Goal: Transaction & Acquisition: Book appointment/travel/reservation

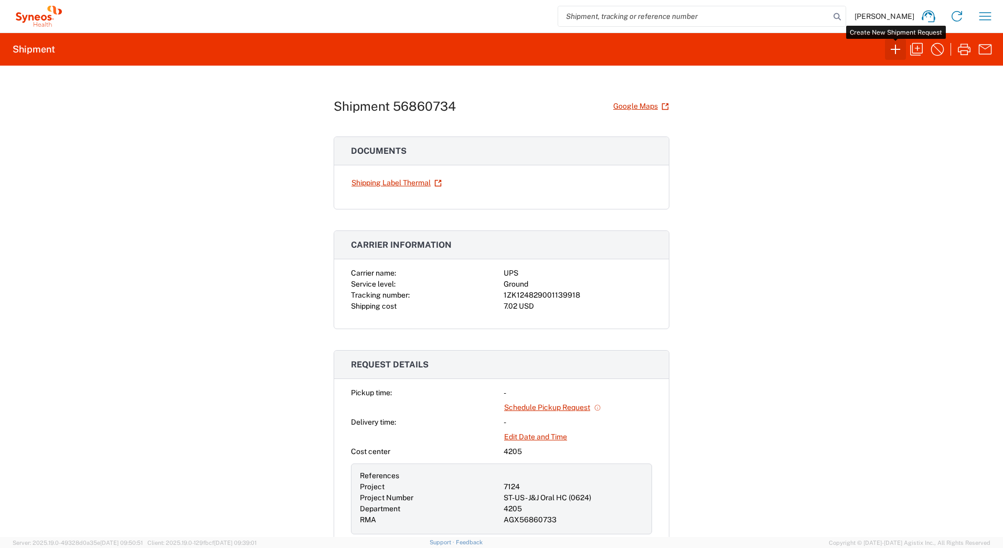
click at [893, 49] on icon "button" at bounding box center [895, 49] width 9 height 9
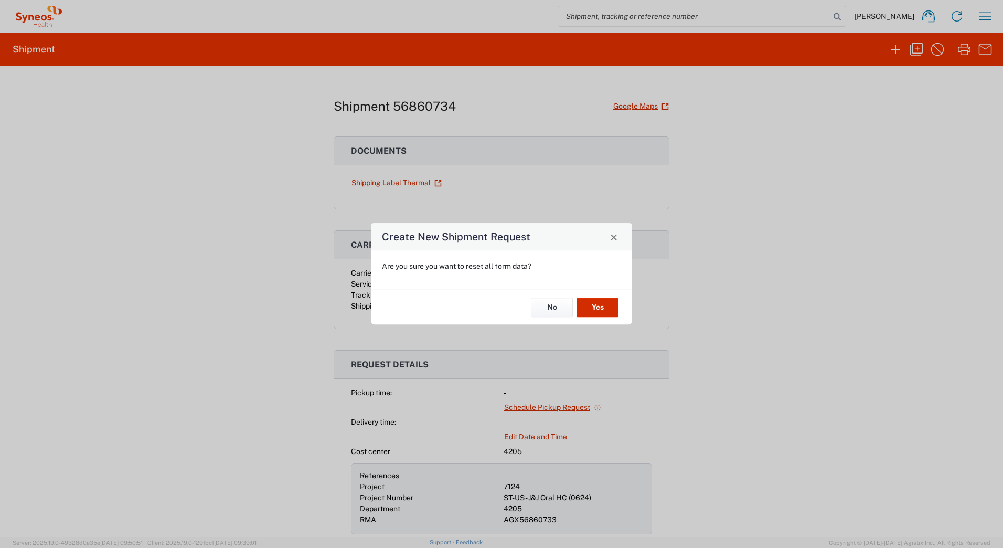
click at [596, 308] on button "Yes" at bounding box center [598, 307] width 42 height 19
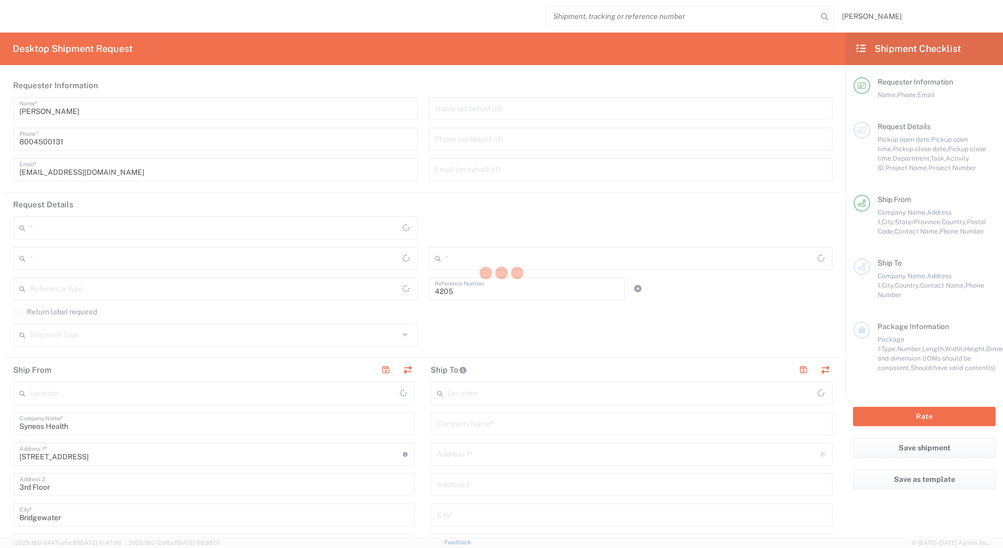
type input "Department"
type input "[US_STATE]"
type input "[GEOGRAPHIC_DATA]"
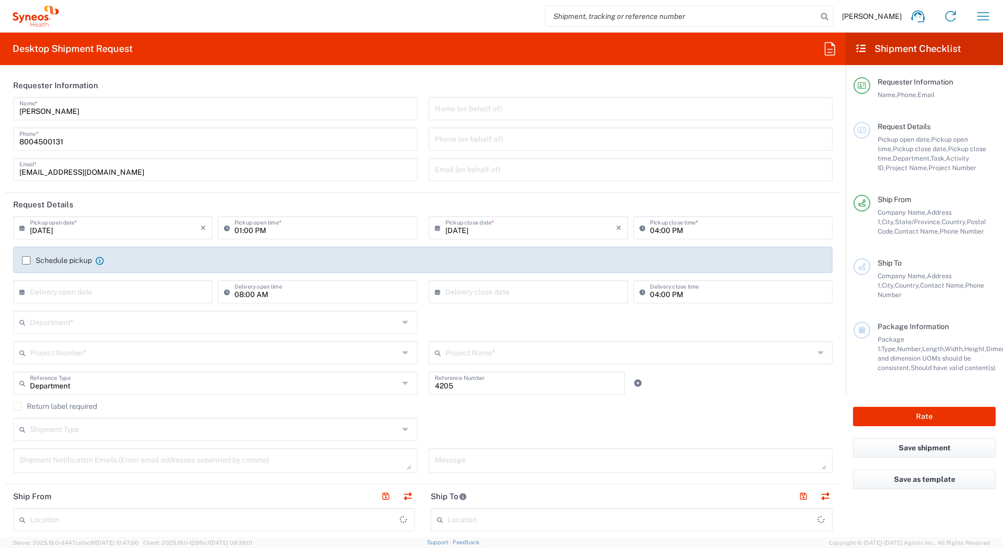
type input "Syneos Health Commercial Servi- [GEOGRAPHIC_DATA] [GEOGRAPHIC_DATA]"
drag, startPoint x: 76, startPoint y: 112, endPoint x: 3, endPoint y: 88, distance: 76.7
click at [0, 109] on html "David Horvath Home Shipment estimator Shipment tracking Desktop shipment reques…" at bounding box center [501, 274] width 1003 height 548
paste input "Syneos Deployments"
type input "Syneos Deployments"
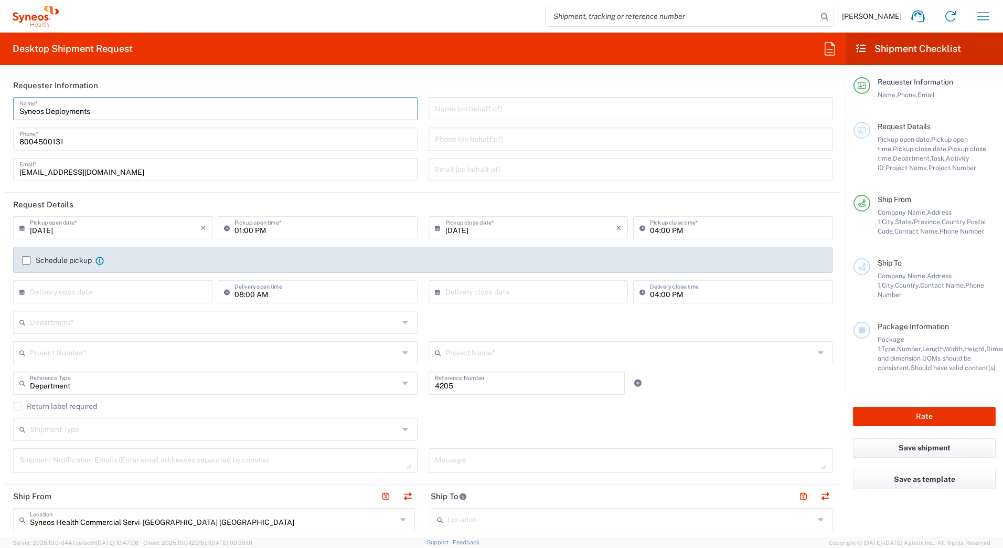
click at [177, 78] on header "Requester Information" at bounding box center [423, 85] width 836 height 24
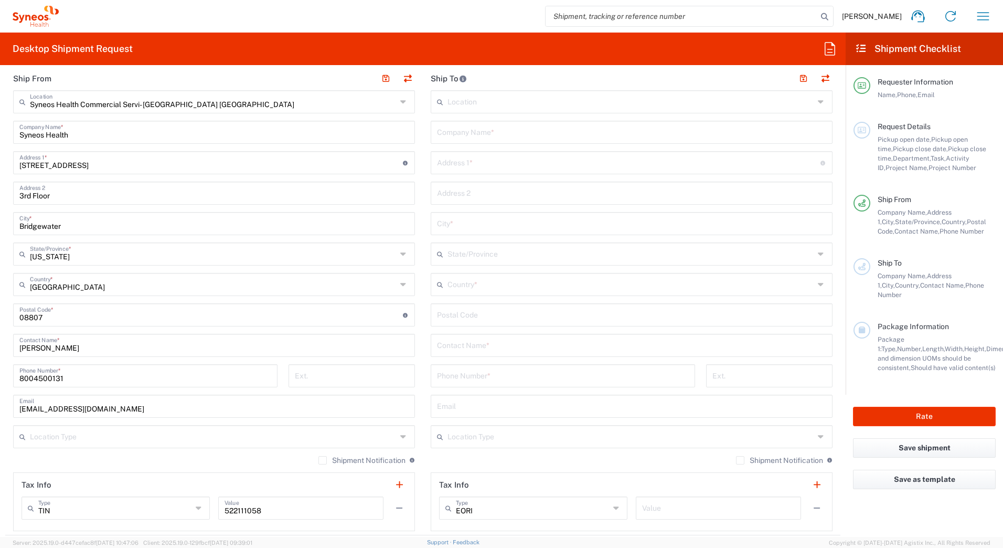
scroll to position [420, 0]
drag, startPoint x: 93, startPoint y: 345, endPoint x: 0, endPoint y: 337, distance: 93.8
click at [0, 343] on html "David Horvath Home Shipment estimator Shipment tracking Desktop shipment reques…" at bounding box center [501, 274] width 1003 height 548
paste input "Syneos Deployments"
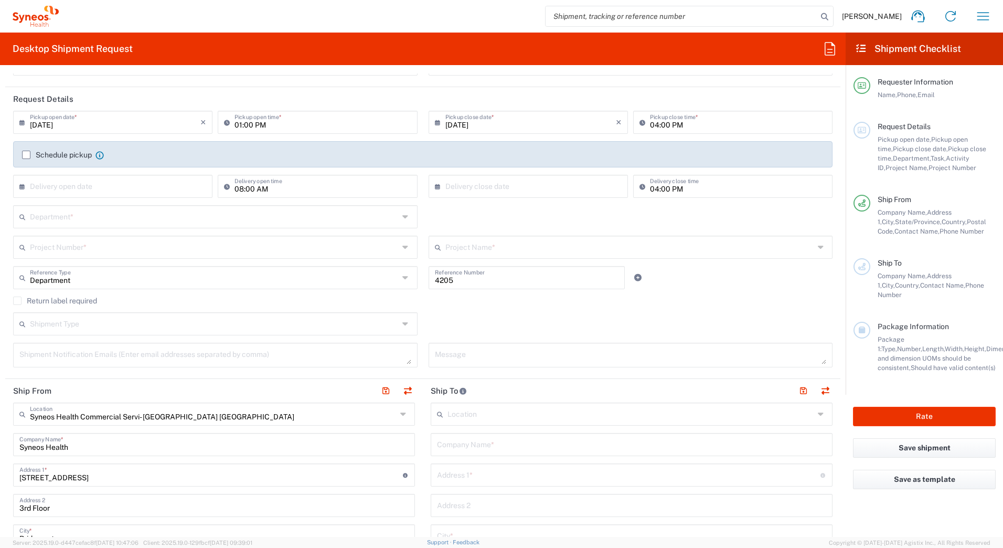
scroll to position [0, 0]
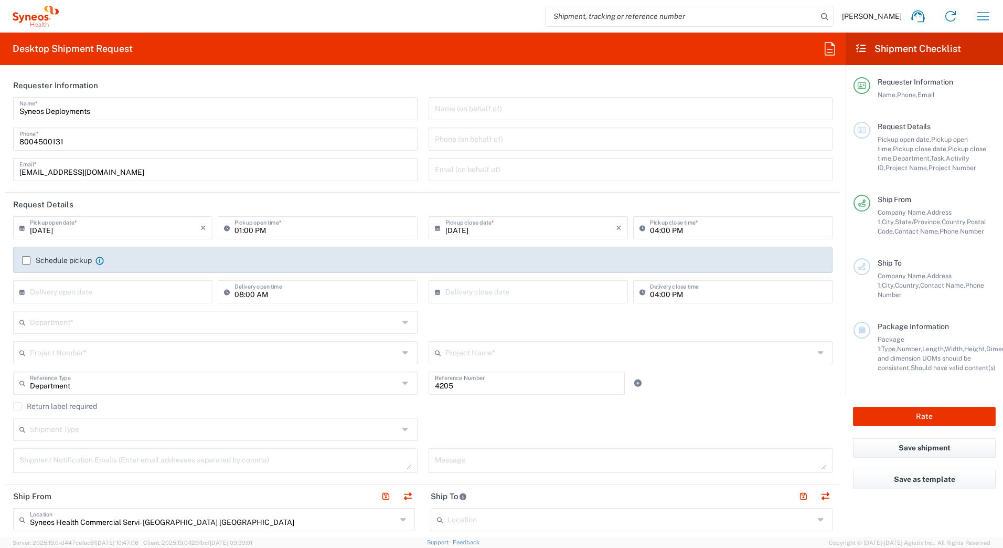
type input "Syneos Deployments"
click at [47, 233] on input "[DATE]" at bounding box center [115, 227] width 171 height 18
click at [147, 309] on span "19" at bounding box center [145, 308] width 15 height 15
type input "[DATE]"
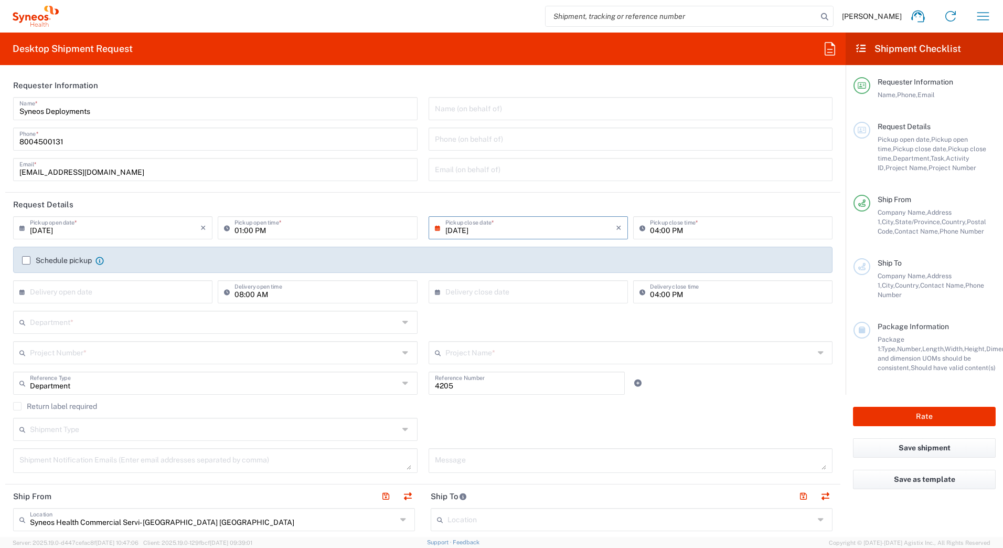
click at [130, 320] on input "text" at bounding box center [214, 321] width 369 height 18
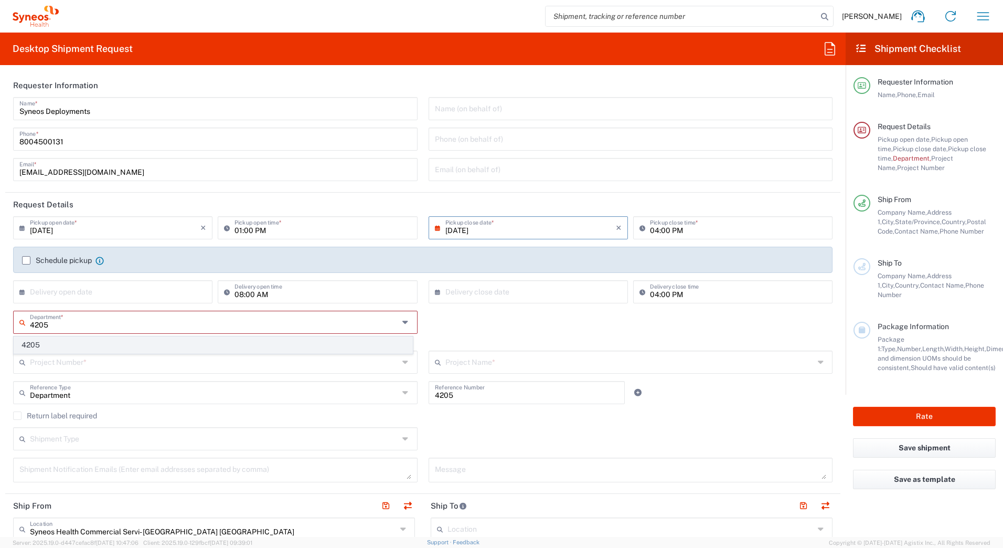
type input "4205"
click at [65, 347] on span "4205" at bounding box center [213, 345] width 398 height 16
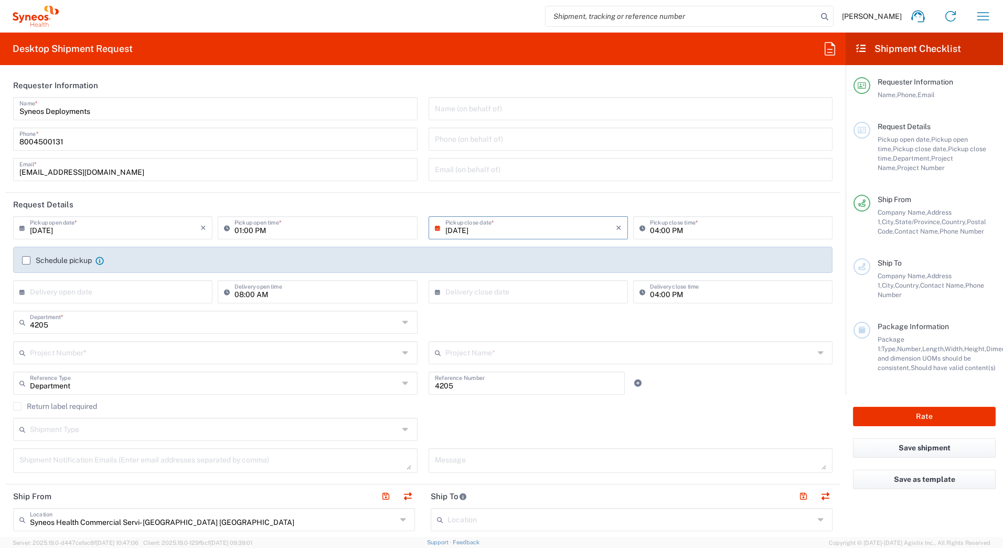
click at [65, 352] on input "text" at bounding box center [214, 352] width 369 height 18
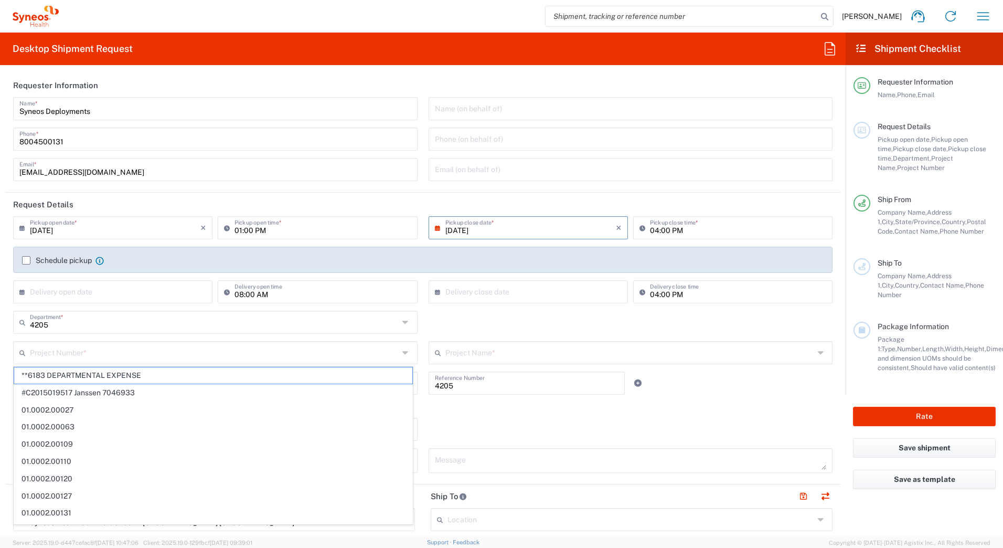
click at [57, 349] on input "text" at bounding box center [214, 352] width 369 height 18
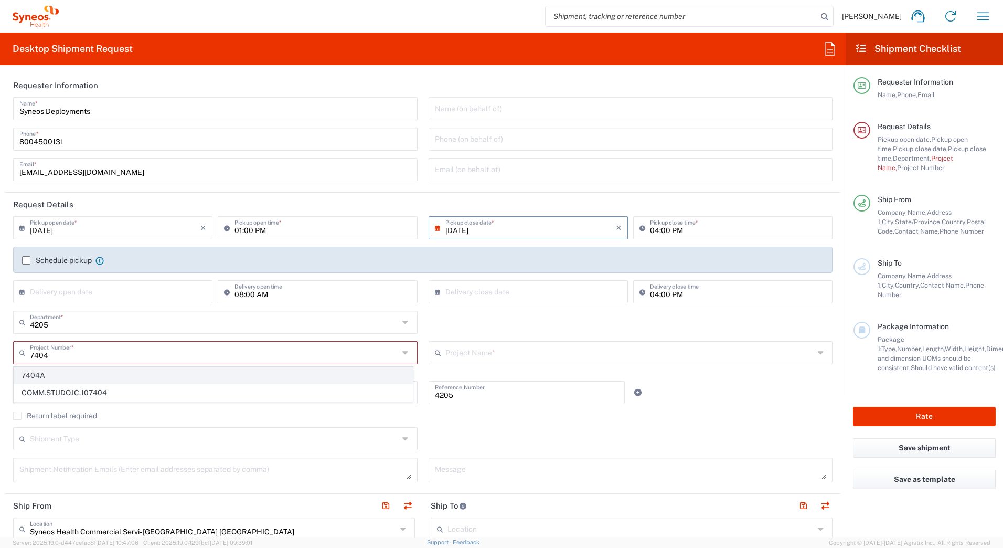
click at [44, 374] on span "7404A" at bounding box center [213, 375] width 398 height 16
type input "7404A"
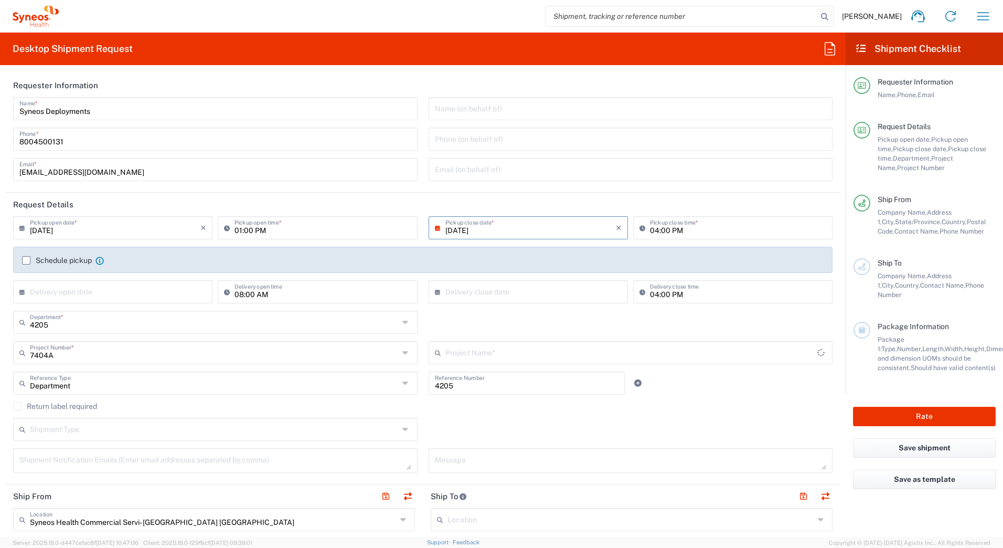
type input "SFA-US Bonafide Ops Support"
drag, startPoint x: 458, startPoint y: 382, endPoint x: 413, endPoint y: 385, distance: 45.8
click at [413, 385] on div "Department Reference Type Department Account Type Activity ID Airline Appointme…" at bounding box center [423, 387] width 831 height 30
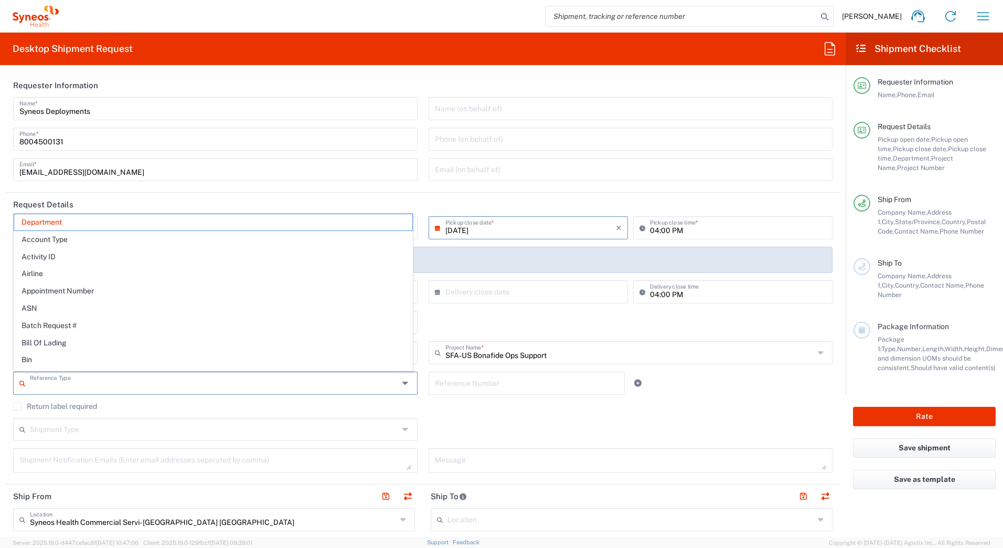
click at [87, 386] on input "text" at bounding box center [214, 382] width 369 height 18
click at [71, 222] on span "Department" at bounding box center [213, 222] width 398 height 16
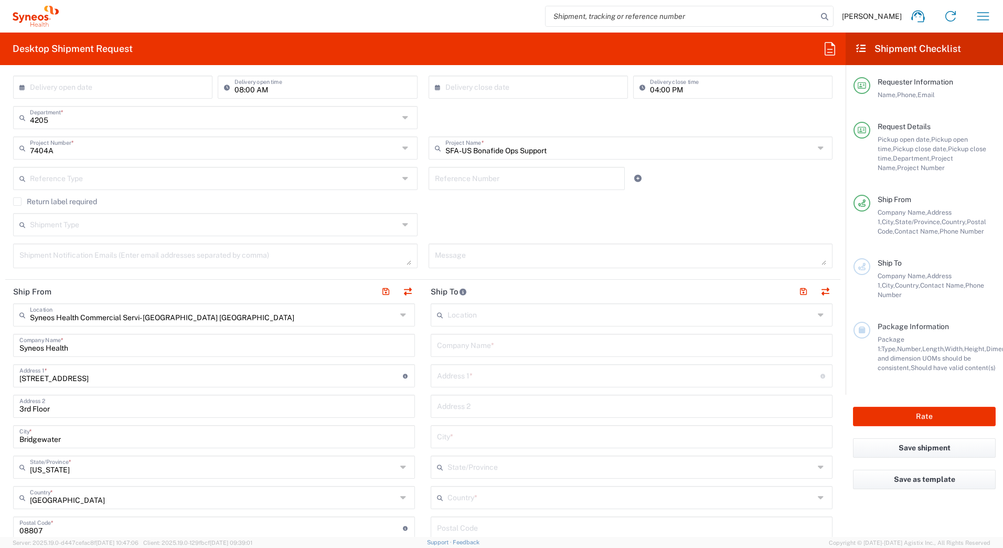
scroll to position [210, 0]
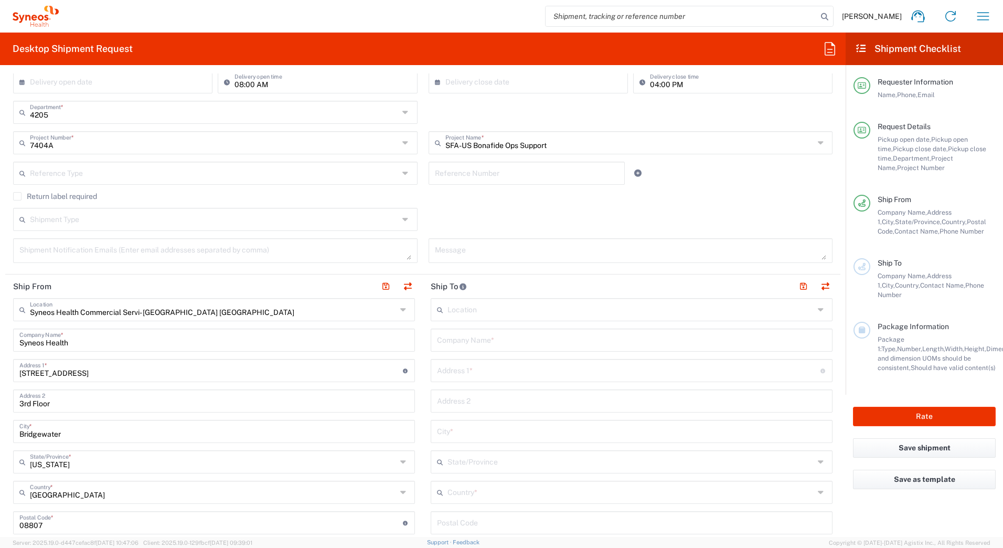
click at [478, 339] on input "text" at bounding box center [631, 339] width 389 height 18
paste input "Laura Million"
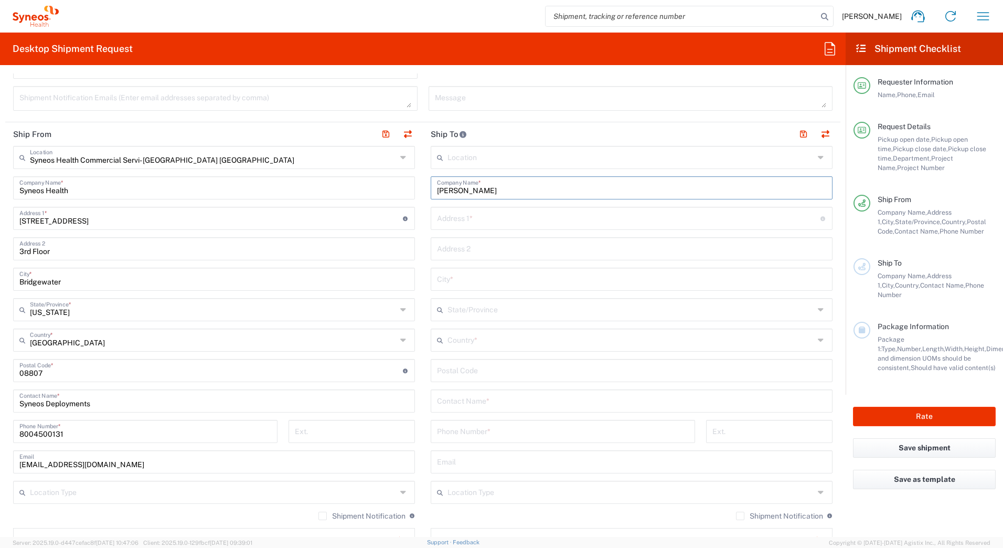
scroll to position [367, 0]
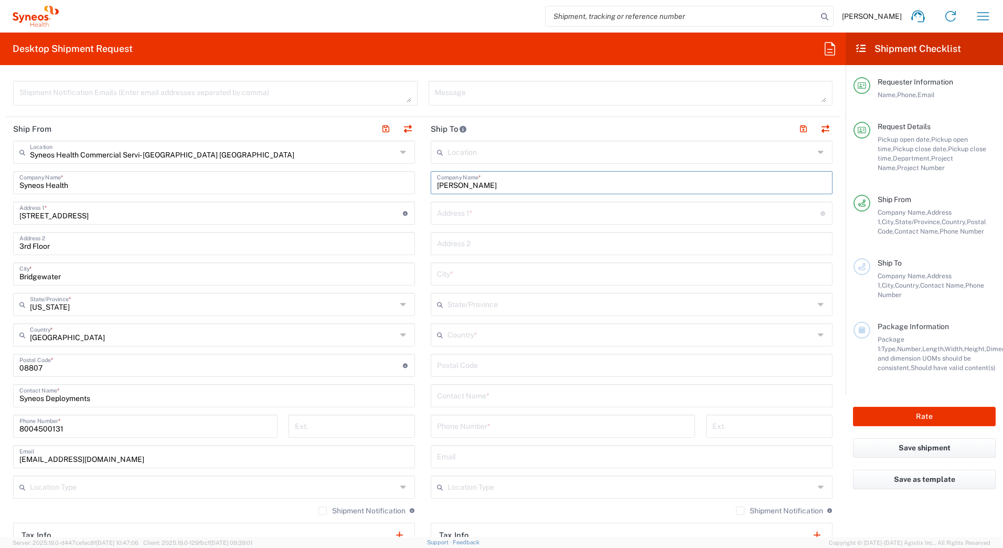
type input "Laura Million"
click at [475, 397] on input "text" at bounding box center [631, 395] width 389 height 18
paste input "Laura Million"
type input "Laura Million"
click at [518, 216] on input "text" at bounding box center [629, 212] width 384 height 18
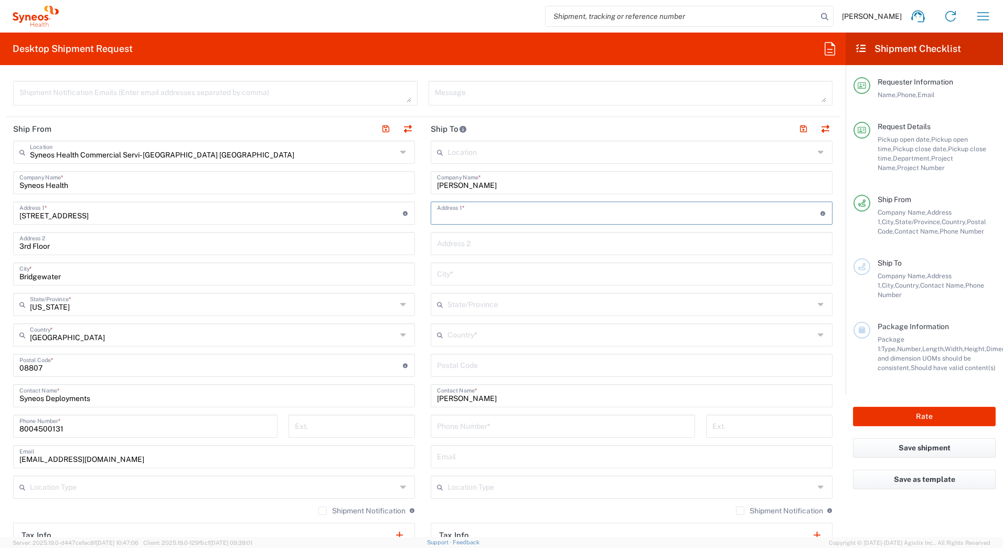
paste input "9059 Harrison Run Drive"
type input "9059 Harrison Run Drive"
click at [442, 277] on input "text" at bounding box center [631, 273] width 389 height 18
paste input "Indianapolis"
type input "Indianapolis"
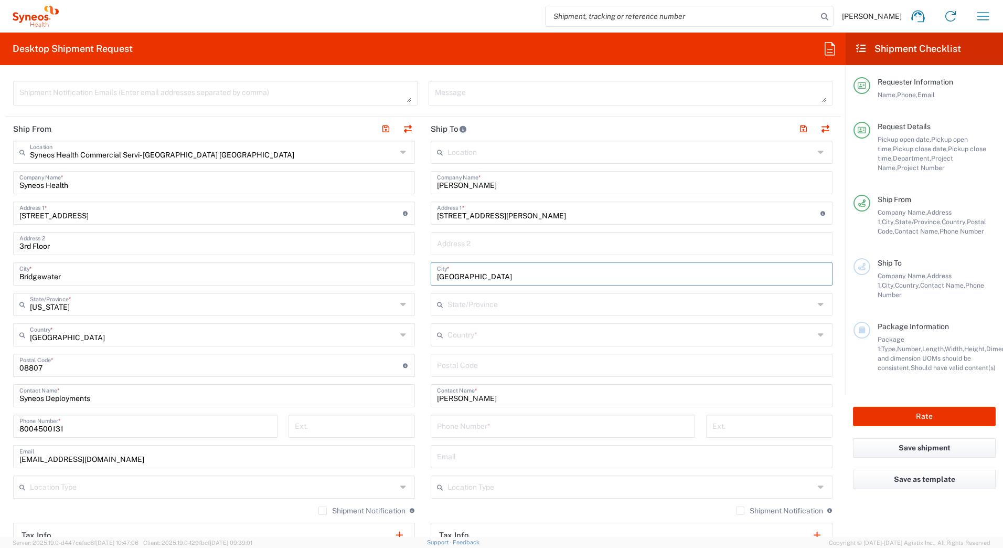
click at [459, 332] on input "text" at bounding box center [631, 334] width 367 height 18
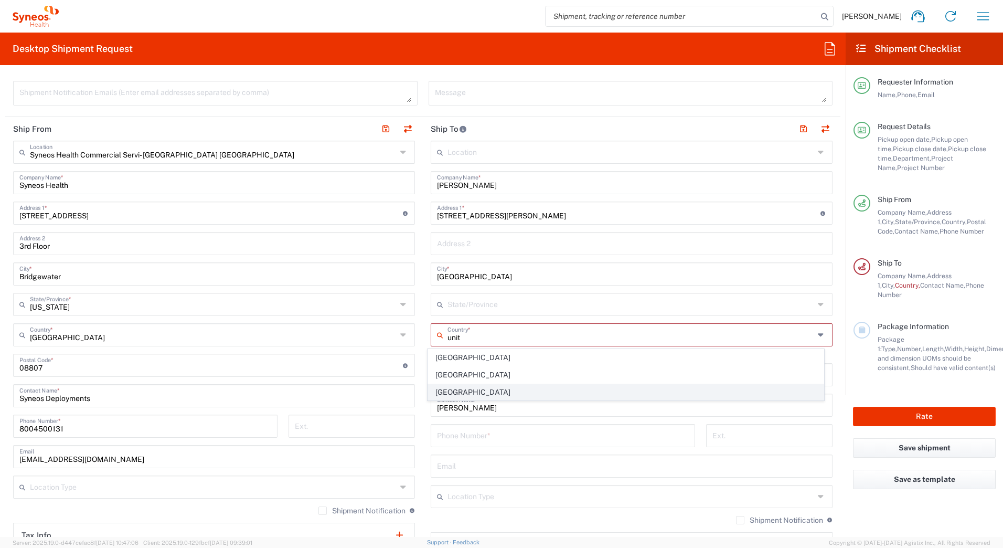
click at [452, 389] on span "[GEOGRAPHIC_DATA]" at bounding box center [626, 392] width 396 height 16
type input "[GEOGRAPHIC_DATA]"
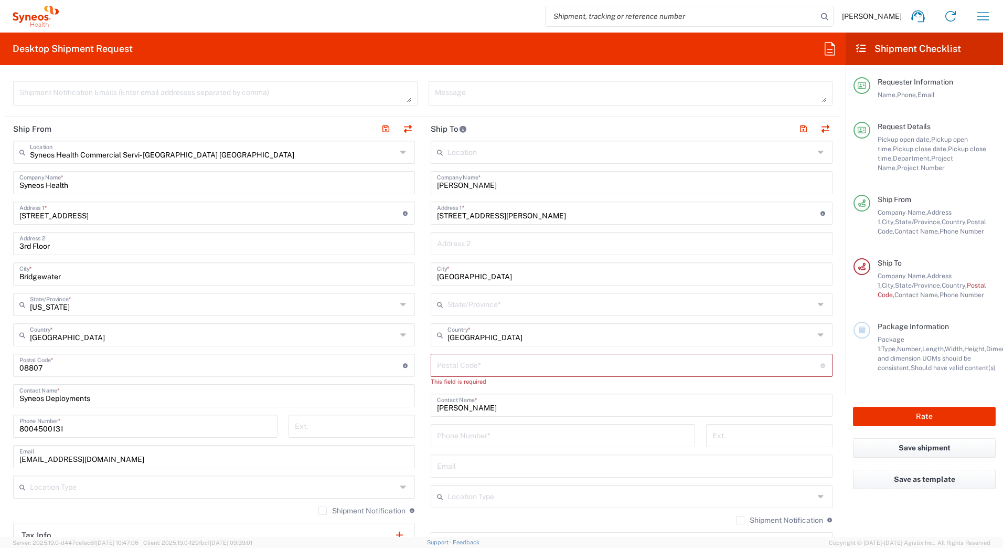
click at [468, 299] on input "text" at bounding box center [631, 303] width 367 height 18
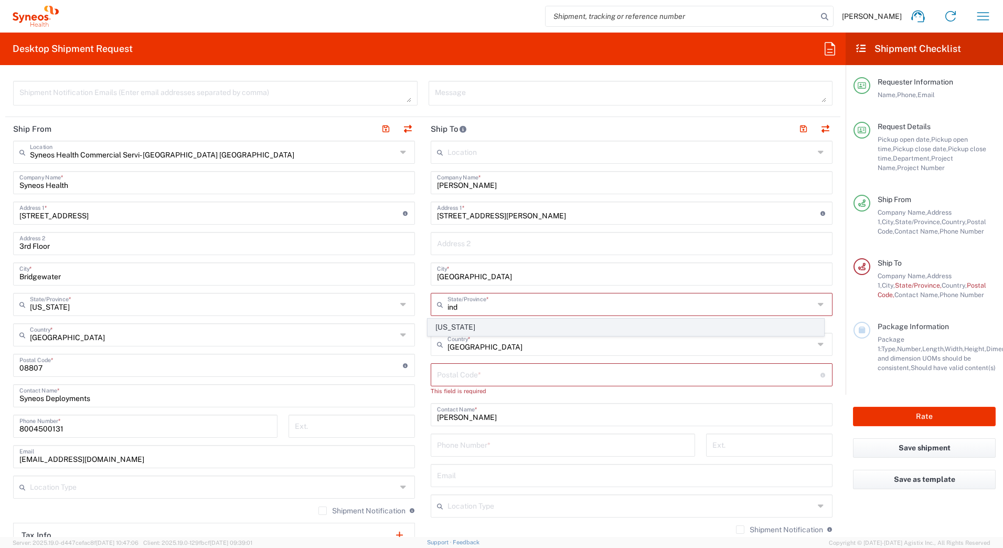
click at [440, 323] on span "[US_STATE]" at bounding box center [626, 327] width 396 height 16
type input "[US_STATE]"
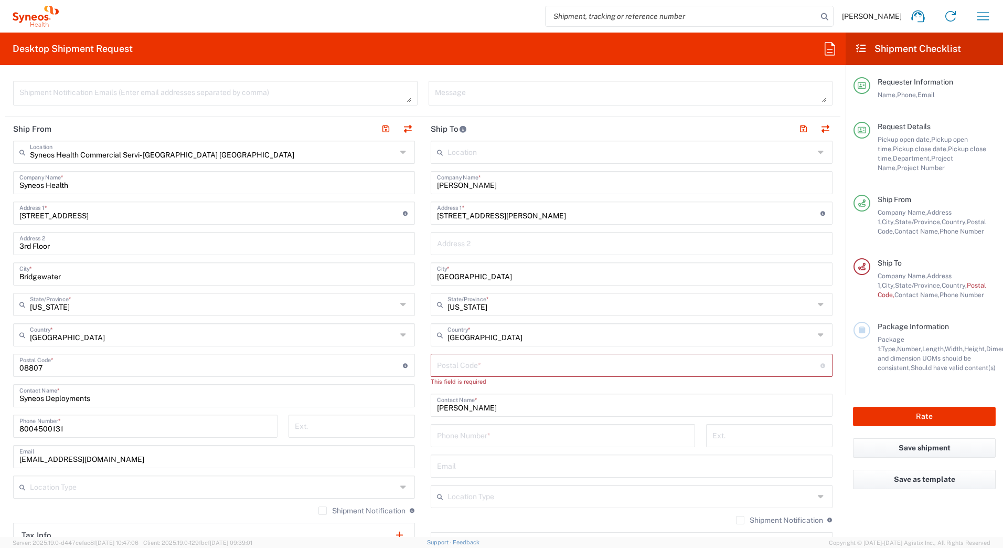
click at [530, 366] on input "undefined" at bounding box center [629, 364] width 384 height 18
paste input "46256"
type input "46256"
click at [467, 419] on input "tel" at bounding box center [563, 425] width 252 height 18
paste input "3179979369"
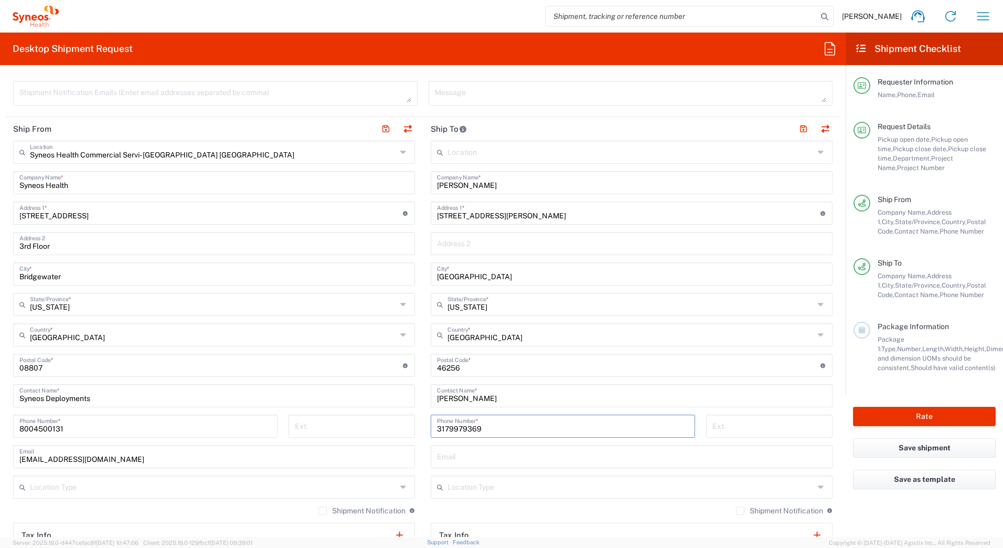
type input "3179979369"
click at [423, 322] on main "Location Addison Whitney LLC-Morrisvile NC US Barcelona-Syneos Health BioSector…" at bounding box center [632, 361] width 418 height 441
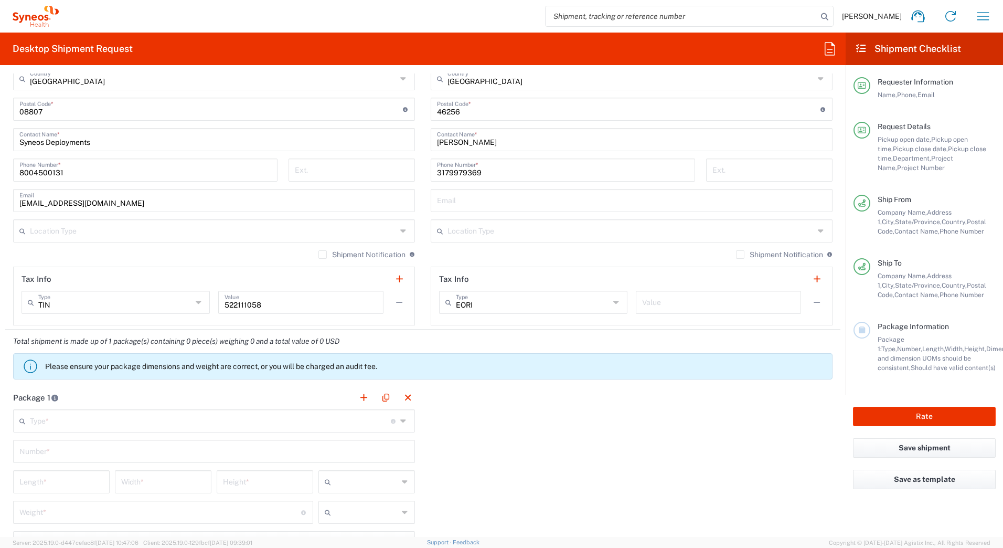
scroll to position [682, 0]
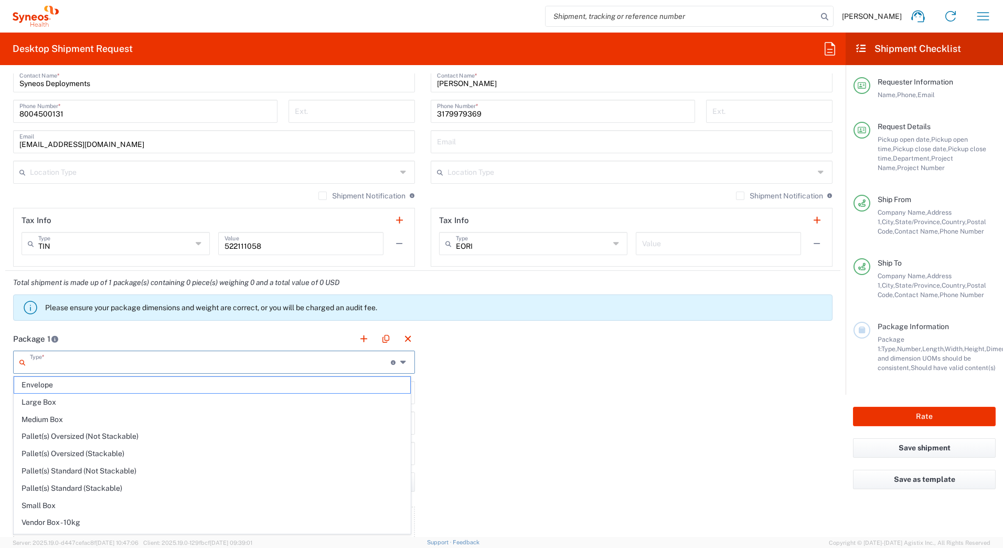
click at [89, 363] on input "text" at bounding box center [210, 361] width 361 height 18
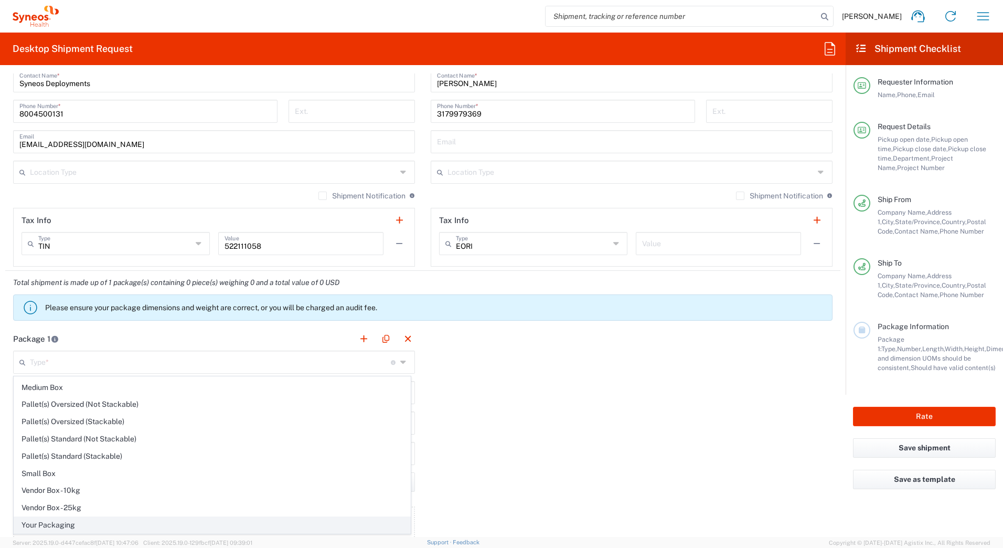
click at [84, 525] on span "Your Packaging" at bounding box center [212, 525] width 396 height 16
type input "Your Packaging"
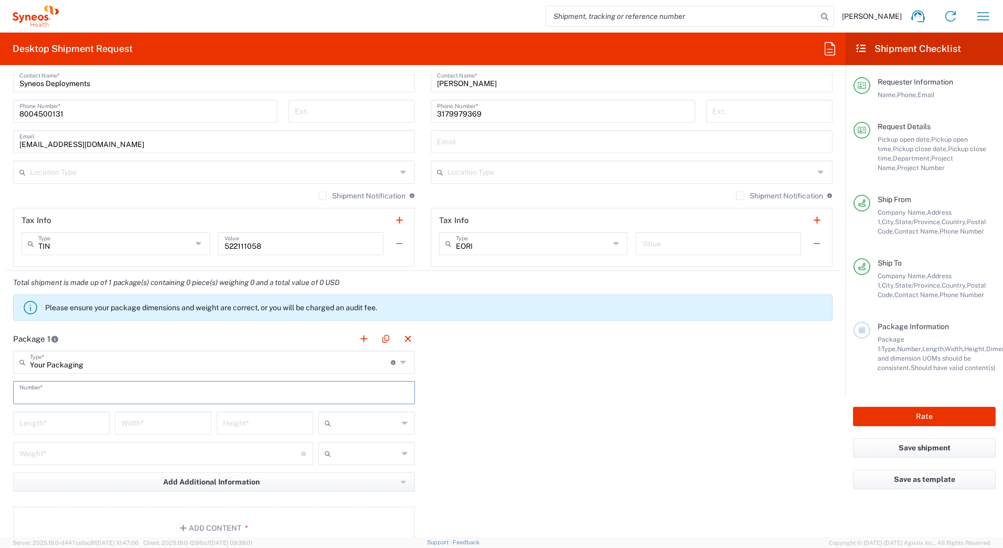
click at [36, 396] on input "text" at bounding box center [213, 392] width 389 height 18
click at [22, 396] on input "text" at bounding box center [213, 392] width 389 height 18
type input "1"
click at [70, 420] on input "number" at bounding box center [61, 422] width 84 height 18
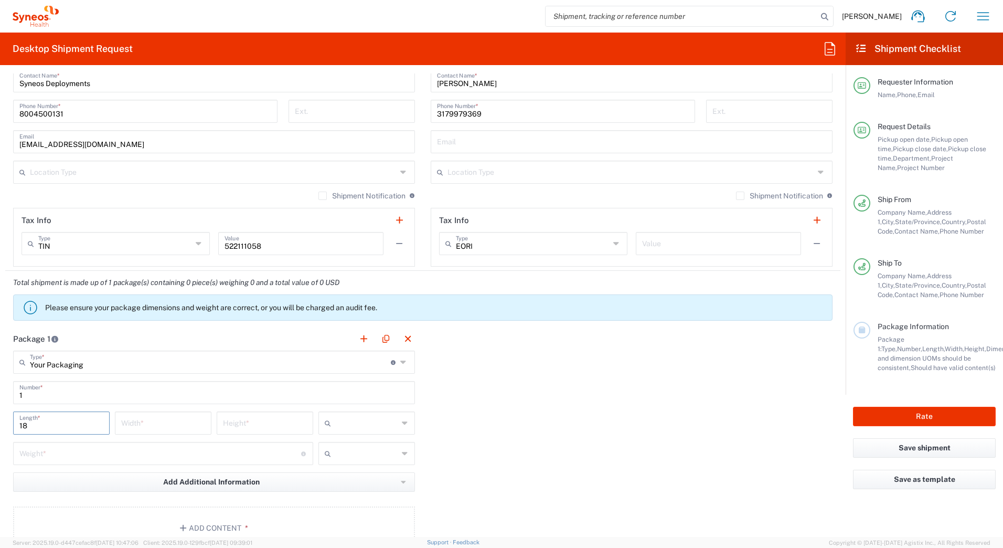
type input "18"
type input "12"
type input "6"
click at [355, 424] on input "text" at bounding box center [366, 423] width 63 height 17
click at [340, 482] on span "in" at bounding box center [362, 480] width 93 height 16
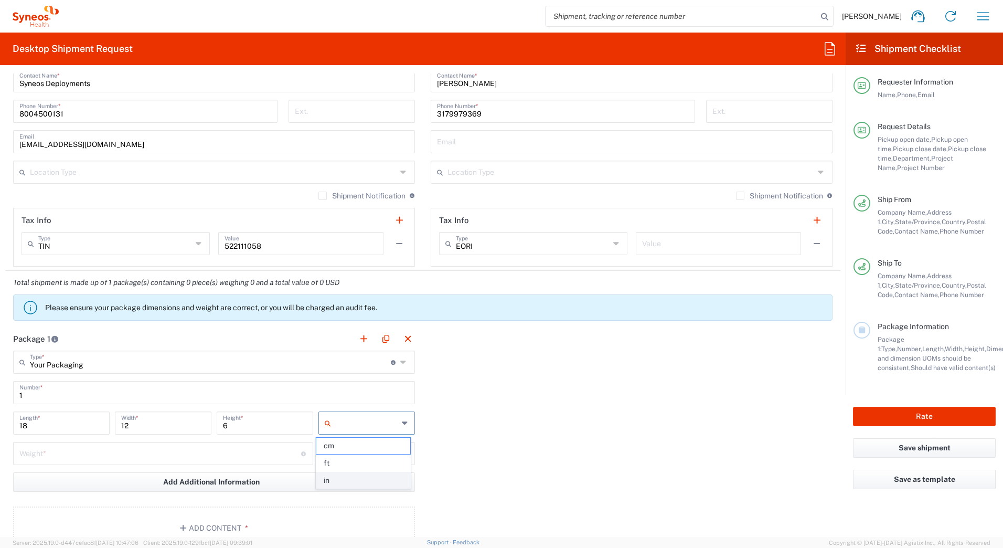
type input "in"
click at [26, 455] on input "number" at bounding box center [160, 452] width 282 height 18
type input "10"
click at [369, 454] on input "text" at bounding box center [366, 453] width 63 height 17
click at [345, 489] on span "lbs" at bounding box center [362, 493] width 93 height 16
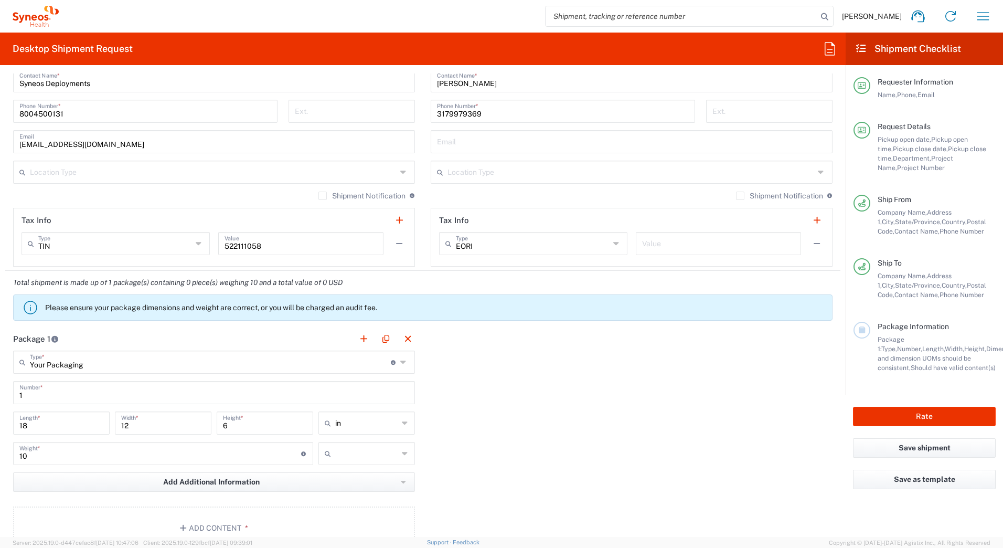
type input "lbs"
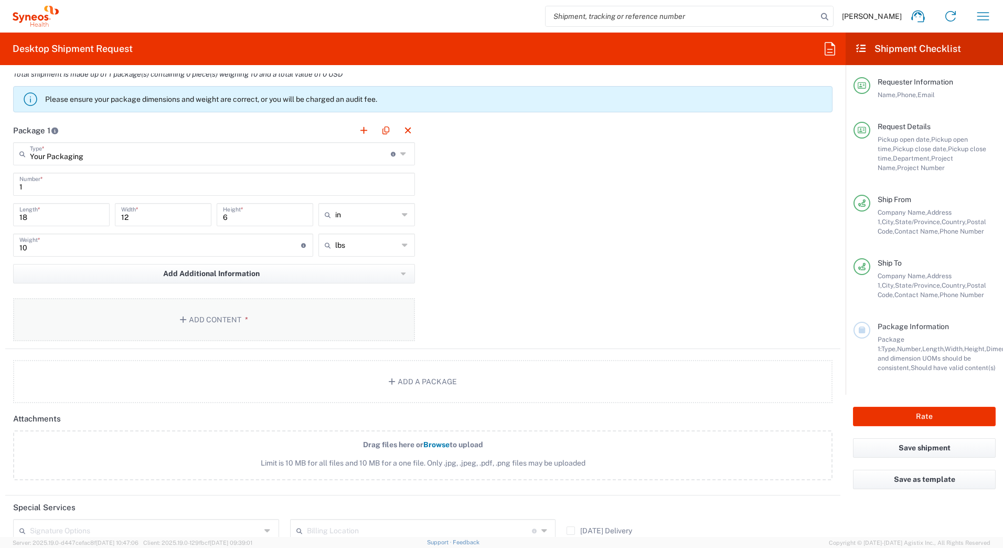
scroll to position [892, 0]
click at [173, 316] on button "Add Content *" at bounding box center [214, 318] width 402 height 43
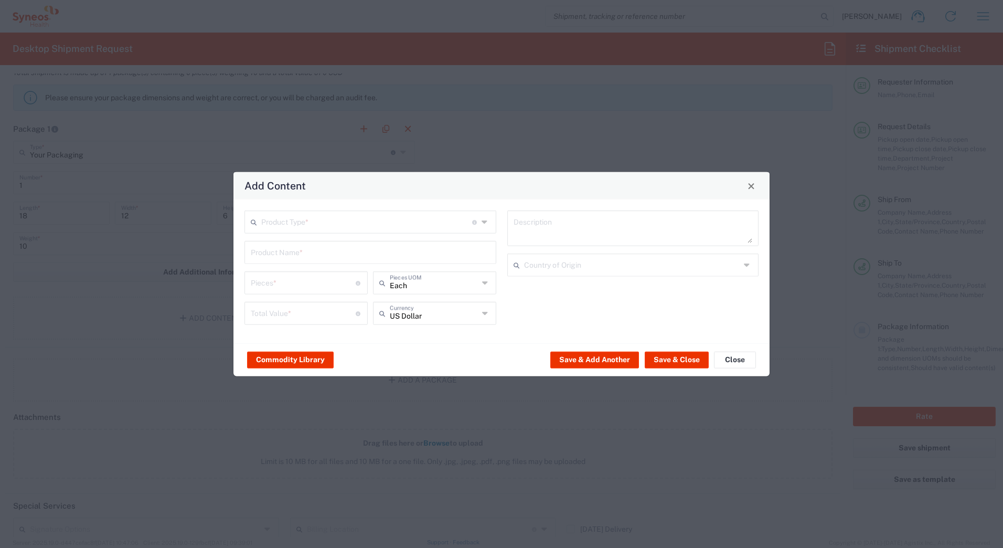
click at [284, 214] on input "text" at bounding box center [366, 221] width 211 height 18
click at [280, 261] on span "General Commodity" at bounding box center [371, 262] width 250 height 16
type input "General Commodity"
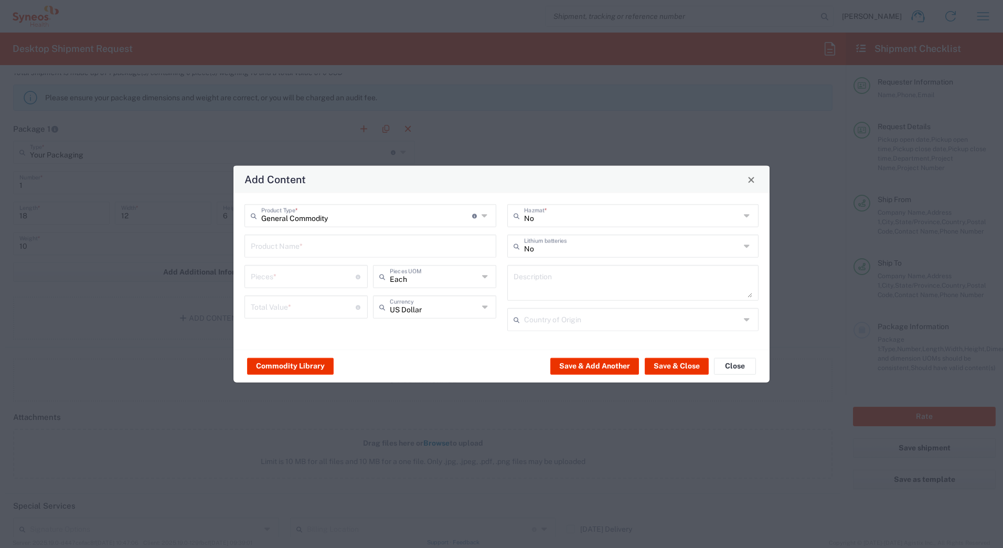
click at [274, 248] on input "text" at bounding box center [370, 245] width 239 height 18
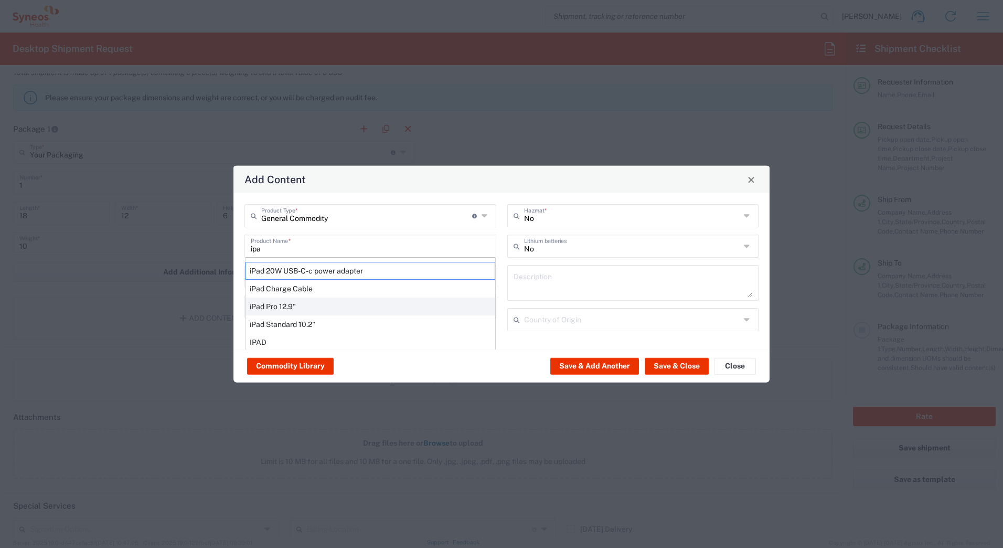
click at [274, 311] on div "iPad Pro 12.9"" at bounding box center [371, 307] width 250 height 18
type input "iPad Pro 12.9""
type input "1"
type textarea "iPad Pro 12.9""
type input "[GEOGRAPHIC_DATA]"
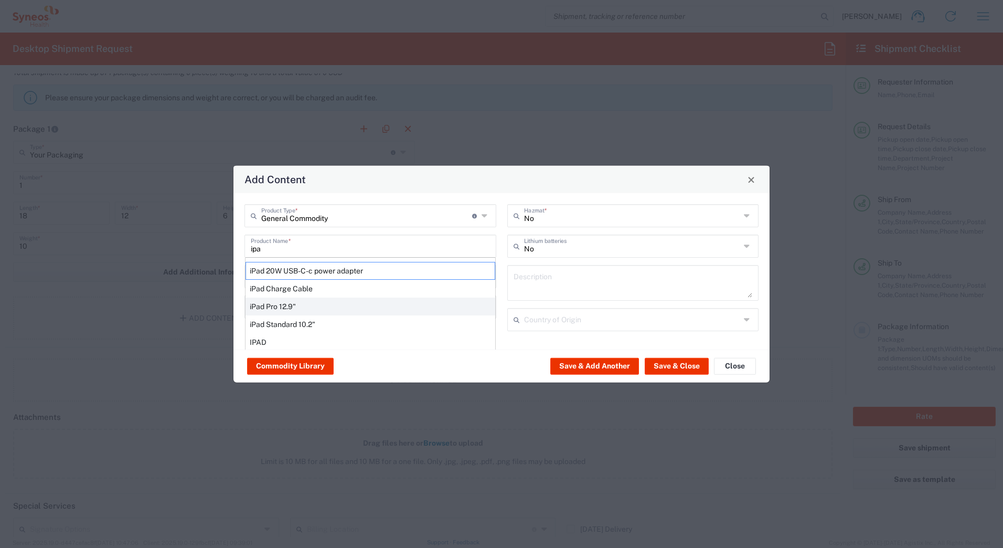
type input "Yes"
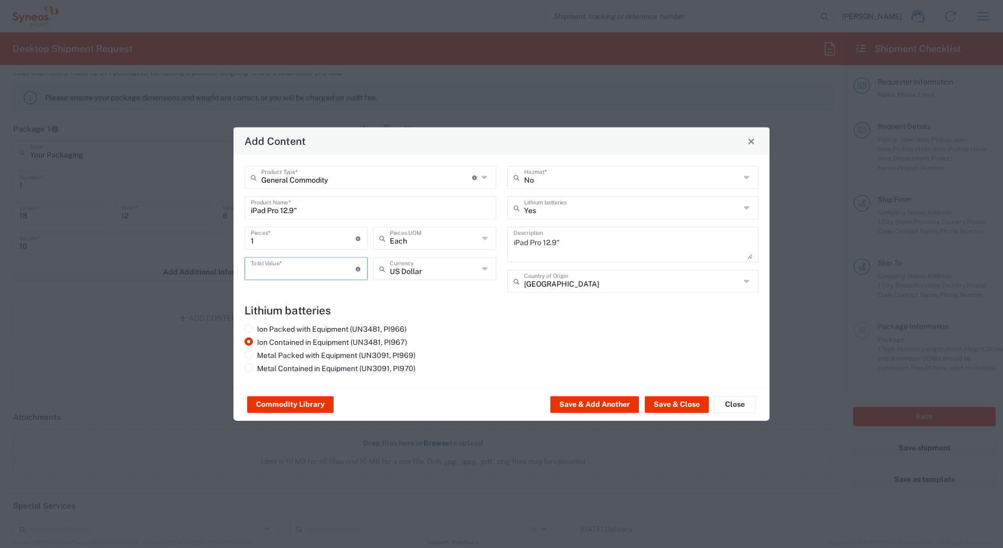
click at [265, 269] on input "number" at bounding box center [303, 268] width 105 height 18
type input "1000"
click at [670, 406] on button "Save & Close" at bounding box center [677, 404] width 64 height 17
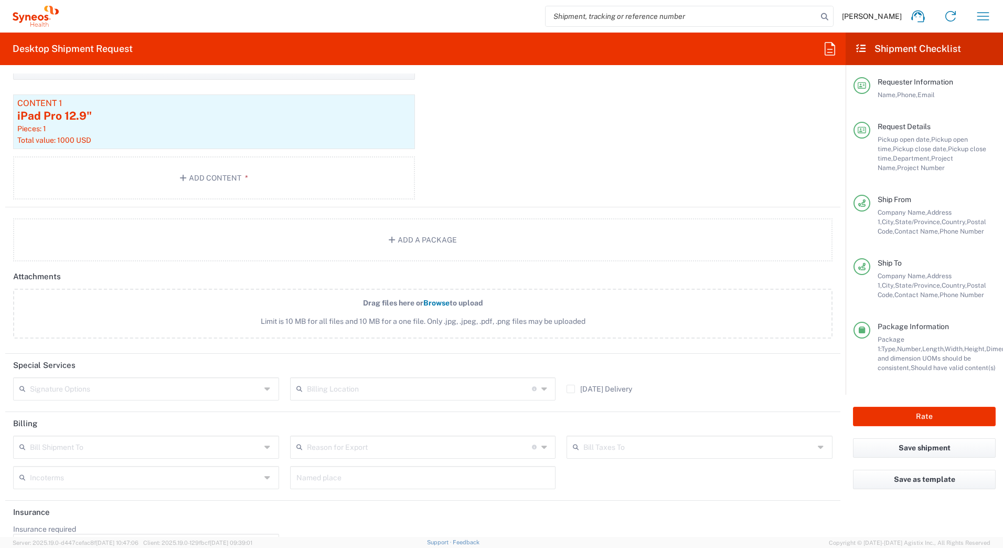
scroll to position [1102, 0]
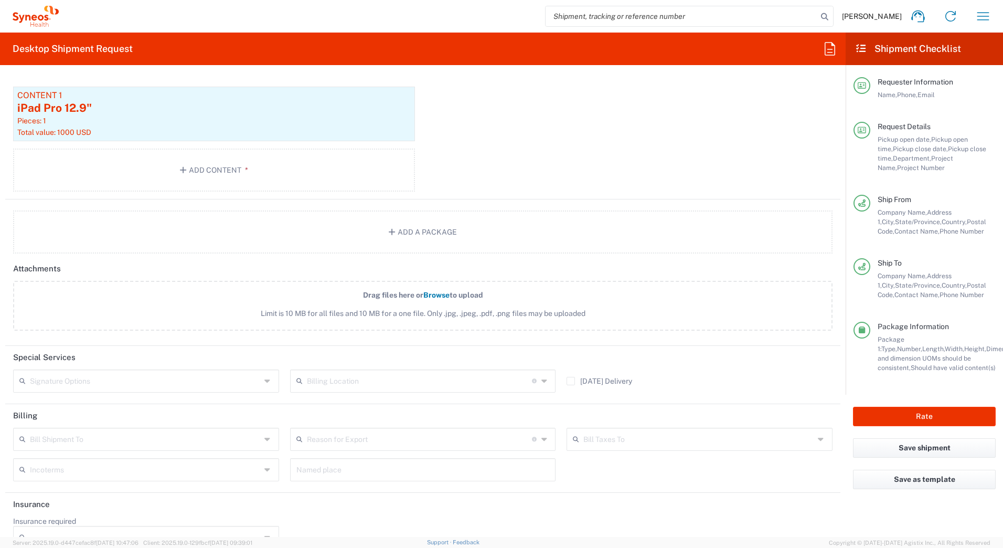
click at [233, 379] on input "text" at bounding box center [145, 380] width 231 height 18
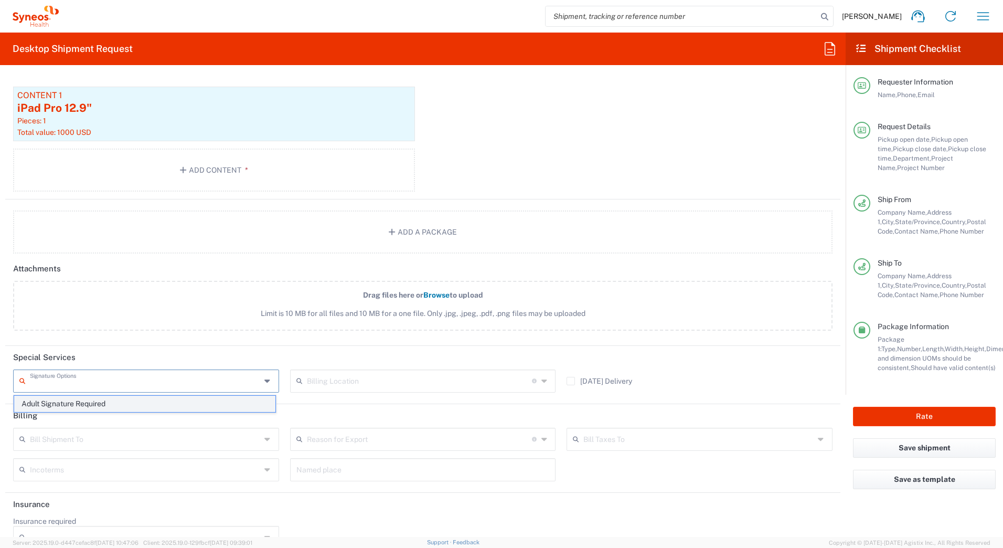
click at [194, 399] on span "Adult Signature Required" at bounding box center [144, 404] width 261 height 16
type input "Adult Signature Required"
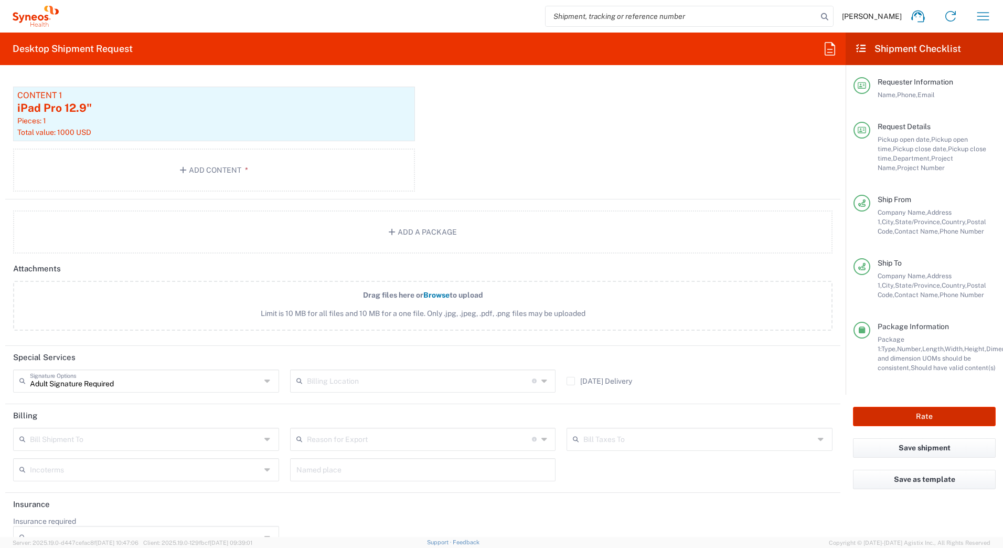
click at [871, 413] on button "Rate" at bounding box center [924, 416] width 143 height 19
type input "4205"
type input "7404A"
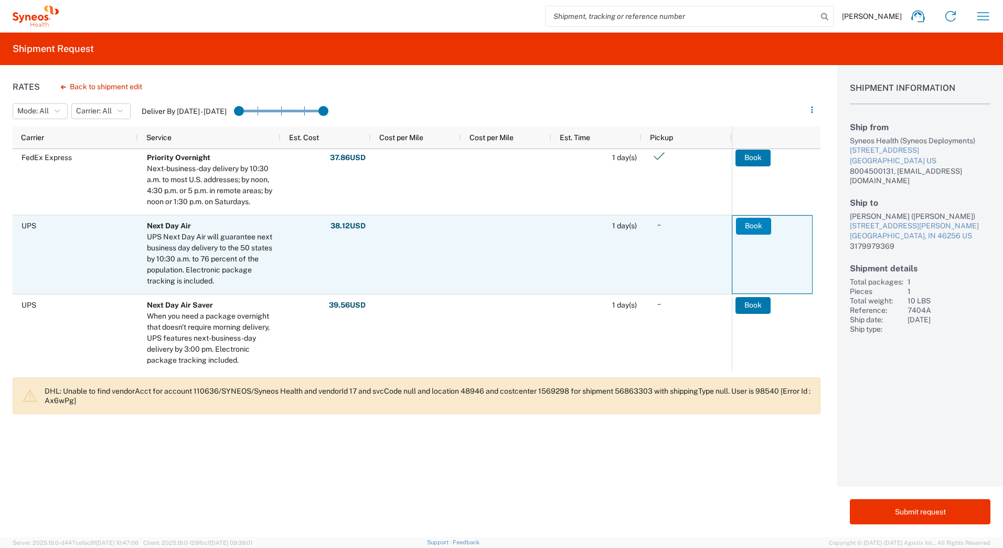
click at [756, 231] on button "Book" at bounding box center [753, 226] width 35 height 17
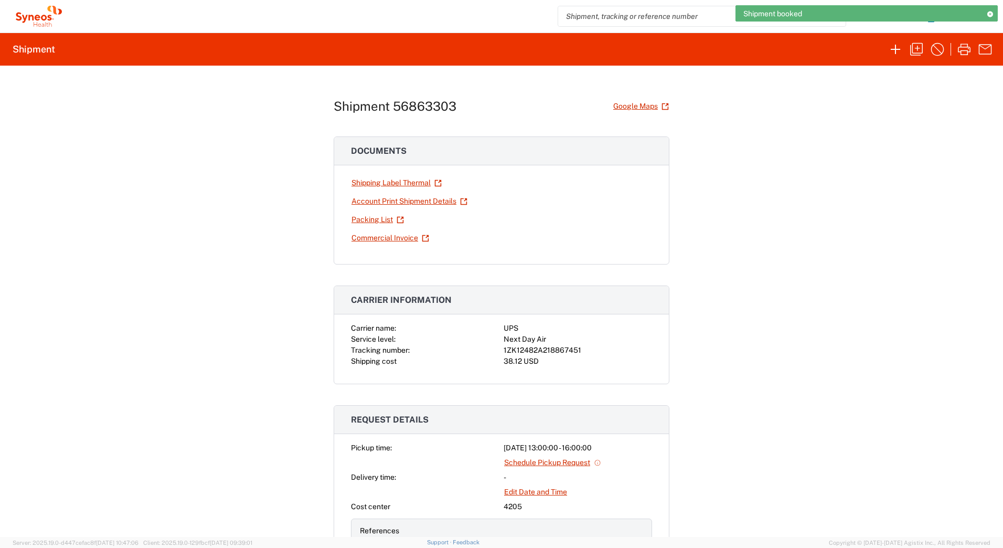
click at [537, 348] on div "1ZK12482A218867451" at bounding box center [578, 350] width 149 height 11
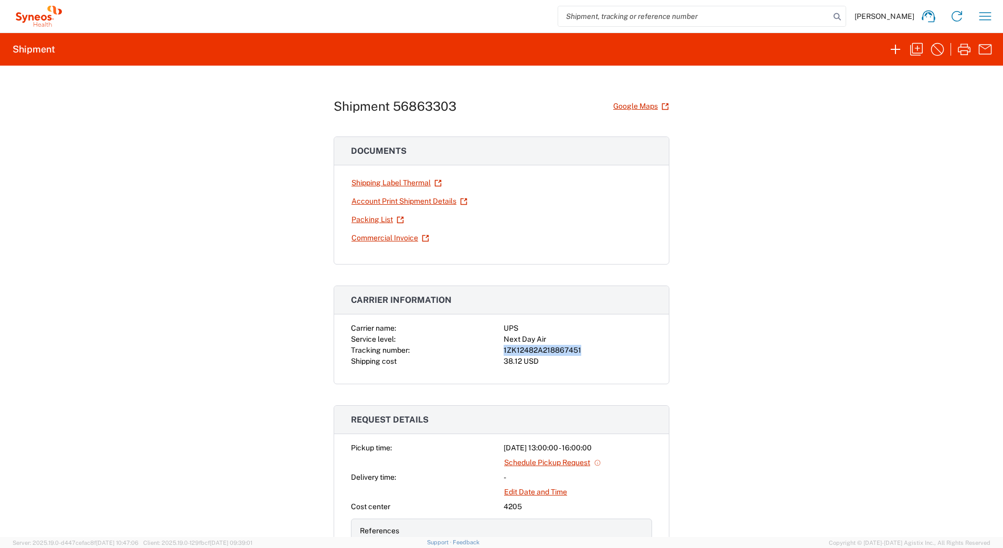
copy div "1ZK12482A218867451"
click at [963, 50] on icon "button" at bounding box center [964, 50] width 13 height 12
click at [893, 49] on icon "button" at bounding box center [895, 49] width 9 height 9
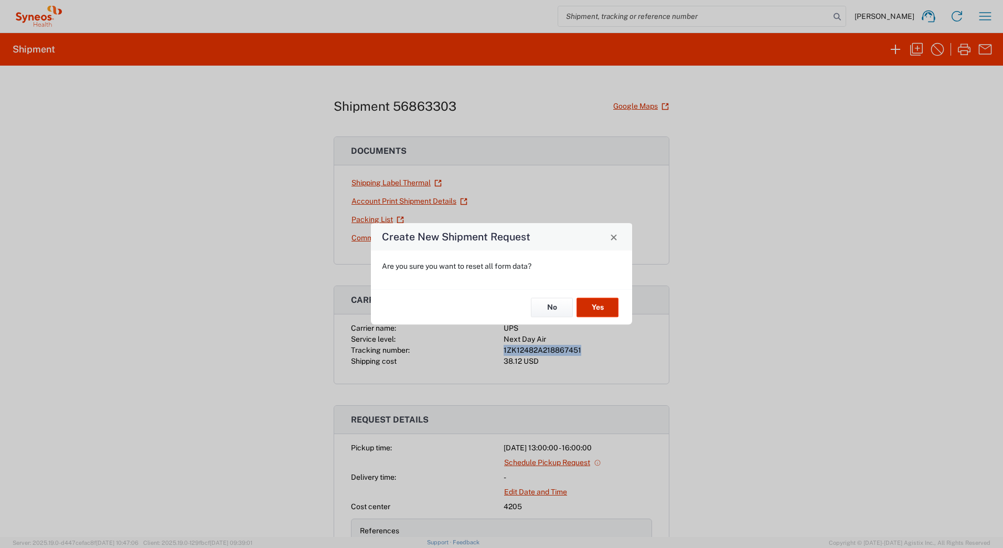
click at [610, 306] on button "Yes" at bounding box center [598, 307] width 42 height 19
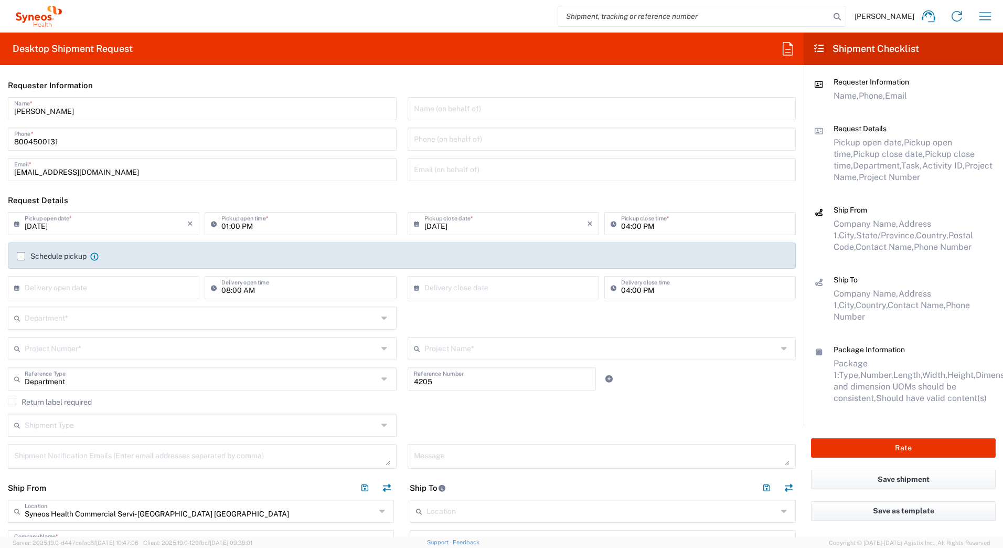
type input "[US_STATE]"
click at [36, 221] on input "[DATE]" at bounding box center [106, 223] width 163 height 18
click at [140, 303] on span "19" at bounding box center [136, 304] width 15 height 15
type input "[DATE]"
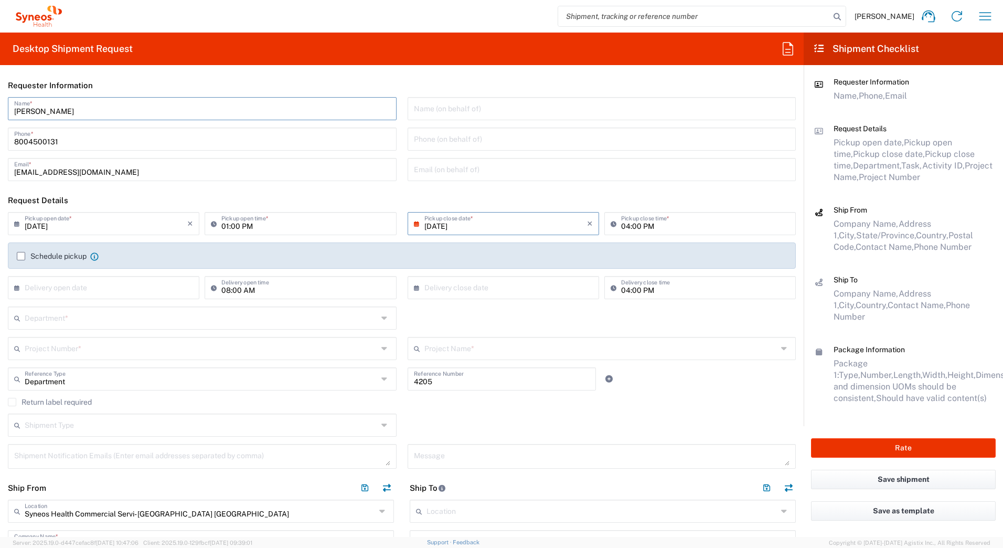
drag, startPoint x: 70, startPoint y: 112, endPoint x: -2, endPoint y: 108, distance: 72.1
click at [0, 108] on html "David Horvath Home Shipment estimator Shipment tracking Desktop shipment reques…" at bounding box center [501, 274] width 1003 height 548
paste input "Syneos Deployments"
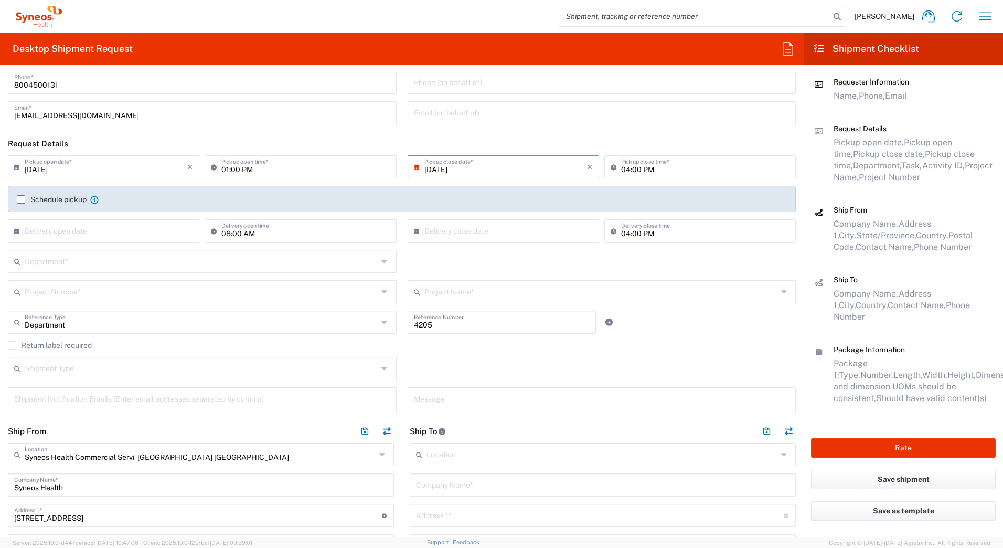
scroll to position [262, 0]
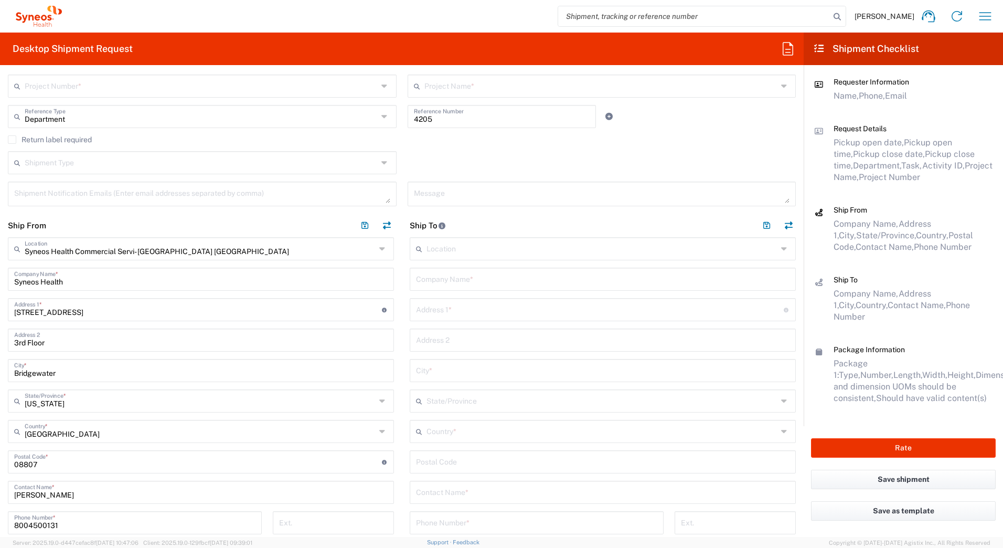
type input "Syneos Deployments"
click at [65, 500] on input "[PERSON_NAME]" at bounding box center [201, 491] width 374 height 18
drag, startPoint x: 71, startPoint y: 495, endPoint x: 7, endPoint y: 456, distance: 75.2
click at [0, 485] on html "David Horvath Home Shipment estimator Shipment tracking Desktop shipment reques…" at bounding box center [501, 274] width 1003 height 548
paste input "Syneos Deployments"
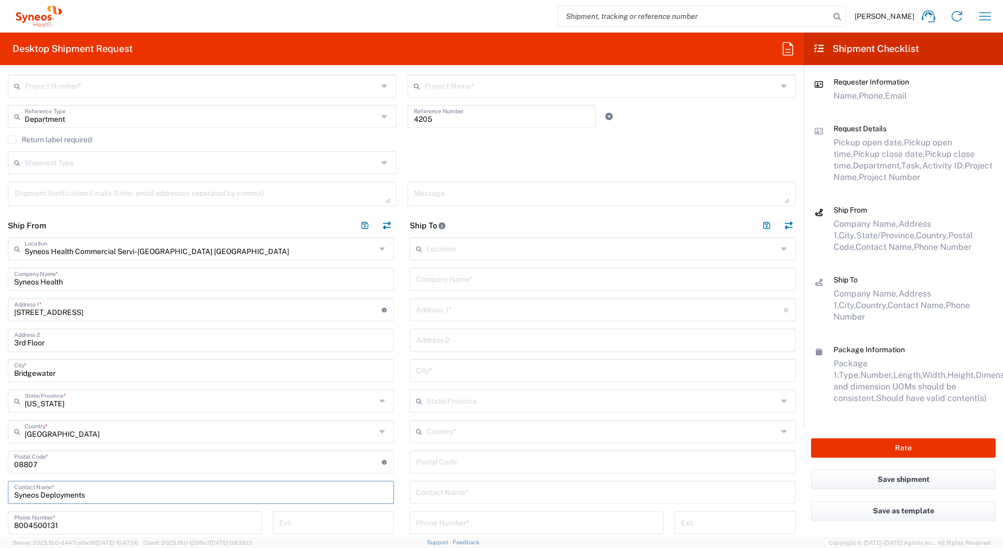
type input "Syneos Deployments"
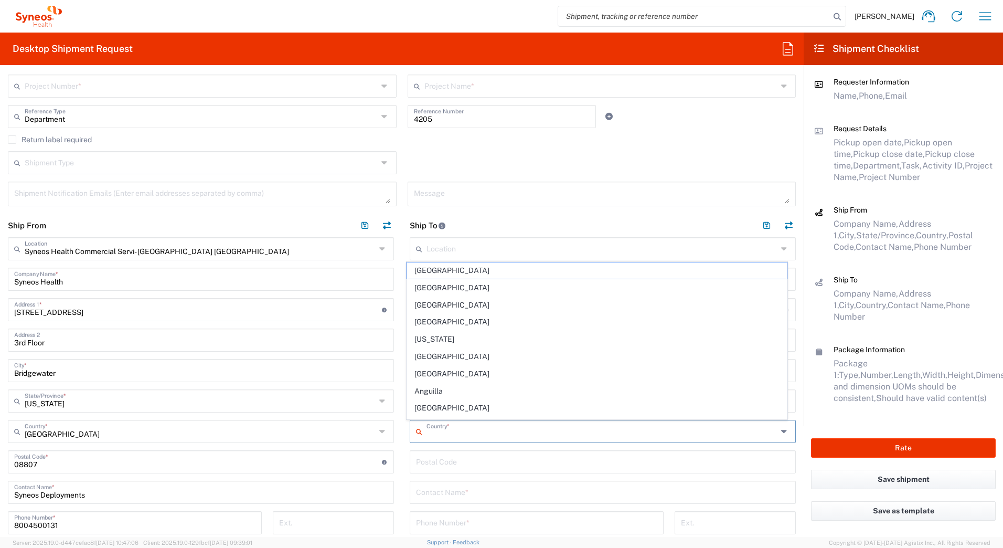
click at [447, 429] on input "text" at bounding box center [602, 430] width 351 height 18
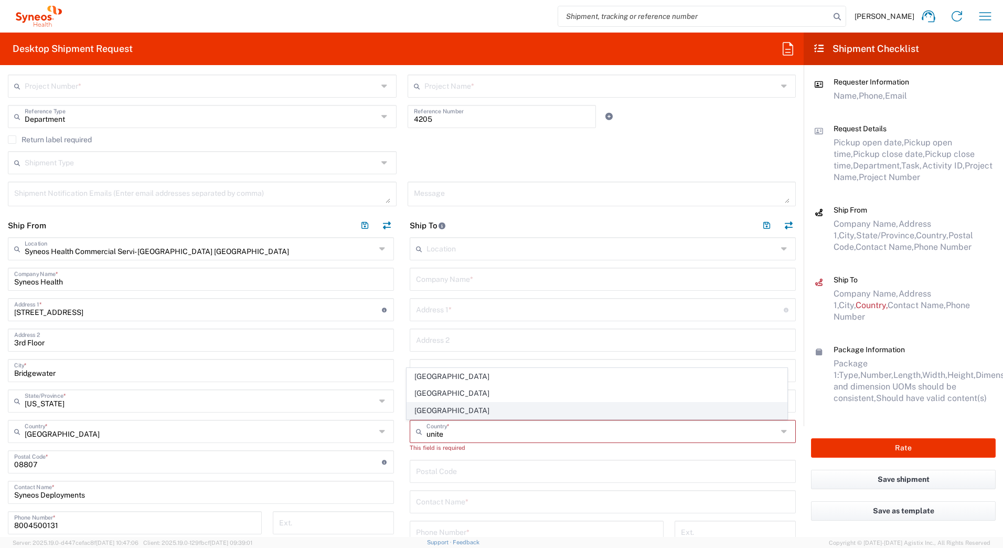
click at [414, 409] on span "[GEOGRAPHIC_DATA]" at bounding box center [597, 411] width 381 height 16
type input "[GEOGRAPHIC_DATA]"
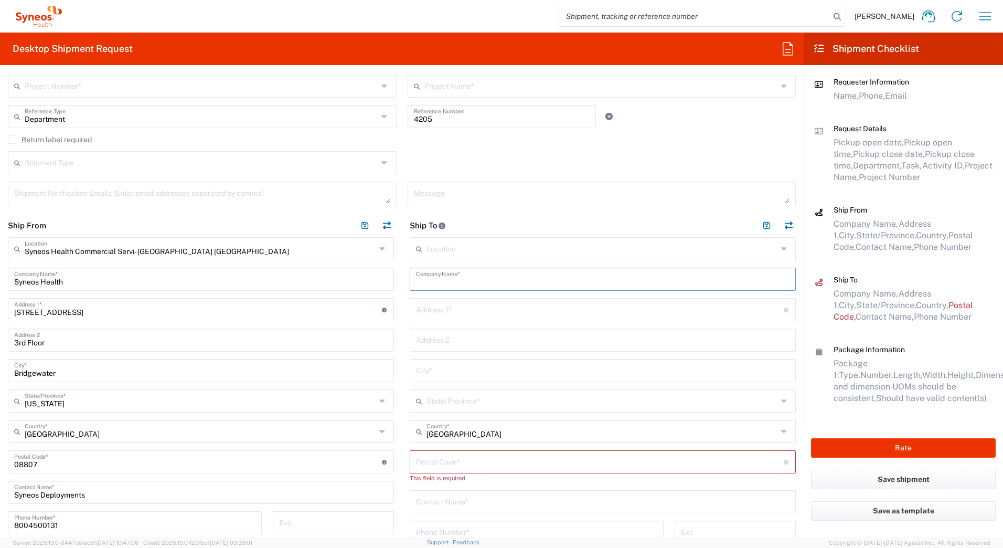
click at [450, 283] on input "text" at bounding box center [603, 278] width 374 height 18
paste input "Sindia Garcia"
type input "Sindia Garcia"
click at [456, 504] on input "text" at bounding box center [603, 501] width 374 height 18
paste input "Sindia Garcia"
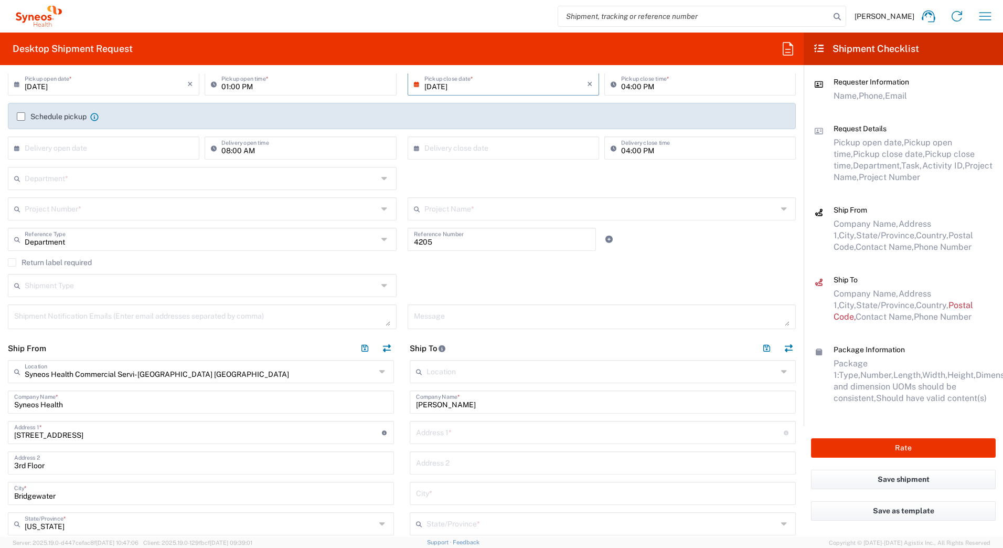
scroll to position [0, 0]
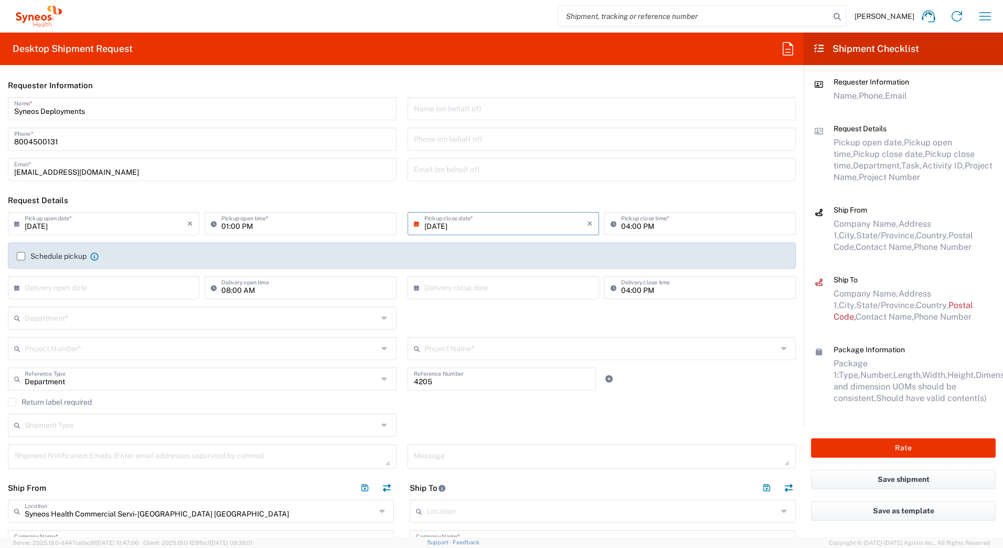
type input "Sindia Garcia"
drag, startPoint x: 437, startPoint y: 380, endPoint x: 405, endPoint y: 380, distance: 32.0
click at [408, 380] on div "4205 Reference Number" at bounding box center [502, 378] width 189 height 23
click at [62, 323] on input "text" at bounding box center [201, 317] width 353 height 18
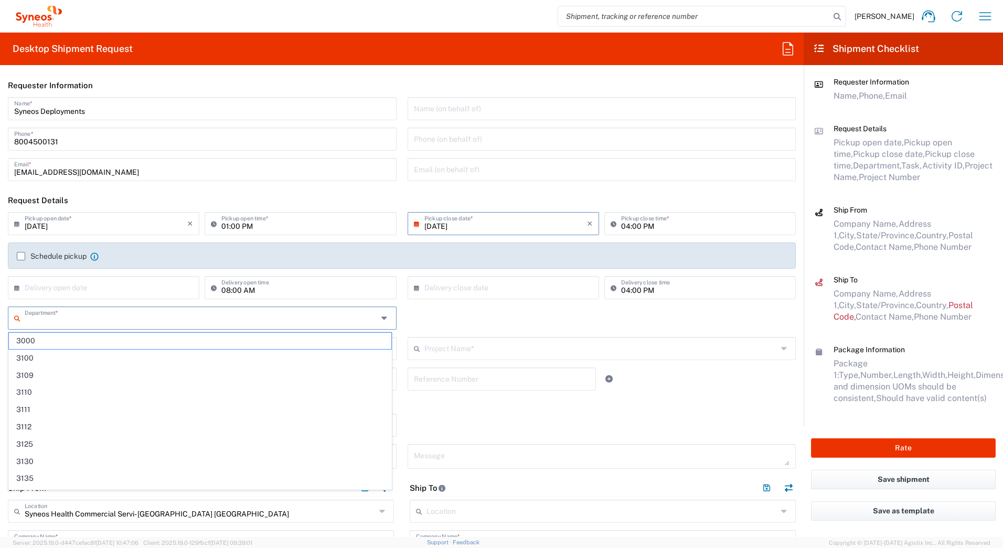
paste input "4205"
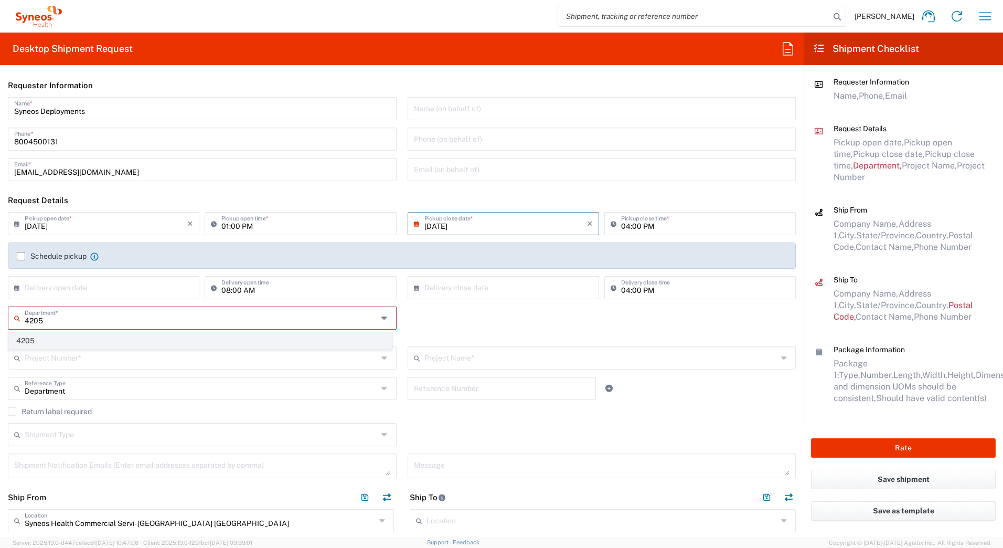
type input "4205"
click at [47, 339] on span "4205" at bounding box center [200, 341] width 383 height 16
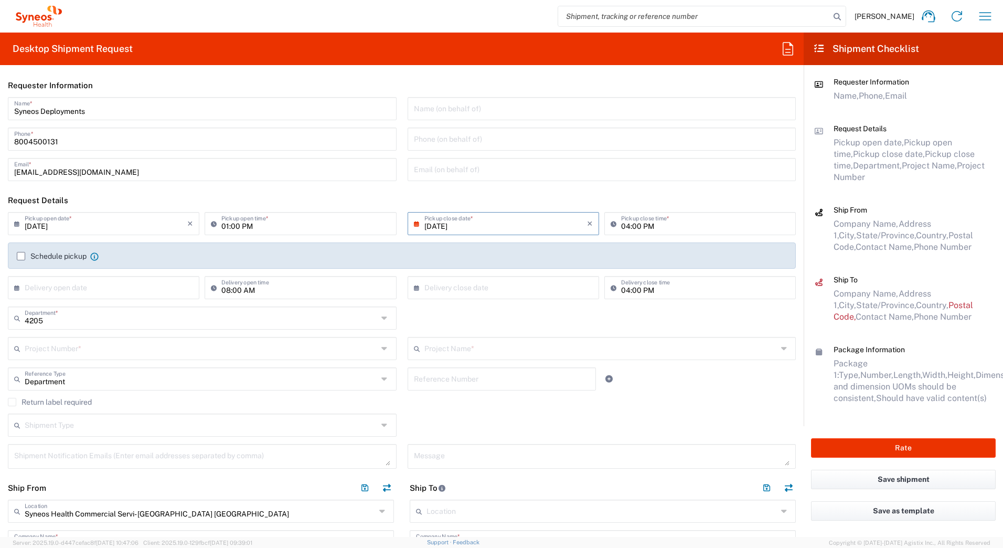
click at [382, 381] on icon at bounding box center [386, 379] width 8 height 17
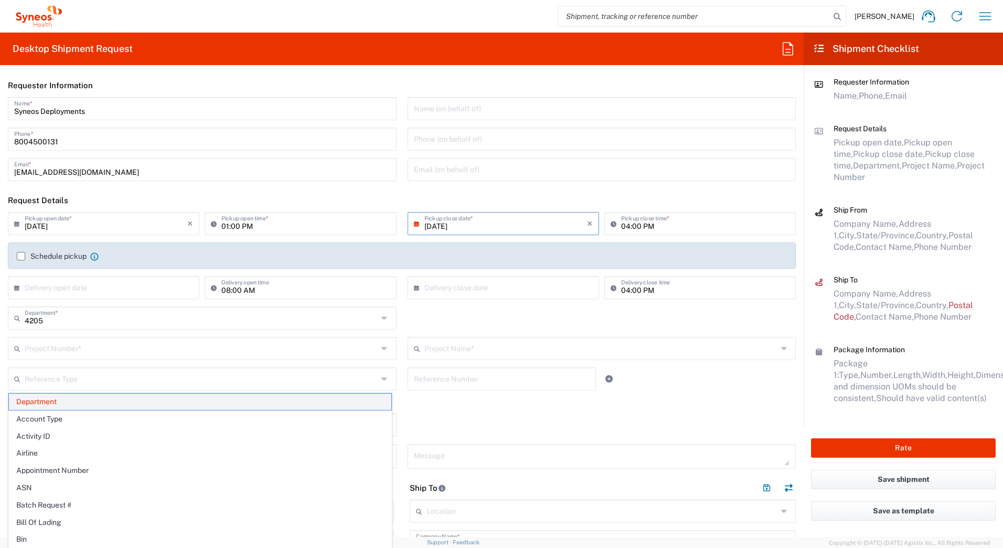
click at [101, 402] on span "Department" at bounding box center [200, 402] width 383 height 16
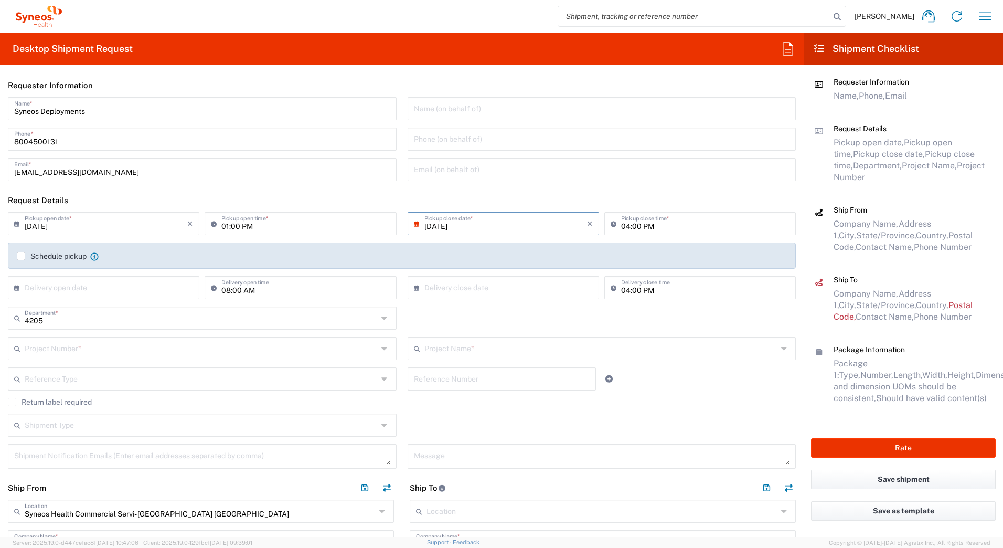
click at [30, 351] on input "text" at bounding box center [201, 348] width 353 height 18
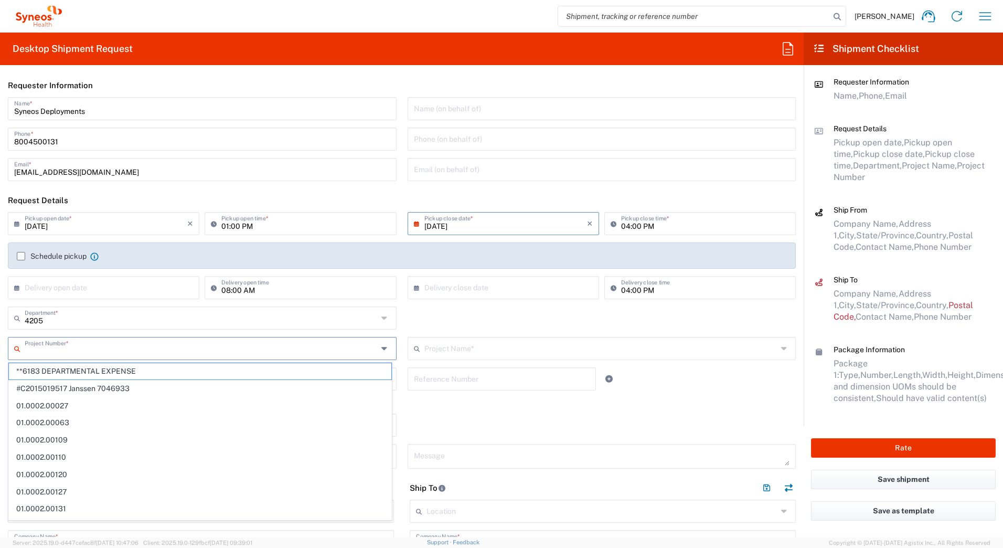
paste input "7124"
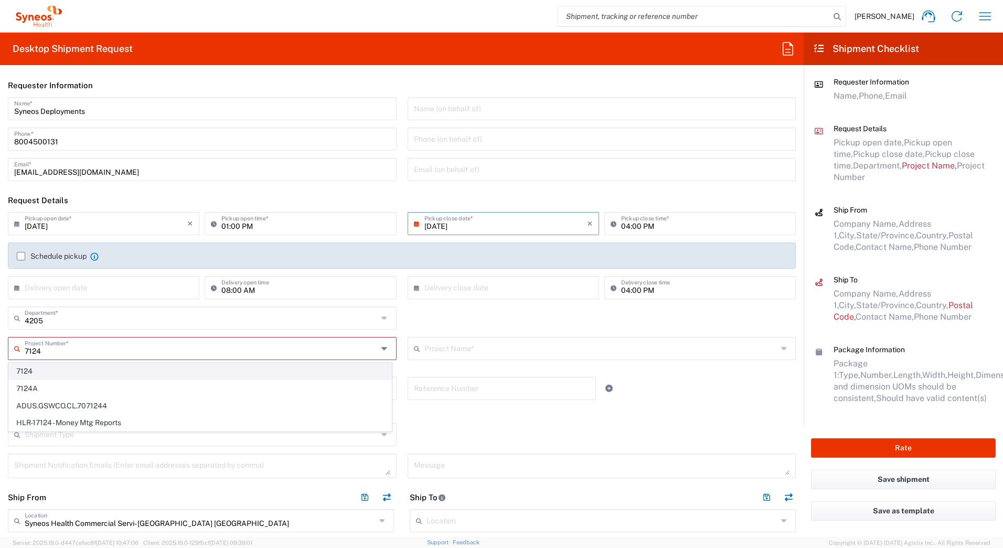
type input "7124"
click at [23, 373] on span "7124" at bounding box center [200, 371] width 383 height 16
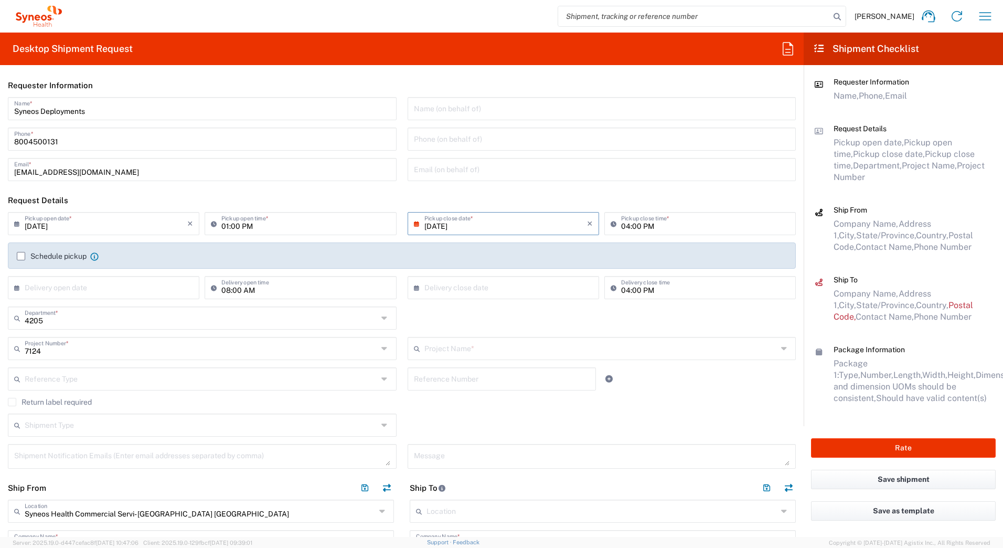
type input "ST-US - J&J Oral HC (0624)"
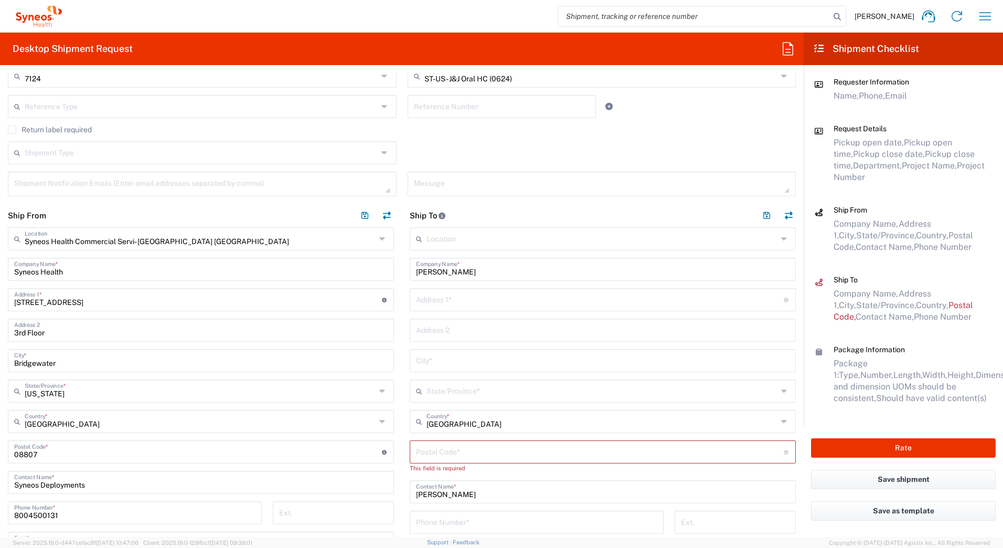
scroll to position [315, 0]
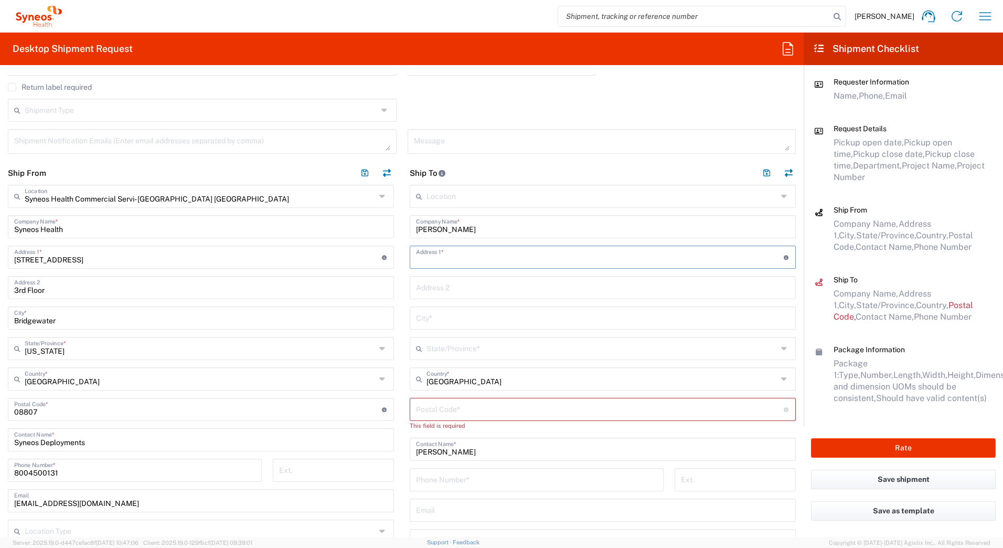
click at [430, 260] on input "text" at bounding box center [600, 256] width 368 height 18
paste input "311 Bean Creek Rd"
type input "311 Bean Creek Rd"
click at [427, 291] on input "text" at bounding box center [603, 287] width 374 height 18
paste input "#201"
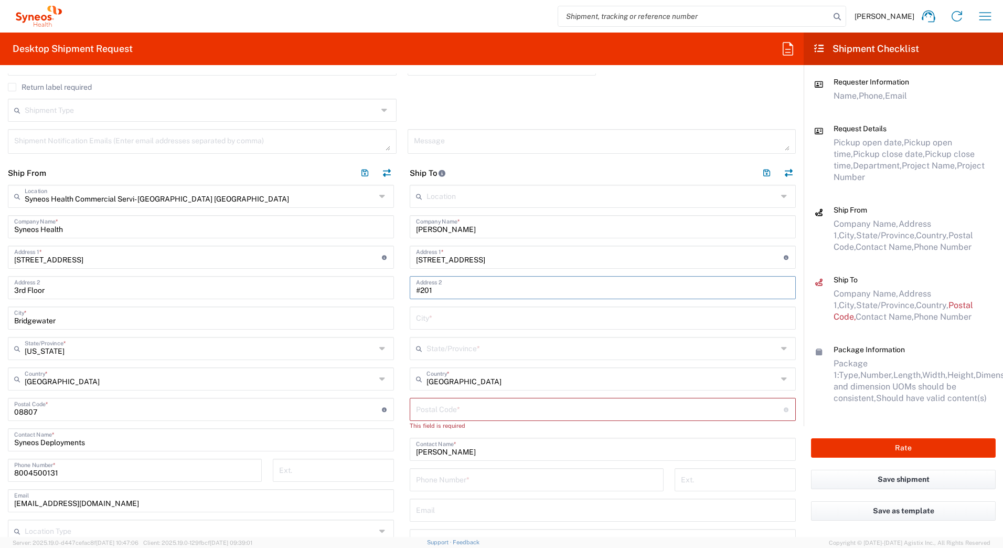
type input "#201"
click at [452, 321] on input "text" at bounding box center [603, 317] width 374 height 18
paste input "Scotts Valley"
type input "Scotts Valley"
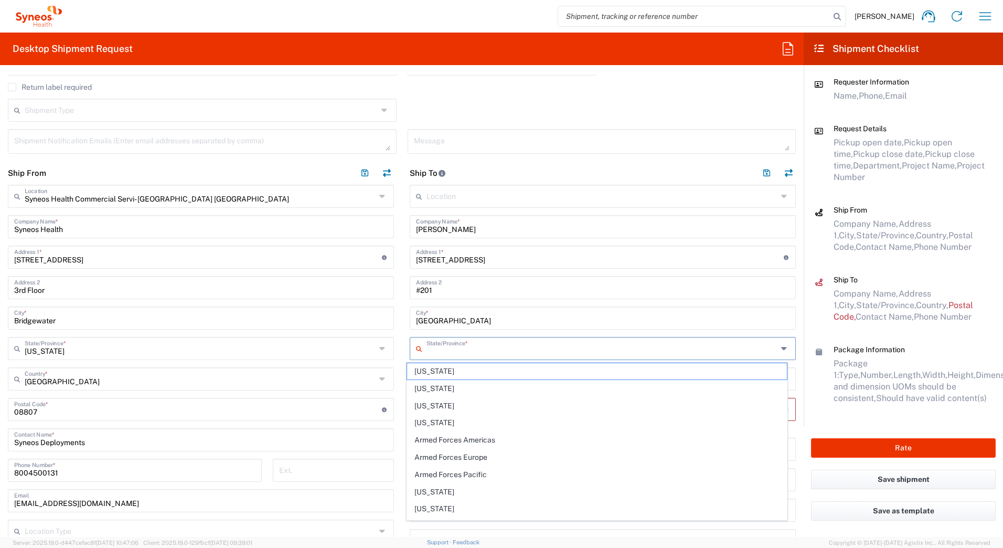
click at [451, 349] on input "text" at bounding box center [602, 348] width 351 height 18
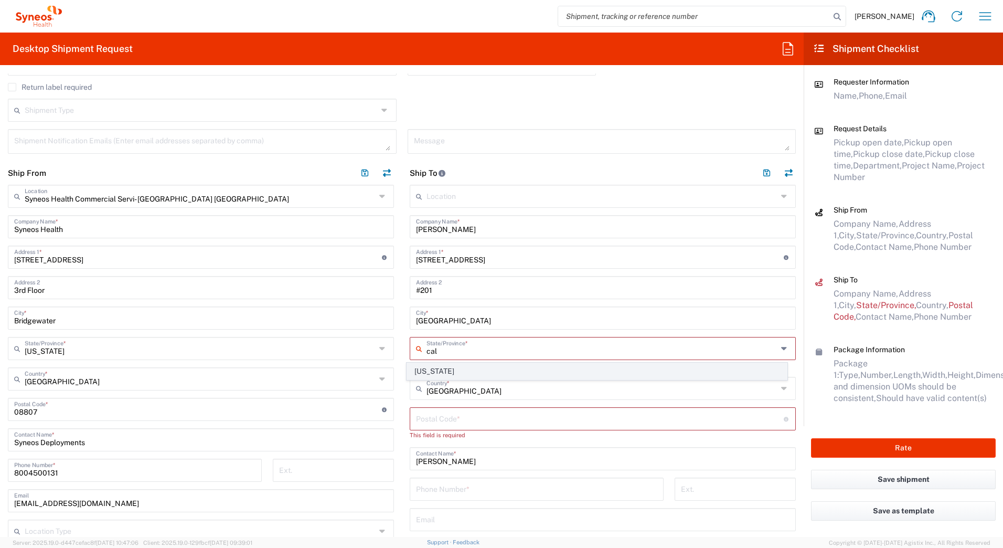
click at [420, 366] on span "[US_STATE]" at bounding box center [597, 371] width 381 height 16
type input "[US_STATE]"
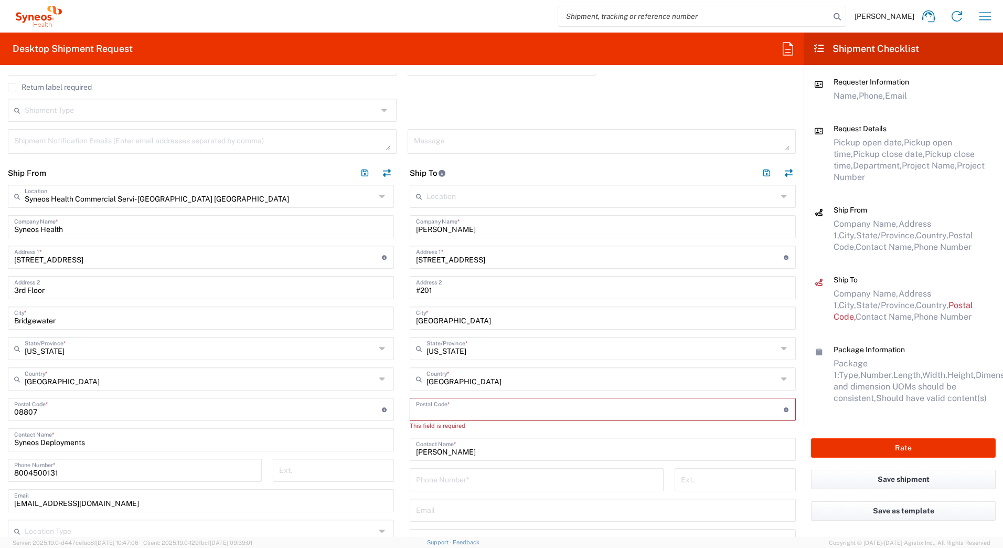
click at [428, 414] on input "undefined" at bounding box center [600, 408] width 368 height 18
paste input "95066"
type input "95066"
click at [427, 463] on input "tel" at bounding box center [536, 469] width 241 height 18
paste input "8316653229"
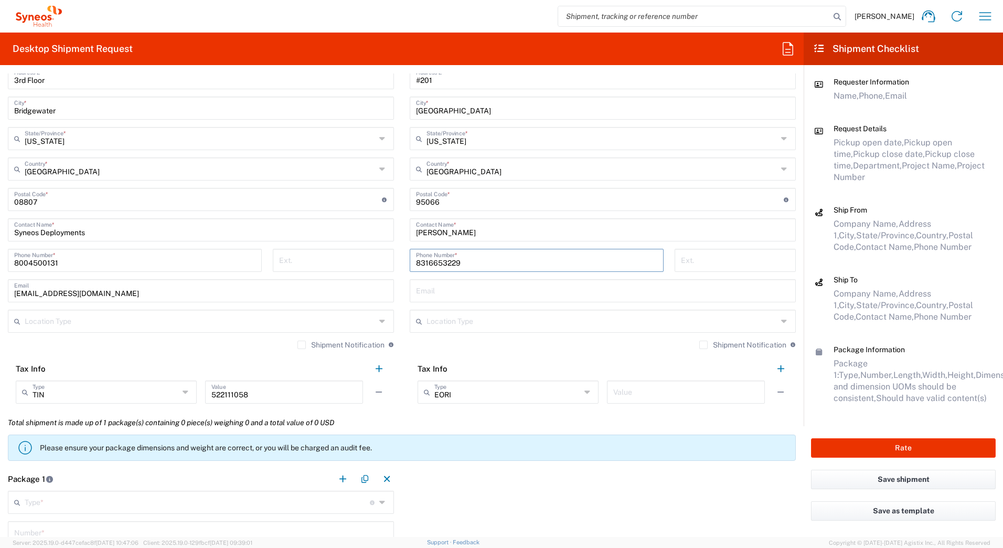
scroll to position [630, 0]
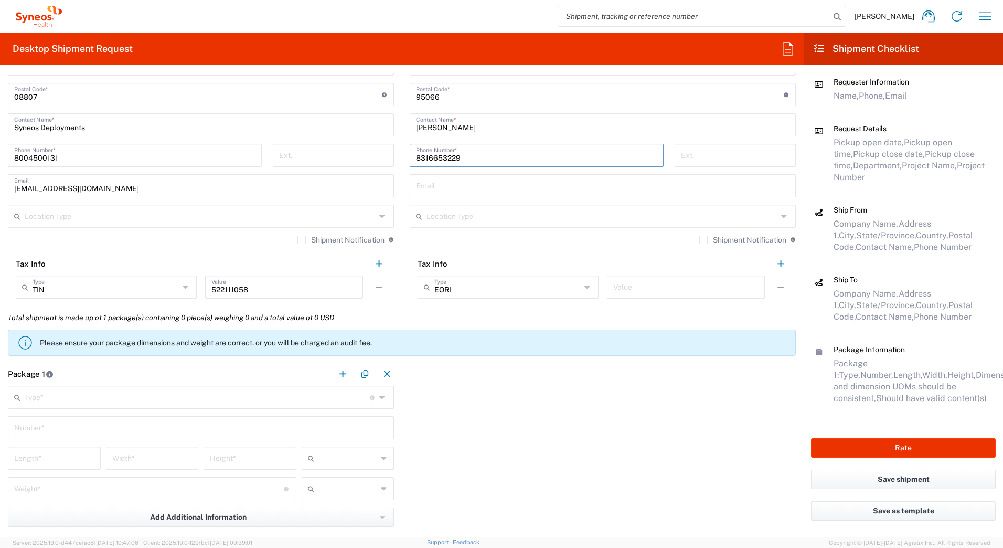
type input "8316653229"
click at [112, 403] on input "text" at bounding box center [197, 396] width 345 height 18
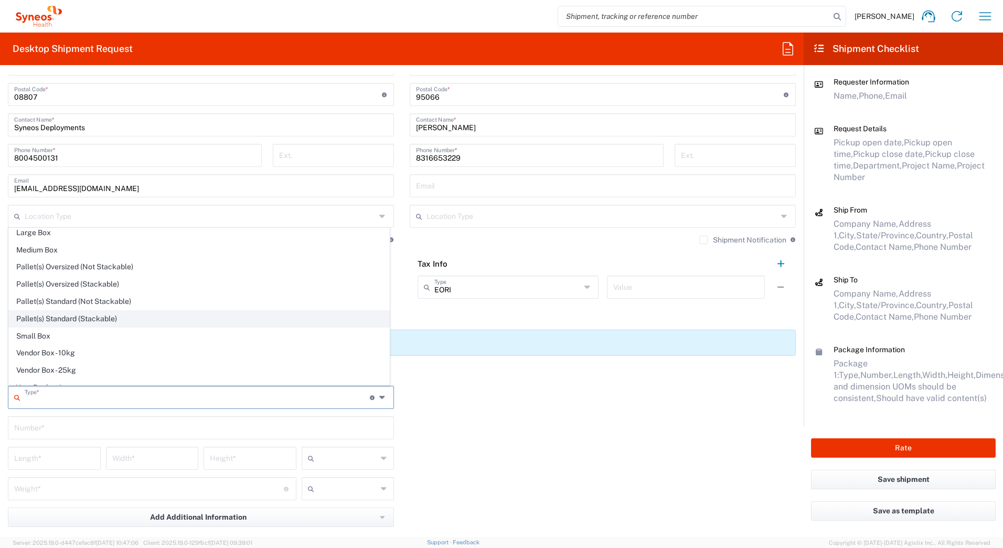
scroll to position [32, 0]
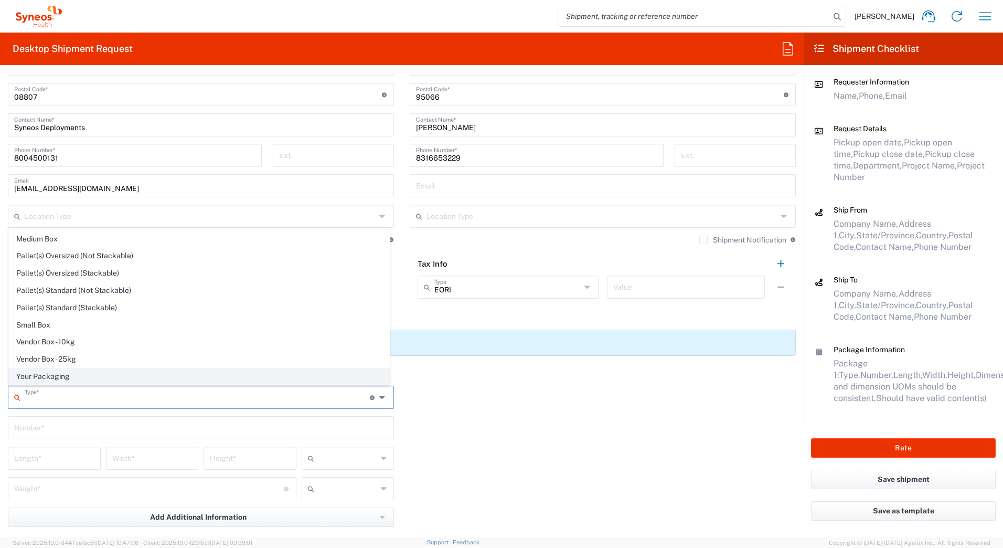
click at [65, 375] on span "Your Packaging" at bounding box center [199, 376] width 381 height 16
type input "Your Packaging"
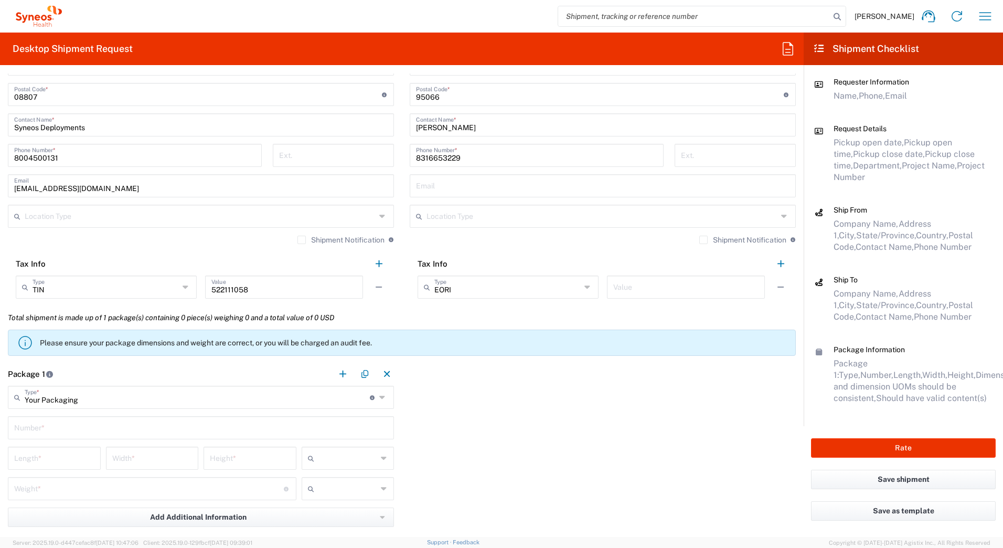
click at [19, 430] on input "text" at bounding box center [201, 427] width 374 height 18
type input "1"
click at [15, 459] on input "number" at bounding box center [54, 457] width 80 height 18
type input "20"
type input "16"
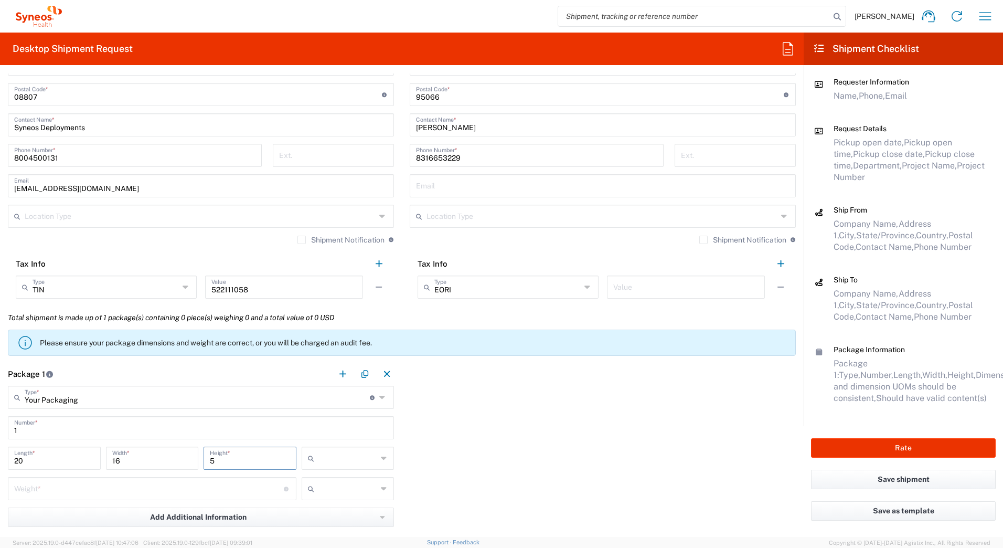
type input "5"
click at [329, 460] on input "text" at bounding box center [348, 458] width 59 height 17
click at [318, 519] on span "in" at bounding box center [345, 516] width 90 height 16
type input "in"
click at [84, 494] on input "number" at bounding box center [149, 488] width 270 height 18
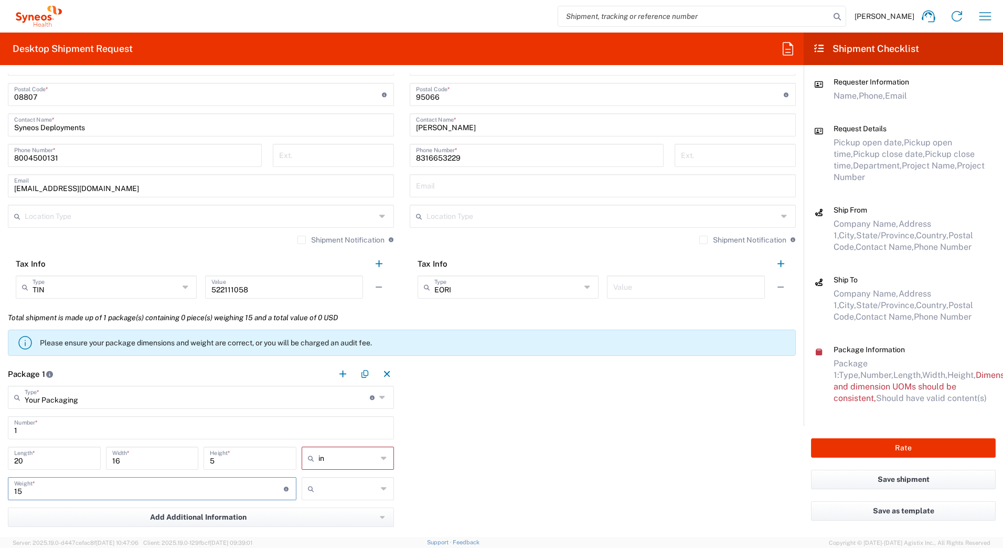
type input "15"
click at [322, 488] on input "text" at bounding box center [348, 488] width 59 height 17
click at [316, 530] on span "lbs" at bounding box center [345, 529] width 90 height 16
type input "lbs"
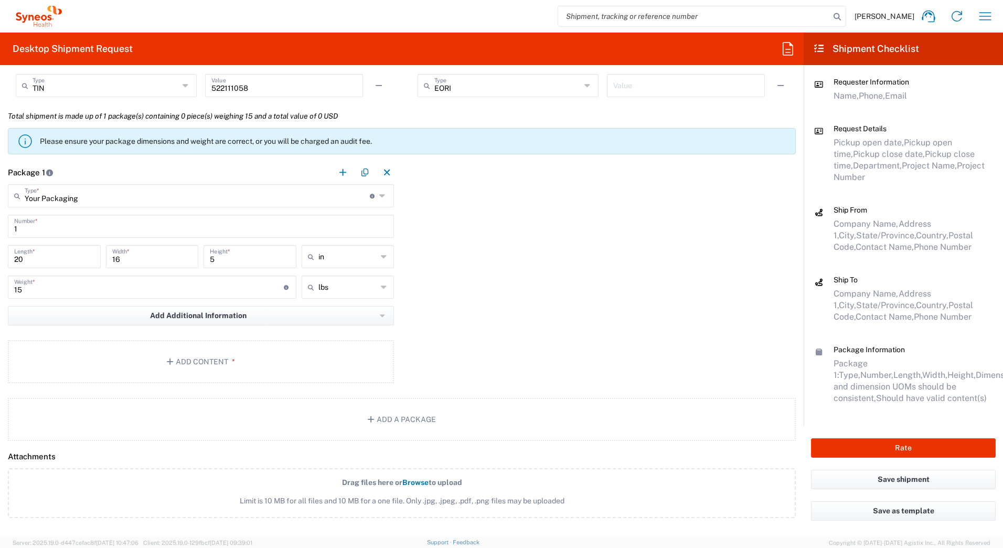
scroll to position [840, 0]
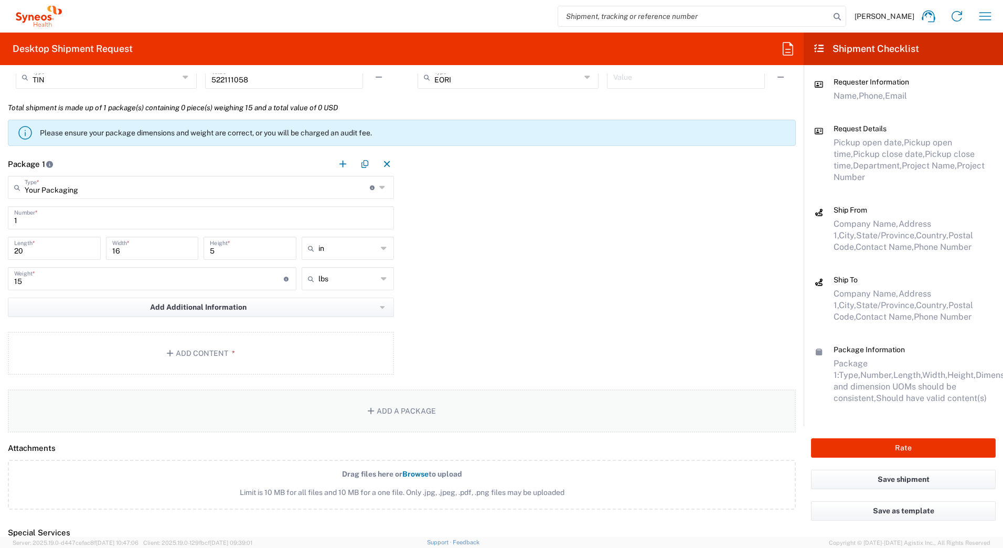
click at [224, 410] on button "Add a Package" at bounding box center [402, 410] width 788 height 43
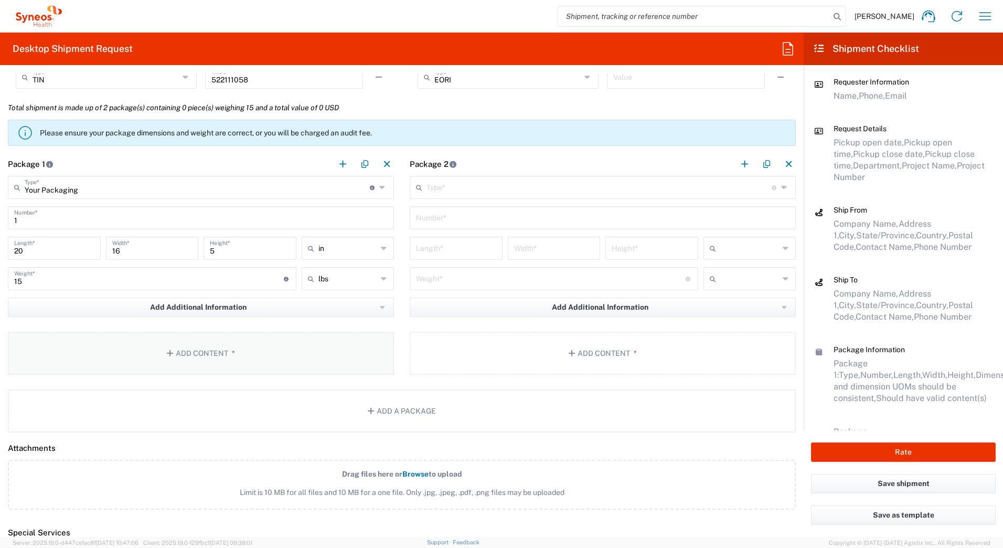
click at [216, 364] on button "Add Content *" at bounding box center [201, 353] width 386 height 43
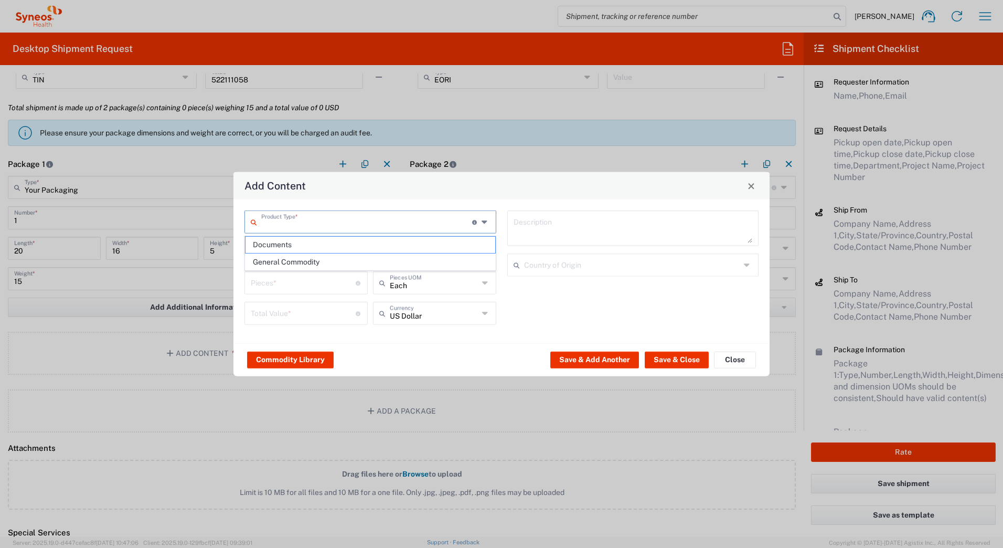
click at [273, 221] on input "text" at bounding box center [366, 221] width 211 height 18
click at [267, 262] on span "General Commodity" at bounding box center [371, 262] width 250 height 16
type input "General Commodity"
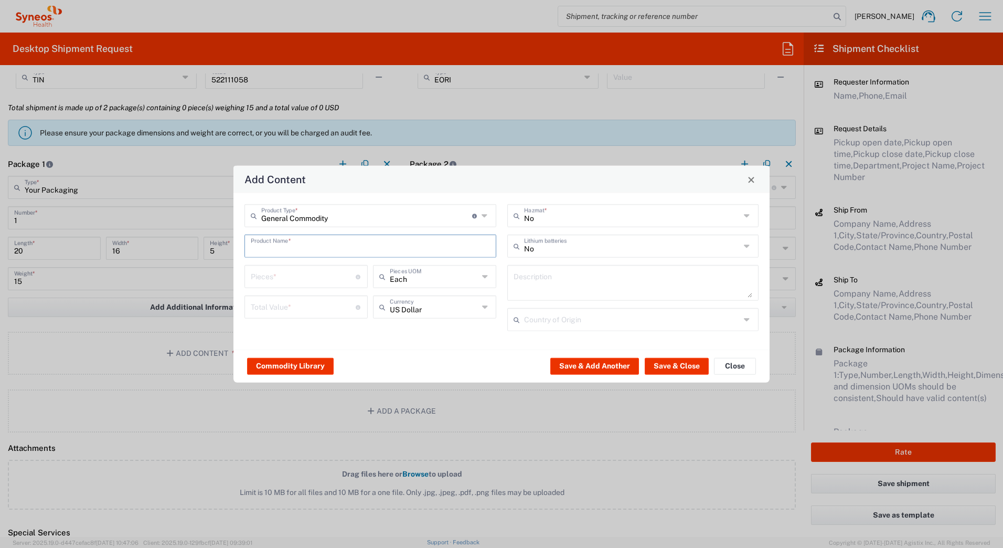
click at [268, 246] on input "text" at bounding box center [370, 245] width 239 height 18
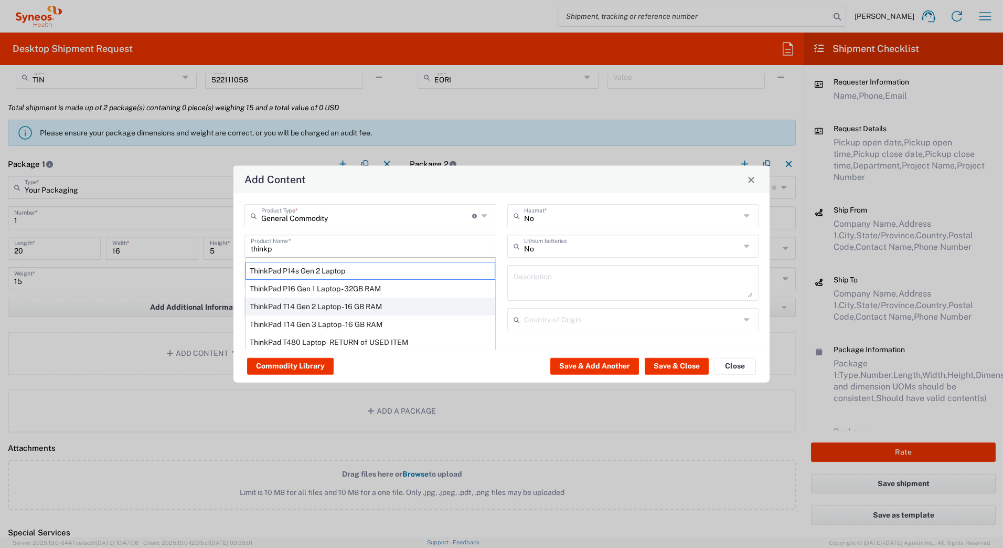
click at [287, 307] on div "ThinkPad T14 Gen 2 Laptop - 16 GB RAM" at bounding box center [371, 307] width 250 height 18
type input "ThinkPad T14 Gen 2 Laptop - 16 GB RAM"
type input "1"
type textarea "Intel Core i7-1156G7 vProÂ® Processor - 14"- 16 GB RAM - 512 GB SSD"
type input "[GEOGRAPHIC_DATA]"
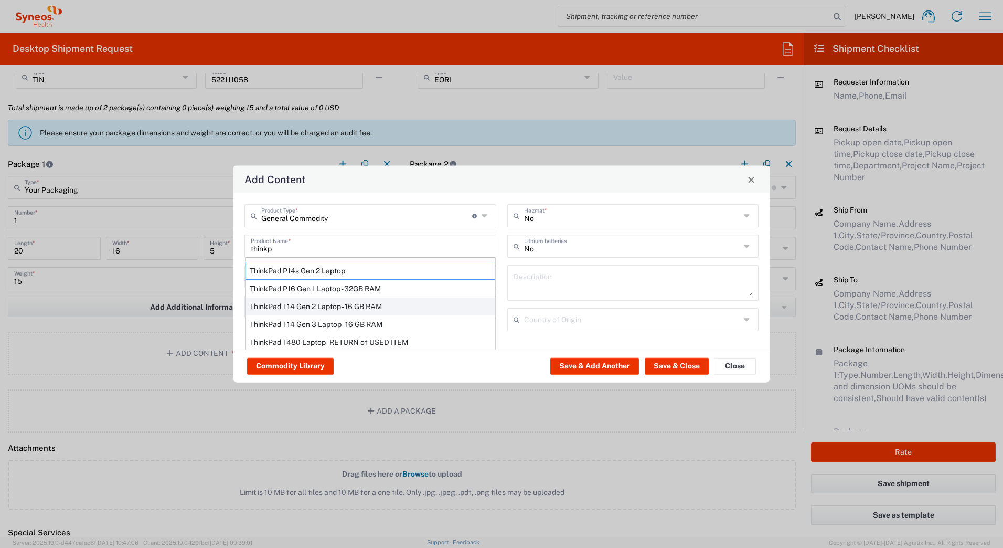
type input "Yes"
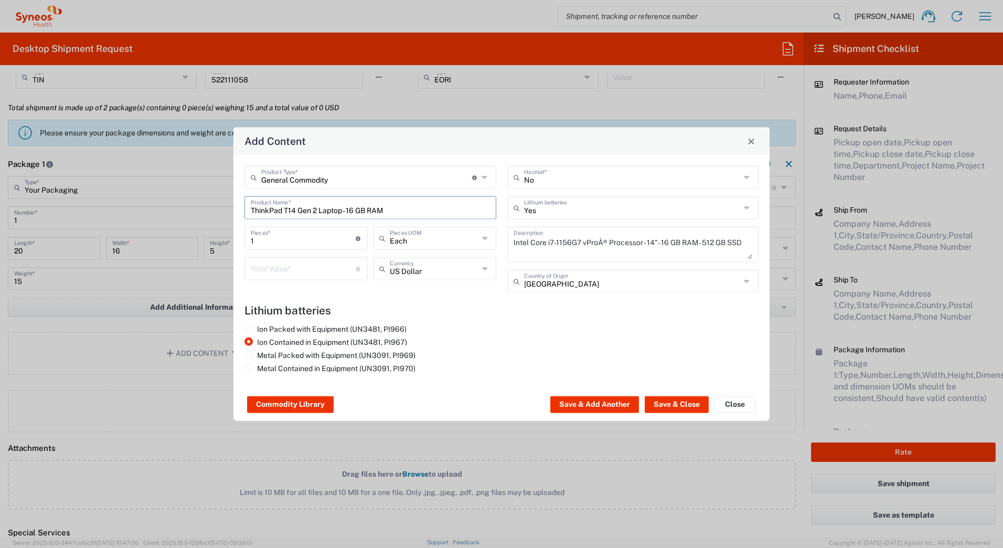
click at [273, 268] on input "number" at bounding box center [303, 268] width 105 height 18
type input "1000"
click at [600, 404] on button "Save & Add Another" at bounding box center [595, 404] width 89 height 17
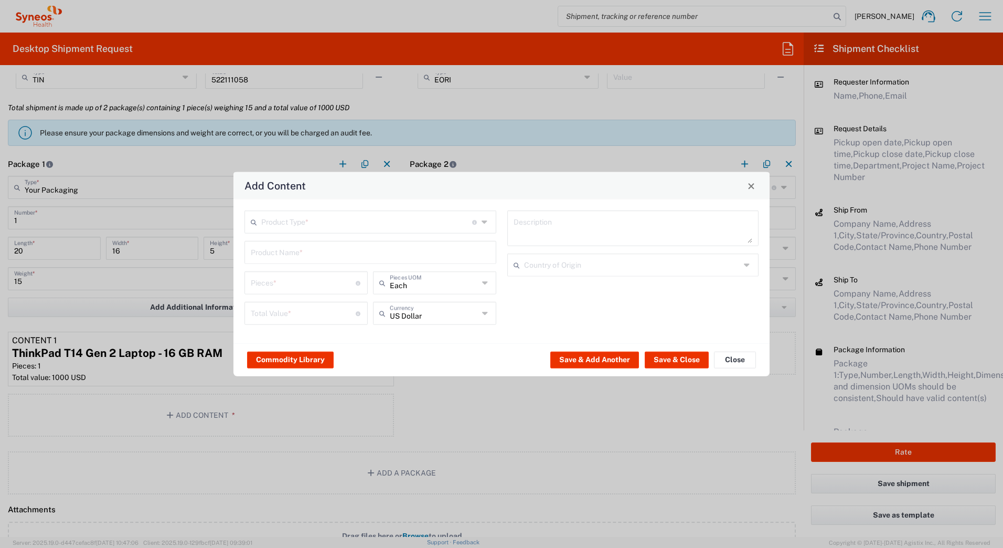
click at [286, 224] on input "text" at bounding box center [366, 221] width 211 height 18
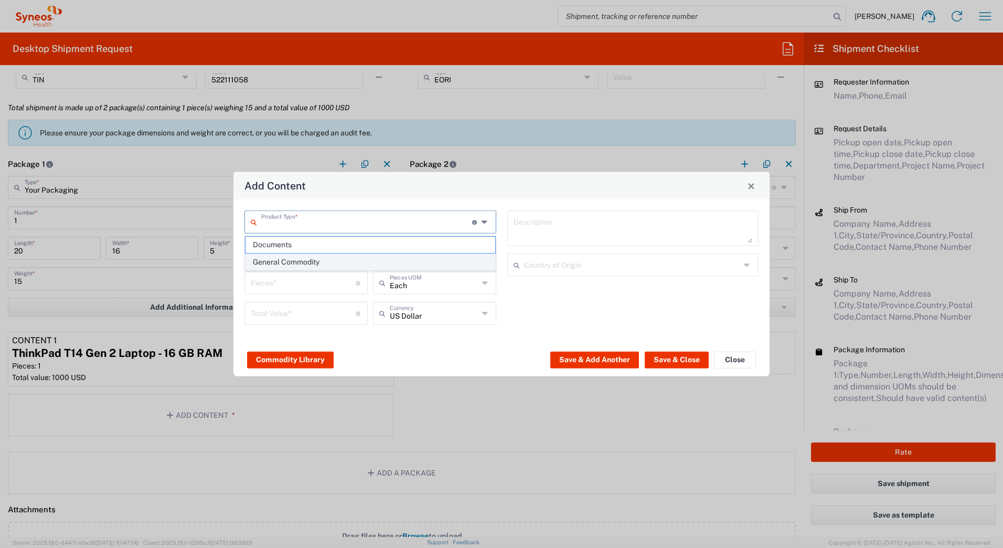
click at [273, 260] on span "General Commodity" at bounding box center [371, 262] width 250 height 16
type input "General Commodity"
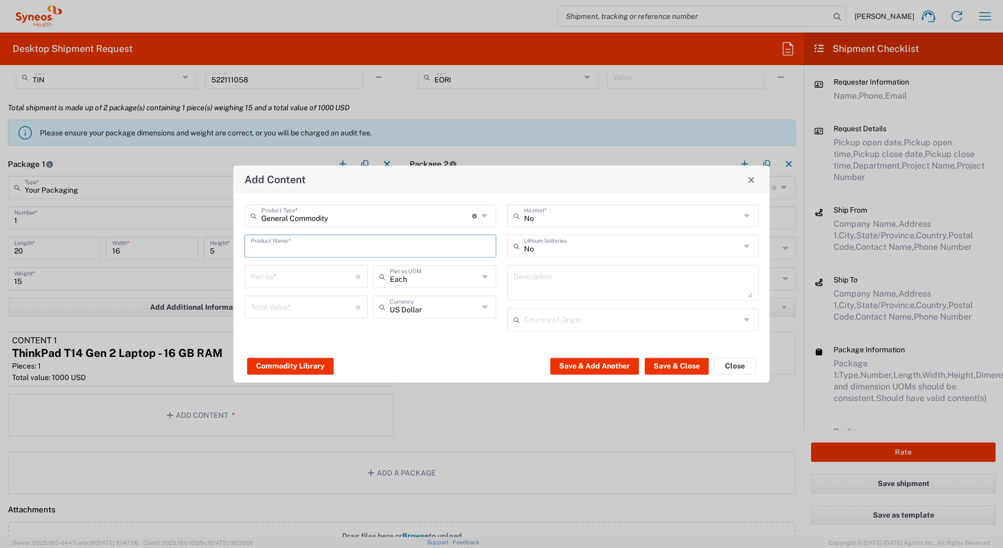
click at [267, 247] on input "text" at bounding box center [370, 245] width 239 height 18
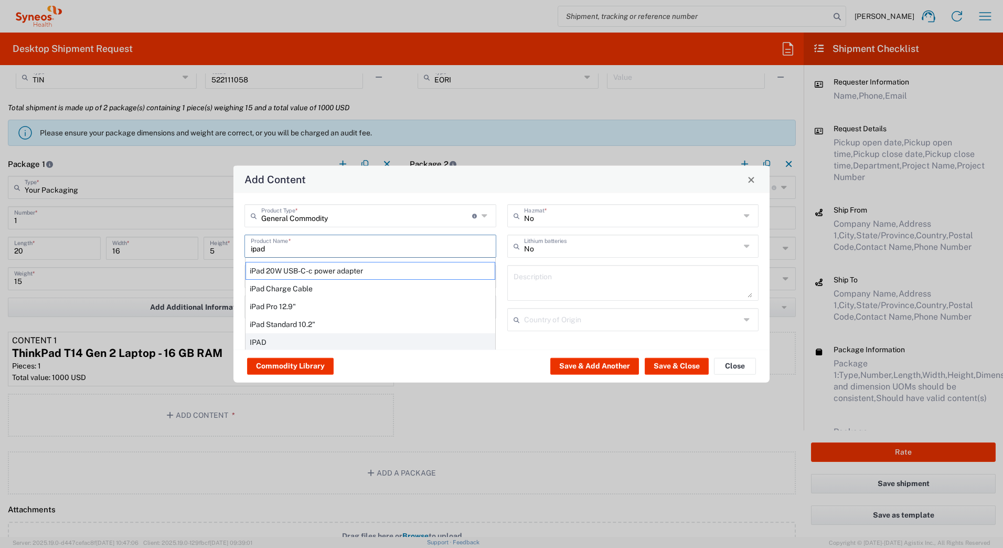
click at [457, 337] on div "IPAD" at bounding box center [371, 342] width 250 height 18
type input "IPAD"
type input "1"
type textarea "TABLET COMPUTER"
type input "[GEOGRAPHIC_DATA]"
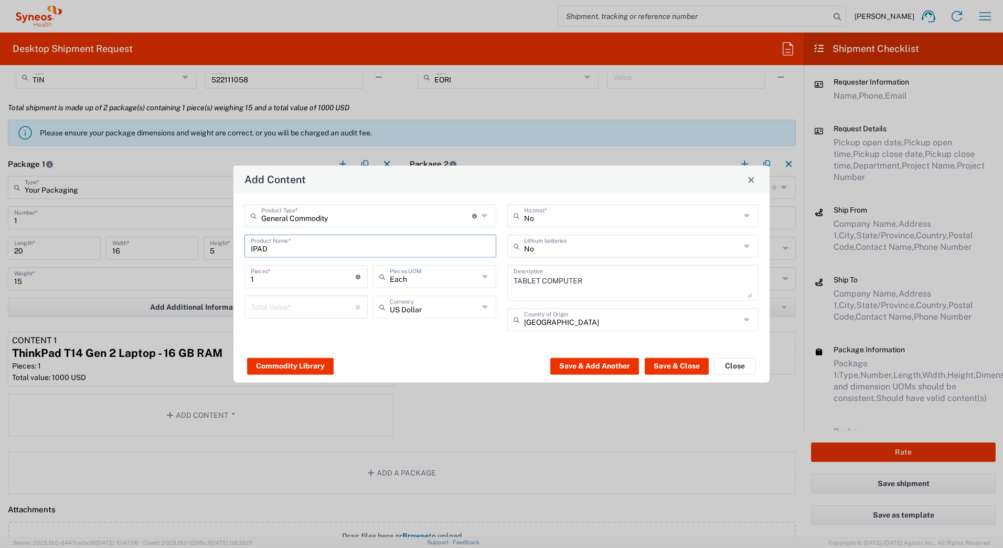
click at [332, 247] on input "IPAD" at bounding box center [370, 245] width 239 height 18
type input "I"
click at [287, 303] on div "iPad Pro 12.9"" at bounding box center [371, 307] width 250 height 18
type input "iPad Pro 12.9""
type textarea "iPad Pro 12.9""
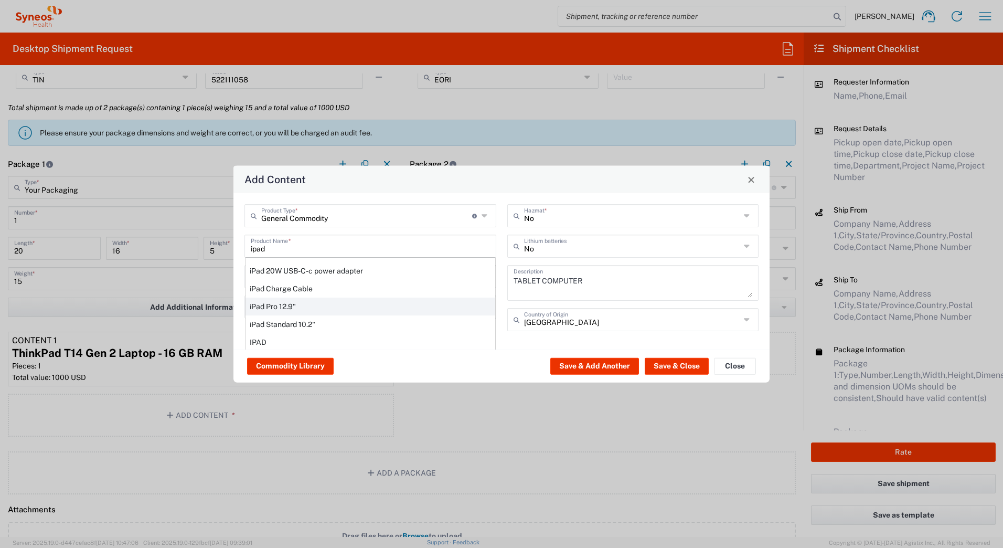
type input "Yes"
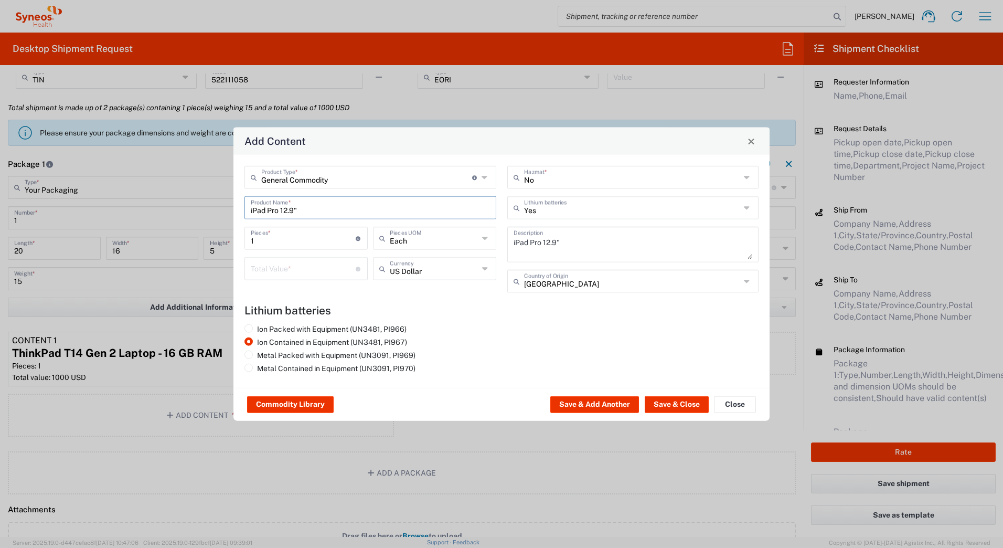
click at [277, 268] on input "number" at bounding box center [303, 268] width 105 height 18
type input "1000"
click at [668, 401] on button "Save & Close" at bounding box center [677, 404] width 64 height 17
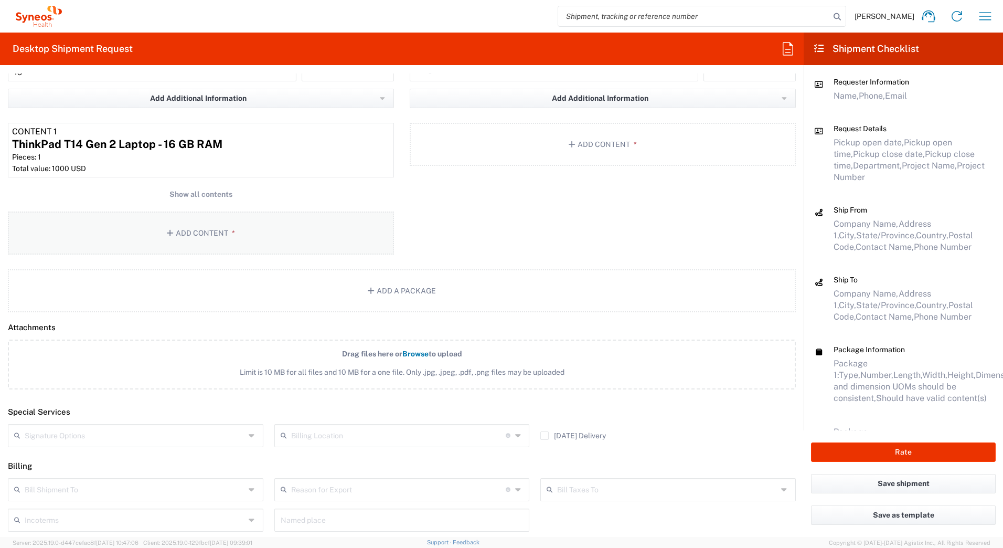
scroll to position [1050, 0]
click at [66, 437] on input "text" at bounding box center [135, 434] width 220 height 18
click at [64, 459] on span "Adult Signature Required" at bounding box center [134, 457] width 251 height 16
type input "Adult Signature Required"
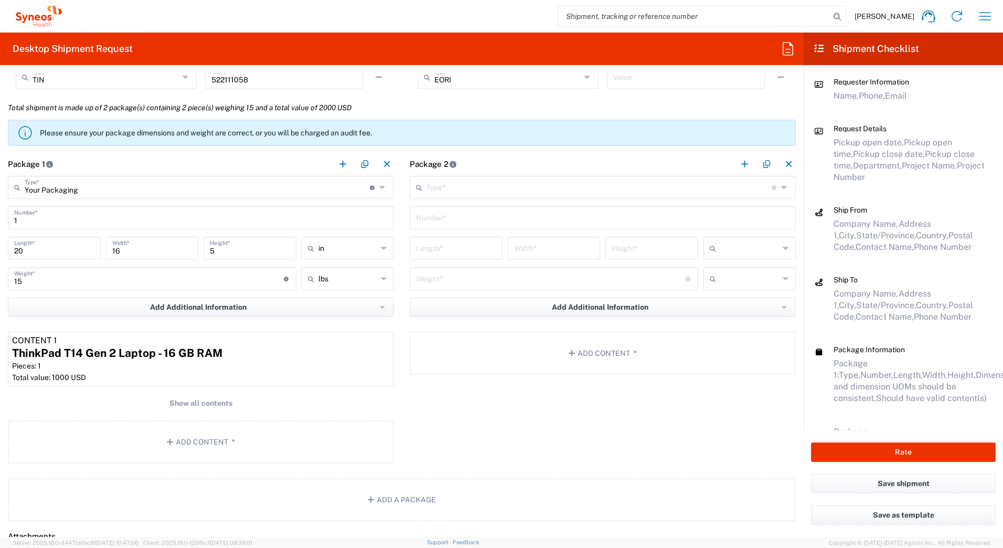
scroll to position [577, 0]
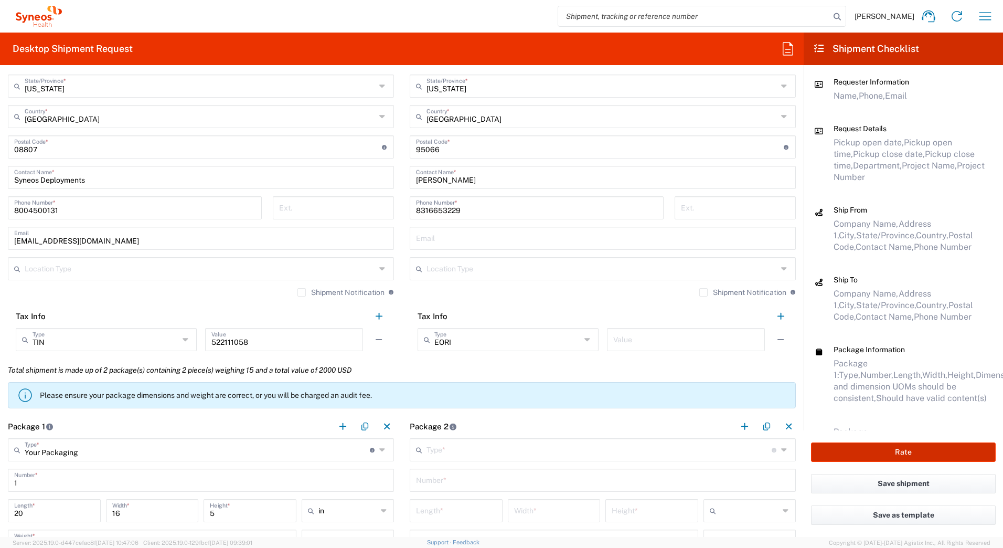
click at [843, 451] on button "Rate" at bounding box center [903, 451] width 185 height 19
type input "4205"
type input "7124"
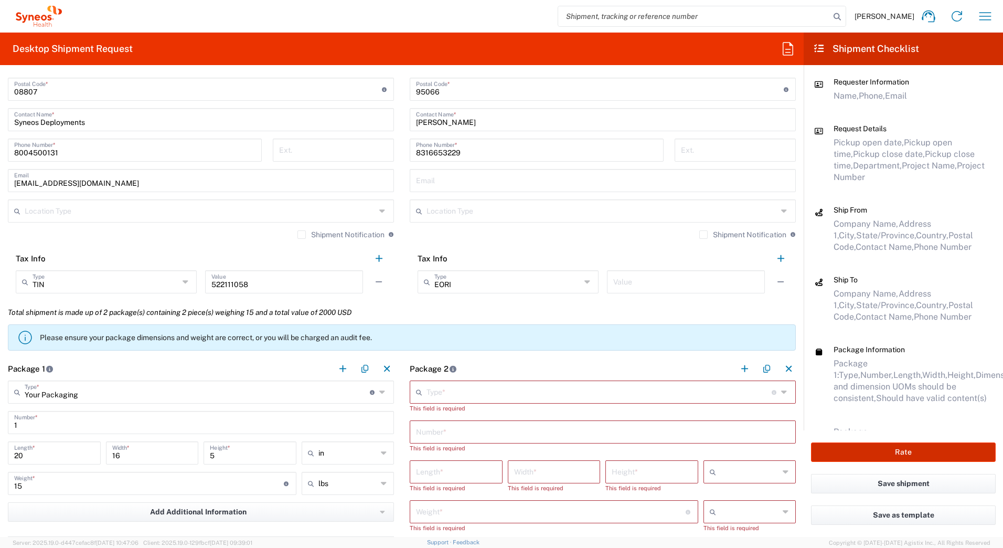
scroll to position [682, 0]
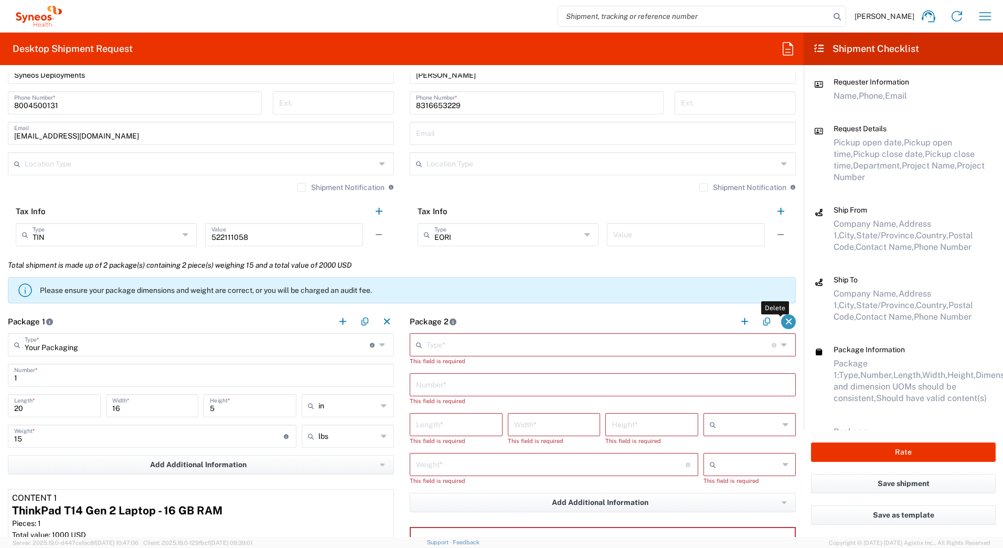
click at [781, 320] on button "button" at bounding box center [788, 321] width 15 height 15
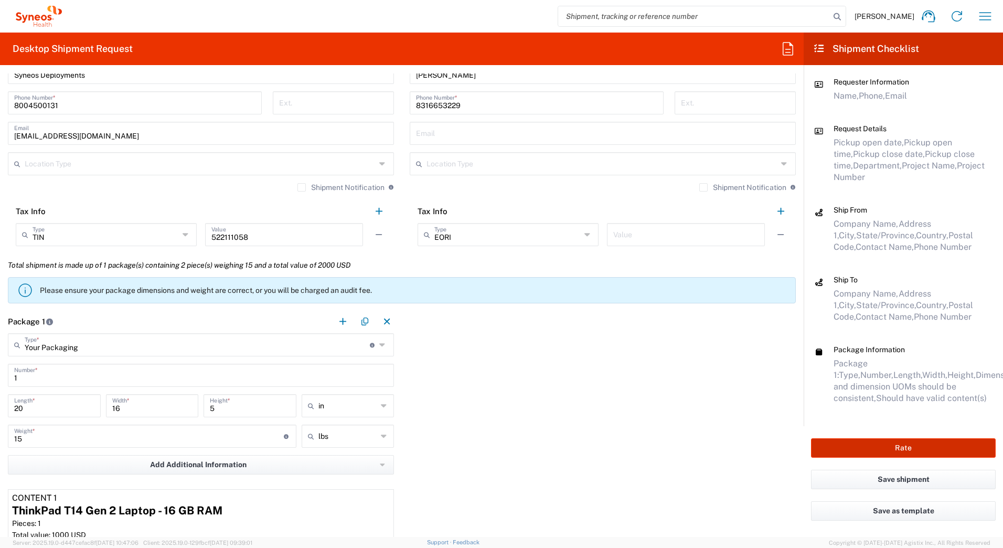
click at [876, 448] on button "Rate" at bounding box center [903, 447] width 185 height 19
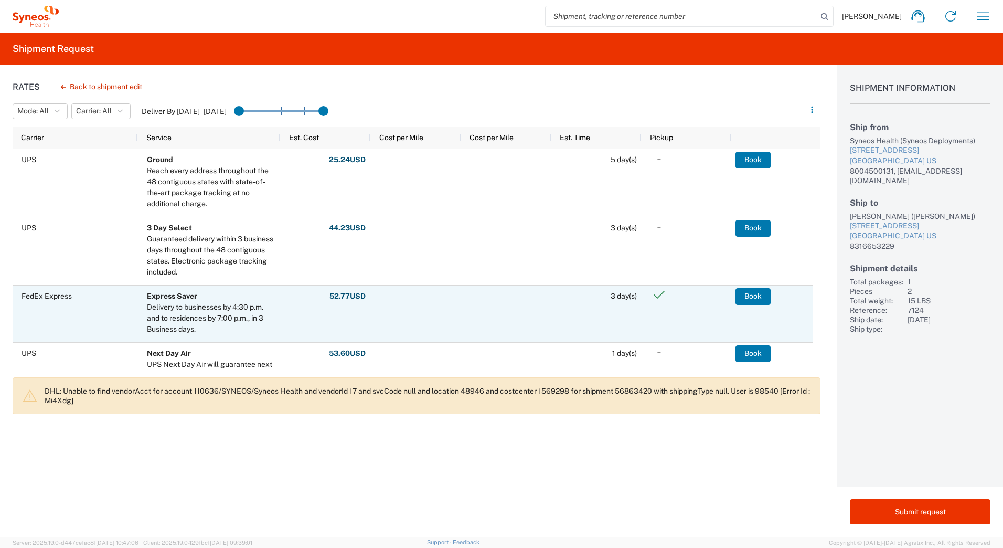
scroll to position [105, 0]
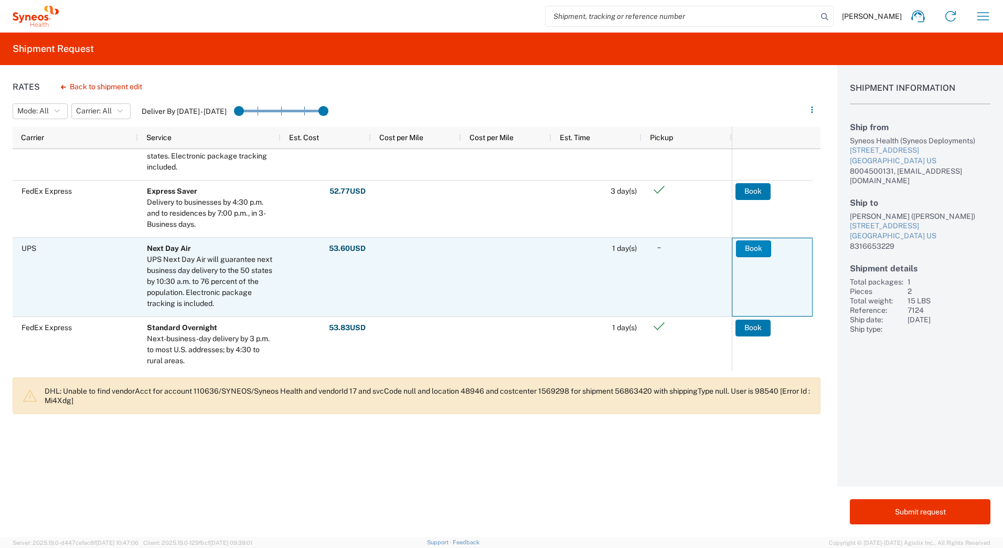
click at [748, 244] on button "Book" at bounding box center [753, 248] width 35 height 17
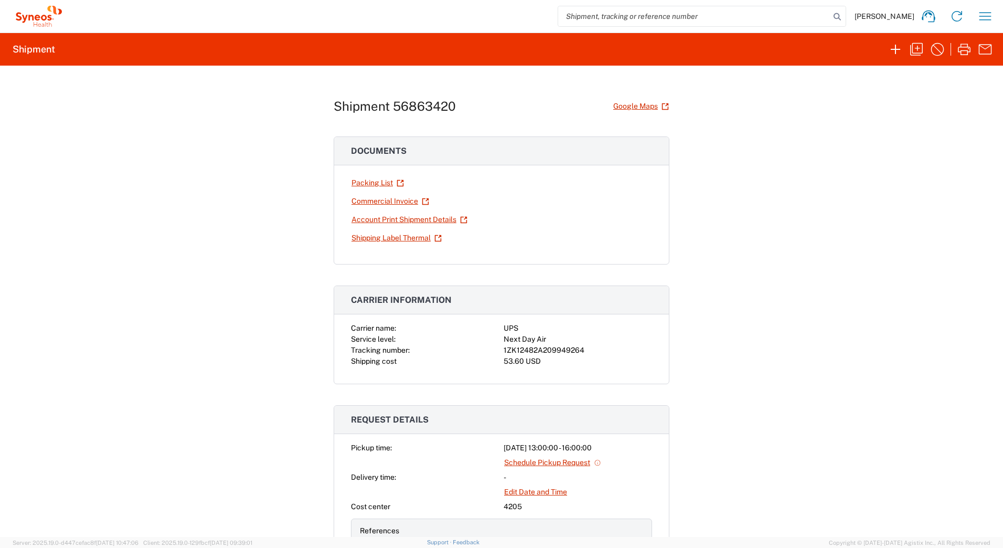
click at [559, 350] on div "1ZK12482A209949264" at bounding box center [578, 350] width 149 height 11
copy div "1ZK12482A209949264"
click at [370, 236] on link "Shipping Label Thermal" at bounding box center [396, 238] width 91 height 18
click at [915, 47] on icon "button" at bounding box center [916, 49] width 17 height 17
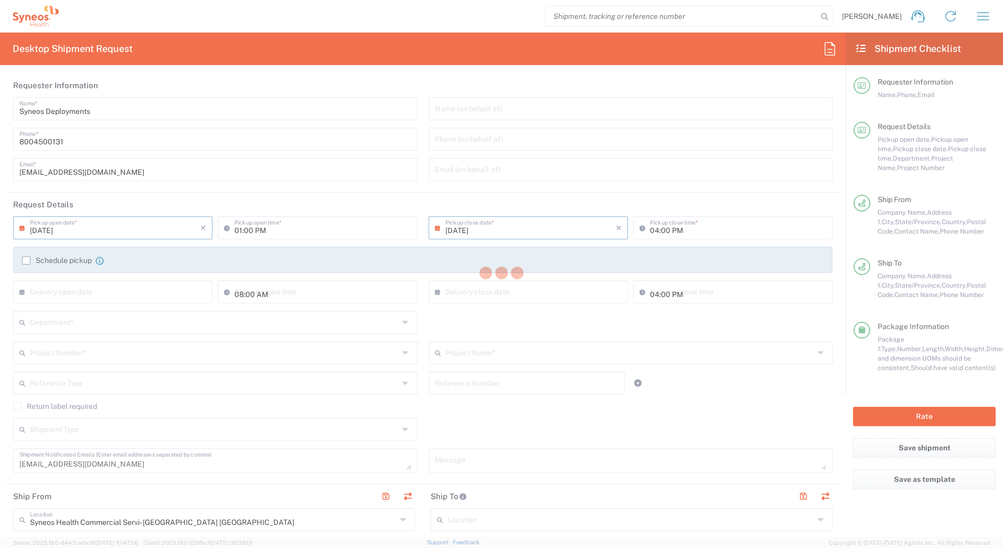
type input "[US_STATE]"
type input "7124"
type input "Your Packaging"
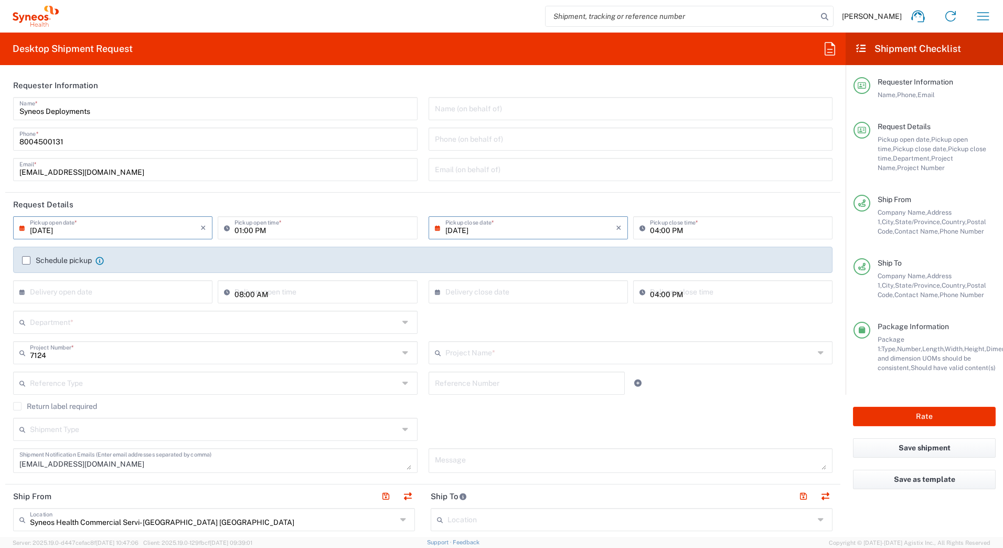
type input "ST-US - J&J Oral HC (0624)"
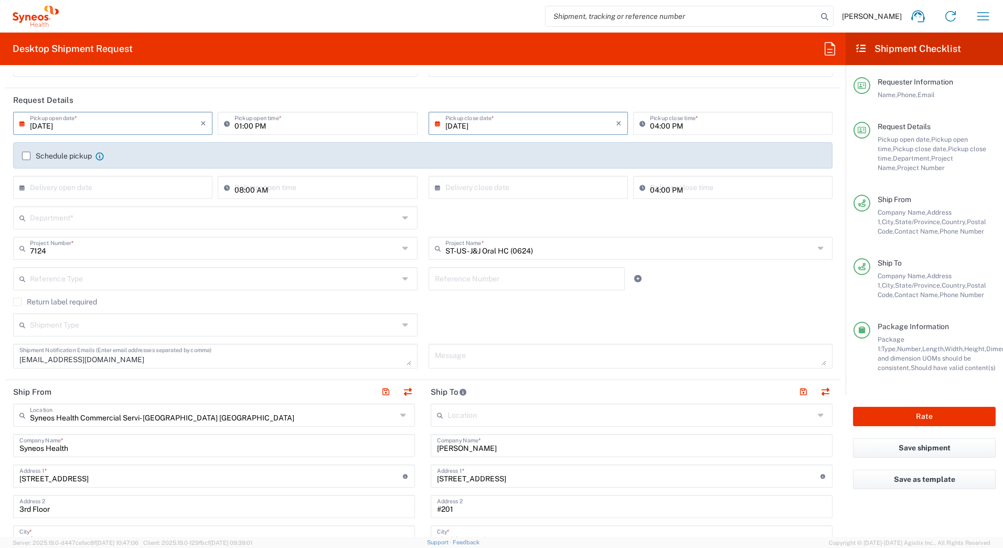
scroll to position [105, 0]
type input "4205"
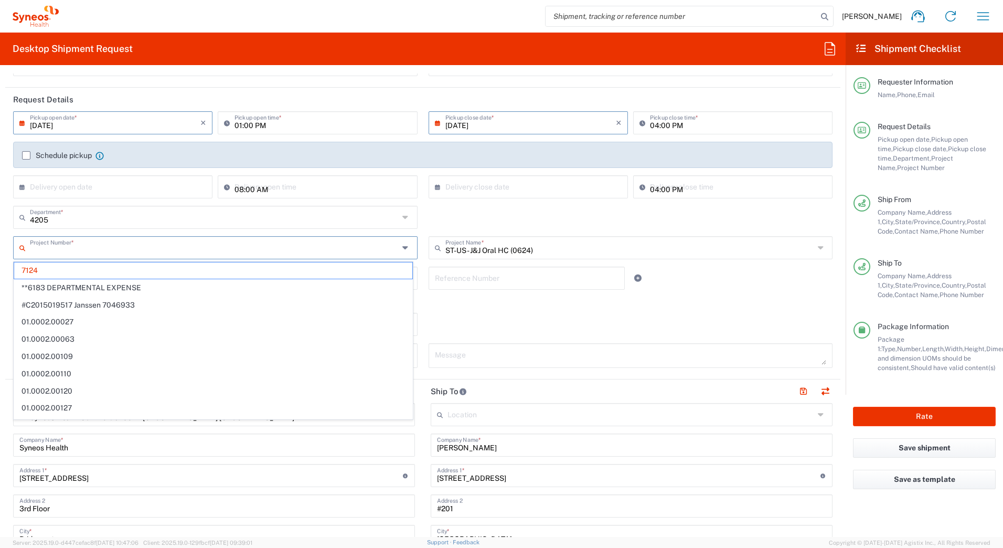
drag, startPoint x: 61, startPoint y: 251, endPoint x: 39, endPoint y: 251, distance: 22.6
click at [39, 251] on input "text" at bounding box center [214, 247] width 369 height 18
click at [32, 277] on span "7124" at bounding box center [213, 270] width 398 height 16
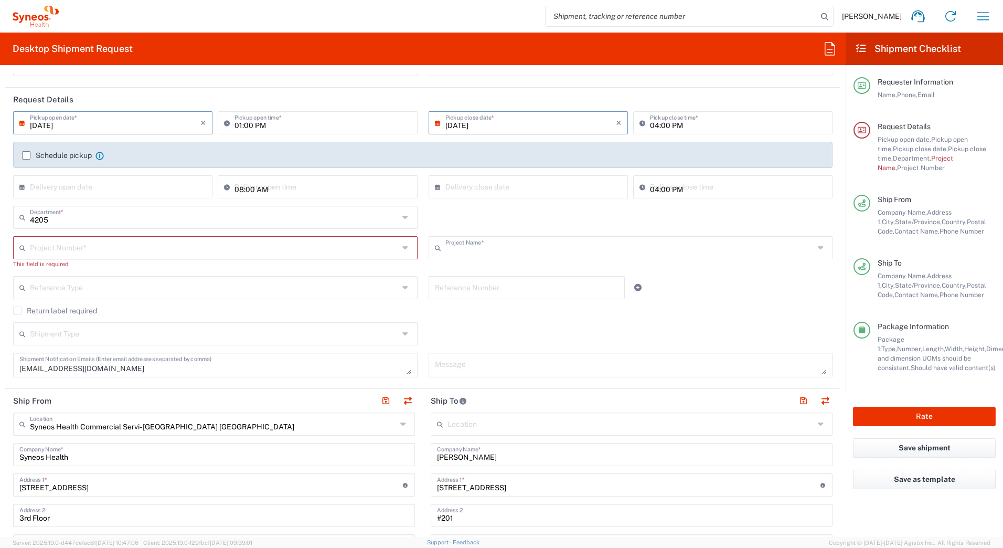
click at [556, 248] on input "text" at bounding box center [630, 247] width 369 height 18
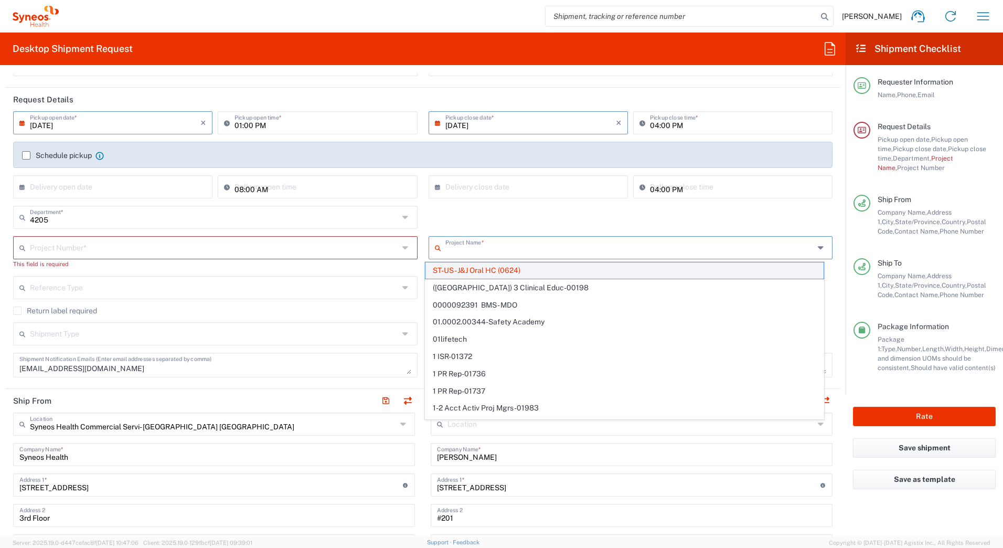
click at [483, 271] on span "ST-US - J&J Oral HC (0624)" at bounding box center [625, 270] width 398 height 16
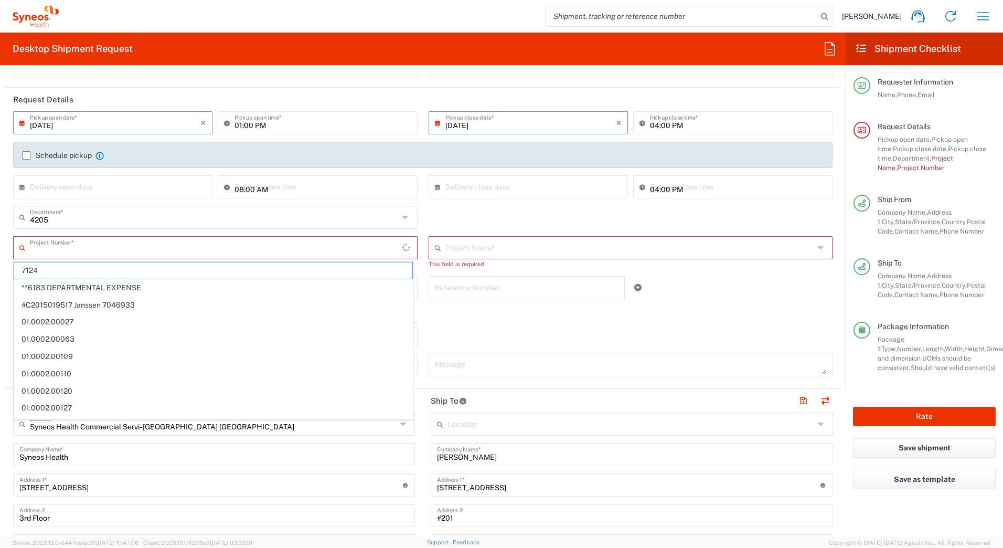
click at [35, 245] on input "text" at bounding box center [216, 247] width 373 height 18
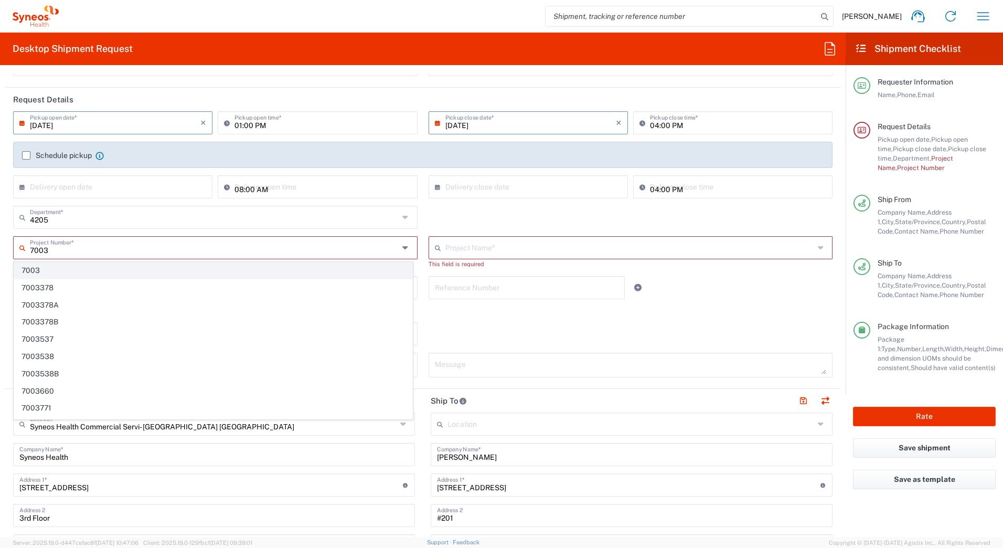
type input "7003"
click at [30, 266] on span "7003" at bounding box center [213, 270] width 398 height 16
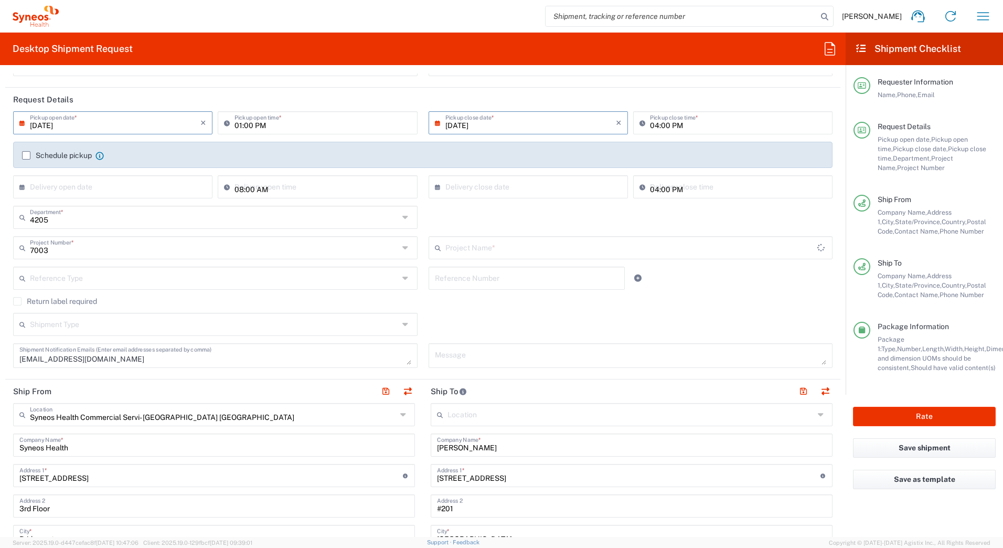
type input "ST-US - J&J McNeil (0706)"
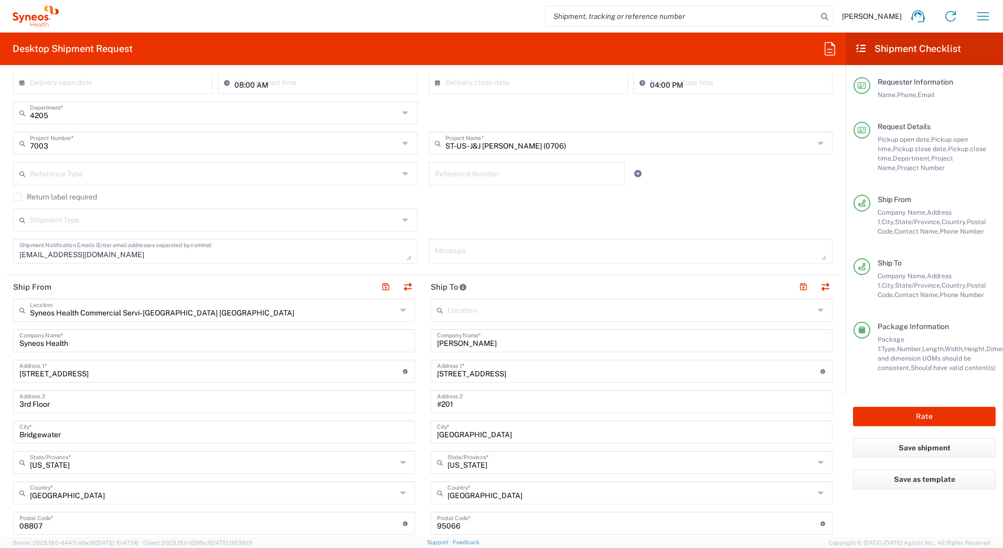
scroll to position [210, 0]
drag, startPoint x: 495, startPoint y: 340, endPoint x: 400, endPoint y: 346, distance: 95.2
click at [400, 346] on div "Ship From Syneos Health Commercial Servi- [GEOGRAPHIC_DATA] [GEOGRAPHIC_DATA] L…" at bounding box center [423, 508] width 836 height 469
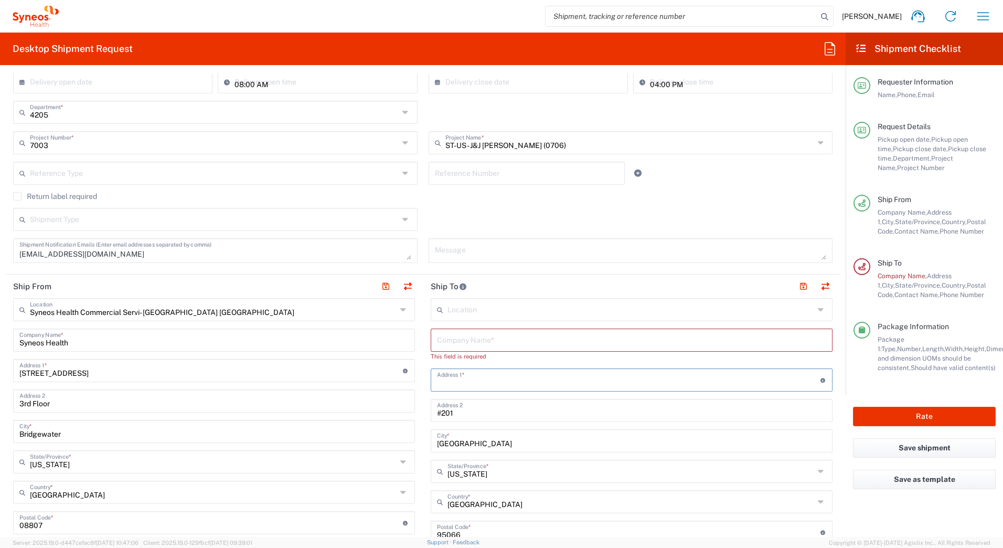
drag, startPoint x: 500, startPoint y: 373, endPoint x: 441, endPoint y: 410, distance: 68.9
click at [395, 375] on div "Ship From Syneos Health Commercial Servi- [GEOGRAPHIC_DATA] [GEOGRAPHIC_DATA] L…" at bounding box center [423, 513] width 836 height 478
drag, startPoint x: 460, startPoint y: 414, endPoint x: 377, endPoint y: 424, distance: 83.5
click at [367, 418] on div "Ship From Syneos Health Commercial Servi- [GEOGRAPHIC_DATA] [GEOGRAPHIC_DATA] L…" at bounding box center [423, 513] width 836 height 478
drag, startPoint x: 473, startPoint y: 457, endPoint x: 374, endPoint y: 461, distance: 98.8
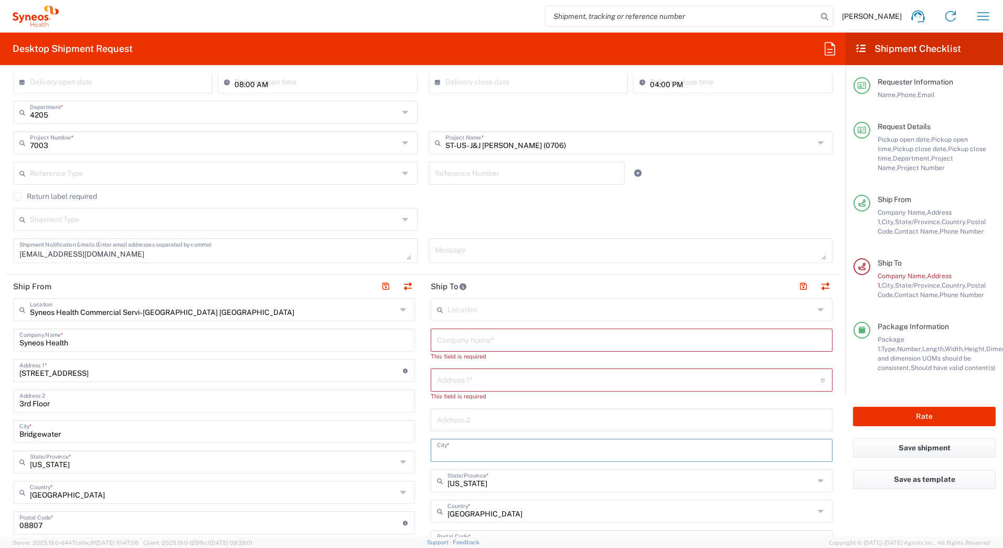
click at [363, 466] on div "Ship From Syneos Health Commercial Servi- [GEOGRAPHIC_DATA] [GEOGRAPHIC_DATA] L…" at bounding box center [423, 518] width 836 height 488
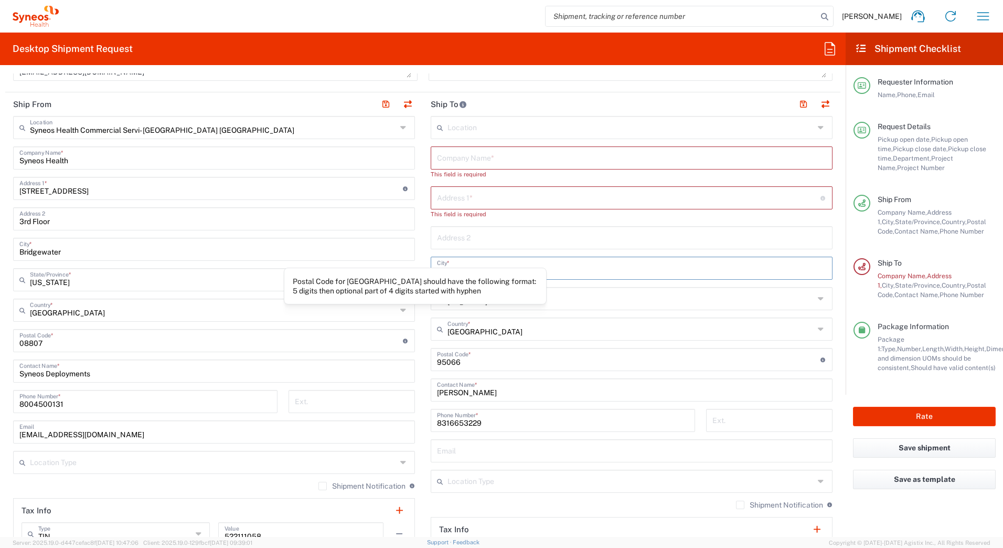
scroll to position [420, 0]
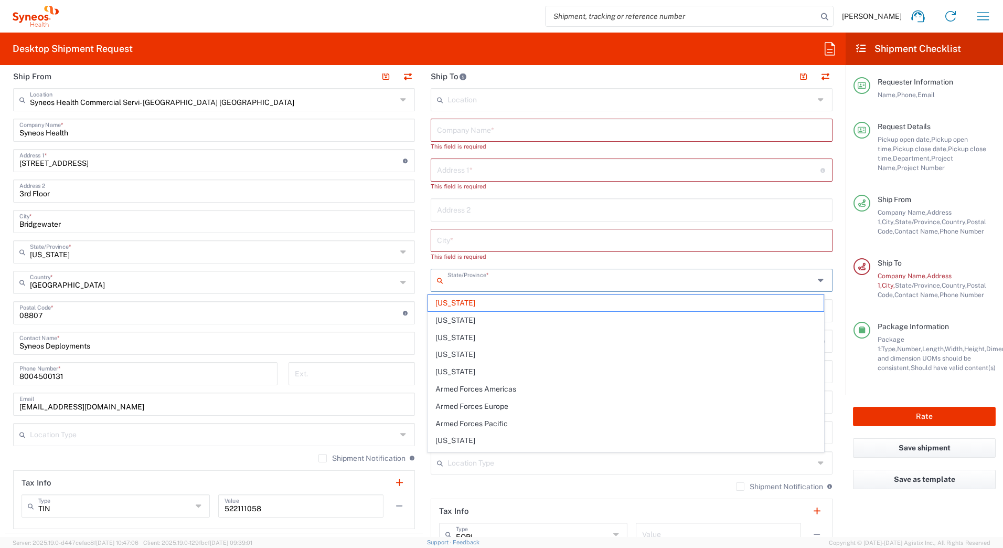
drag, startPoint x: 496, startPoint y: 274, endPoint x: 375, endPoint y: 266, distance: 122.0
click at [379, 265] on div "Ship From Syneos Health Commercial Servi- [GEOGRAPHIC_DATA] [GEOGRAPHIC_DATA] L…" at bounding box center [423, 313] width 836 height 497
type input "[US_STATE]"
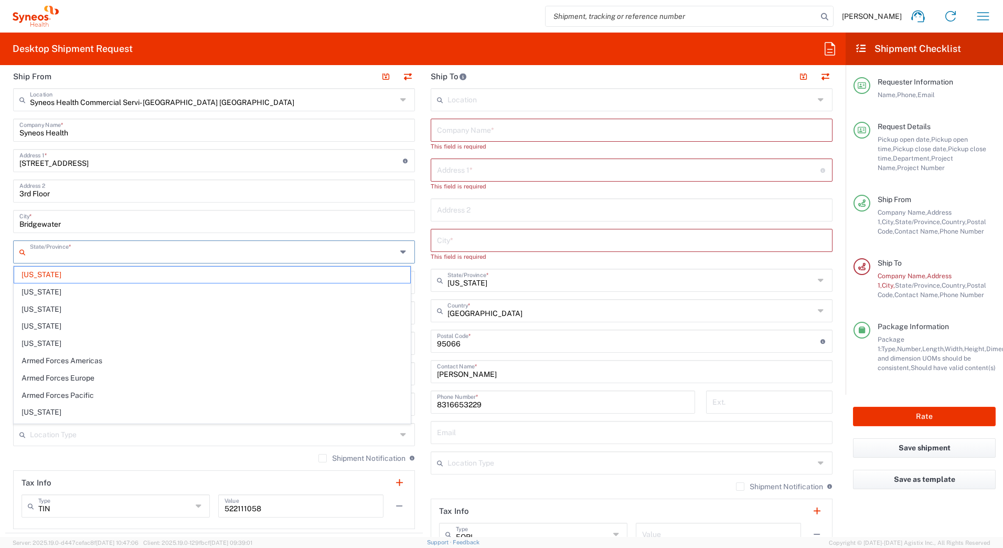
click at [352, 258] on input "text" at bounding box center [213, 251] width 367 height 18
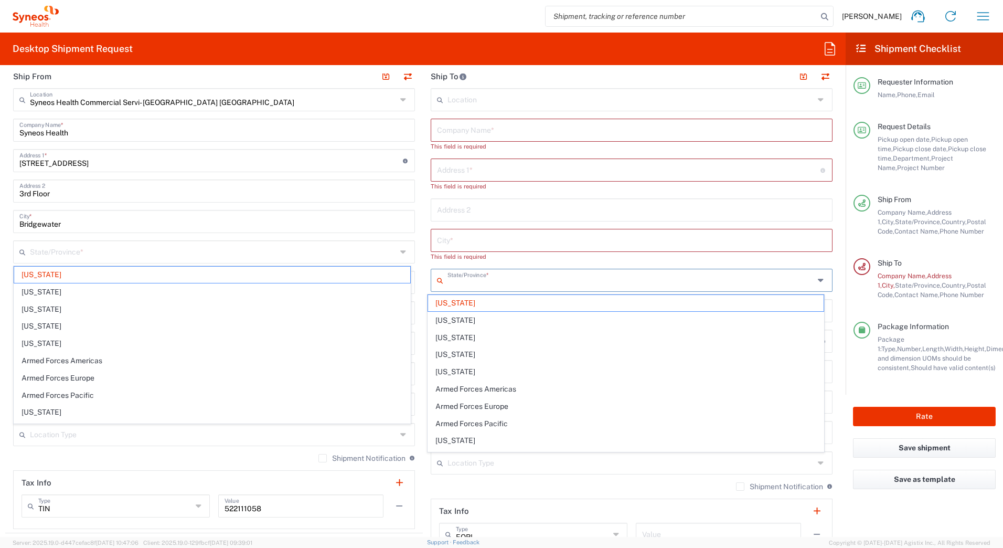
click at [491, 282] on input "text" at bounding box center [631, 279] width 367 height 18
type input "[US_STATE]"
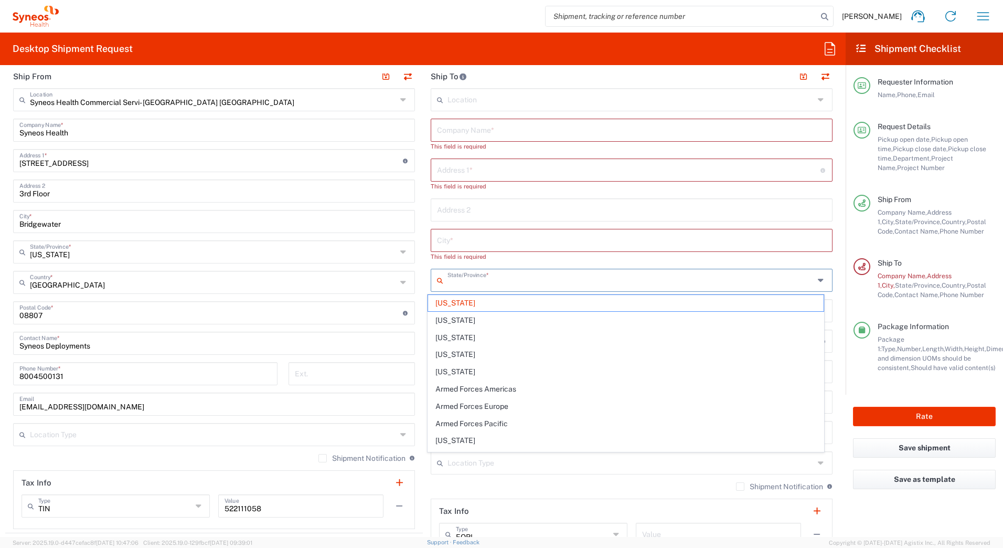
click at [517, 246] on input "text" at bounding box center [631, 239] width 389 height 18
type input "[US_STATE]"
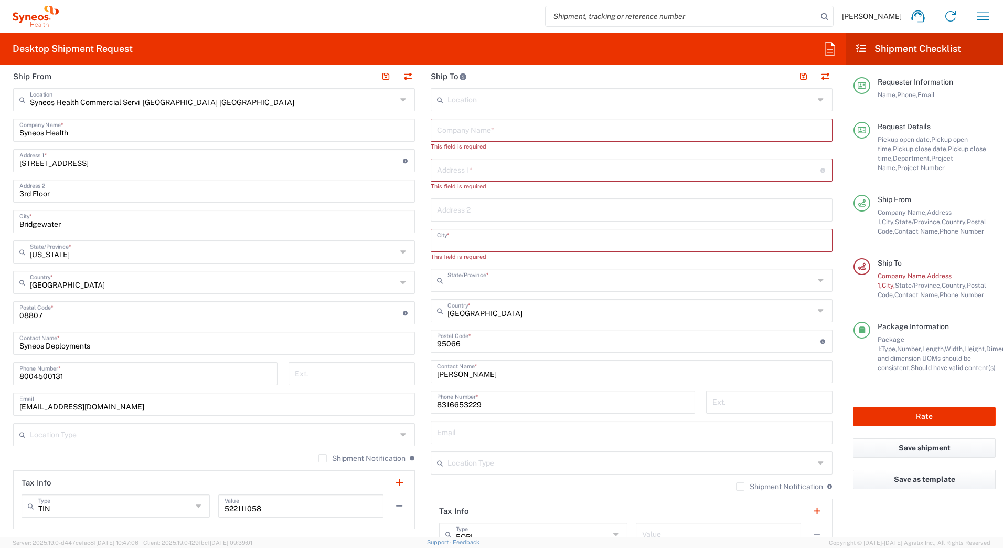
click at [455, 286] on input "text" at bounding box center [631, 279] width 367 height 18
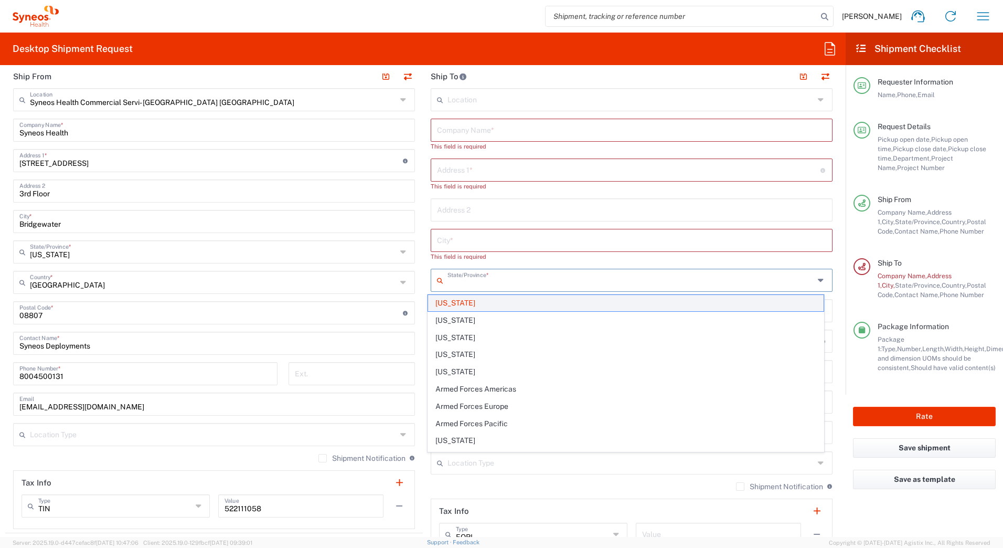
click at [450, 304] on span "[US_STATE]" at bounding box center [626, 303] width 396 height 16
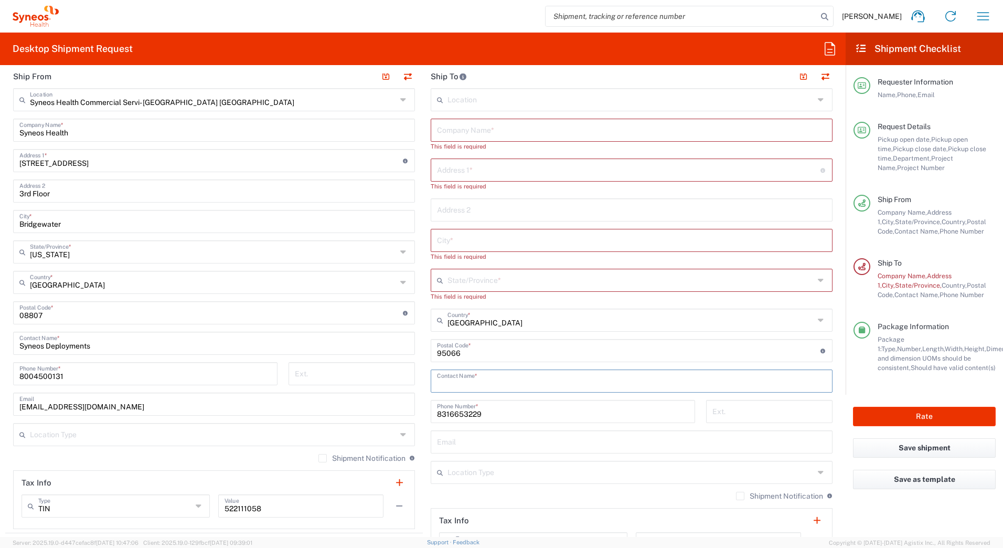
drag, startPoint x: 480, startPoint y: 386, endPoint x: 399, endPoint y: 386, distance: 80.3
click at [400, 386] on div "Ship From Syneos Health Commercial Servi- [GEOGRAPHIC_DATA] [GEOGRAPHIC_DATA] L…" at bounding box center [423, 318] width 836 height 506
drag, startPoint x: 461, startPoint y: 356, endPoint x: 384, endPoint y: 358, distance: 77.2
click at [384, 354] on div "Ship From Syneos Health Commercial Servi- [GEOGRAPHIC_DATA] [GEOGRAPHIC_DATA] L…" at bounding box center [423, 323] width 836 height 516
drag, startPoint x: 486, startPoint y: 429, endPoint x: 353, endPoint y: 432, distance: 133.3
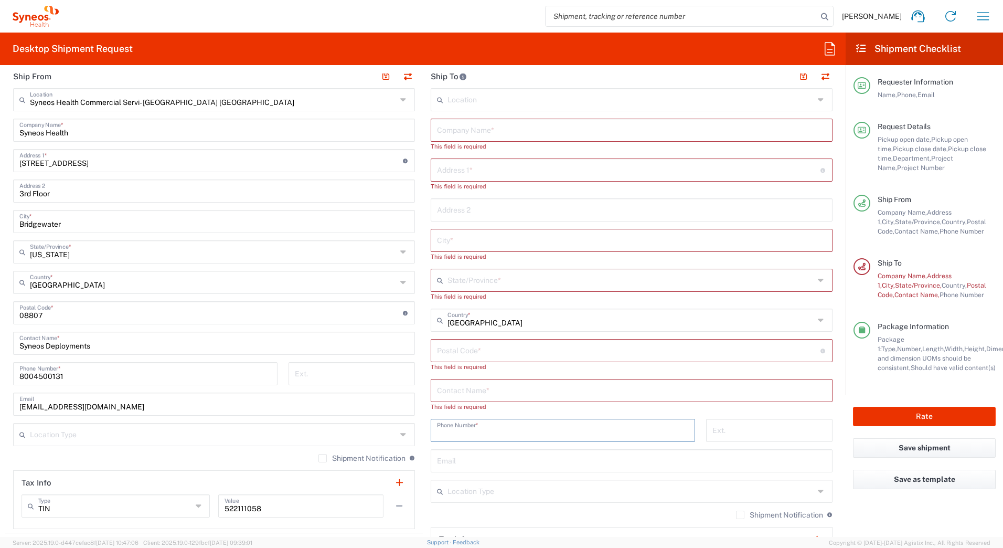
click at [353, 432] on div "Ship From Syneos Health Commercial Servi- [GEOGRAPHIC_DATA] [GEOGRAPHIC_DATA] L…" at bounding box center [423, 327] width 836 height 525
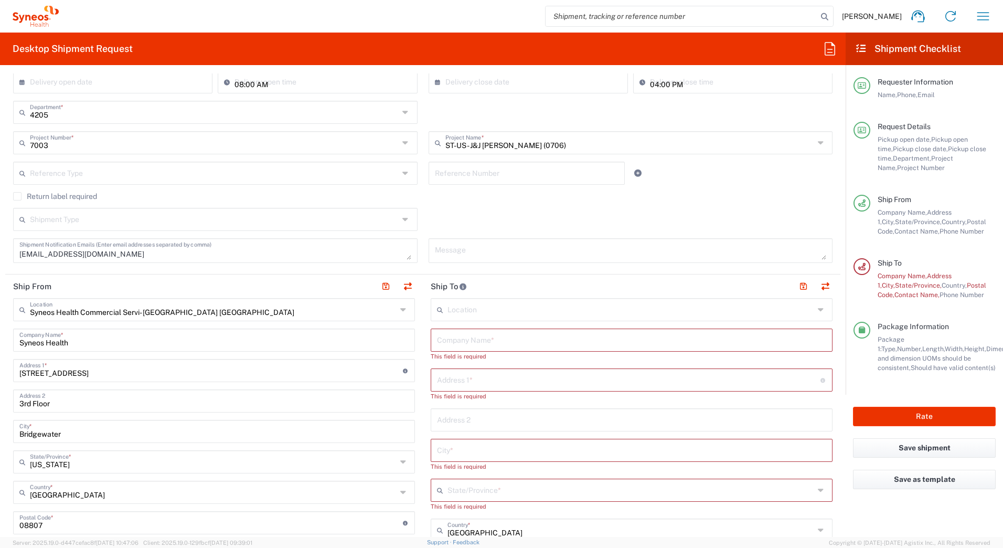
scroll to position [262, 0]
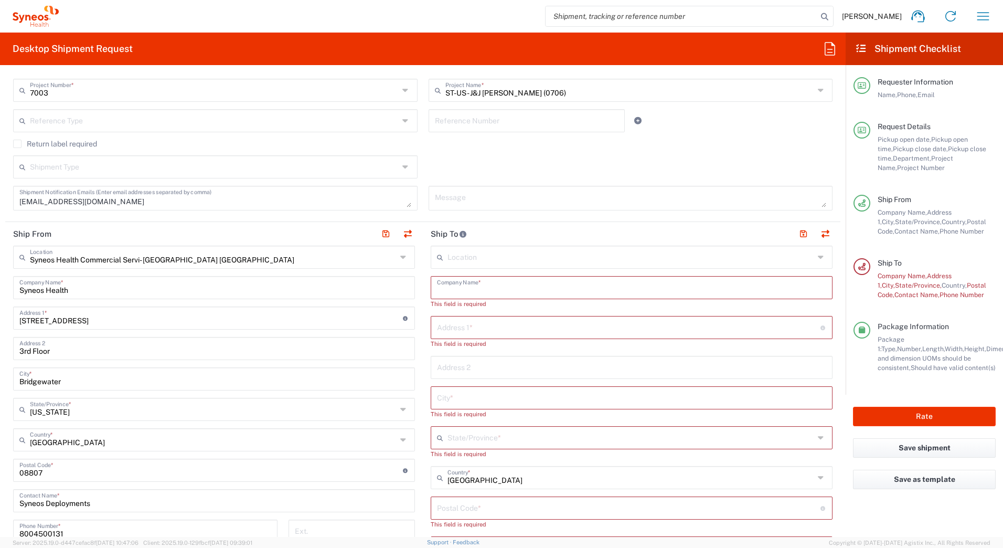
click at [447, 288] on input "text" at bounding box center [631, 287] width 389 height 18
paste input "Max Schenkel"
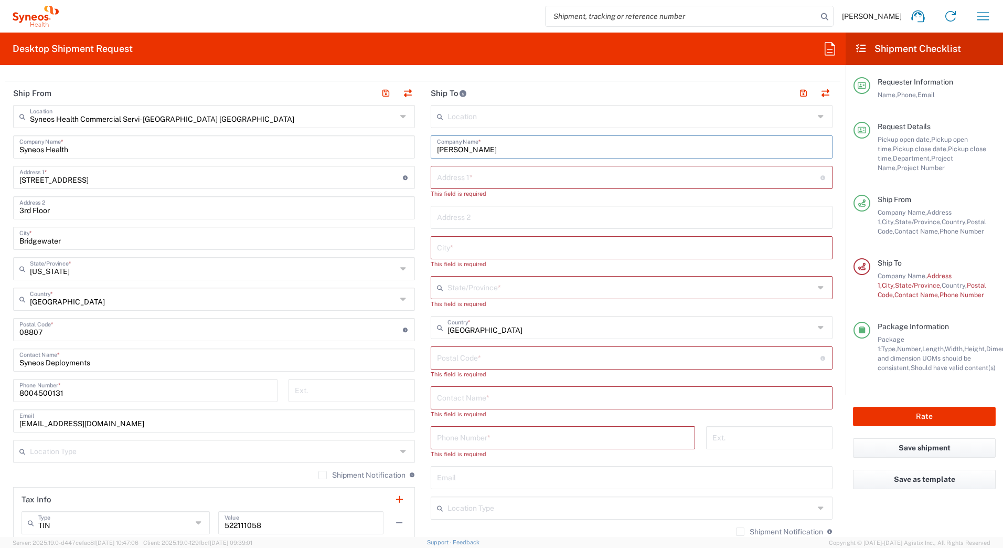
scroll to position [420, 0]
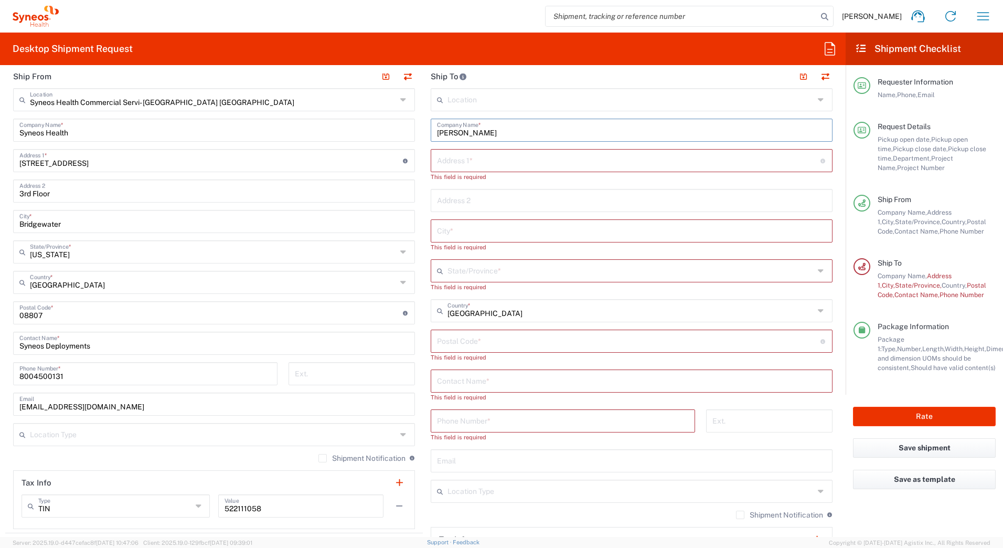
type input "Max Schenkel"
click at [459, 379] on input "text" at bounding box center [631, 380] width 389 height 18
paste input "Max Schenkel"
type input "Max Schenkel"
click at [445, 167] on input "text" at bounding box center [629, 160] width 384 height 18
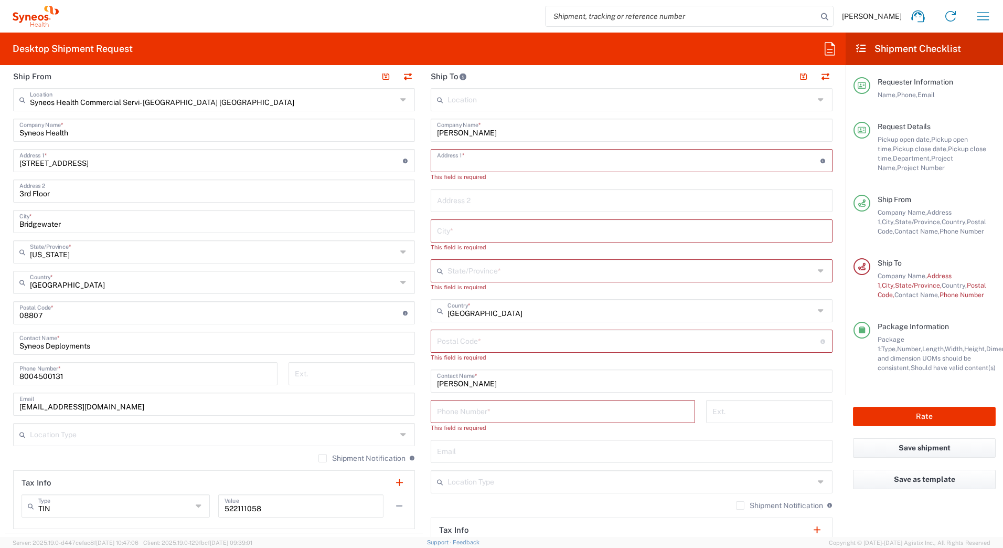
paste input "4206 leland street"
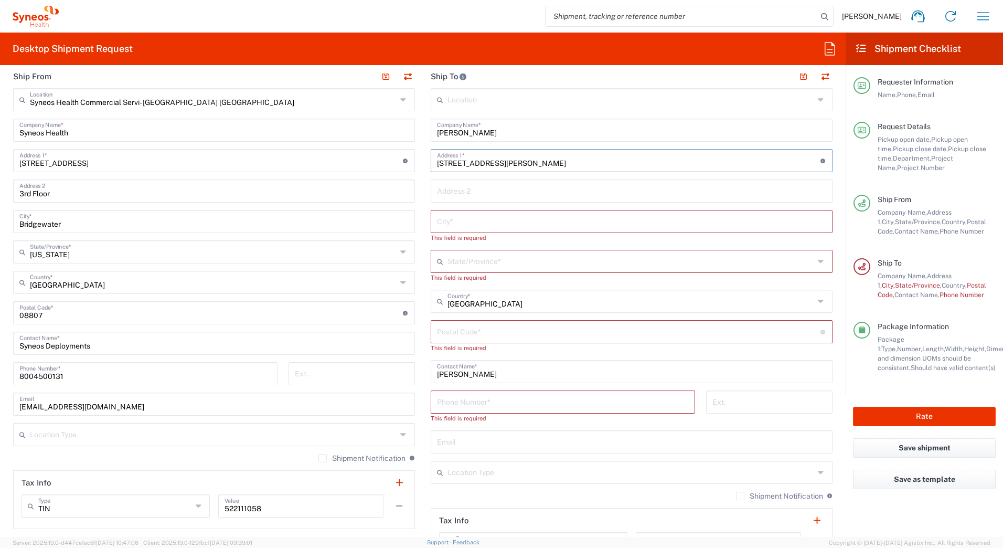
type input "4206 leland street"
click at [446, 220] on input "text" at bounding box center [631, 221] width 389 height 18
paste input "Chevy Chase"
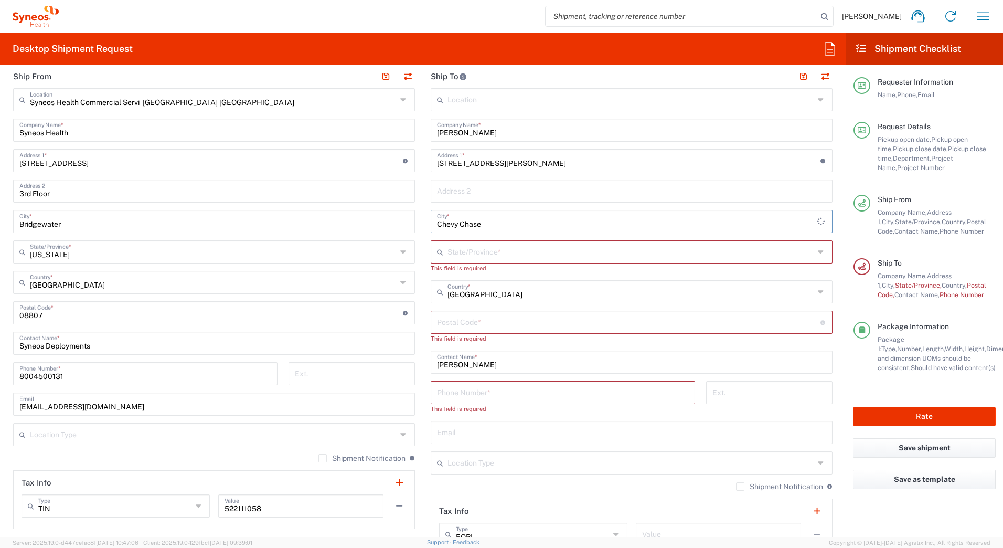
type input "Chevy Chase"
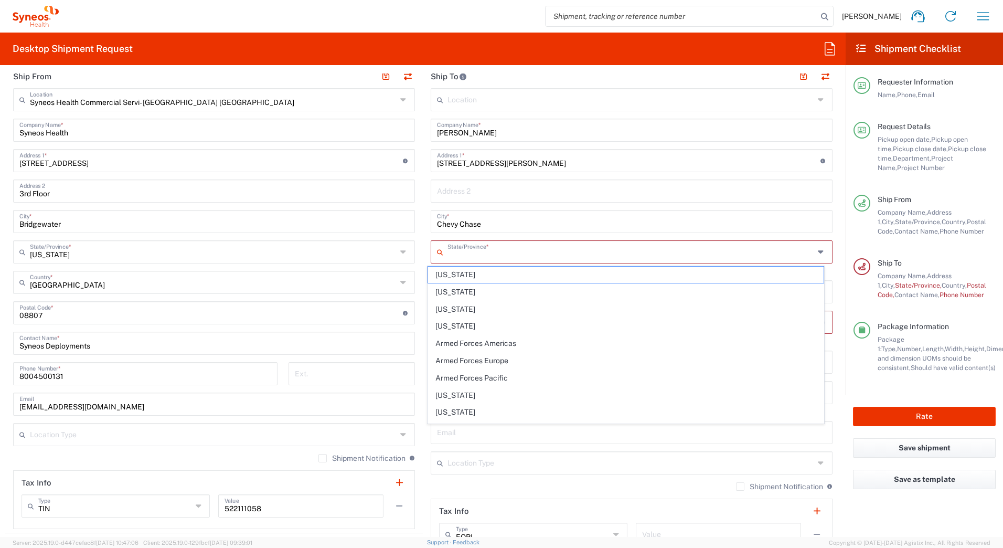
click at [460, 252] on input "text" at bounding box center [631, 251] width 367 height 18
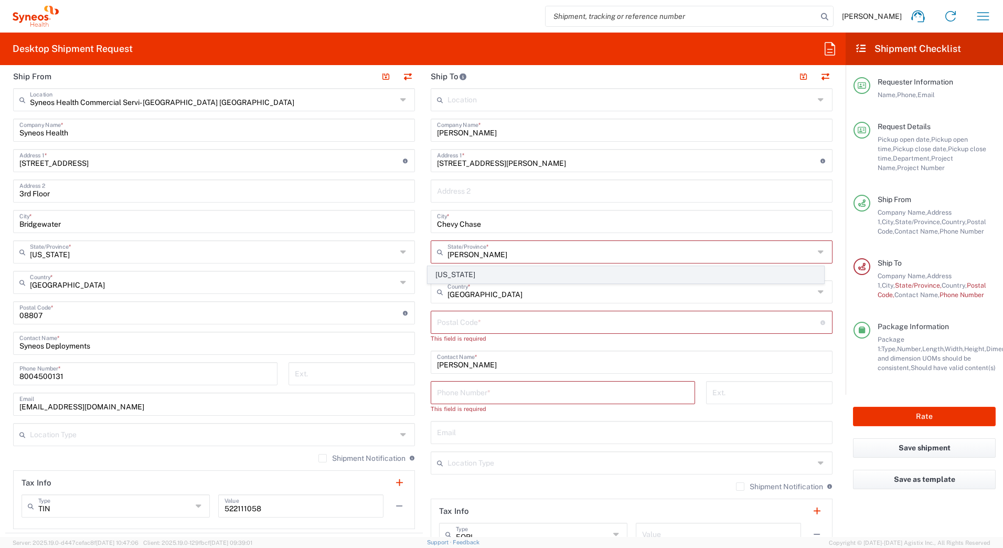
click at [450, 276] on span "[US_STATE]" at bounding box center [626, 275] width 396 height 16
type input "[US_STATE]"
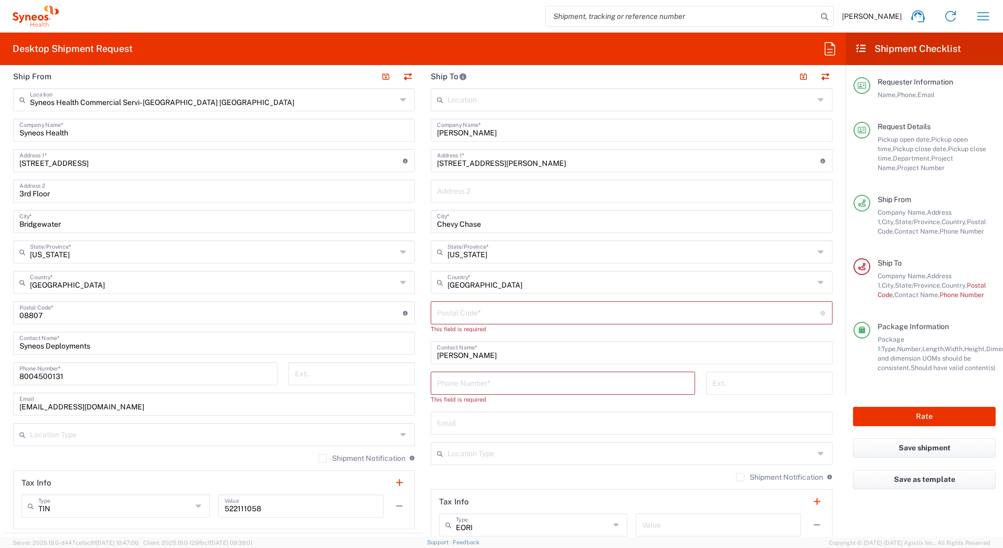
click at [450, 311] on input "undefined" at bounding box center [629, 312] width 384 height 18
paste input "20815"
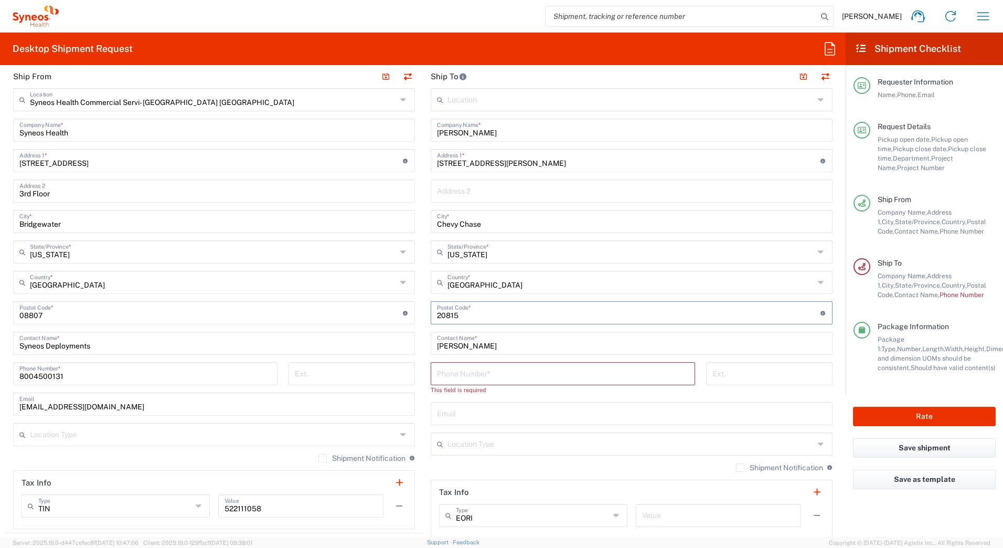
type input "20815"
click at [530, 376] on input "tel" at bounding box center [563, 373] width 252 height 18
paste input "3019569098"
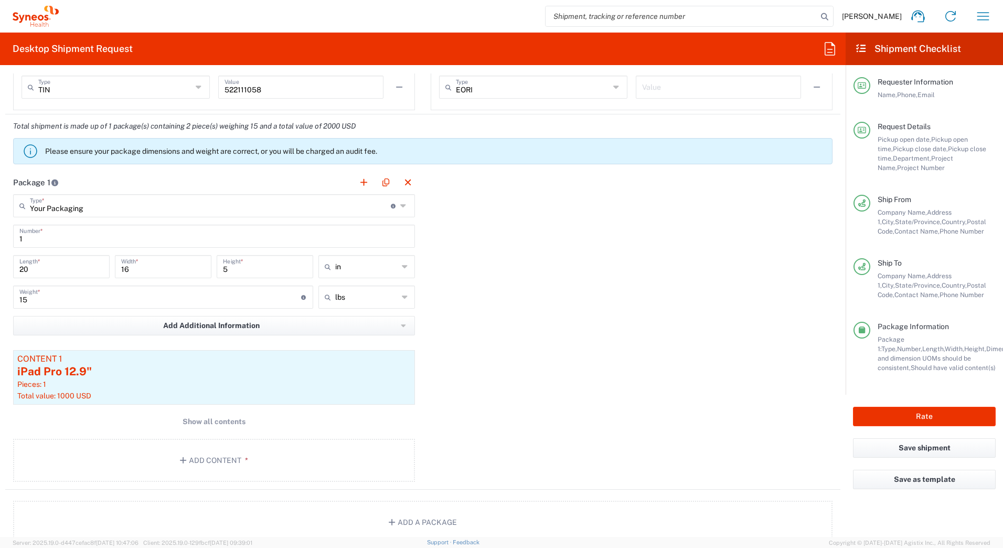
scroll to position [840, 0]
type input "3019569098"
click at [214, 424] on span "Show all contents" at bounding box center [214, 421] width 63 height 10
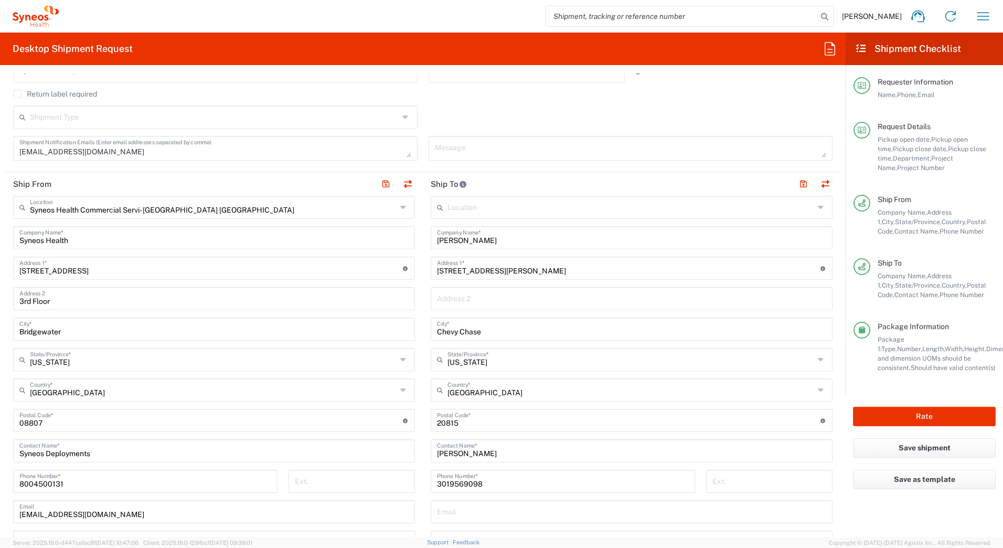
scroll to position [420, 0]
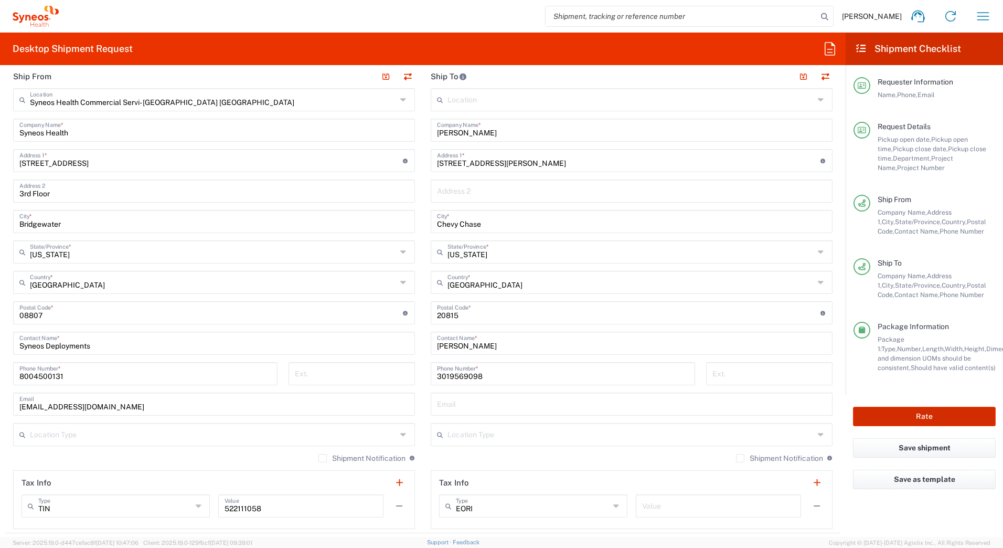
click at [944, 416] on button "Rate" at bounding box center [924, 416] width 143 height 19
type input "7003"
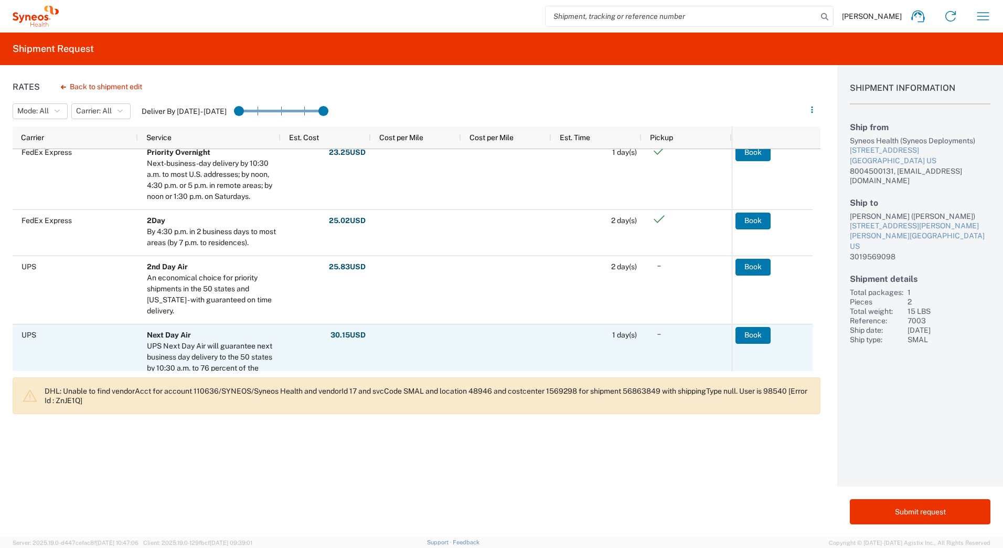
scroll to position [315, 0]
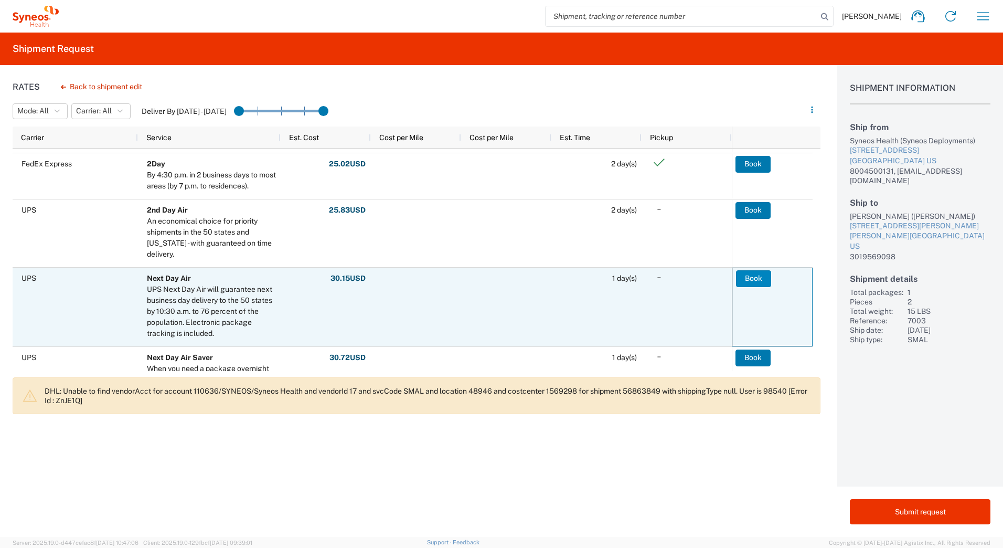
click at [749, 279] on button "Book" at bounding box center [753, 278] width 35 height 17
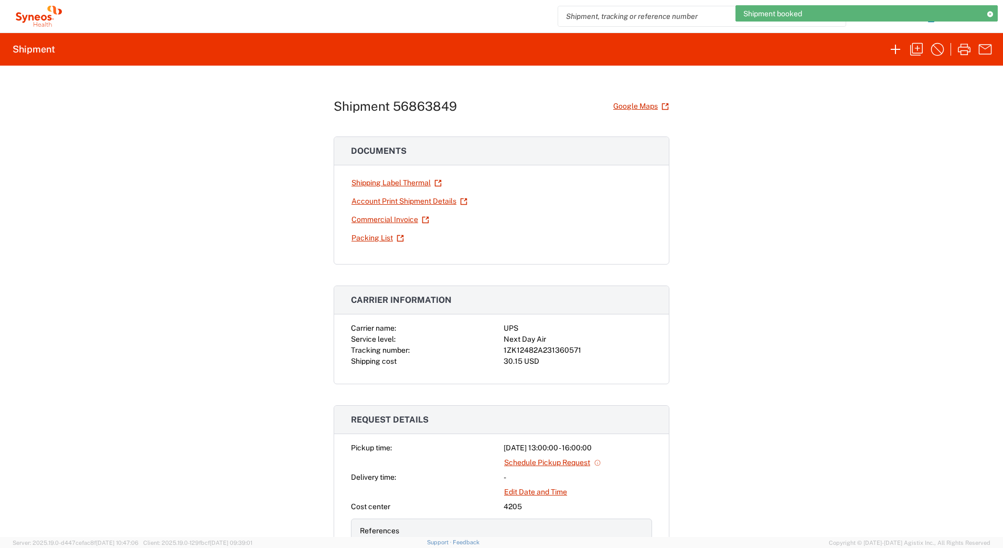
click at [566, 352] on div "1ZK12482A231360571" at bounding box center [578, 350] width 149 height 11
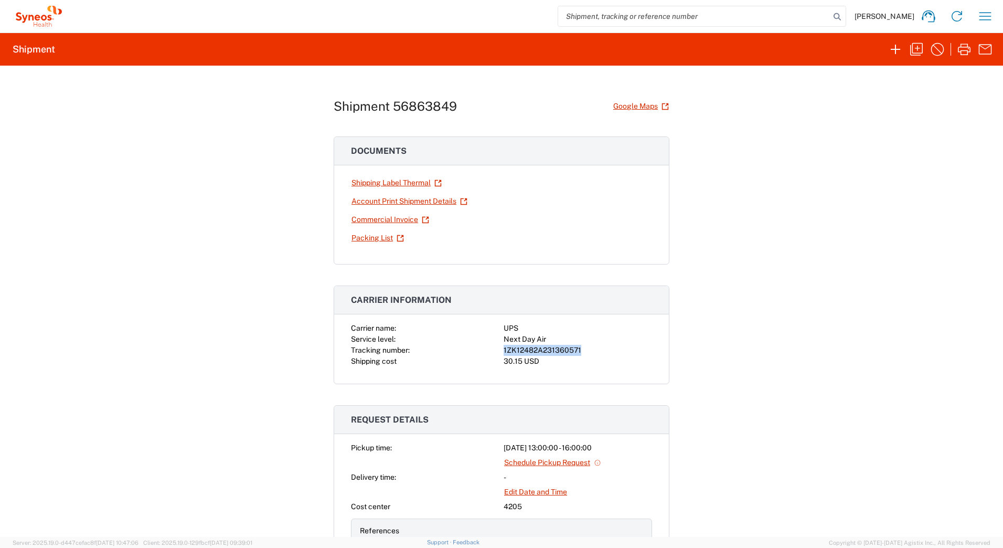
copy div "1ZK12482A231360571"
click at [413, 181] on link "Shipping Label Thermal" at bounding box center [396, 183] width 91 height 18
click at [915, 48] on icon "button" at bounding box center [916, 49] width 17 height 17
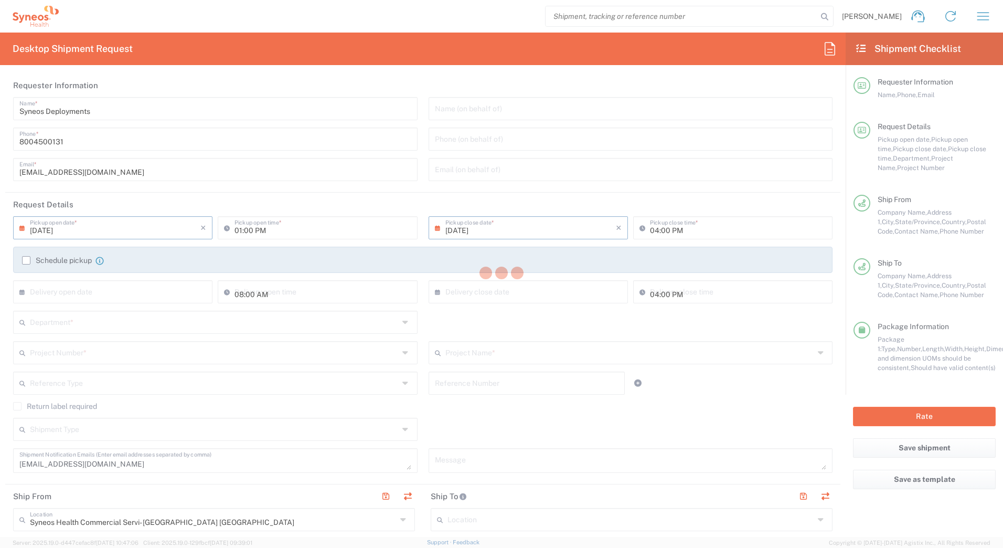
type input "[US_STATE]"
type input "Your Packaging"
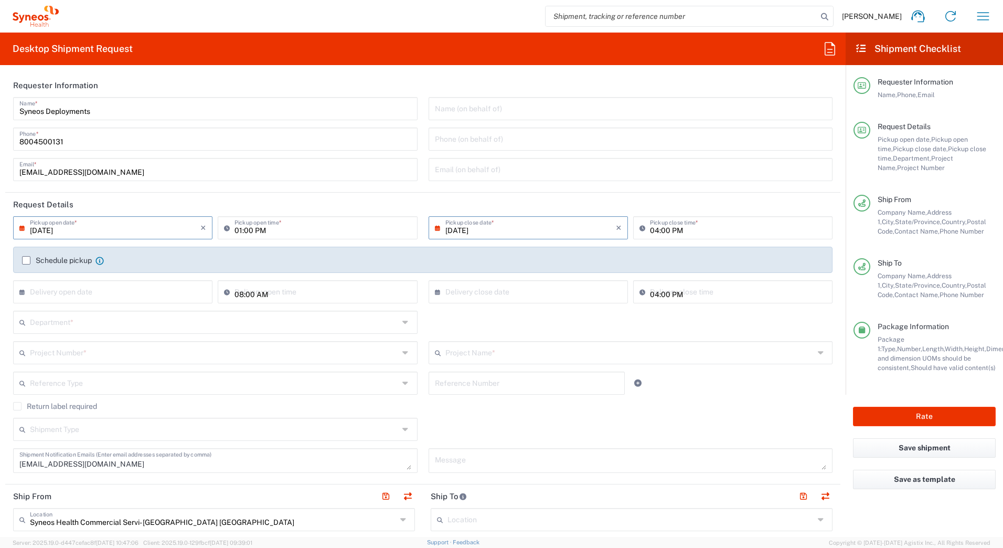
type input "7003"
type input "4205"
type input "ST-US - J&J McNeil (0706)"
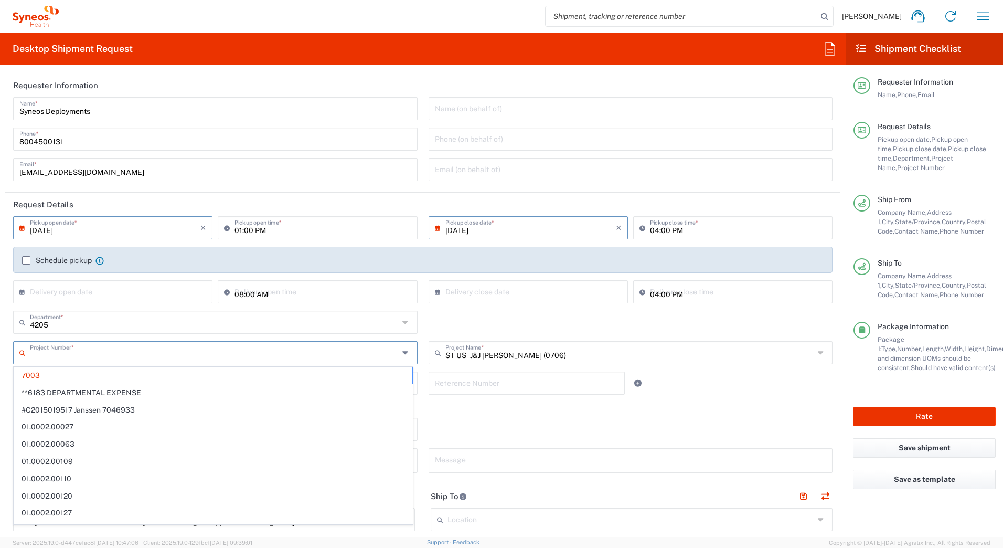
drag, startPoint x: 64, startPoint y: 355, endPoint x: 30, endPoint y: 356, distance: 33.6
click at [30, 356] on input "text" at bounding box center [214, 352] width 369 height 18
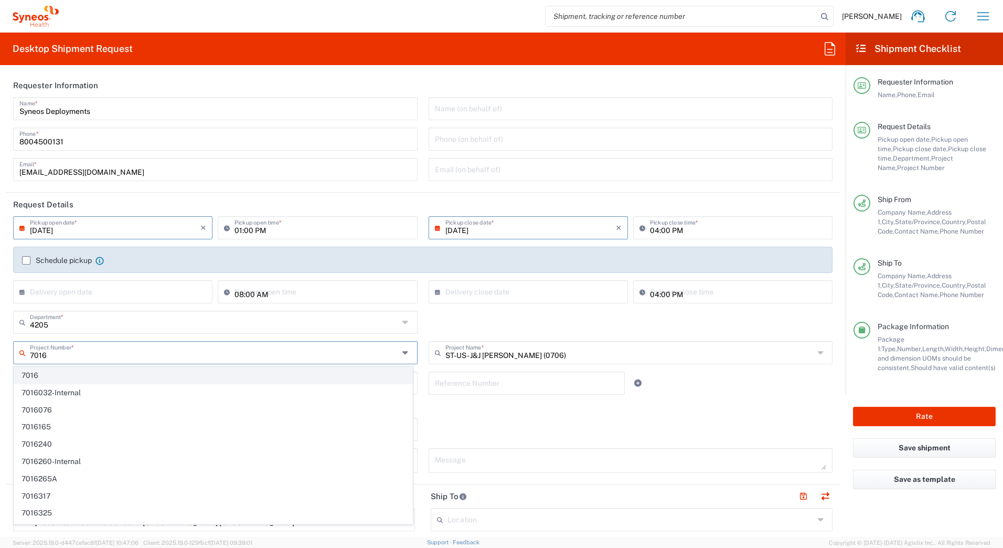
type input "7016"
click at [33, 378] on span "7016" at bounding box center [213, 375] width 398 height 16
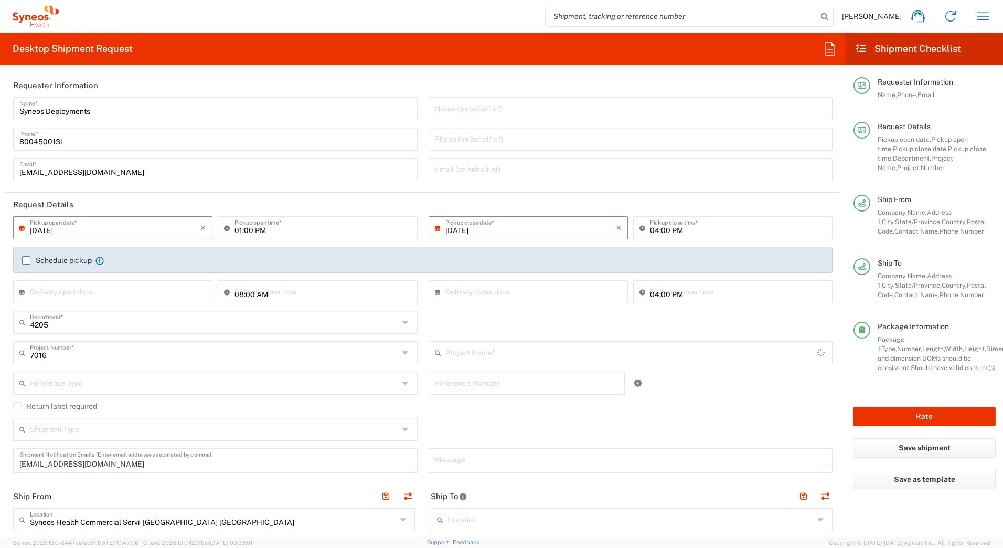
type input "ST-US - J&J Neutrogena (0716)"
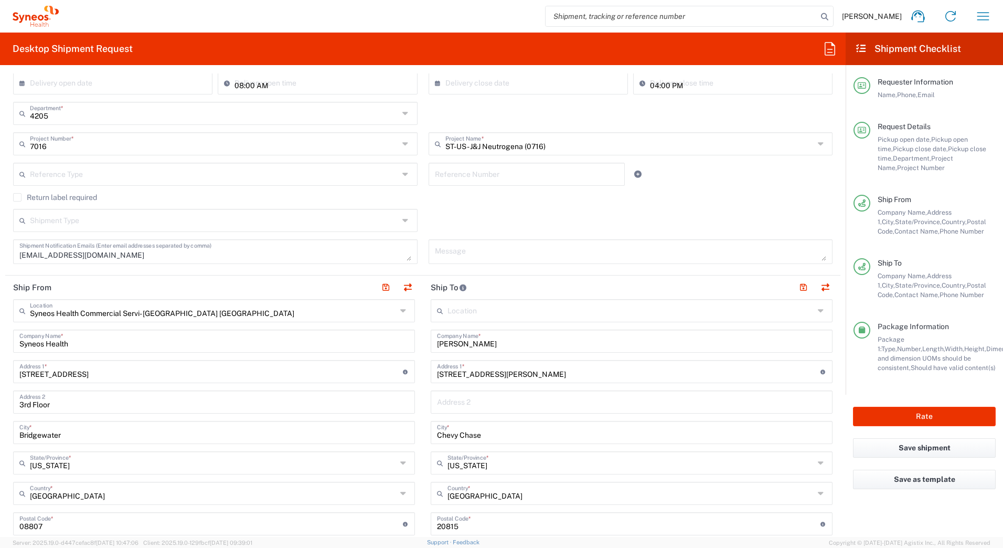
scroll to position [210, 0]
drag, startPoint x: 503, startPoint y: 336, endPoint x: 406, endPoint y: 343, distance: 97.4
click at [406, 343] on div "Ship From Syneos Health Commercial Servi- [GEOGRAPHIC_DATA] [GEOGRAPHIC_DATA] L…" at bounding box center [423, 508] width 836 height 469
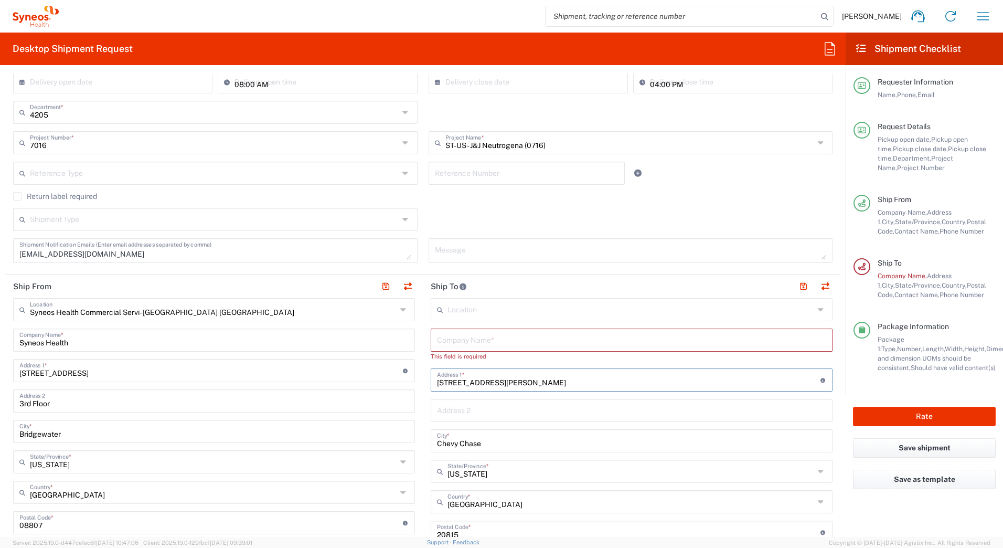
drag, startPoint x: 516, startPoint y: 368, endPoint x: 380, endPoint y: 382, distance: 136.6
click at [380, 382] on div "Ship From Syneos Health Commercial Servi- [GEOGRAPHIC_DATA] [GEOGRAPHIC_DATA] L…" at bounding box center [423, 513] width 836 height 478
drag, startPoint x: 487, startPoint y: 442, endPoint x: 364, endPoint y: 455, distance: 123.9
click at [379, 451] on div "Ship From Syneos Health Commercial Servi- [GEOGRAPHIC_DATA] [GEOGRAPHIC_DATA] L…" at bounding box center [423, 518] width 836 height 488
click at [479, 487] on input "text" at bounding box center [631, 480] width 367 height 18
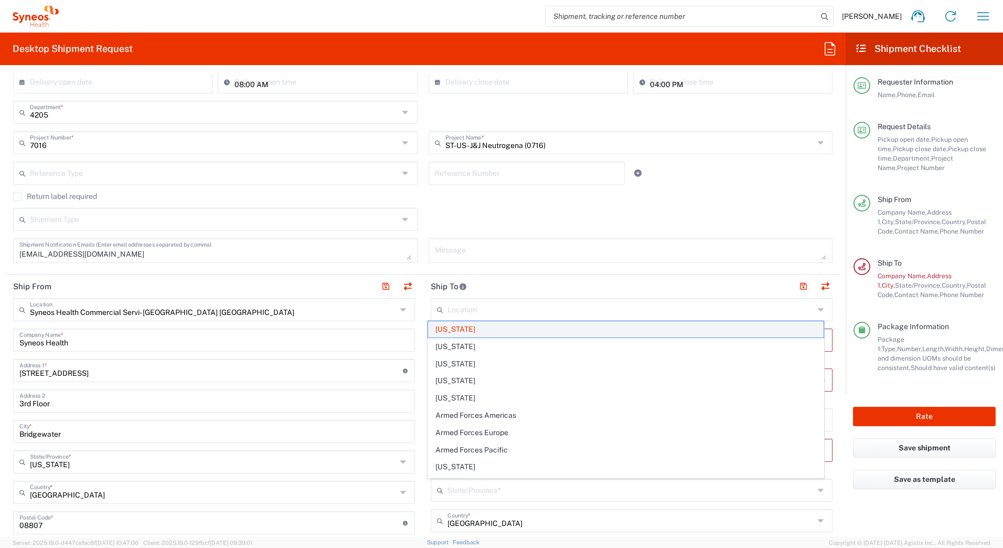
click at [443, 333] on span "[US_STATE]" at bounding box center [626, 329] width 396 height 16
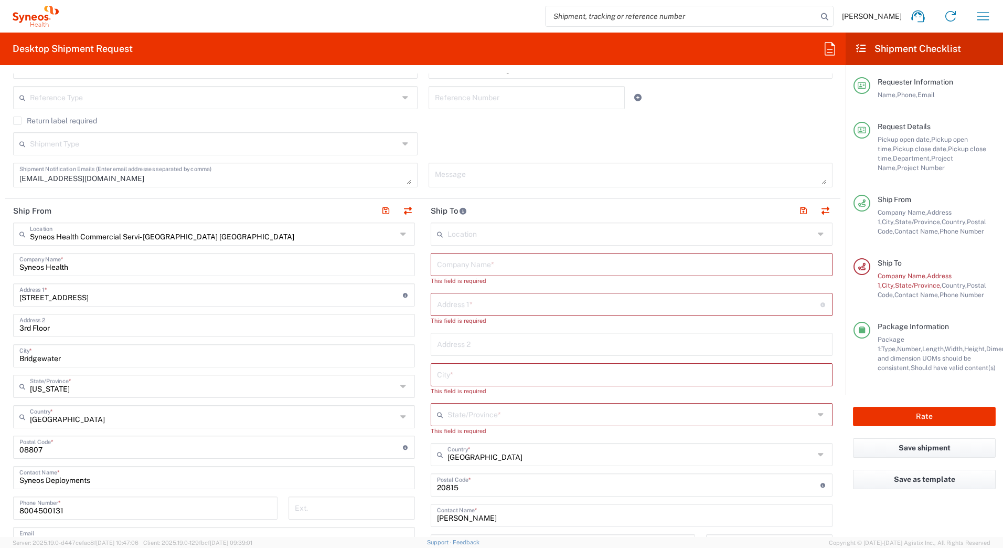
scroll to position [420, 0]
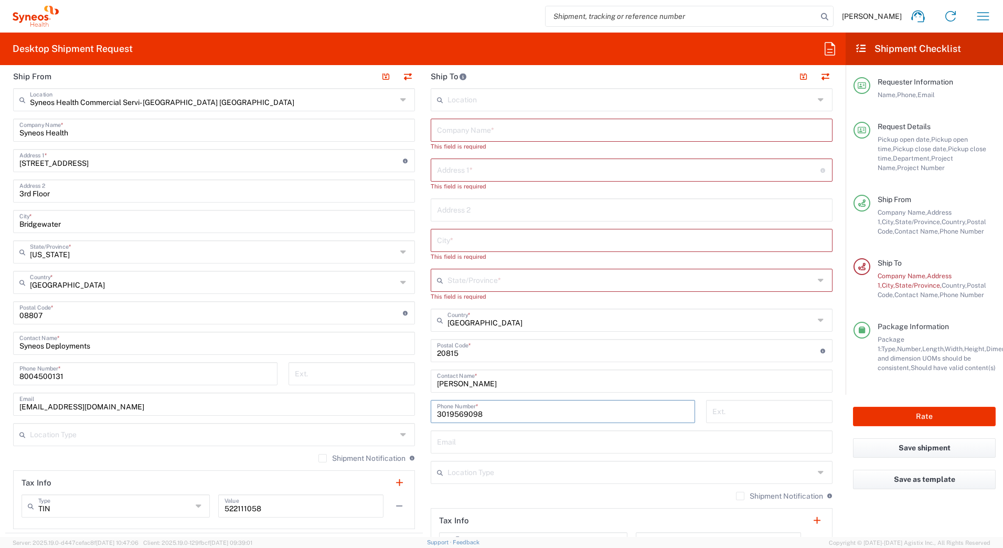
drag, startPoint x: 486, startPoint y: 415, endPoint x: 356, endPoint y: 416, distance: 130.2
click at [335, 424] on div "Ship From Syneos Health Commercial Servi- [GEOGRAPHIC_DATA] [GEOGRAPHIC_DATA] L…" at bounding box center [423, 318] width 836 height 506
drag, startPoint x: 490, startPoint y: 388, endPoint x: 379, endPoint y: 390, distance: 110.2
click at [381, 390] on div "Ship From Syneos Health Commercial Servi- [GEOGRAPHIC_DATA] [GEOGRAPHIC_DATA] L…" at bounding box center [423, 323] width 836 height 516
drag, startPoint x: 468, startPoint y: 347, endPoint x: 351, endPoint y: 359, distance: 117.1
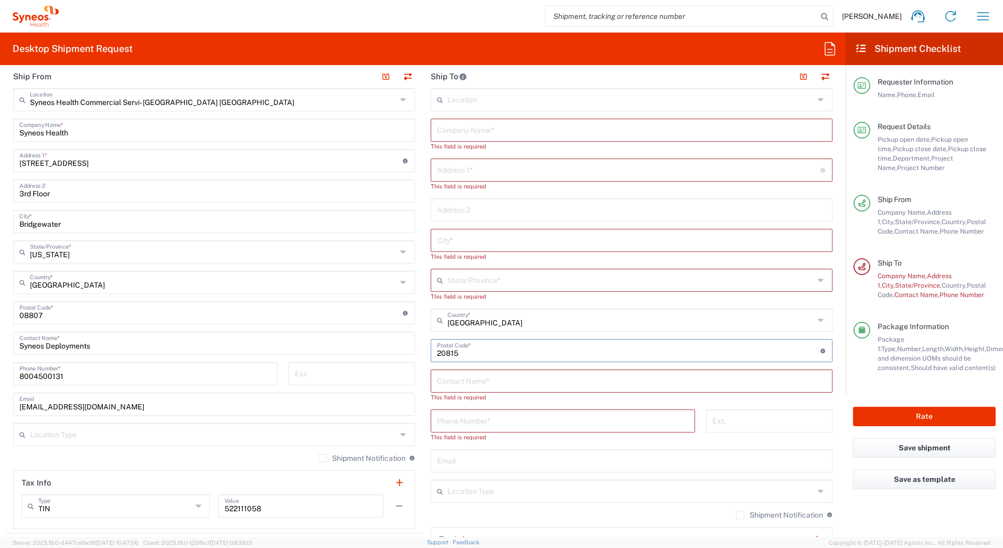
click at [362, 359] on div "Ship From Syneos Health Commercial Servi- [GEOGRAPHIC_DATA] [GEOGRAPHIC_DATA] L…" at bounding box center [423, 327] width 836 height 525
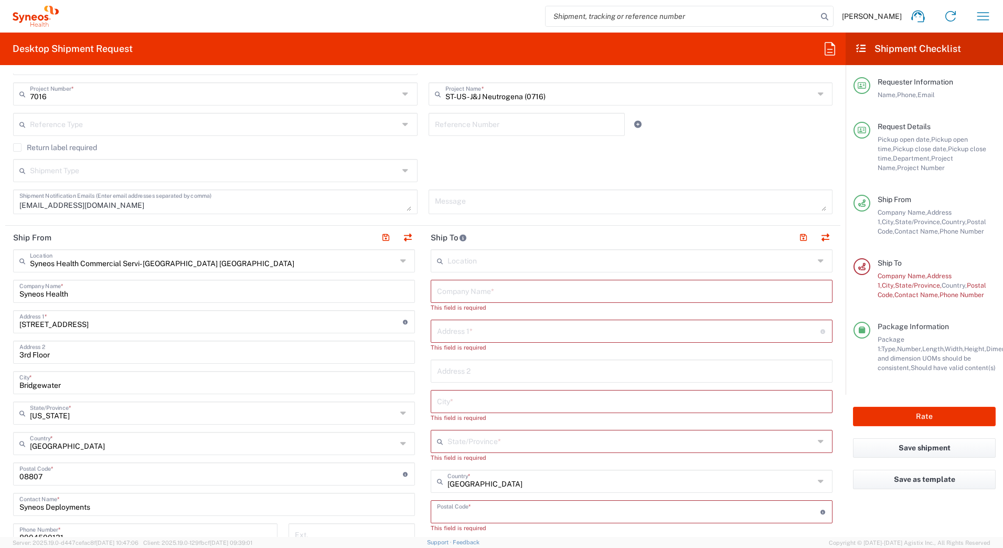
scroll to position [262, 0]
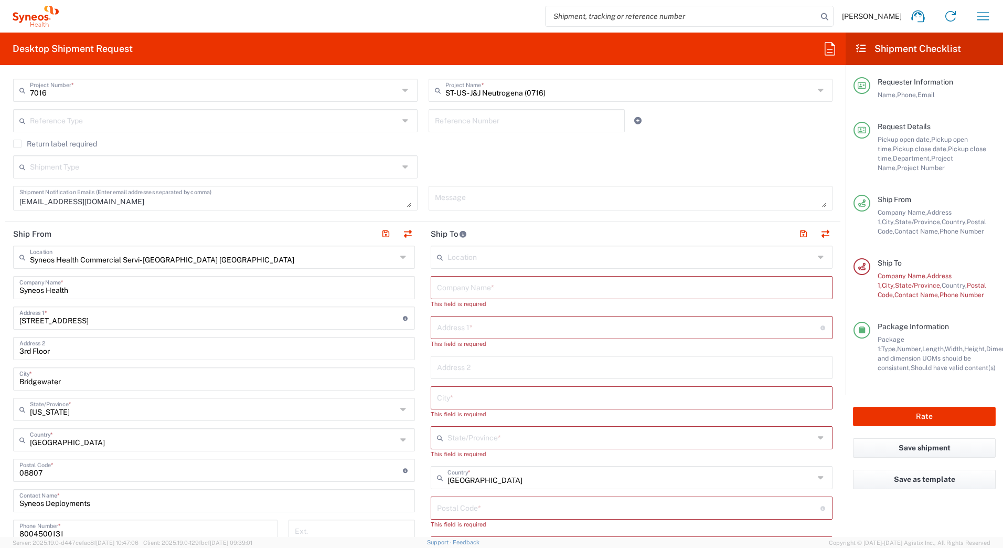
click at [479, 291] on input "text" at bounding box center [631, 287] width 389 height 18
paste input "DeAwnte Etheridge"
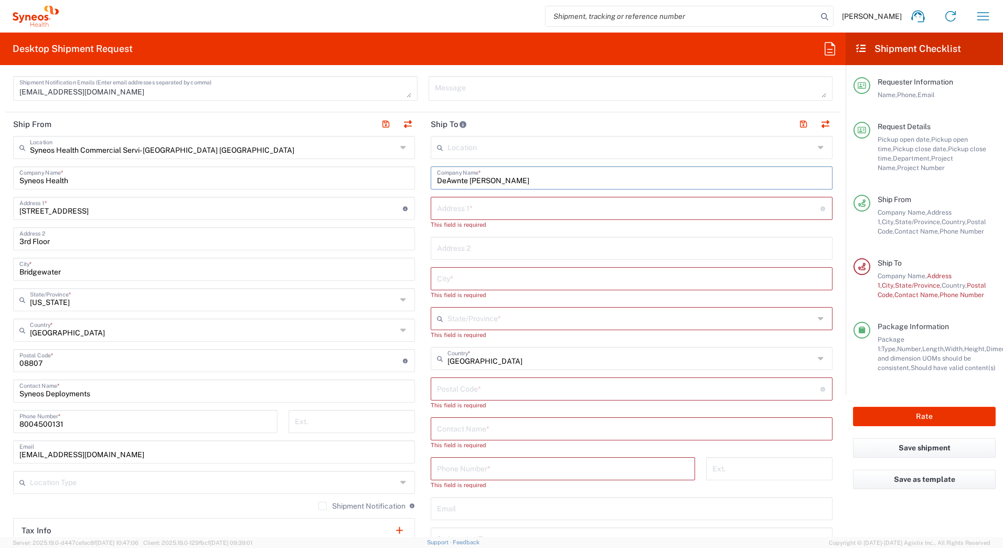
scroll to position [420, 0]
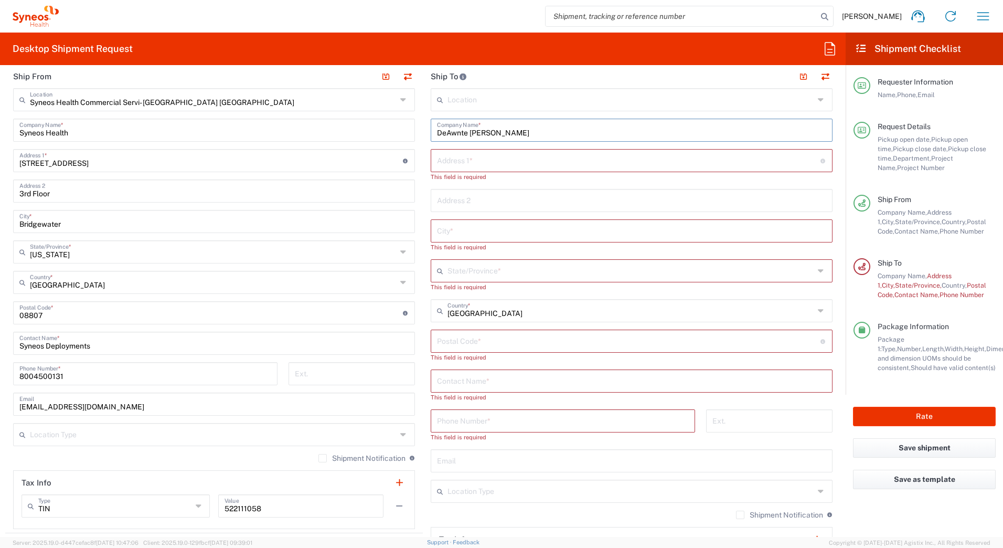
type input "DeAwnte Etheridge"
click at [457, 379] on input "text" at bounding box center [631, 380] width 389 height 18
paste input "DeAwnte Etheridge"
type input "DeAwnte Etheridge"
click at [446, 160] on input "text" at bounding box center [629, 160] width 384 height 18
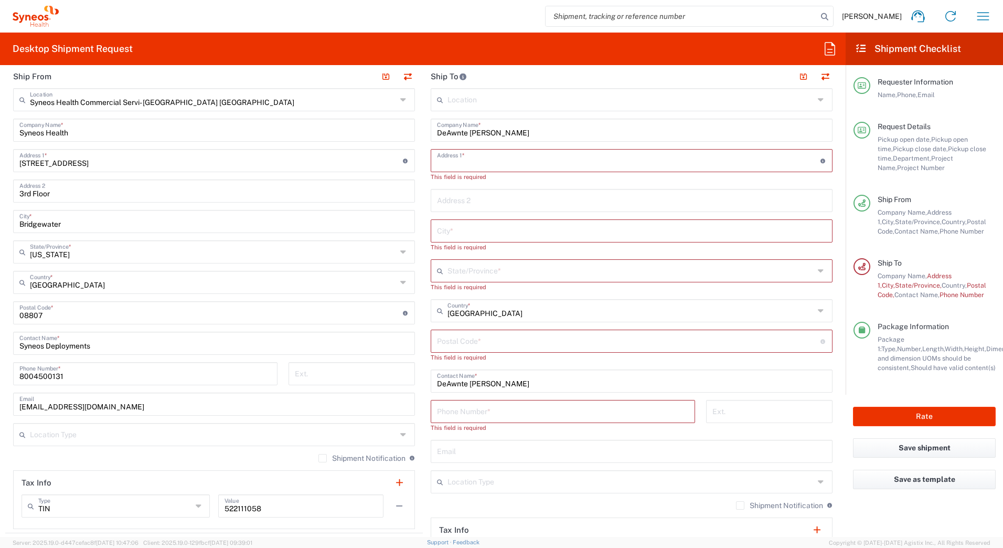
paste input "880 Village Green Lane"
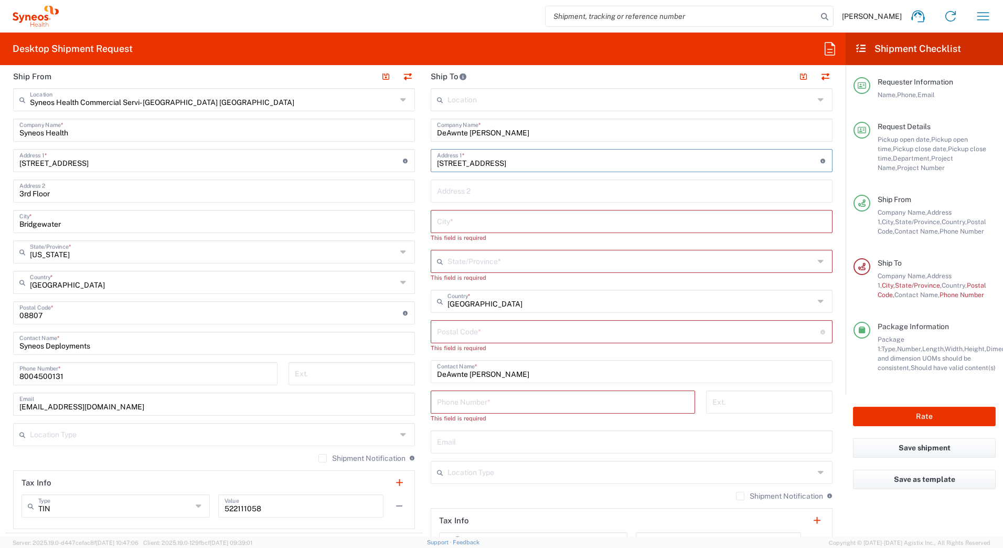
type input "880 Village Green Lane"
click at [457, 192] on input "text" at bounding box center [631, 190] width 389 height 18
paste input "Apt 2074"
type input "Apt 2074"
click at [452, 221] on input "text" at bounding box center [631, 221] width 389 height 18
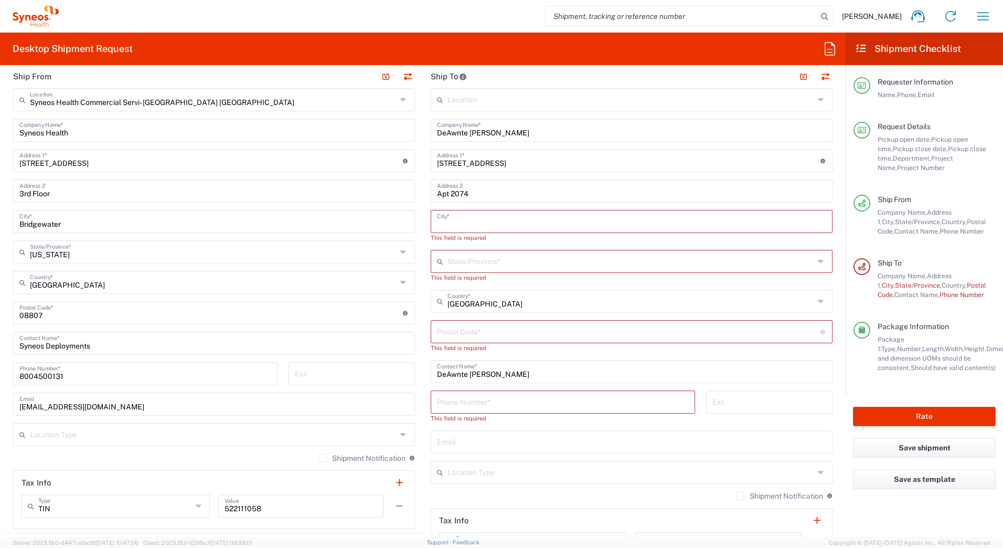
paste input "Waterford"
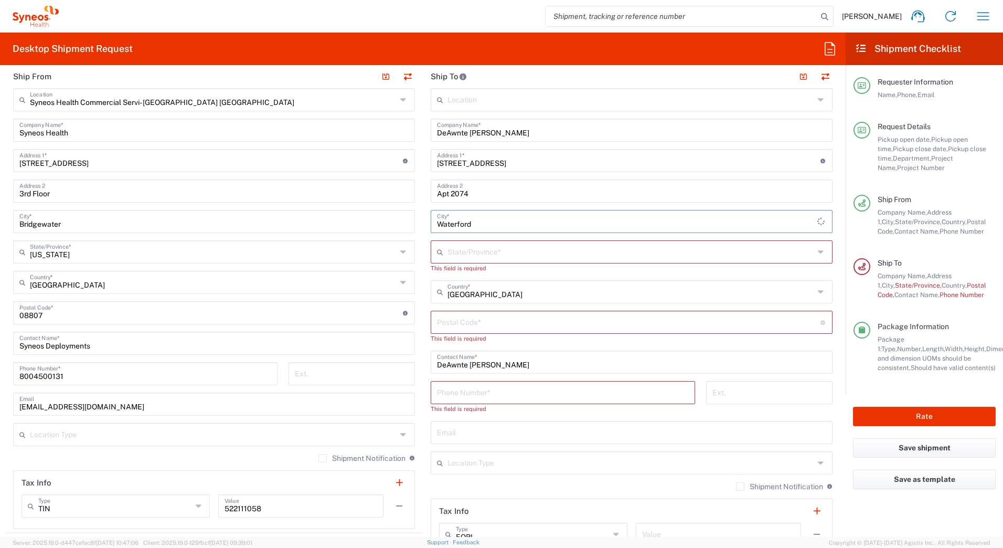
type input "Waterford"
click at [455, 248] on input "text" at bounding box center [631, 251] width 367 height 18
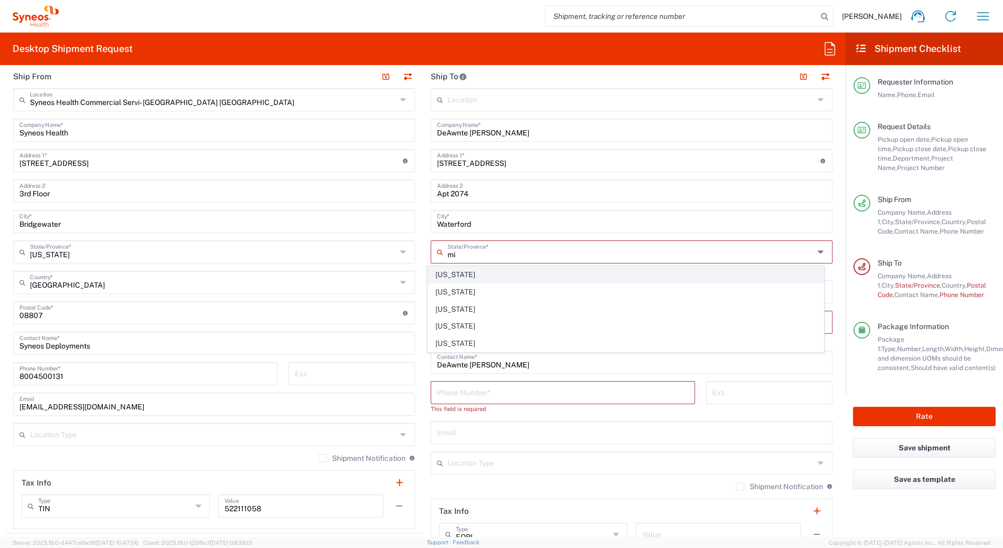
click at [441, 278] on span "[US_STATE]" at bounding box center [626, 275] width 396 height 16
type input "[US_STATE]"
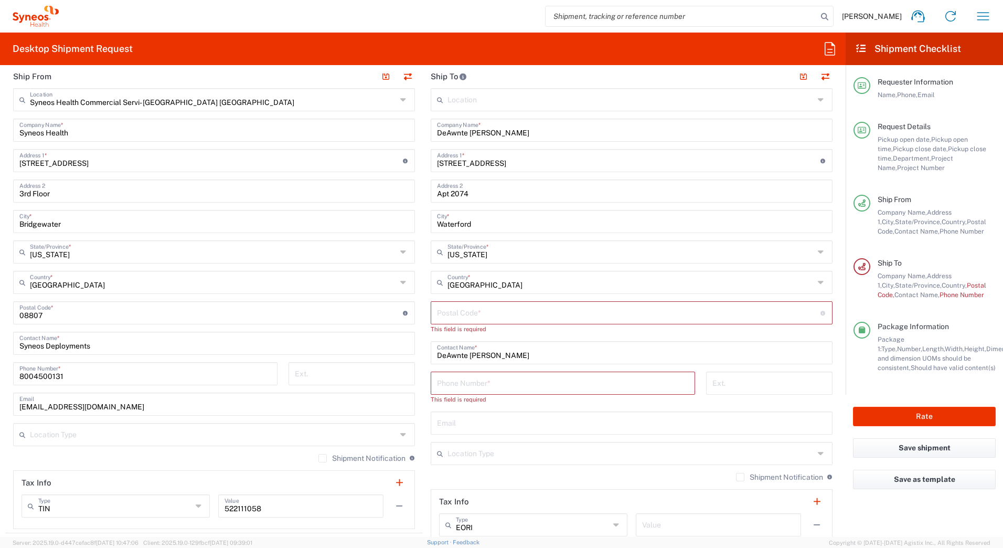
click at [464, 311] on input "undefined" at bounding box center [629, 312] width 384 height 18
paste input "48328"
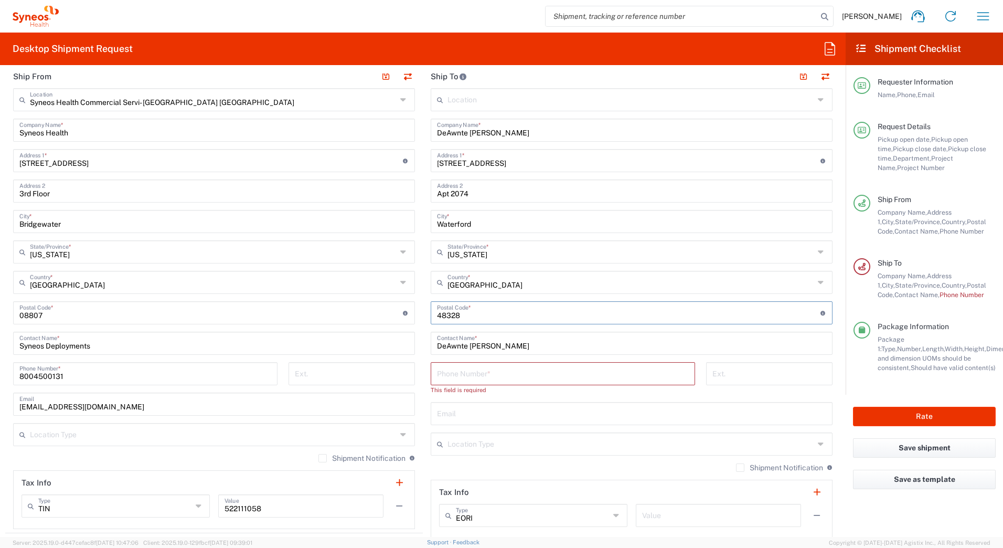
type input "48328"
click at [439, 375] on input "tel" at bounding box center [563, 373] width 252 height 18
paste input "3134011717"
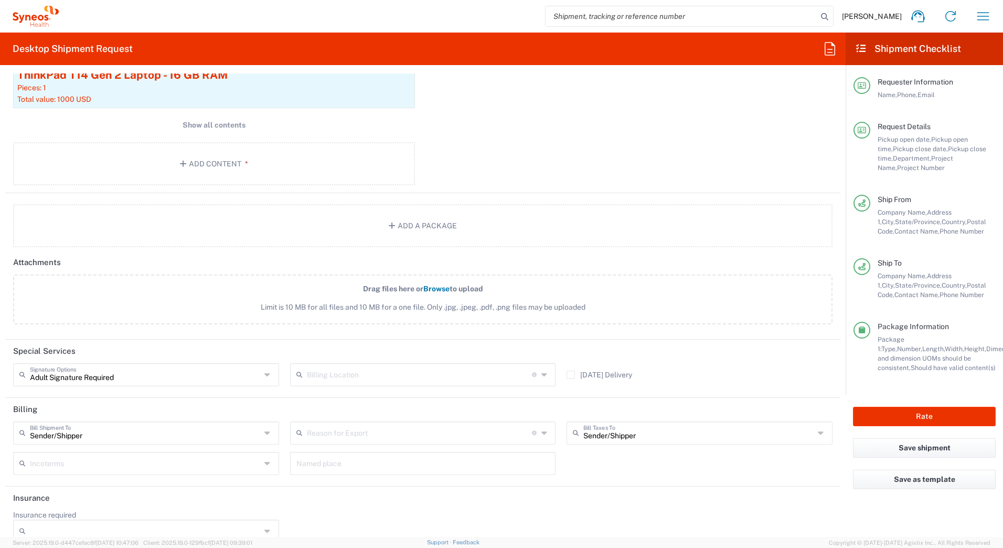
scroll to position [1153, 0]
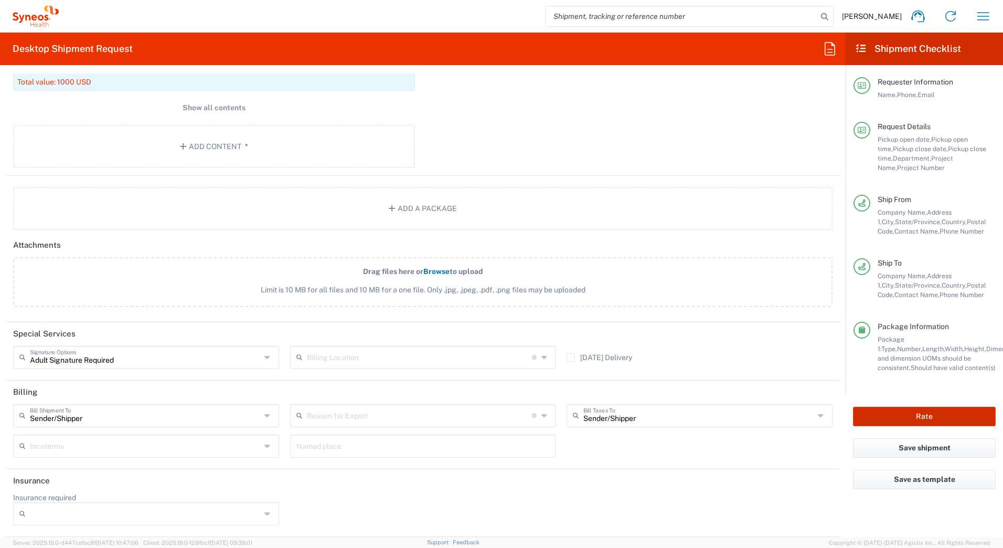
type input "3134011717"
click at [899, 424] on button "Rate" at bounding box center [924, 416] width 143 height 19
type input "7016"
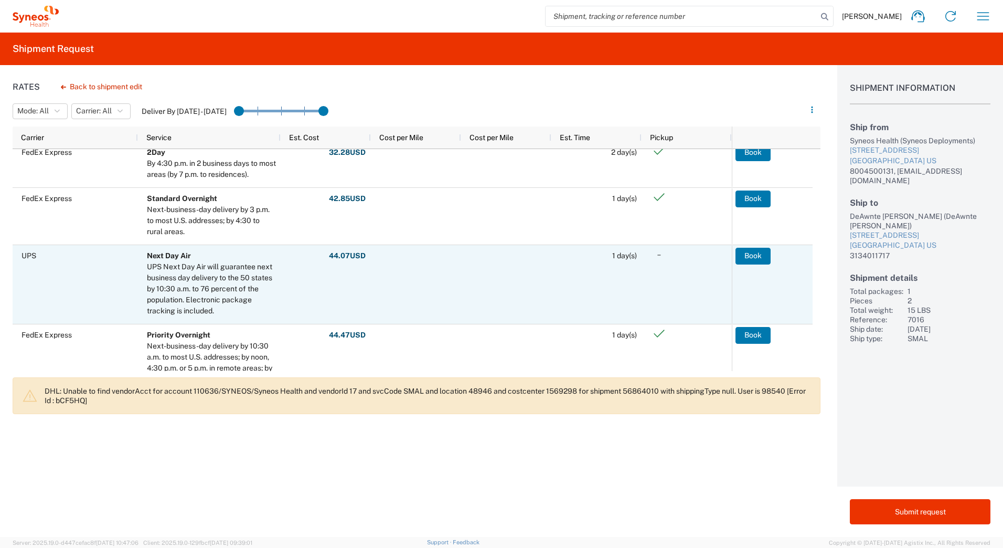
scroll to position [315, 0]
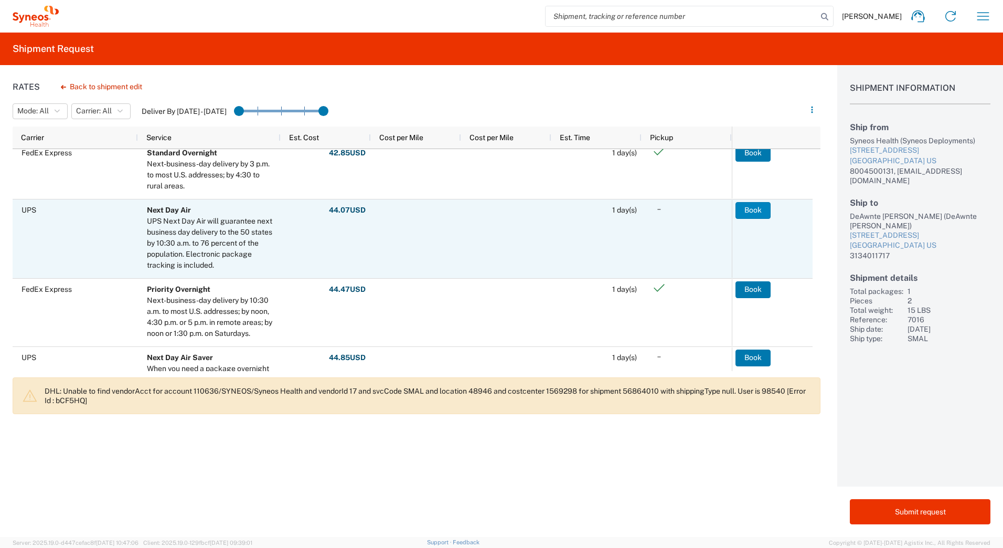
click at [746, 211] on button "Book" at bounding box center [753, 210] width 35 height 17
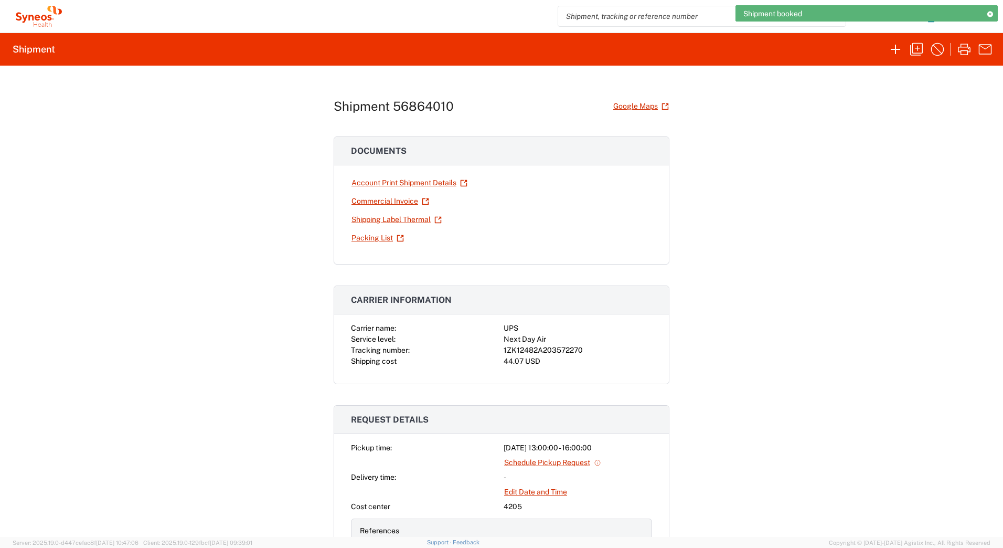
click at [536, 348] on div "1ZK12482A203572270" at bounding box center [578, 350] width 149 height 11
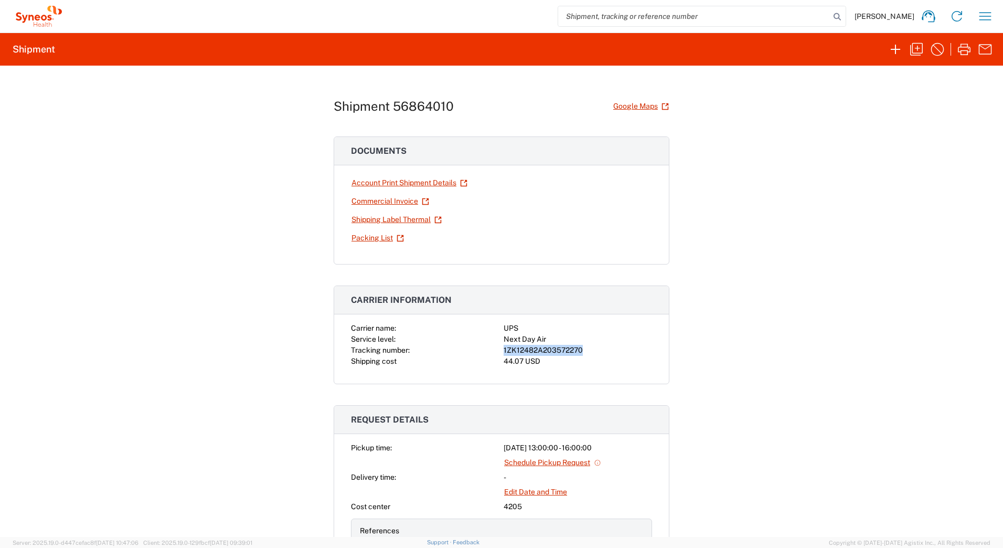
copy div "1ZK12482A203572270"
click at [393, 220] on link "Shipping Label Thermal" at bounding box center [396, 219] width 91 height 18
click at [916, 49] on icon "button" at bounding box center [916, 49] width 17 height 17
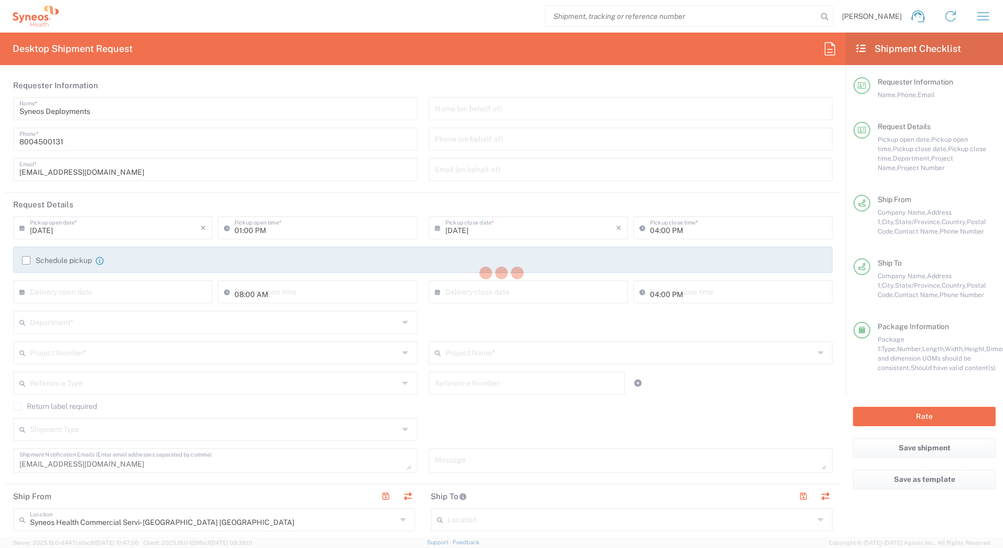
type input "[US_STATE]"
type input "7016"
type input "Your Packaging"
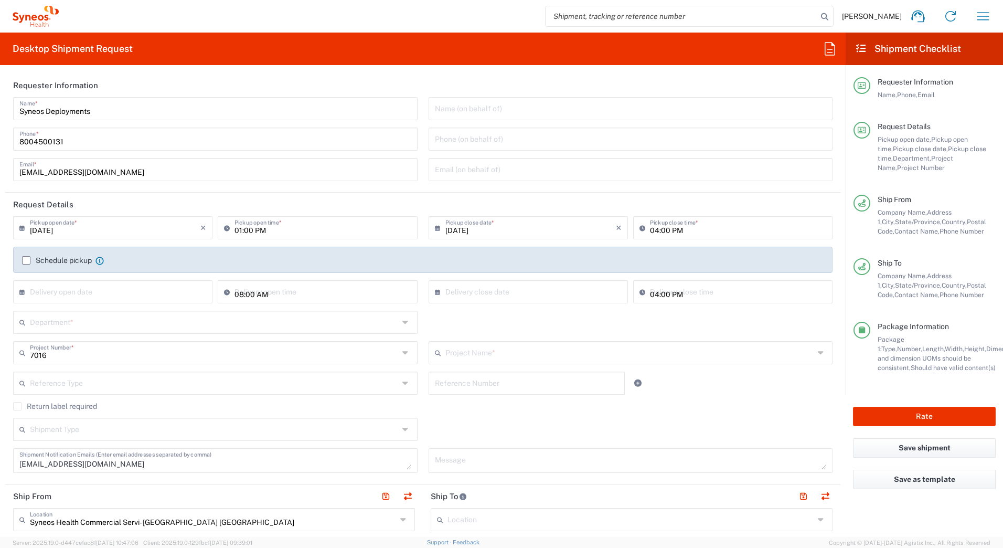
type input "4205"
type input "ST-US - J&J Neutrogena (0716)"
click at [442, 26] on div "David Horvath Home Shipment estimator Shipment tracking Desktop shipment reques…" at bounding box center [529, 16] width 941 height 25
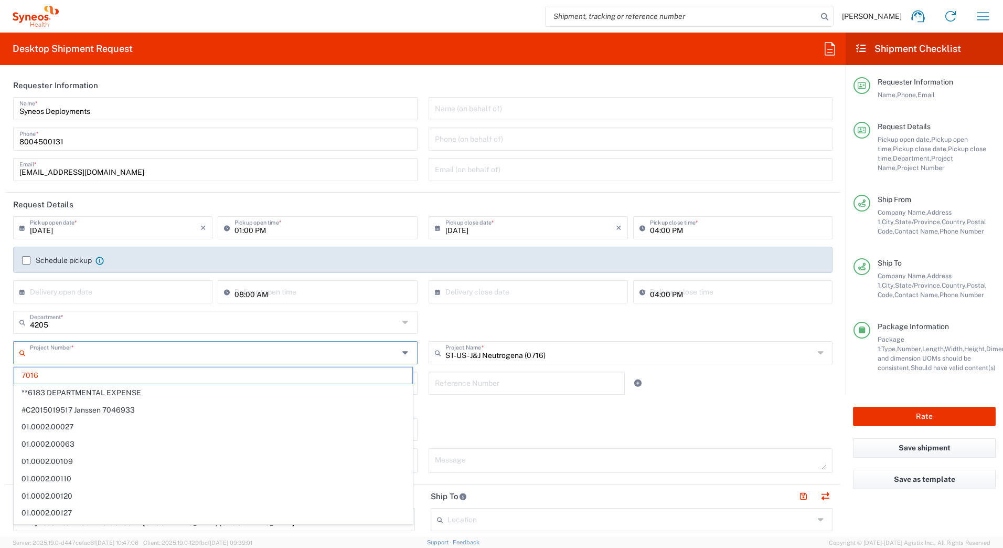
drag, startPoint x: 52, startPoint y: 354, endPoint x: 20, endPoint y: 355, distance: 31.5
click at [20, 355] on div "Project Number *" at bounding box center [215, 352] width 405 height 23
click at [51, 352] on input "text" at bounding box center [214, 352] width 369 height 18
paste input "707174935"
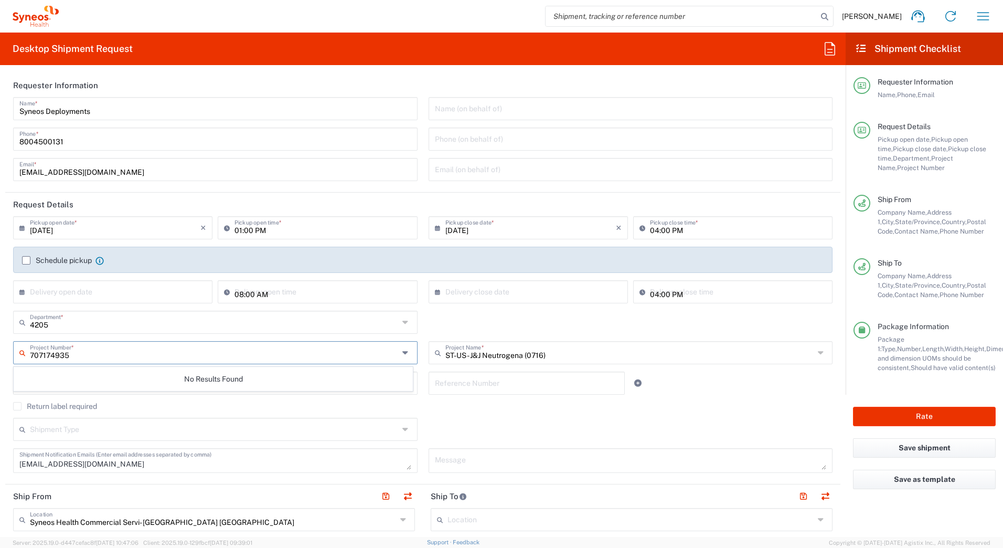
type input "707174935"
click at [105, 351] on input "707174935" at bounding box center [214, 352] width 369 height 18
click at [103, 351] on input "707174935" at bounding box center [214, 352] width 369 height 18
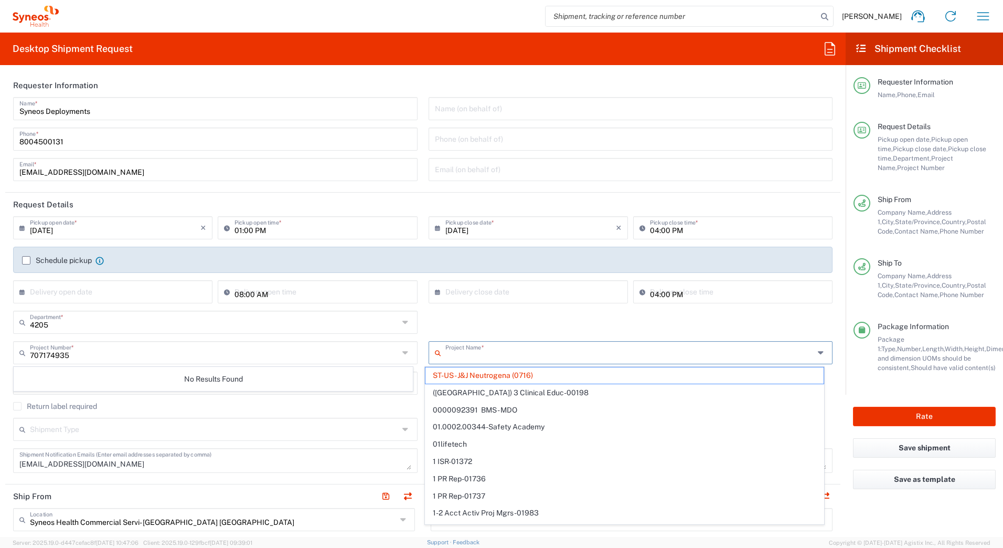
drag, startPoint x: 555, startPoint y: 350, endPoint x: 558, endPoint y: 356, distance: 6.3
click at [558, 356] on input "text" at bounding box center [630, 352] width 369 height 18
click at [560, 374] on span "ST-US - J&J Neutrogena (0716)" at bounding box center [625, 375] width 398 height 16
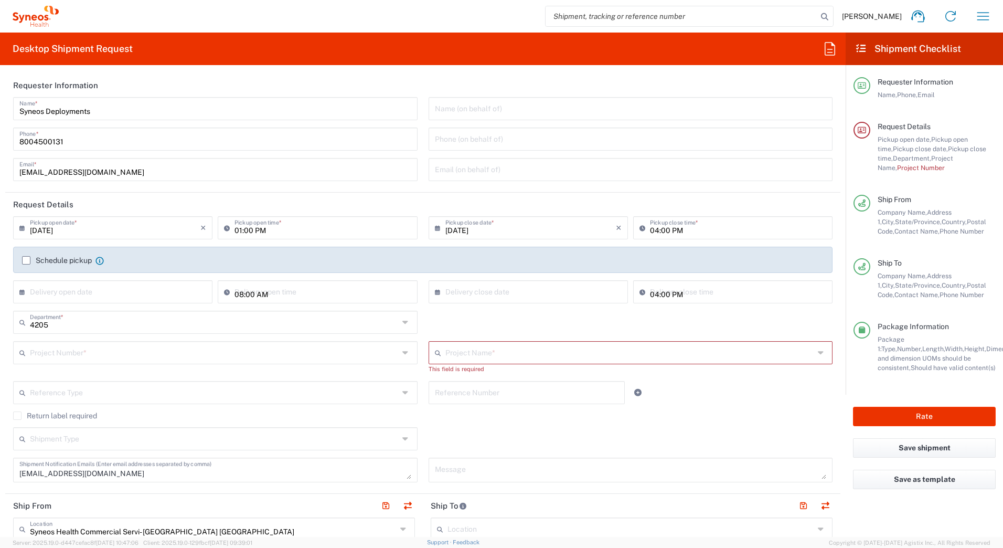
click at [114, 353] on input "text" at bounding box center [214, 352] width 369 height 18
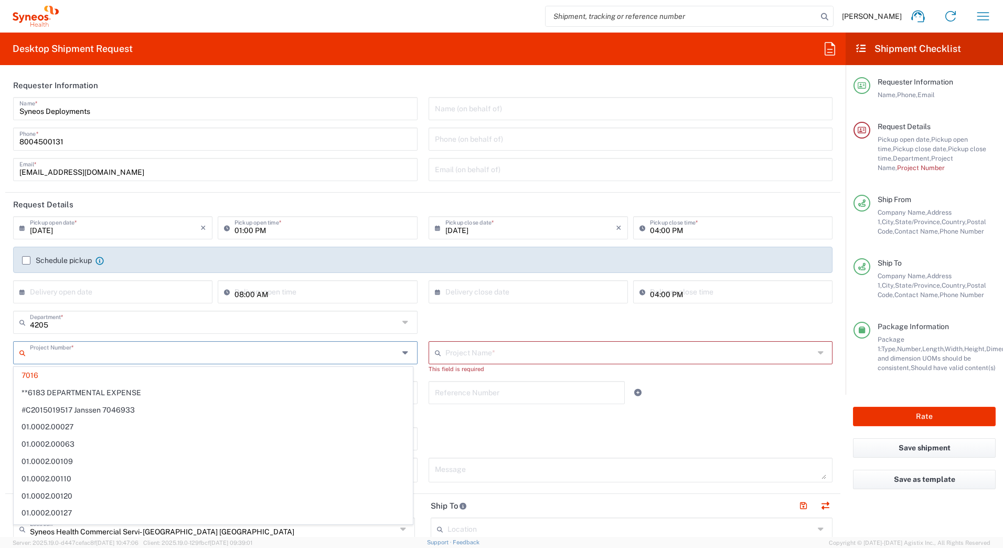
paste input "Lilly Zepbound FRM 707174935"
type input "Lilly Zepbound FRM 707174935"
type input "ST-US - J&J Neutrogena (0716)"
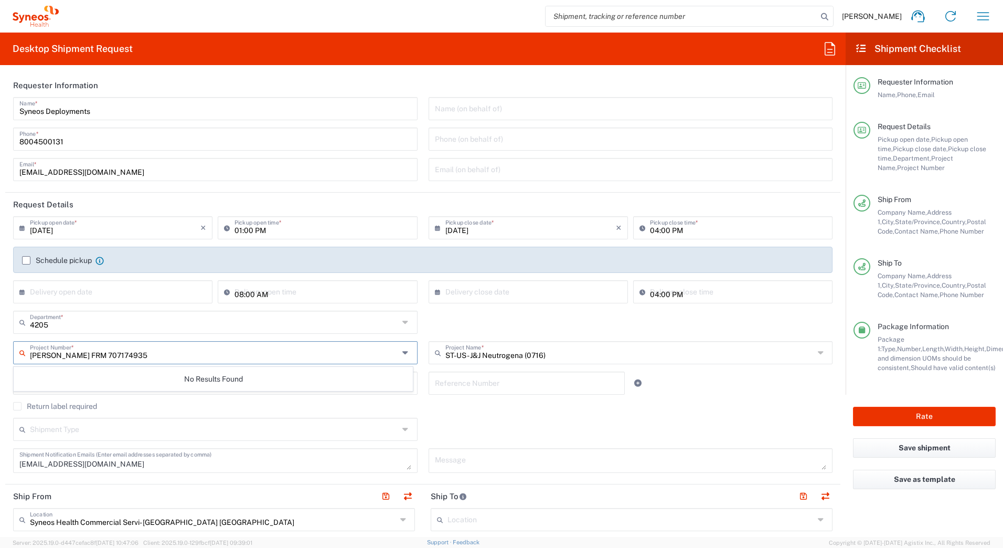
type input "Lilly Zepbound FRM 707174935"
click at [611, 351] on input "text" at bounding box center [630, 352] width 369 height 18
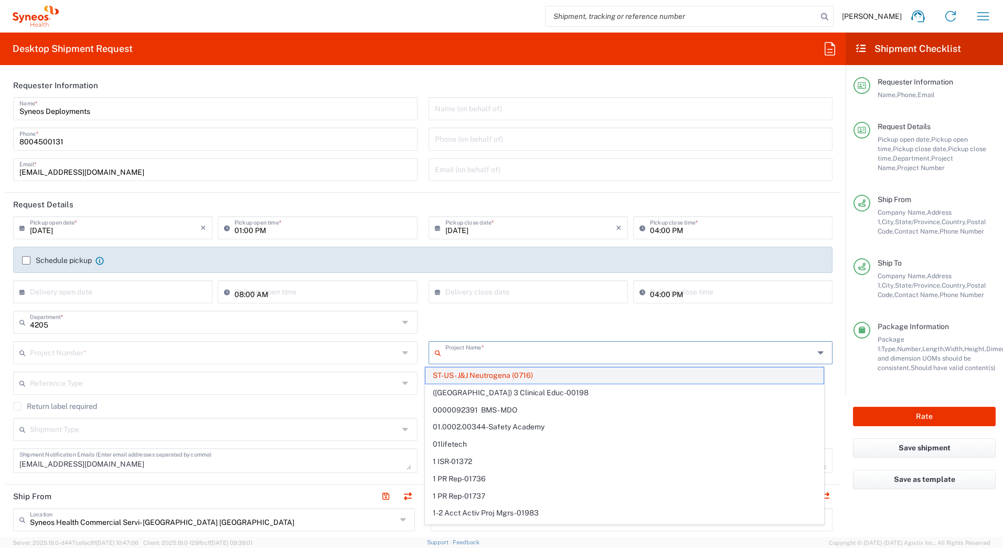
click at [512, 377] on span "ST-US - J&J Neutrogena (0716)" at bounding box center [625, 375] width 398 height 16
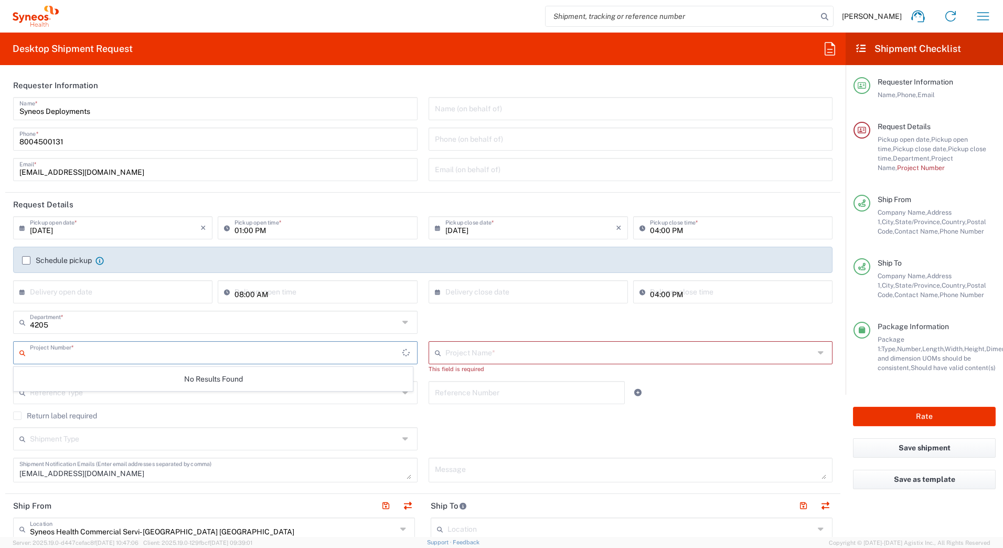
click at [246, 353] on input "text" at bounding box center [216, 352] width 373 height 18
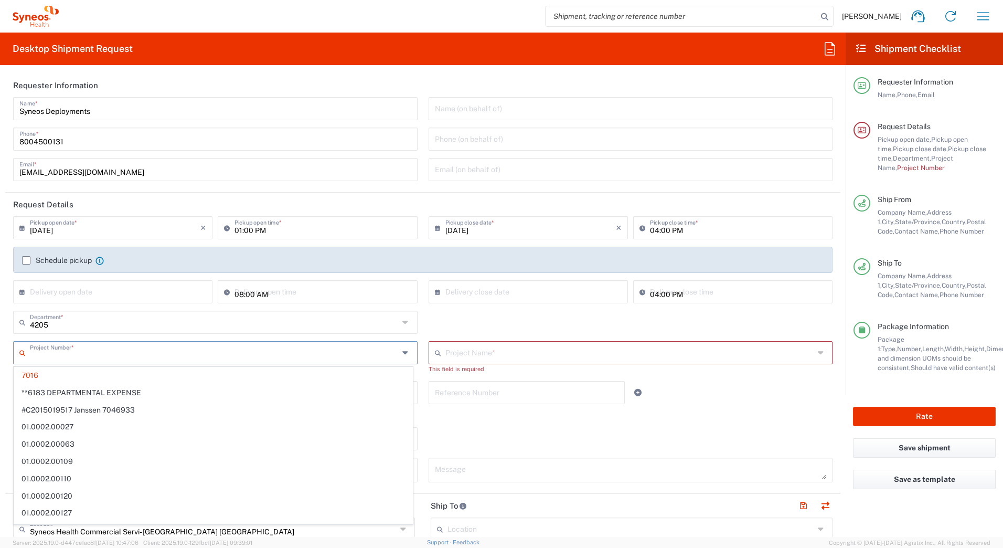
paste input "Lilly Zepbound FRM 707174935"
type input "Lilly Zepbound FRM 707174935"
type input "ST-US - J&J Neutrogena (0716)"
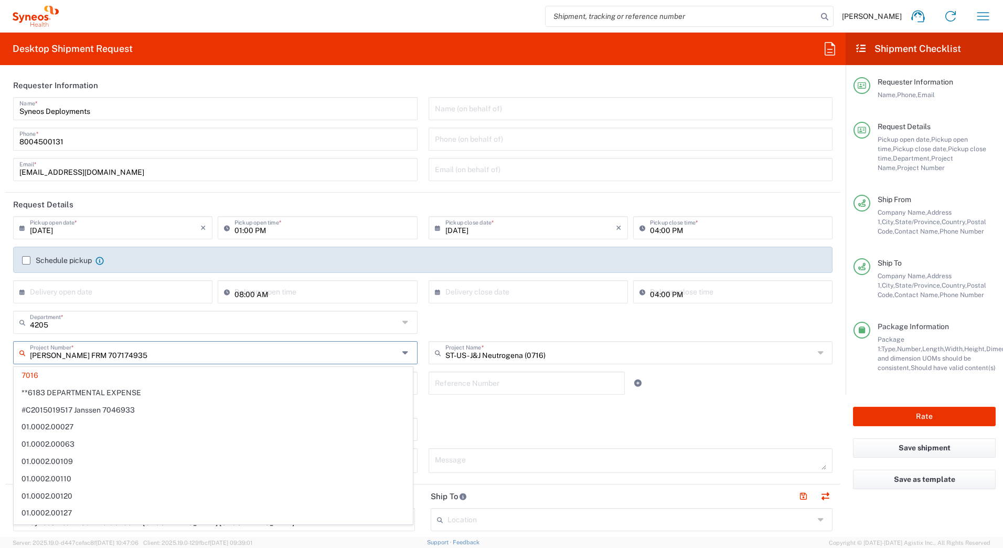
click at [209, 353] on input "Lilly Zepbound FRM 707174935" at bounding box center [214, 352] width 369 height 18
type input "Lilly Zepbound FRM 707174935"
click at [564, 353] on input "text" at bounding box center [630, 352] width 369 height 18
type input "7016"
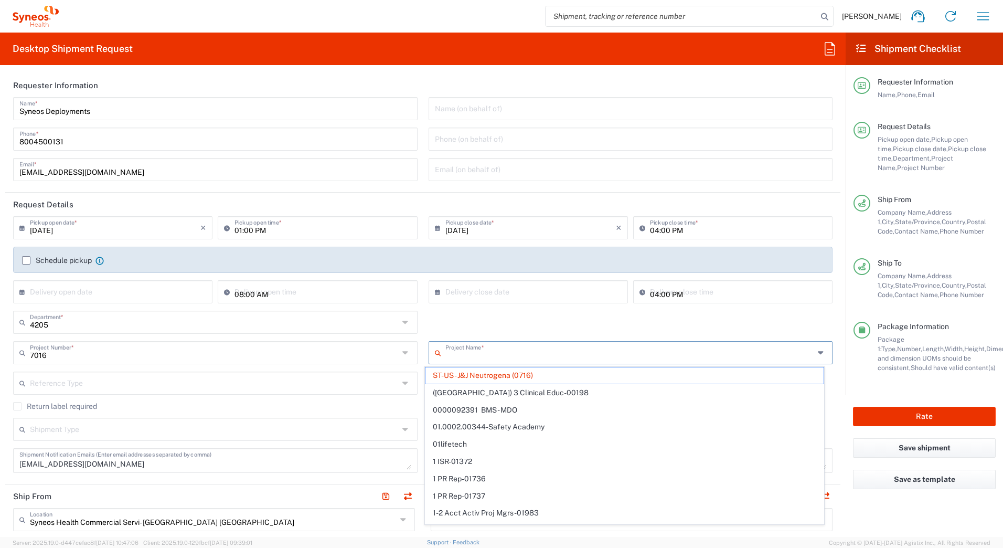
click at [525, 366] on agx-dropdown-content "ST-US - J&J Neutrogena (0716) (Canada) 3 Clinical Educ-00198 0000092391 BMS - M…" at bounding box center [625, 445] width 400 height 158
click at [525, 378] on span "ST-US - J&J Neutrogena (0716)" at bounding box center [625, 375] width 398 height 16
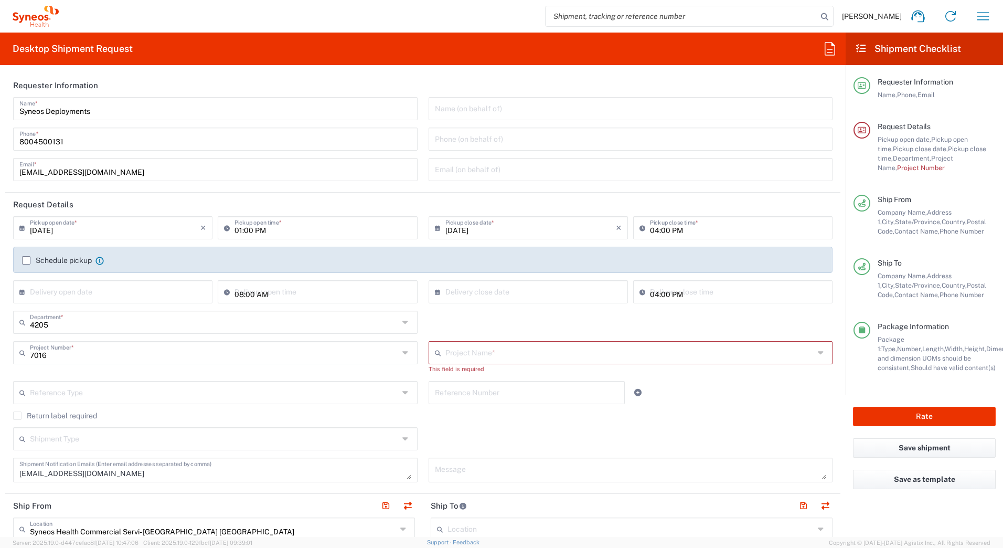
click at [106, 371] on div "7016 Project Number * 7016 **6183 DEPARTMENTAL EXPENSE #C2015019517 Janssen 704…" at bounding box center [216, 361] width 416 height 40
click at [84, 350] on input "text" at bounding box center [214, 352] width 369 height 18
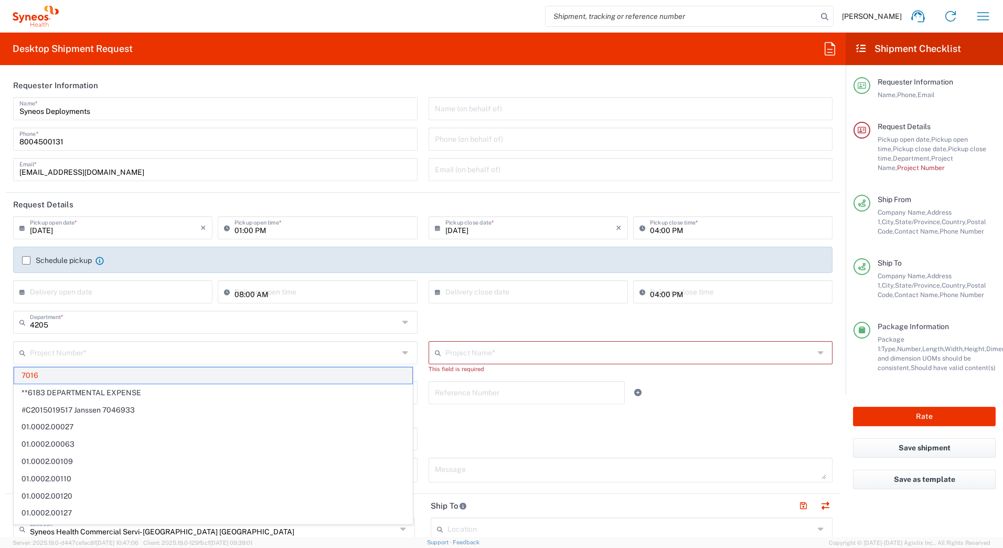
click at [55, 379] on span "7016" at bounding box center [213, 375] width 398 height 16
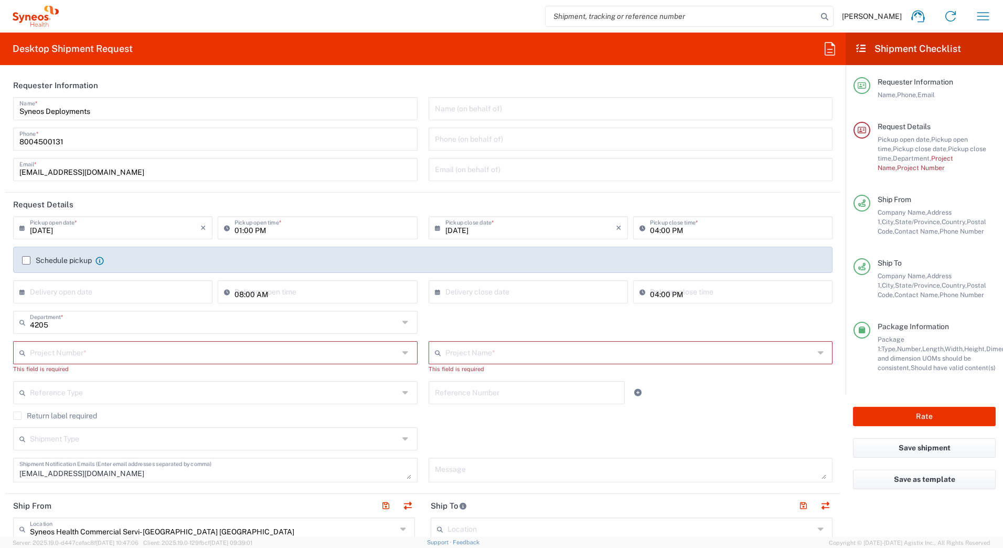
click at [551, 428] on div "Shipment Type Batch Regular" at bounding box center [423, 442] width 831 height 30
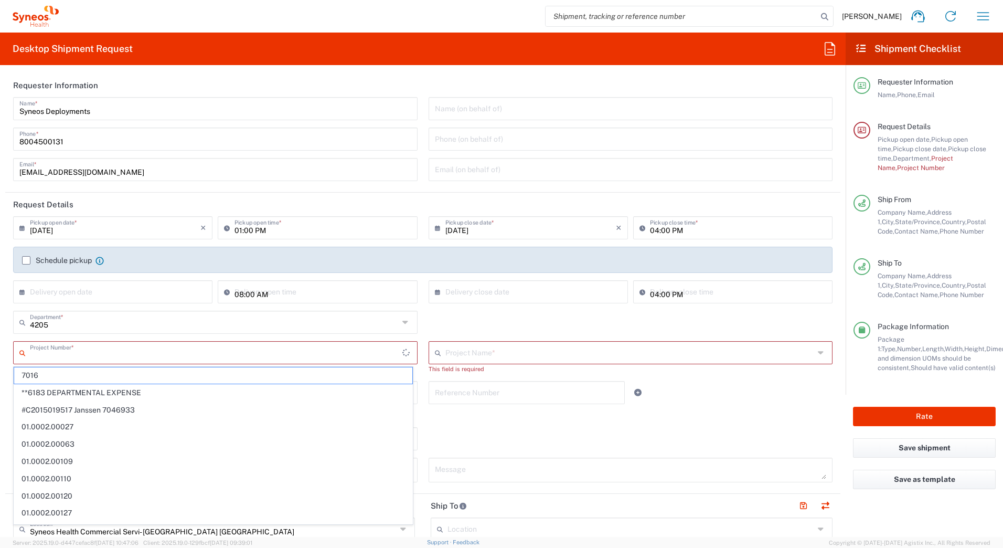
click at [75, 345] on input "text" at bounding box center [216, 352] width 373 height 18
paste input "Lilly Zepbound"
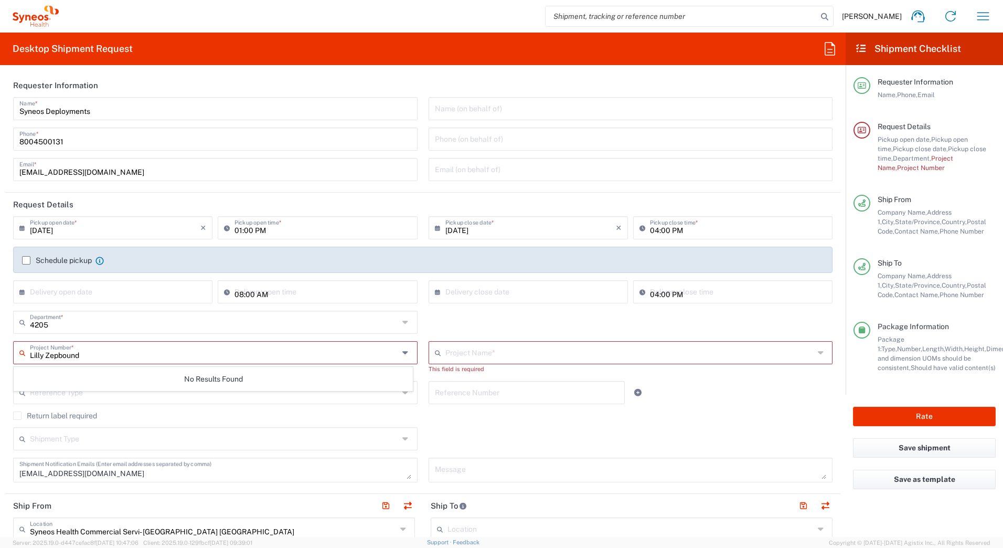
type input "Lilly Zepbound"
click at [466, 351] on input "text" at bounding box center [630, 352] width 369 height 18
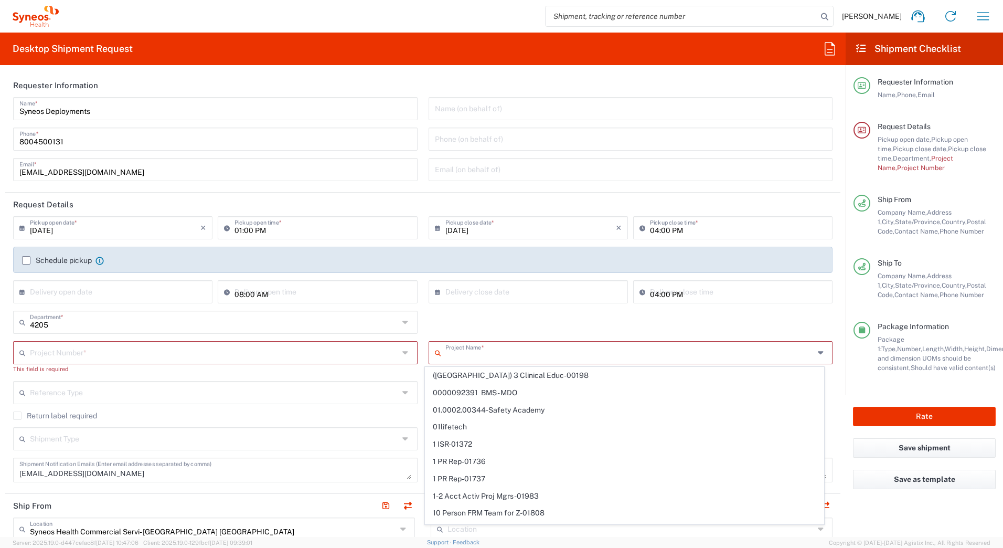
paste input "Lilly Zepbound"
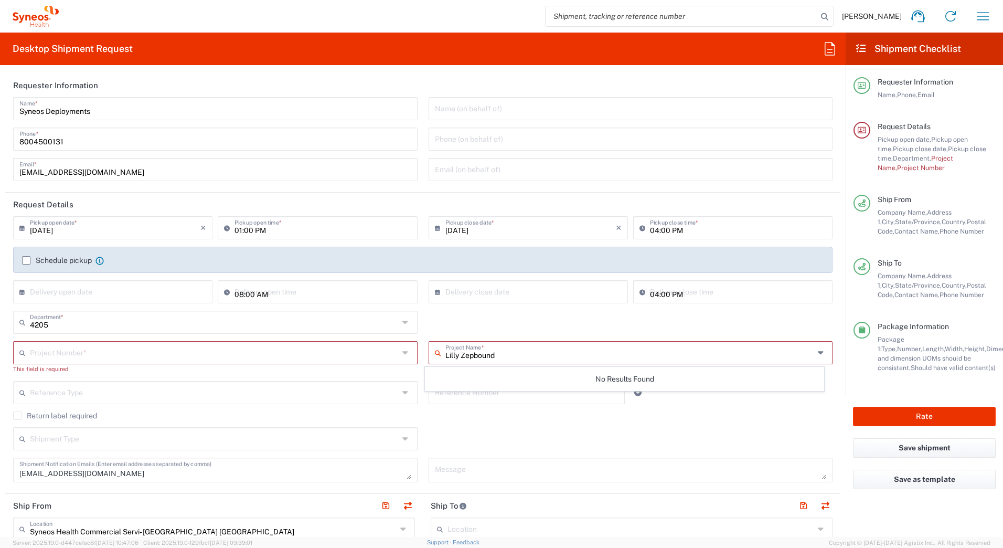
type input "Lilly Zepbound"
click at [135, 358] on input "text" at bounding box center [214, 352] width 369 height 18
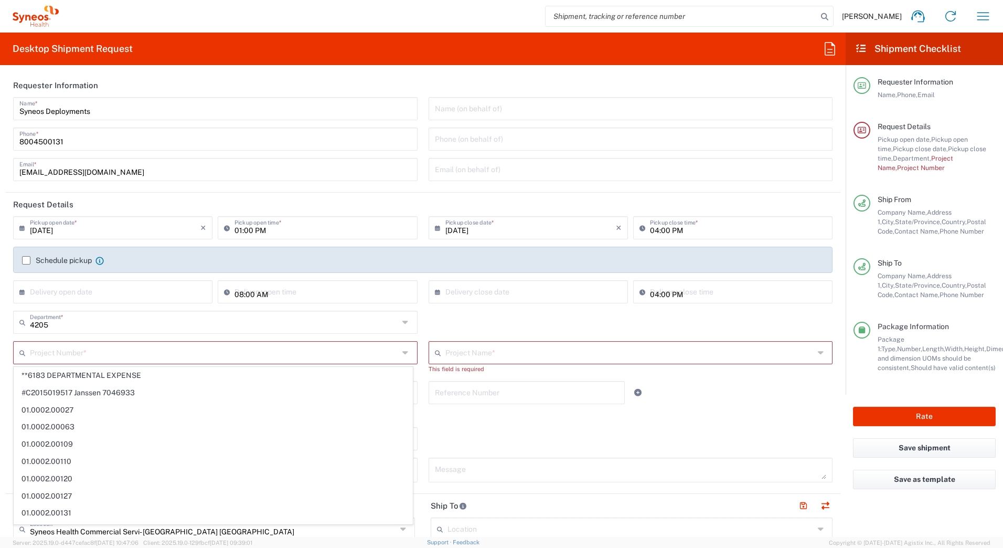
click at [43, 353] on input "text" at bounding box center [214, 352] width 369 height 18
paste input "707174935"
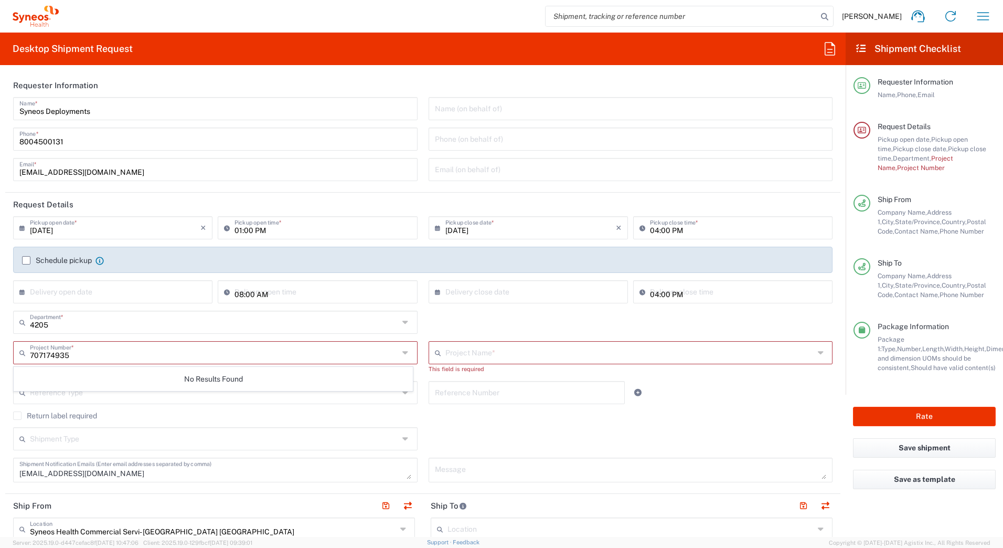
click at [96, 351] on input "707174935" at bounding box center [214, 352] width 369 height 18
type input "7"
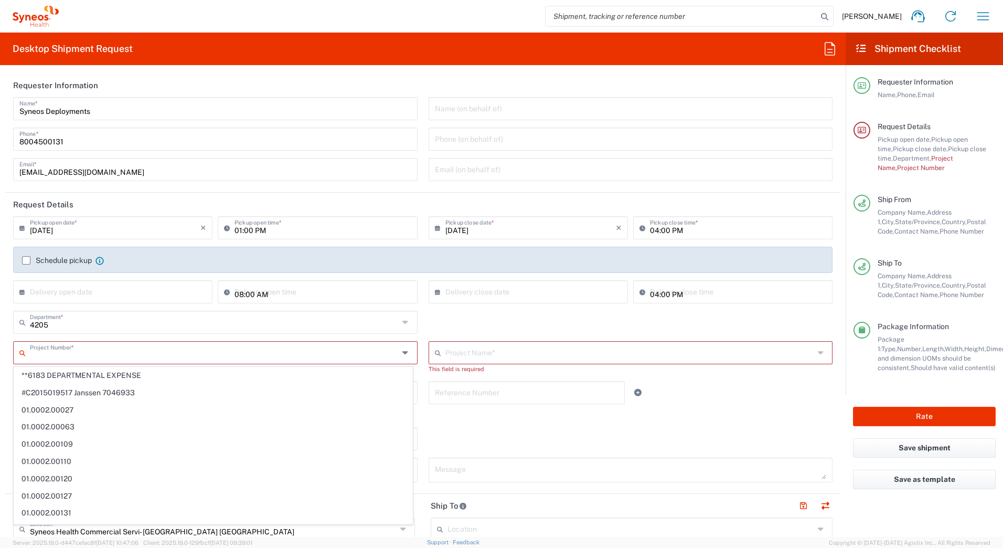
paste input "Lilly Zepbound FRM 707174935"
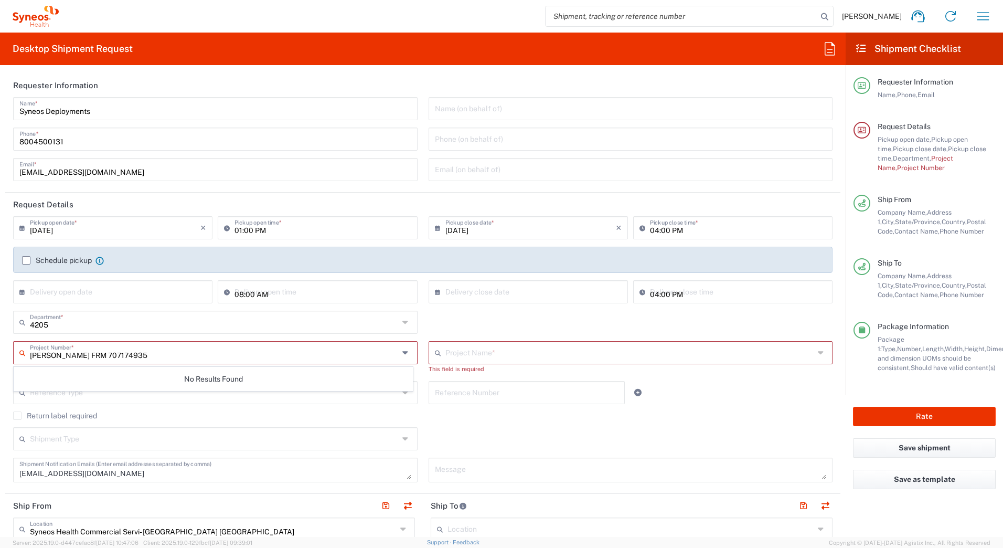
click at [102, 360] on input "Lilly Zepbound FRM 707174935" at bounding box center [214, 352] width 369 height 18
click at [72, 356] on input "707174935" at bounding box center [214, 352] width 369 height 18
type input "707174935"
drag, startPoint x: 68, startPoint y: 355, endPoint x: 27, endPoint y: 360, distance: 41.2
click at [27, 360] on div "707174935 Project Number *" at bounding box center [215, 352] width 405 height 23
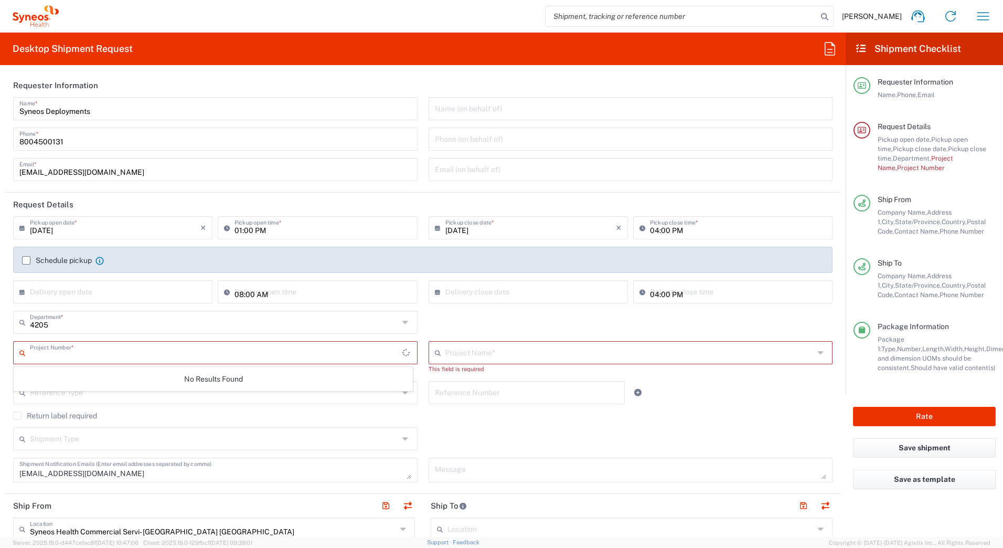
click at [446, 351] on input "text" at bounding box center [630, 352] width 369 height 18
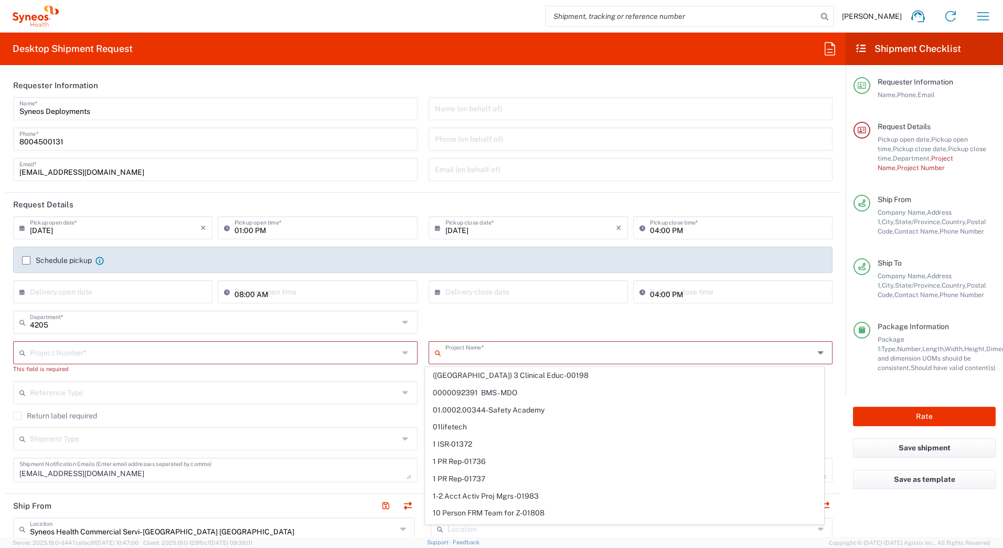
paste input "707174935"
type input "707174935"
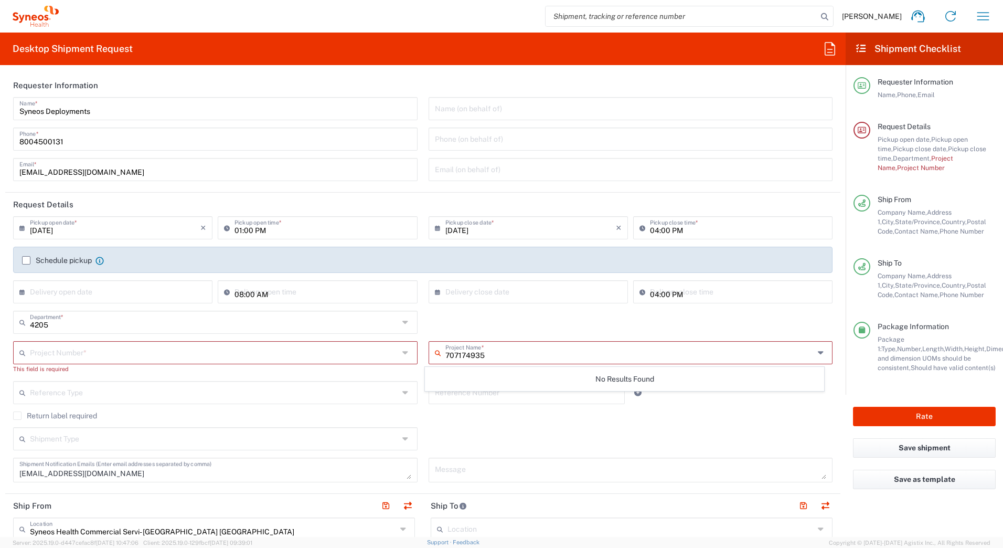
drag, startPoint x: 490, startPoint y: 354, endPoint x: 440, endPoint y: 354, distance: 50.4
click at [440, 354] on div "707174935 Project Name *" at bounding box center [631, 352] width 405 height 23
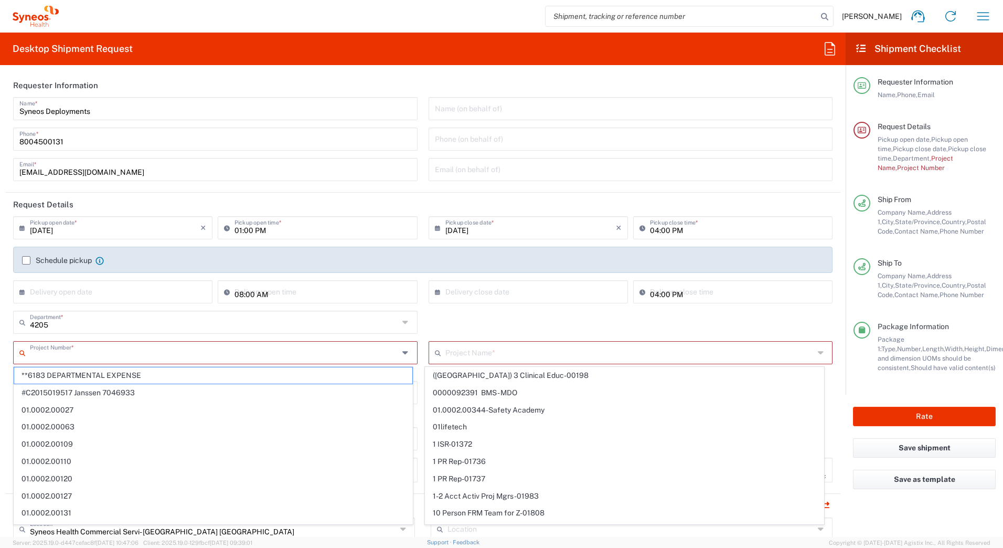
click at [40, 352] on input "text" at bounding box center [214, 352] width 369 height 18
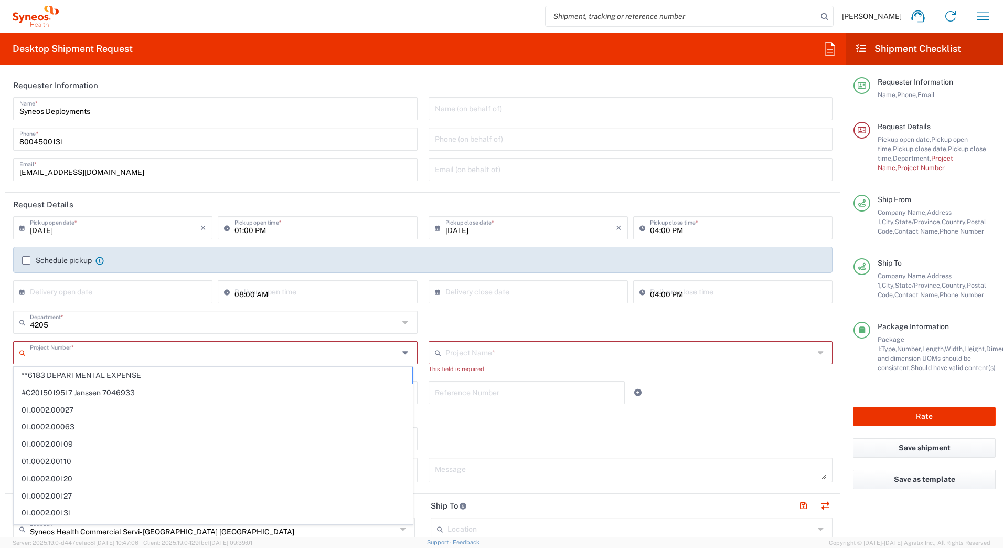
paste input "5180"
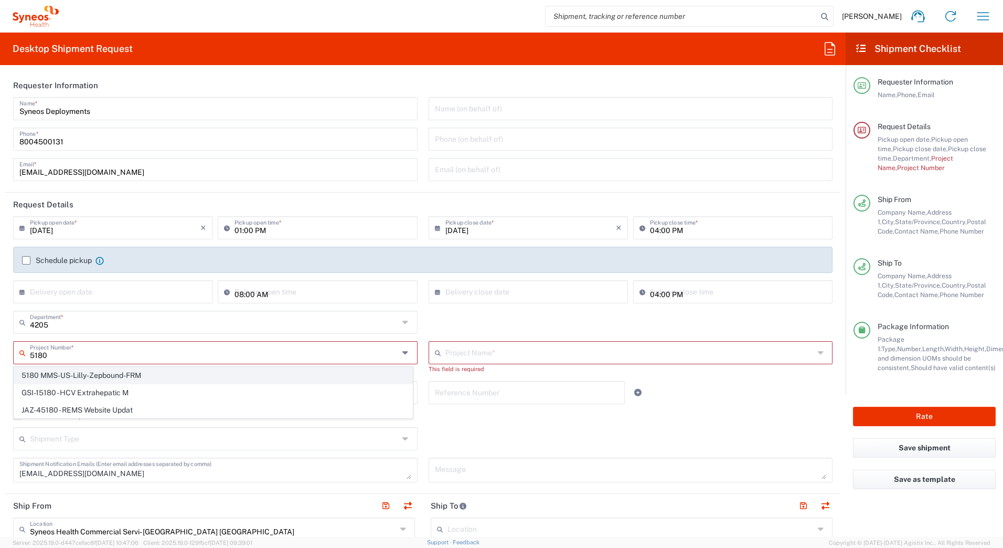
click at [39, 374] on span "5180 MMS-US-Lilly-Zepbound-FRM" at bounding box center [213, 375] width 398 height 16
type input "5180 MMS-US-Lilly-Zepbound-FRM"
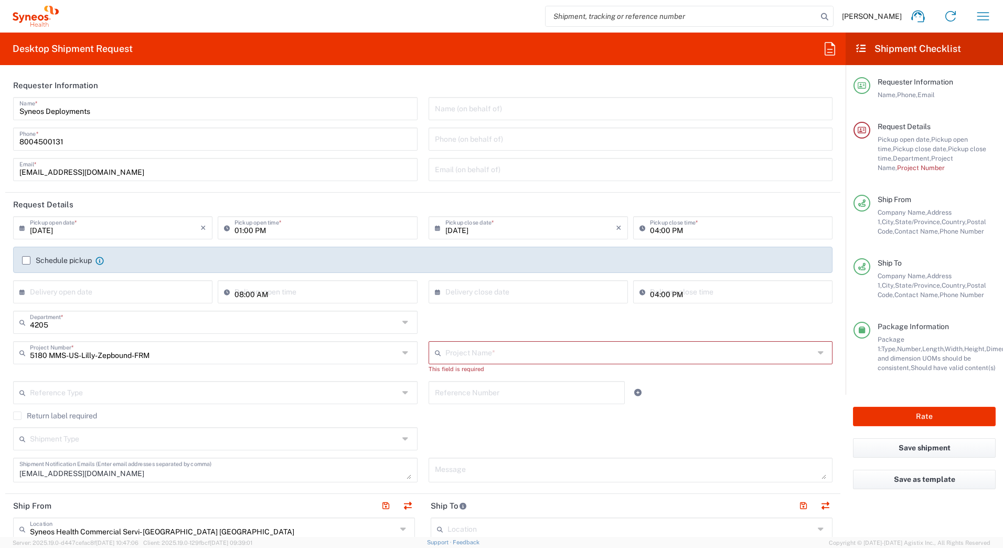
type input "5180 MMS-US-Lilly-Zepbound-FRM"
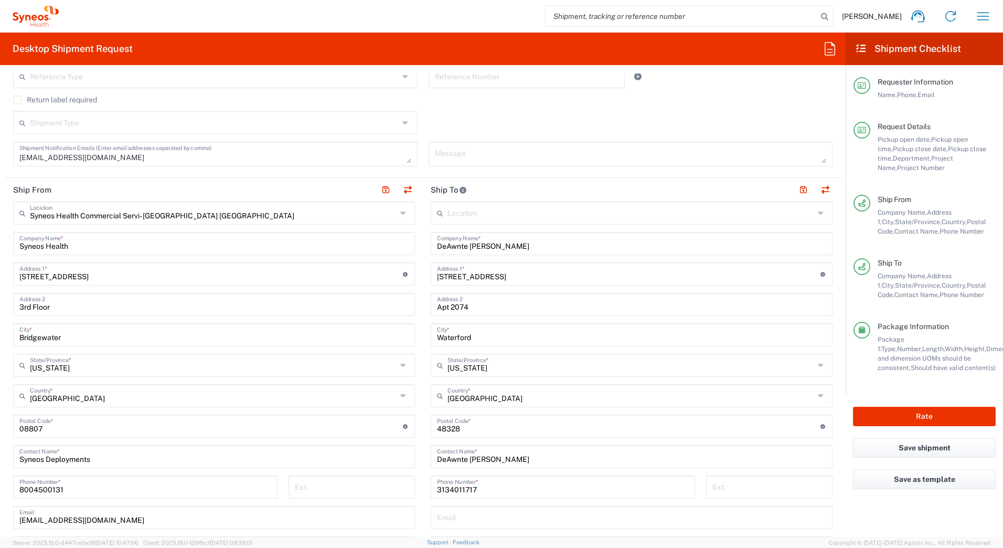
scroll to position [315, 0]
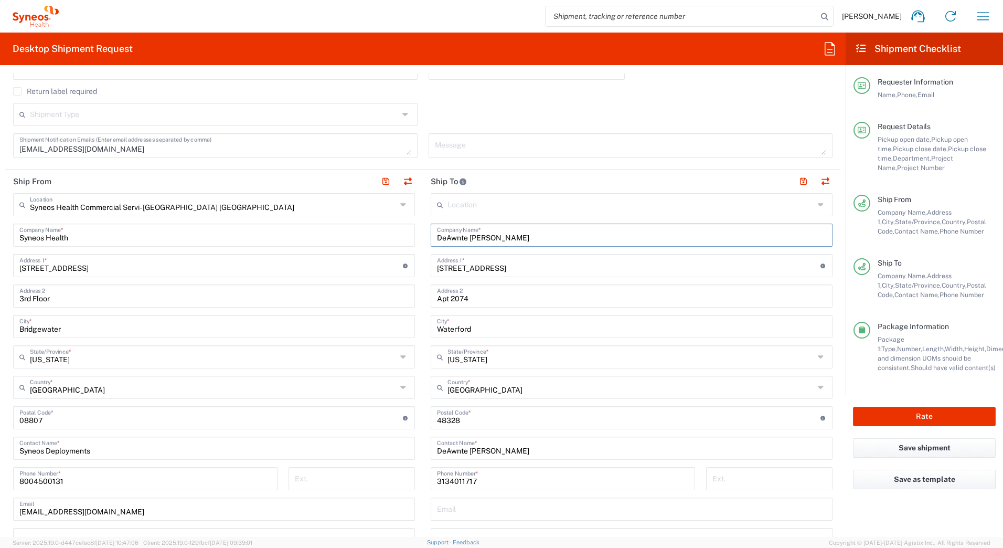
drag, startPoint x: 513, startPoint y: 235, endPoint x: 422, endPoint y: 235, distance: 91.3
click at [423, 235] on main "Location Addison Whitney LLC-Morrisvile NC US Barcelona-Syneos Health BioSector…" at bounding box center [632, 413] width 418 height 441
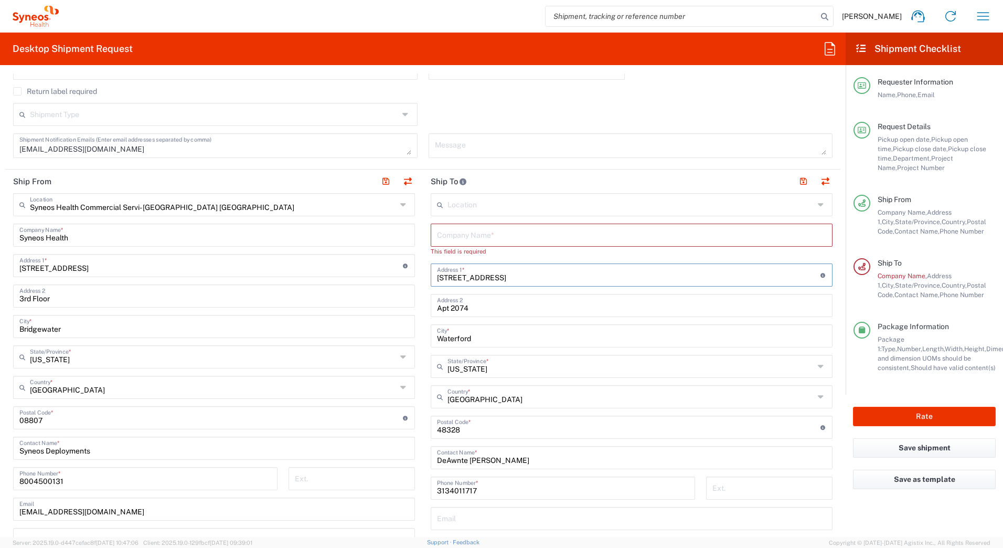
drag, startPoint x: 517, startPoint y: 267, endPoint x: 428, endPoint y: 272, distance: 89.9
click at [431, 272] on div "880 Village Green Lane Address 1 * For cross streets use street names with '&' …" at bounding box center [632, 274] width 402 height 23
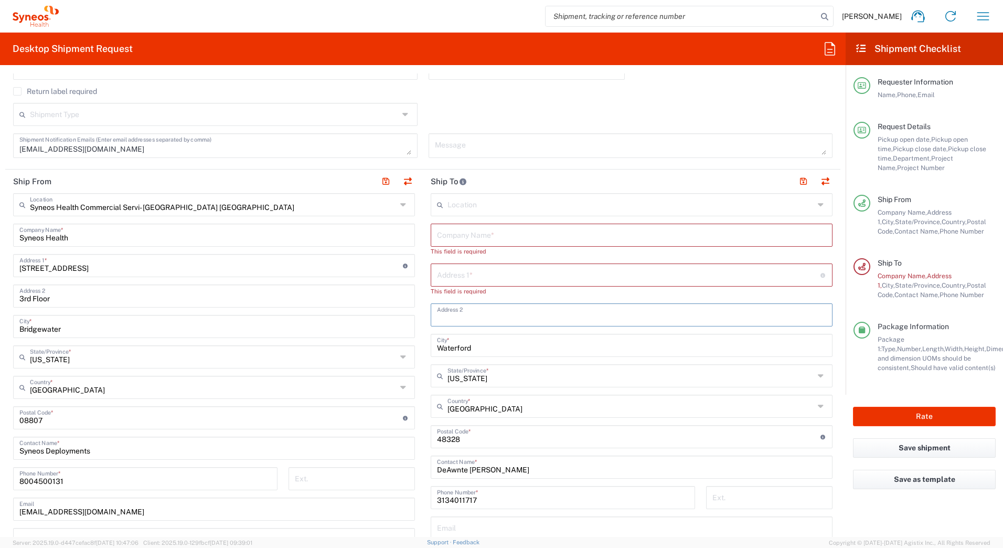
drag, startPoint x: 476, startPoint y: 304, endPoint x: 404, endPoint y: 304, distance: 72.4
click at [404, 304] on div "Ship From Syneos Health Commercial Servi- [GEOGRAPHIC_DATA] [GEOGRAPHIC_DATA] L…" at bounding box center [423, 414] width 836 height 488
drag, startPoint x: 479, startPoint y: 350, endPoint x: 397, endPoint y: 348, distance: 81.9
click at [397, 348] on div "Ship From Syneos Health Commercial Servi- [GEOGRAPHIC_DATA] [GEOGRAPHIC_DATA] L…" at bounding box center [423, 414] width 836 height 488
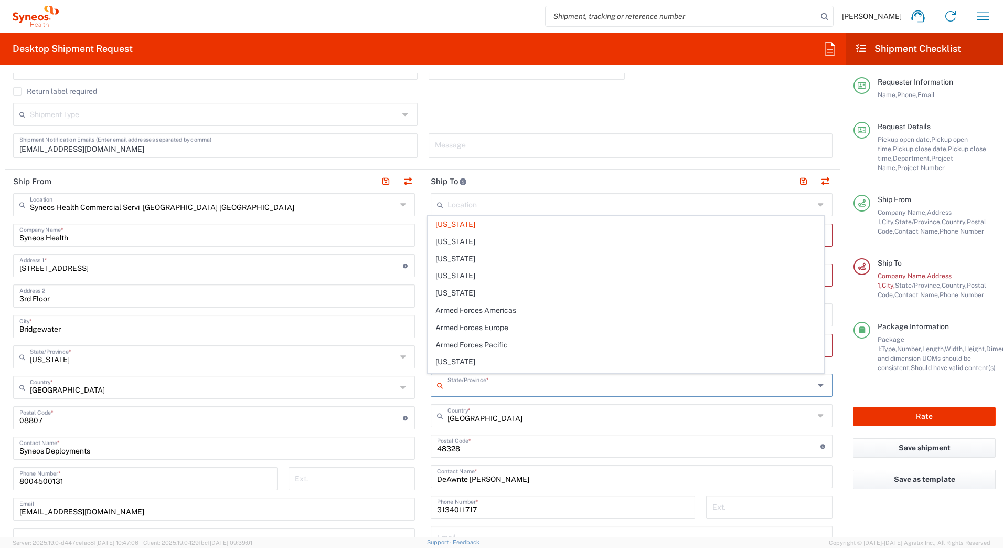
drag, startPoint x: 479, startPoint y: 376, endPoint x: 447, endPoint y: 375, distance: 32.6
click at [448, 375] on input "text" at bounding box center [631, 384] width 367 height 18
click at [446, 226] on span "[US_STATE]" at bounding box center [626, 224] width 396 height 16
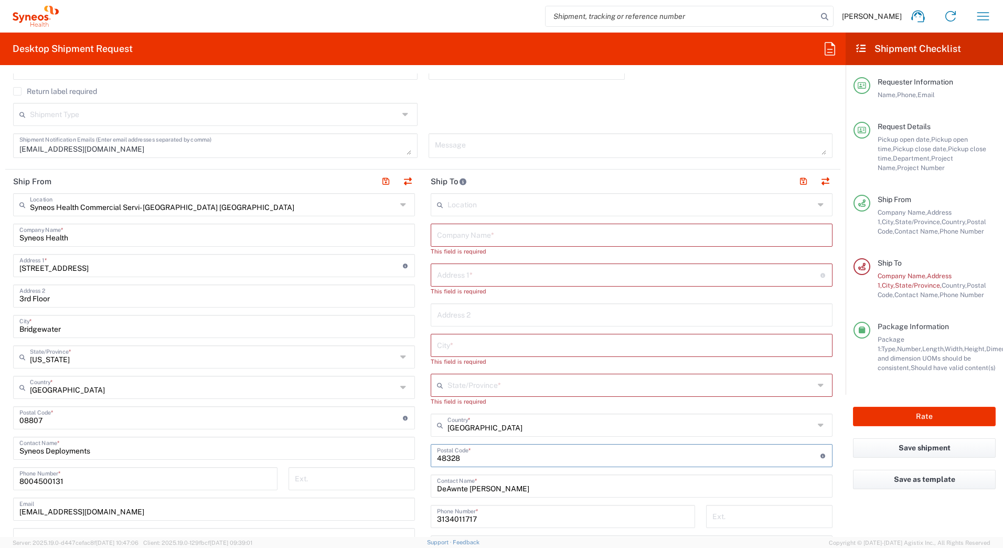
drag, startPoint x: 467, startPoint y: 459, endPoint x: 383, endPoint y: 459, distance: 83.4
click at [387, 459] on div "Ship From Syneos Health Commercial Servi- [GEOGRAPHIC_DATA] [GEOGRAPHIC_DATA] L…" at bounding box center [423, 423] width 836 height 506
click at [492, 498] on input "DeAwnte Etheridge" at bounding box center [631, 494] width 389 height 18
drag, startPoint x: 512, startPoint y: 497, endPoint x: 385, endPoint y: 508, distance: 127.4
click at [385, 508] on div "Ship From Syneos Health Commercial Servi- [GEOGRAPHIC_DATA] [GEOGRAPHIC_DATA] L…" at bounding box center [423, 428] width 836 height 516
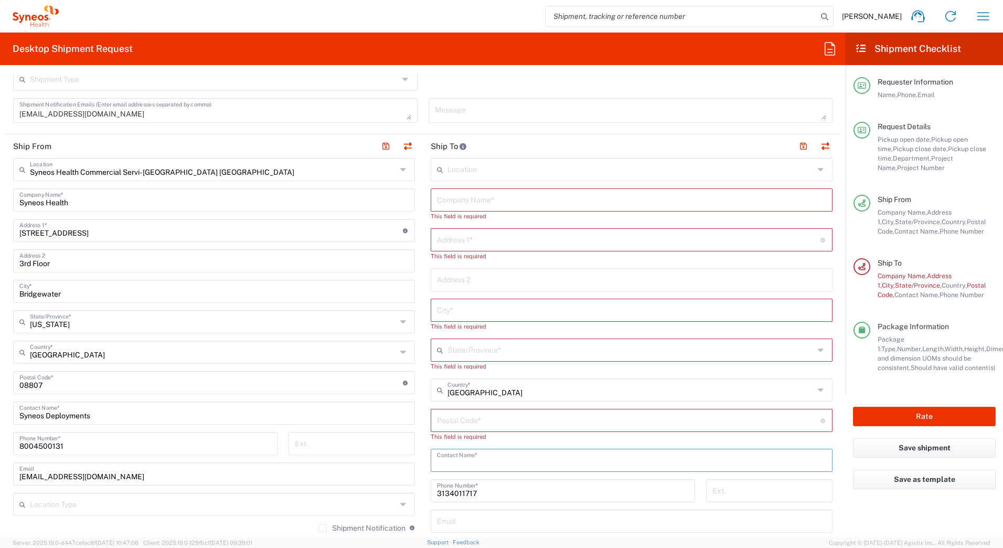
drag, startPoint x: 479, startPoint y: 531, endPoint x: 377, endPoint y: 515, distance: 102.9
click at [381, 534] on div "Ship From Syneos Health Commercial Servi- [GEOGRAPHIC_DATA] [GEOGRAPHIC_DATA] L…" at bounding box center [423, 392] width 836 height 516
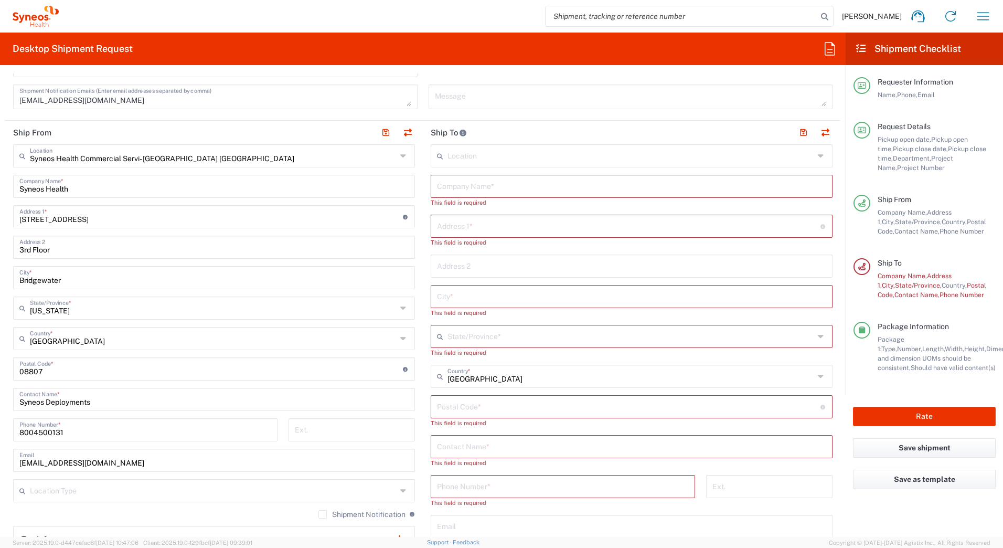
click at [441, 184] on input "text" at bounding box center [631, 185] width 389 height 18
paste input "Edrica Orlova"
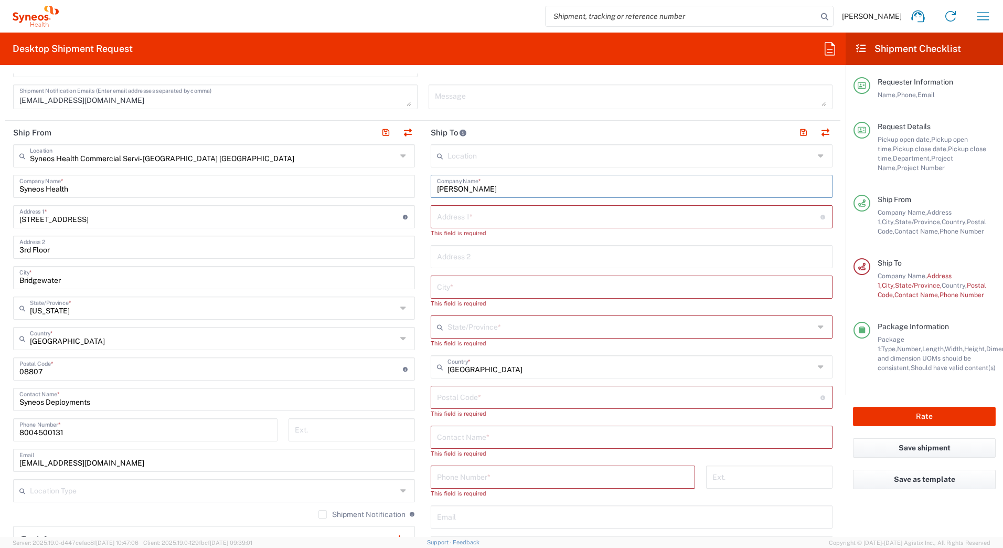
type input "Edrica Orlova"
click at [455, 436] on input "text" at bounding box center [631, 436] width 389 height 18
paste input "Edrica Orlova"
type input "Edrica Orlova"
click at [455, 219] on input "text" at bounding box center [629, 216] width 384 height 18
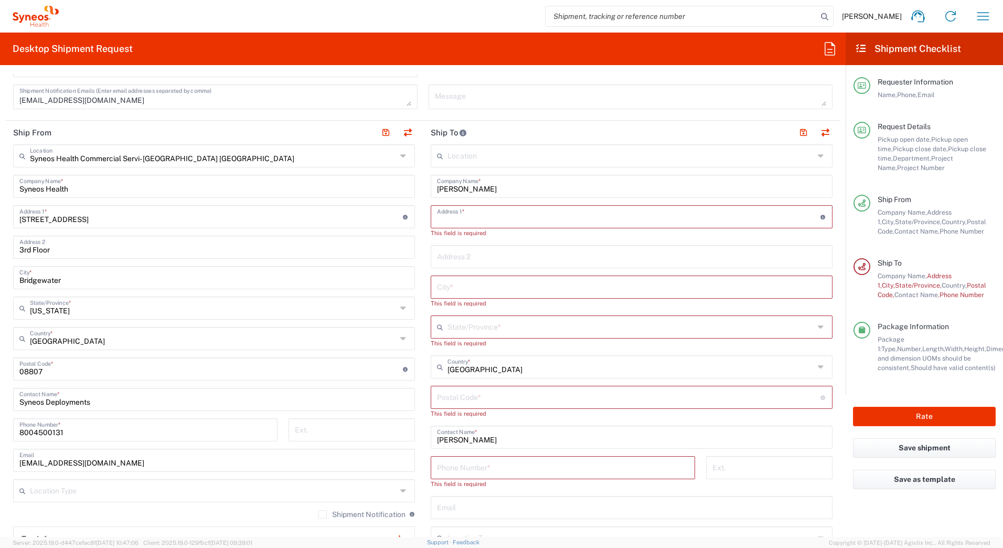
paste input "1540 Hull Drive"
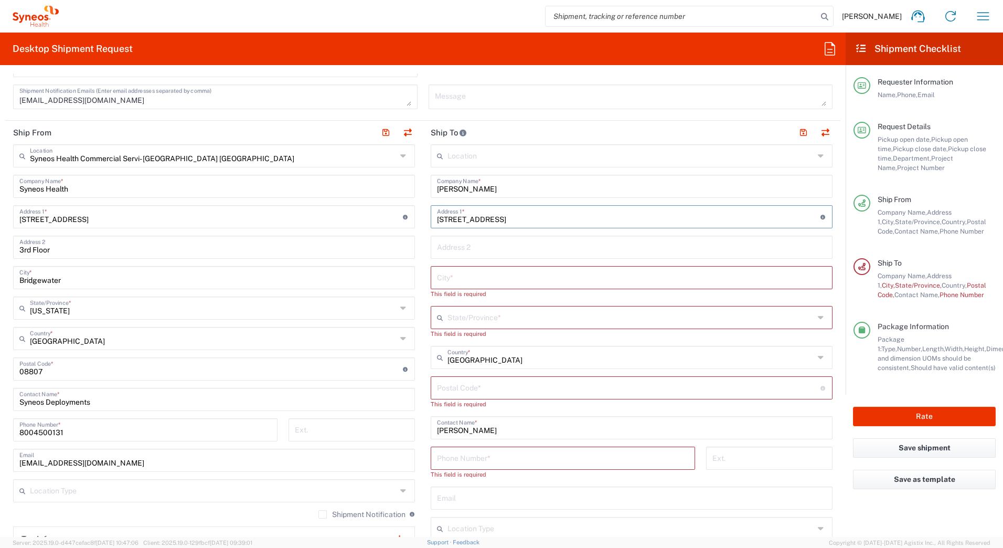
type input "1540 Hull Drive"
click at [462, 276] on input "text" at bounding box center [631, 277] width 389 height 18
paste input "San Carlos"
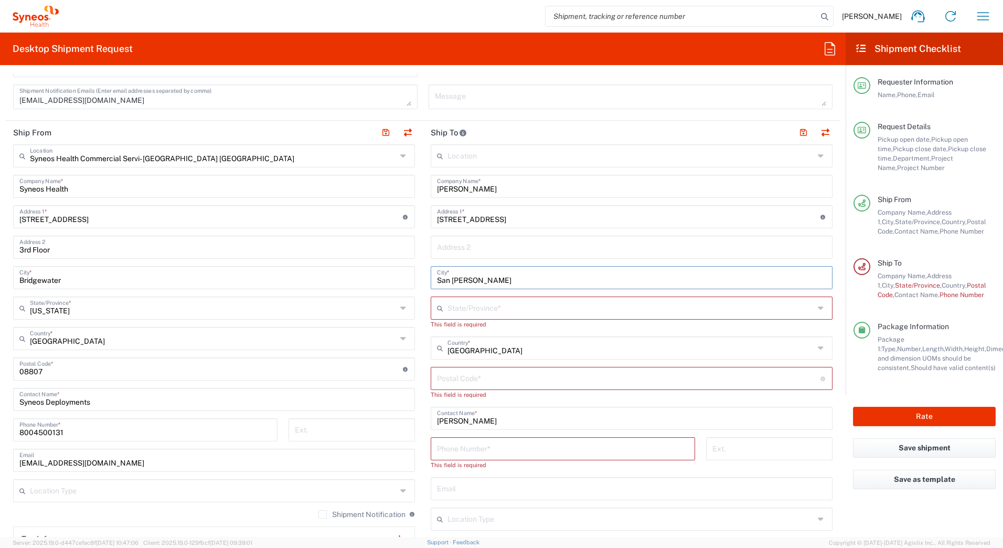
type input "San Carlos"
click at [470, 309] on input "text" at bounding box center [631, 307] width 367 height 18
click at [446, 327] on span "[US_STATE]" at bounding box center [626, 331] width 396 height 16
type input "[US_STATE]"
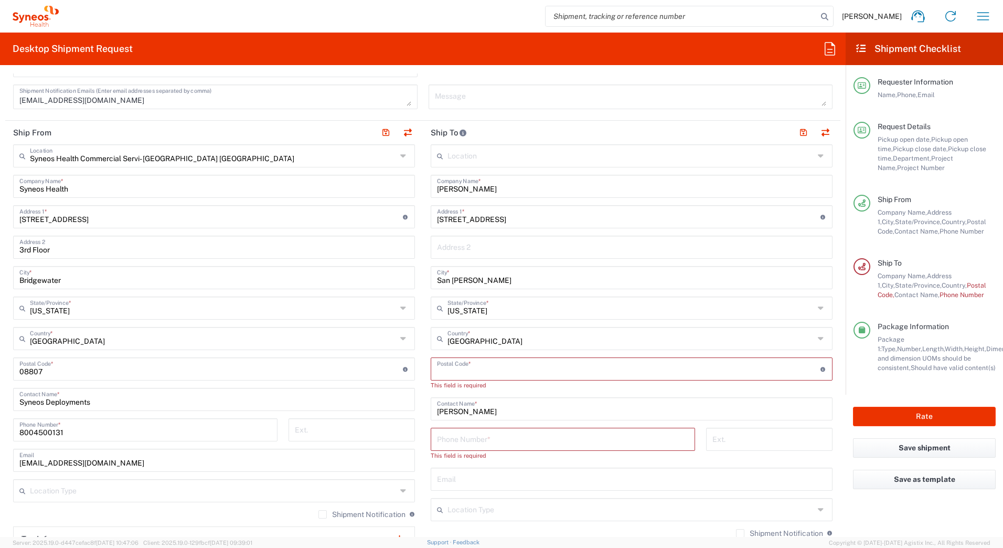
click at [458, 362] on input "undefined" at bounding box center [629, 368] width 384 height 18
paste input "94070"
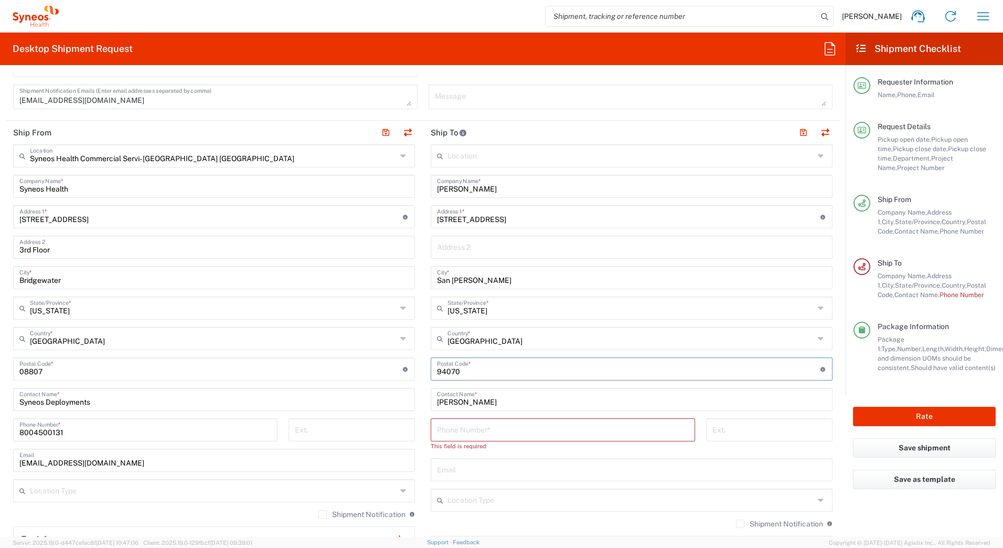
type input "94070"
click at [447, 428] on input "tel" at bounding box center [563, 429] width 252 height 18
paste input "5103344727"
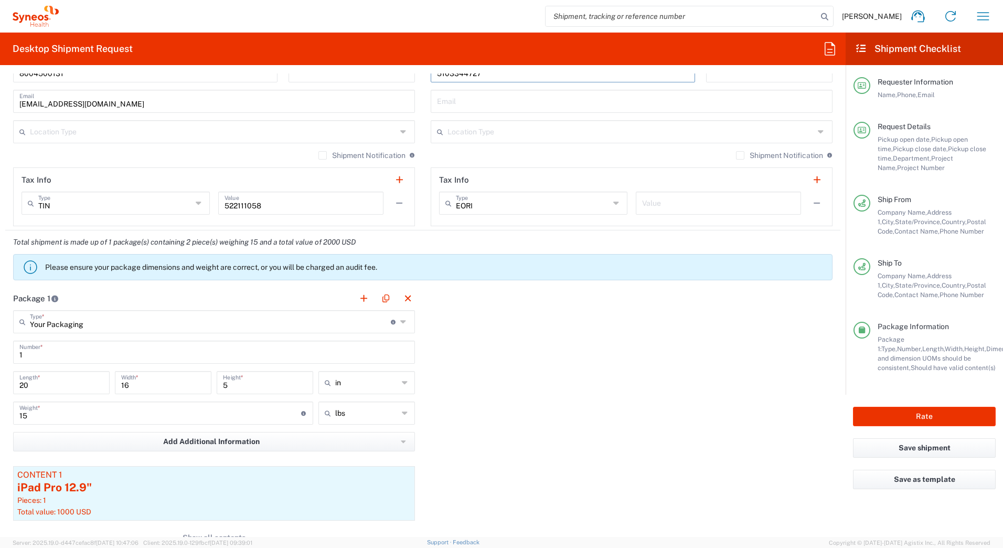
scroll to position [787, 0]
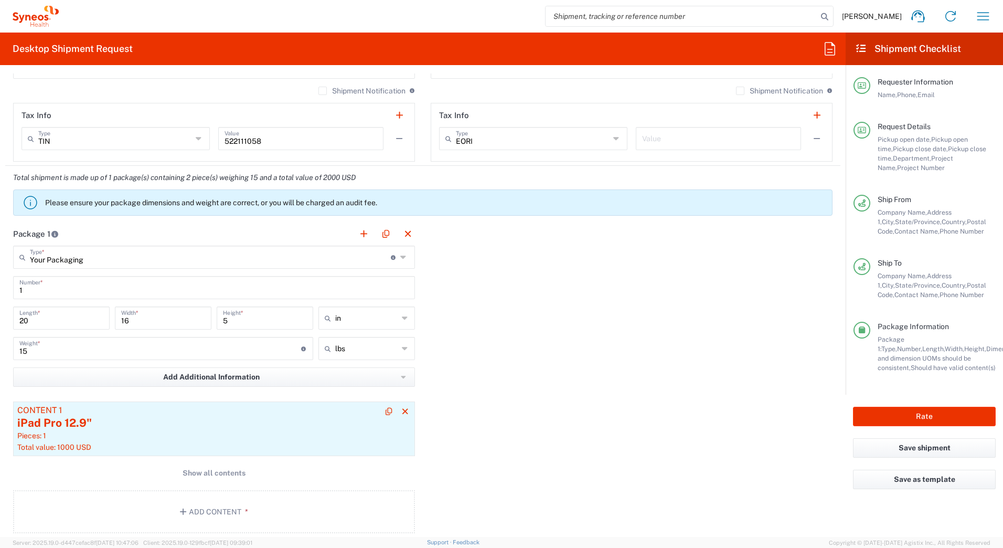
type input "5103344727"
click at [72, 420] on div "iPad Pro 12.9"" at bounding box center [214, 423] width 394 height 16
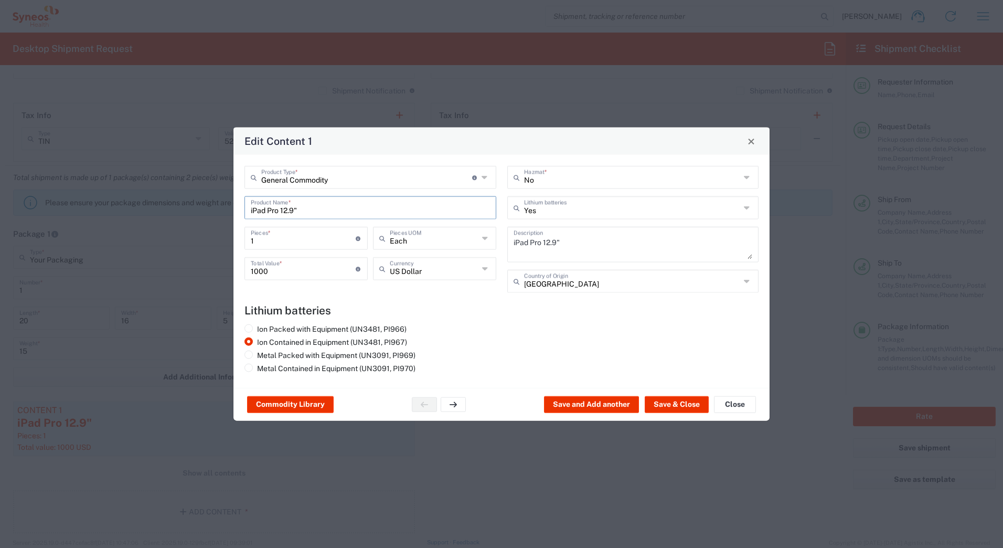
drag, startPoint x: 309, startPoint y: 210, endPoint x: 234, endPoint y: 210, distance: 75.1
click at [235, 211] on div "General Commodity Product Type * Document: Paper document generated internally …" at bounding box center [502, 271] width 536 height 233
click at [274, 210] on input "text" at bounding box center [370, 207] width 239 height 18
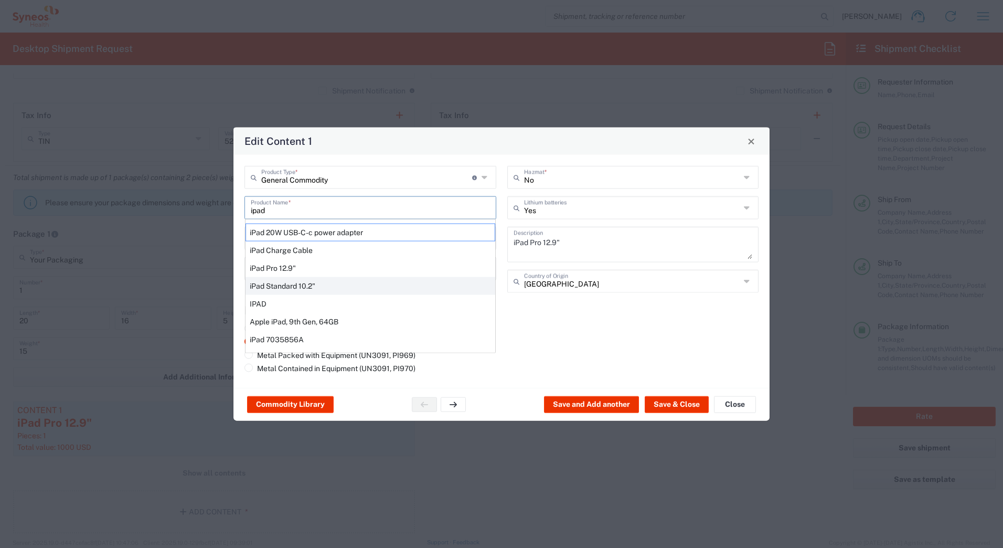
click at [283, 286] on div "iPad Standard 10.2"" at bounding box center [371, 286] width 250 height 18
type input "iPad Standard 10.2""
type textarea "iPad Standard 10.2""
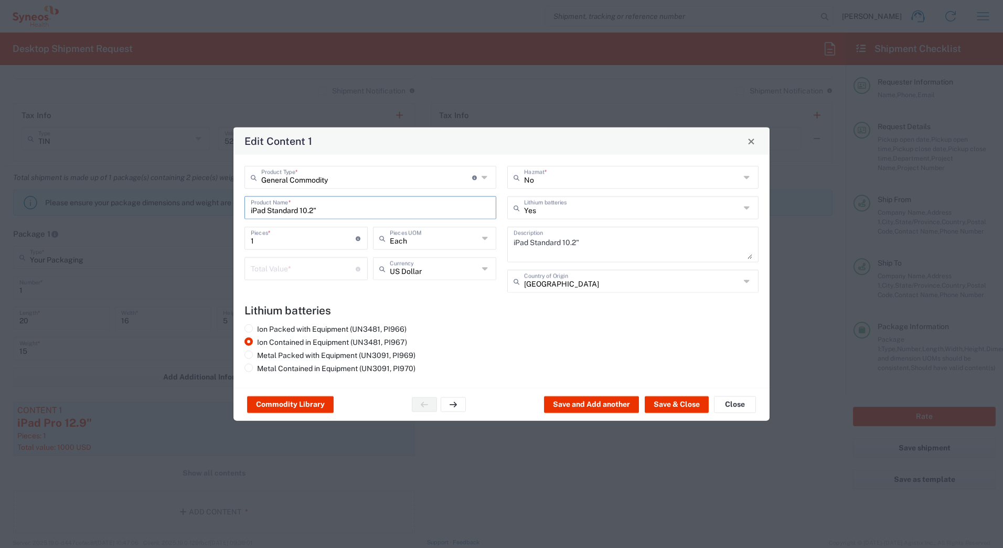
click at [262, 273] on input "number" at bounding box center [303, 268] width 105 height 18
type input "1000"
click at [674, 409] on button "Save & Close" at bounding box center [677, 404] width 64 height 17
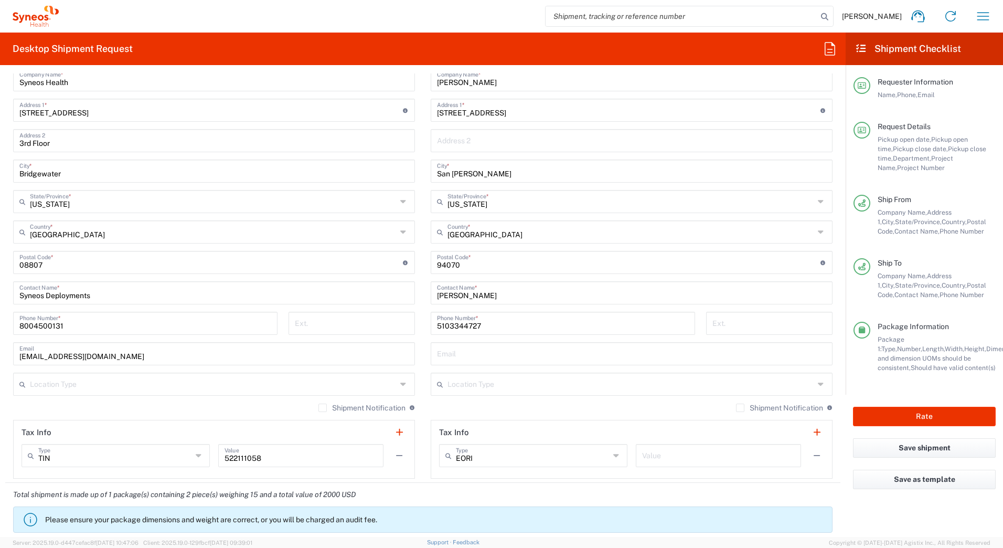
scroll to position [365, 0]
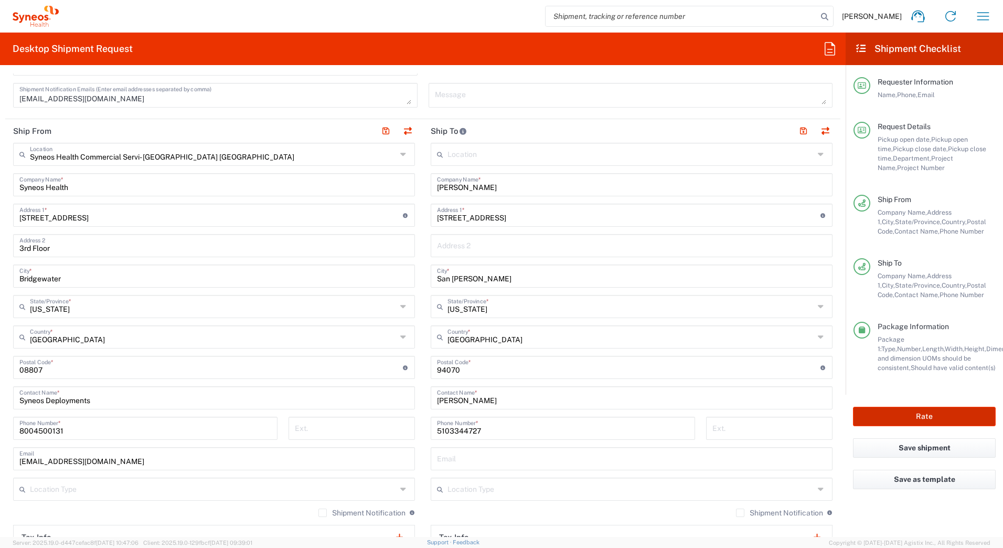
click at [866, 415] on button "Rate" at bounding box center [924, 416] width 143 height 19
type input "5180 MMS-US-Lilly-Zepbound-FRM"
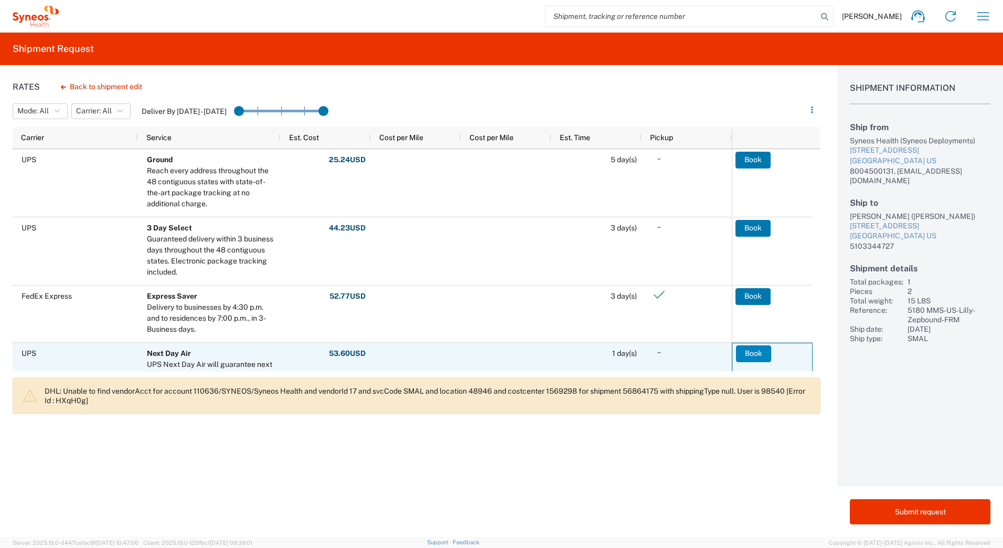
click at [744, 352] on button "Book" at bounding box center [753, 353] width 35 height 17
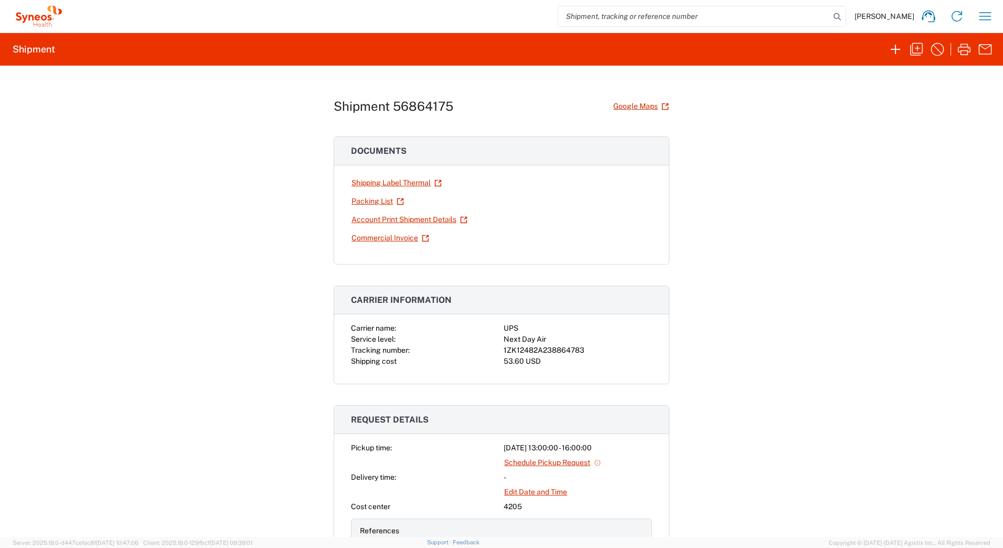
click at [535, 349] on div "1ZK12482A238864783" at bounding box center [578, 350] width 149 height 11
copy div "1ZK12482A238864783"
click at [966, 45] on icon "button" at bounding box center [964, 49] width 17 height 17
click at [915, 51] on icon "button" at bounding box center [916, 49] width 17 height 17
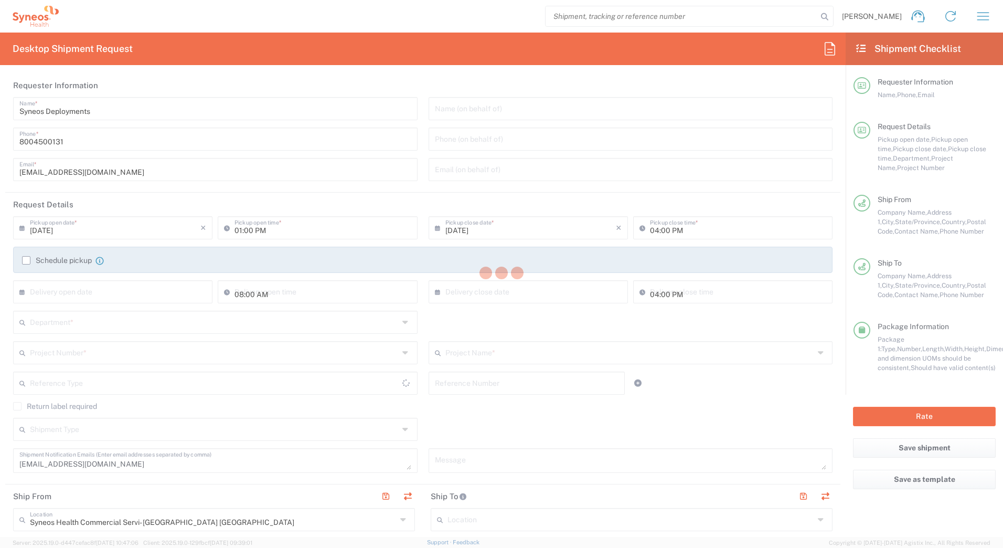
type input "[US_STATE]"
type input "Your Packaging"
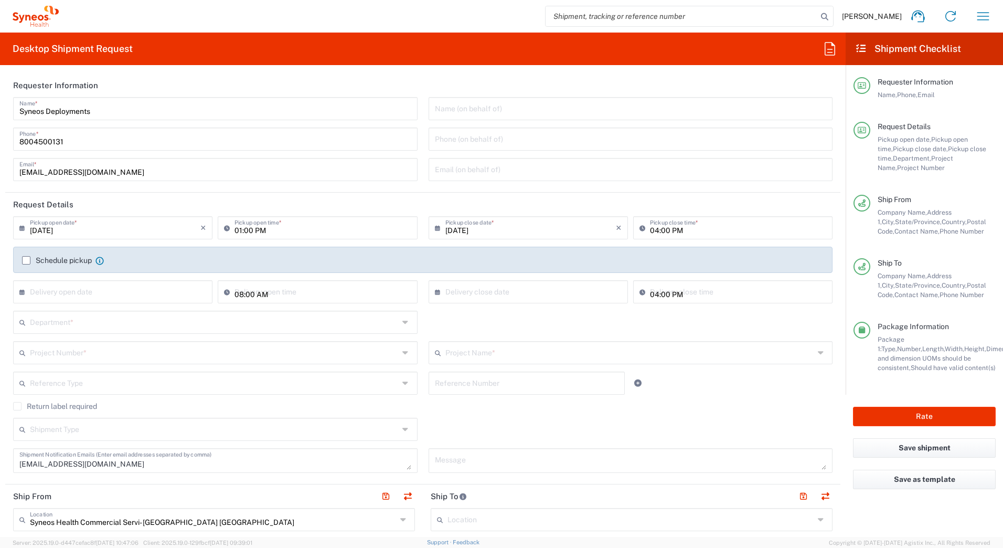
type input "5180 MMS-US-Lilly-Zepbound-FRM"
type input "4205"
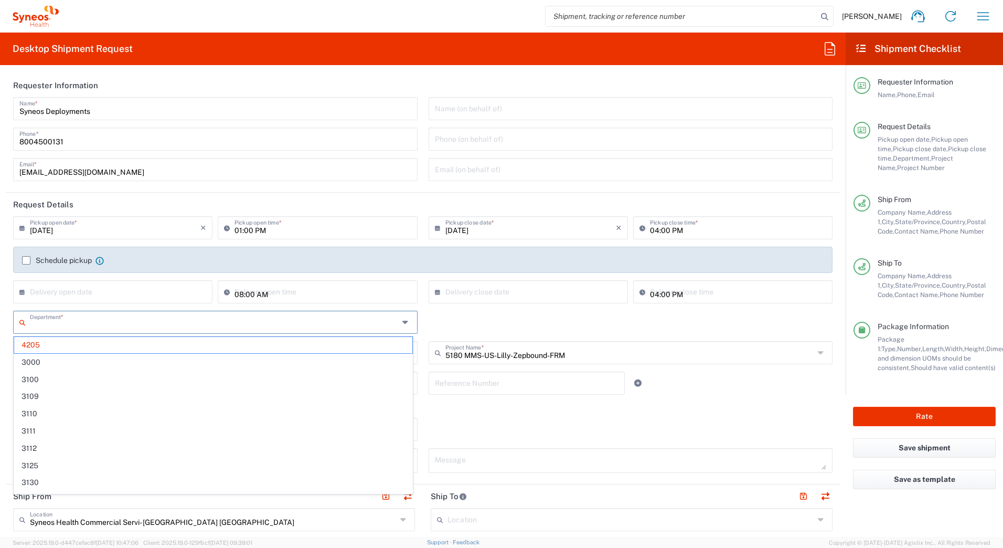
click at [82, 325] on input "text" at bounding box center [214, 321] width 369 height 18
click at [66, 347] on span "4205" at bounding box center [213, 345] width 398 height 16
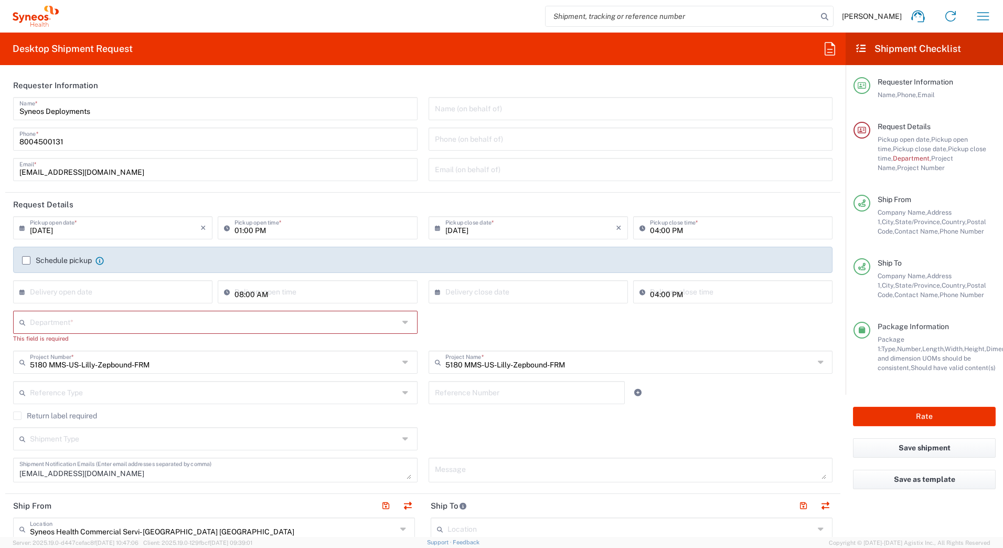
click at [122, 325] on input "text" at bounding box center [214, 321] width 369 height 18
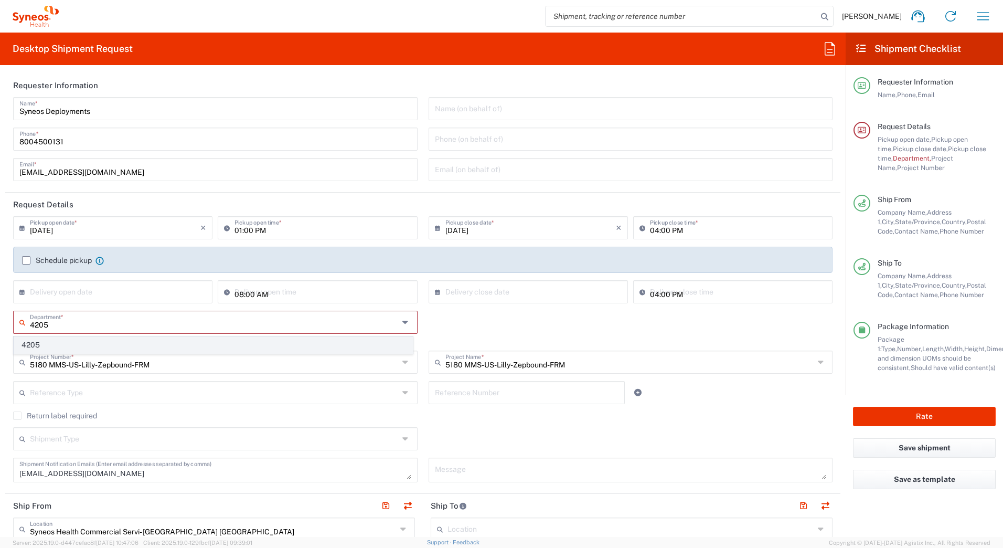
type input "4205"
click at [74, 342] on span "4205" at bounding box center [213, 345] width 398 height 16
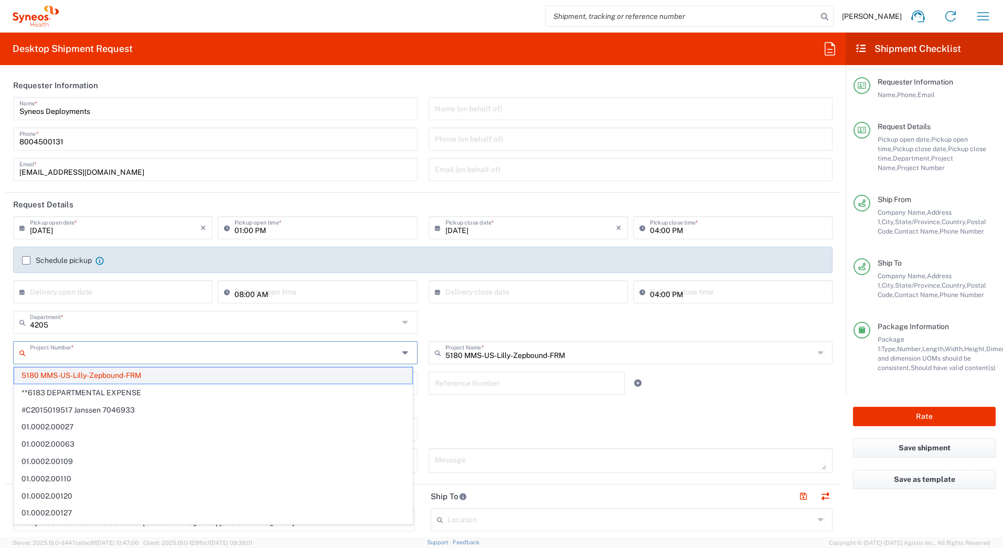
drag, startPoint x: 168, startPoint y: 357, endPoint x: 39, endPoint y: 369, distance: 129.2
click at [39, 364] on agx-dropdown-input "Project Number * 5180 MMS-US-Lilly-Zepbound-FRM **6183 DEPARTMENTAL EXPENSE #C2…" at bounding box center [215, 352] width 405 height 23
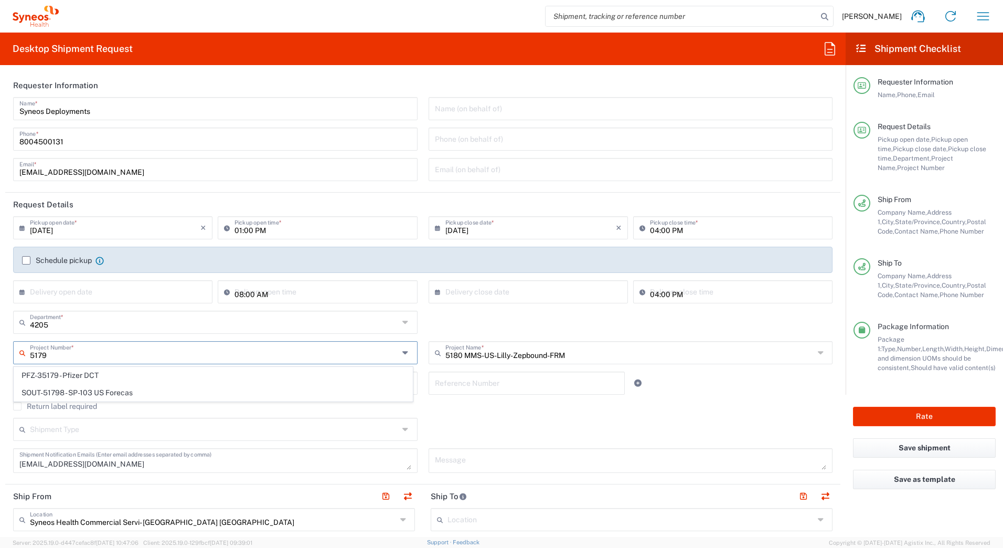
click at [112, 351] on input "5179" at bounding box center [214, 352] width 369 height 18
type input "5179"
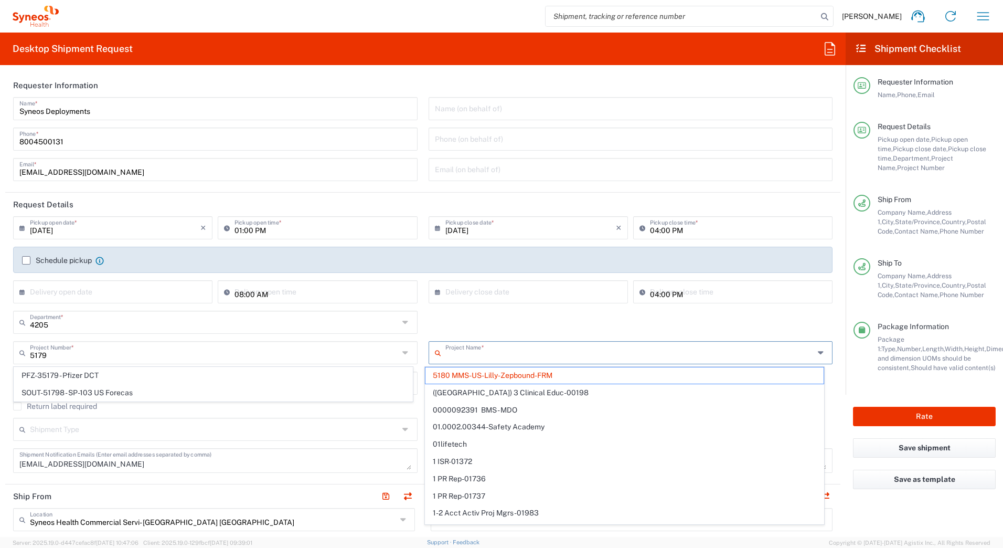
click at [558, 352] on input "text" at bounding box center [630, 352] width 369 height 18
click at [568, 375] on span "5180 MMS-US-Lilly-Zepbound-FRM" at bounding box center [625, 375] width 398 height 16
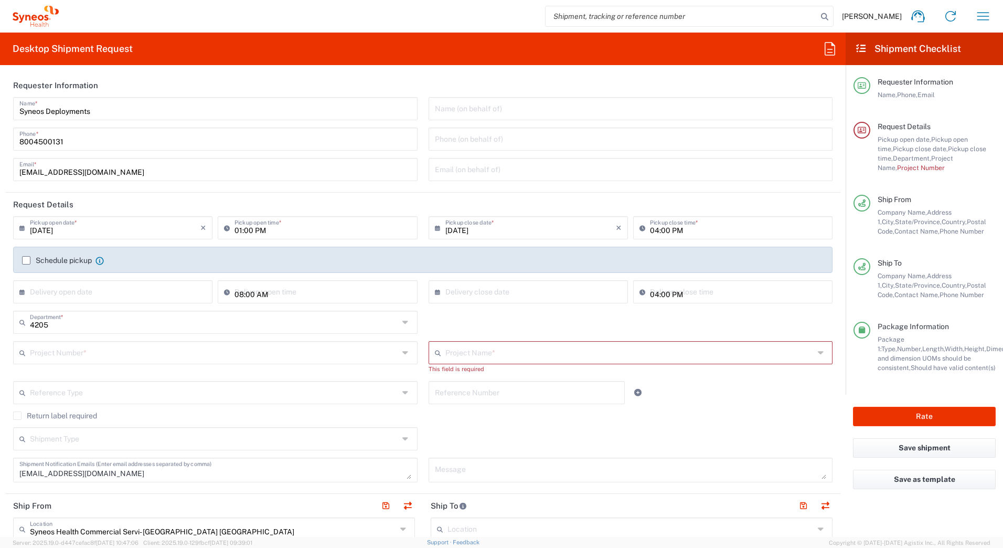
click at [525, 344] on input "text" at bounding box center [630, 352] width 369 height 18
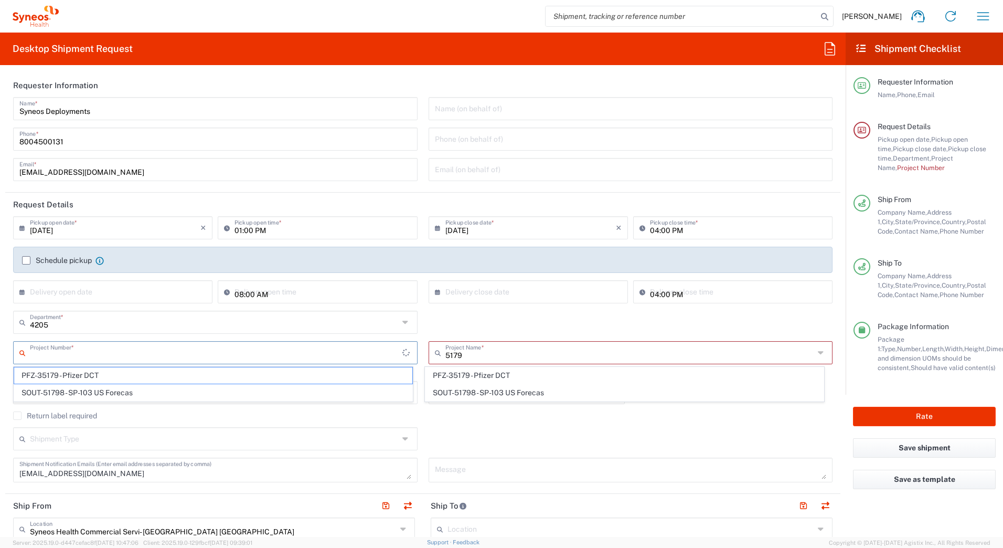
click at [282, 356] on input "text" at bounding box center [216, 352] width 373 height 18
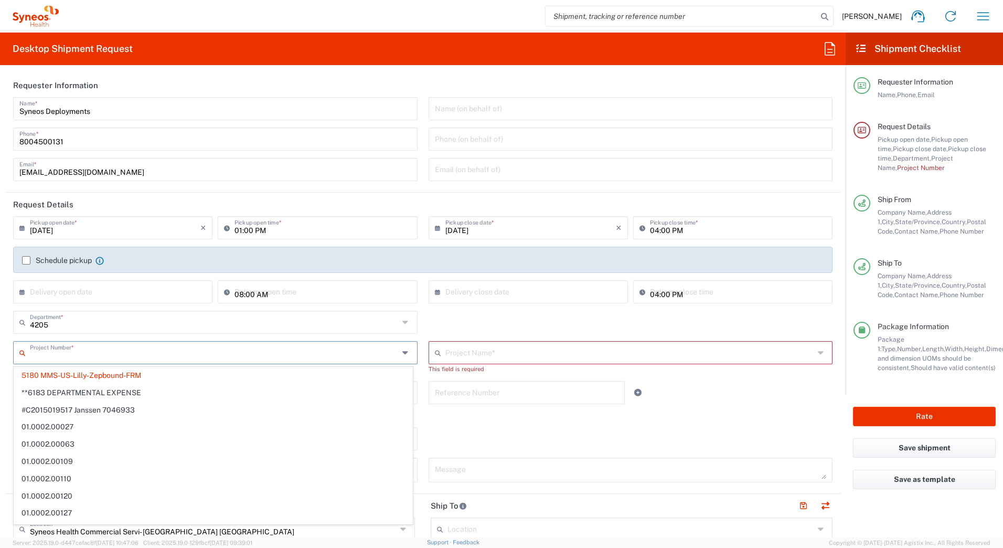
click at [54, 357] on input "text" at bounding box center [214, 352] width 369 height 18
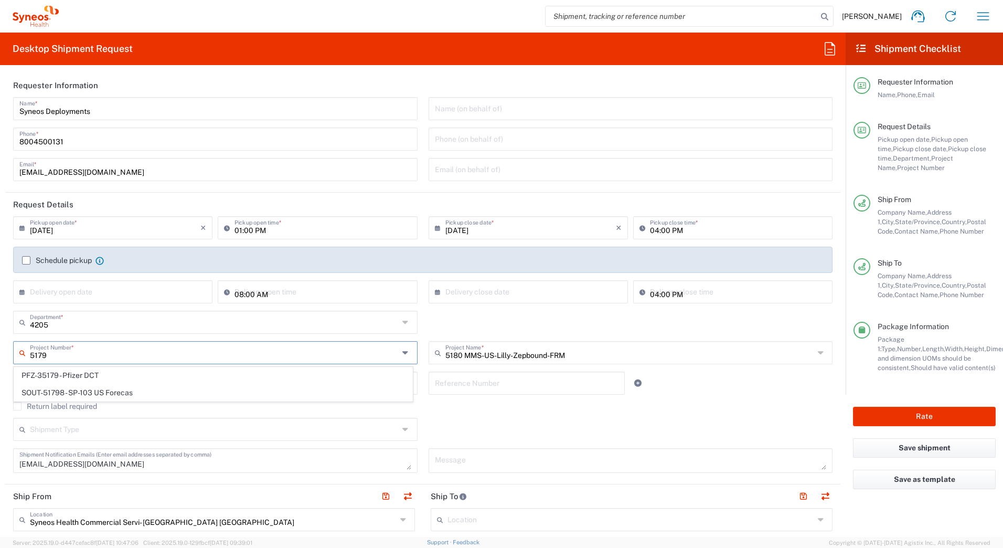
click at [568, 342] on div "5180 MMS-US-Lilly-Zepbound-FRM Project Name *" at bounding box center [631, 352] width 405 height 23
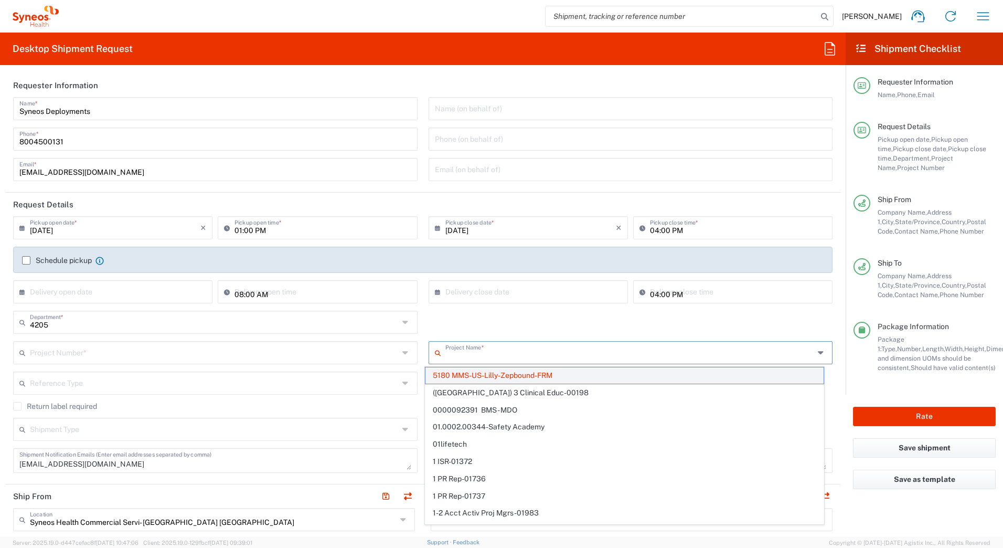
click at [526, 373] on span "5180 MMS-US-Lilly-Zepbound-FRM" at bounding box center [625, 375] width 398 height 16
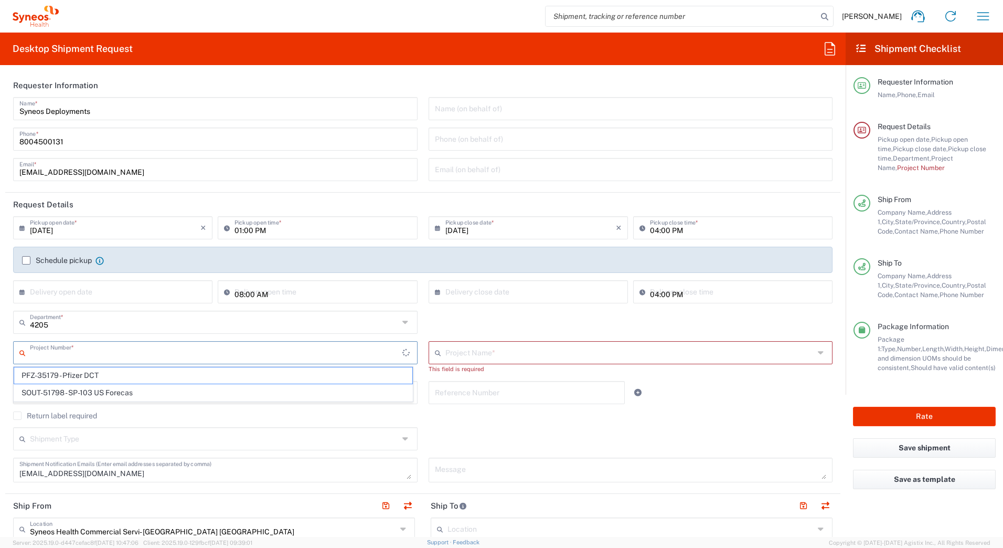
click at [52, 350] on input "text" at bounding box center [216, 352] width 373 height 18
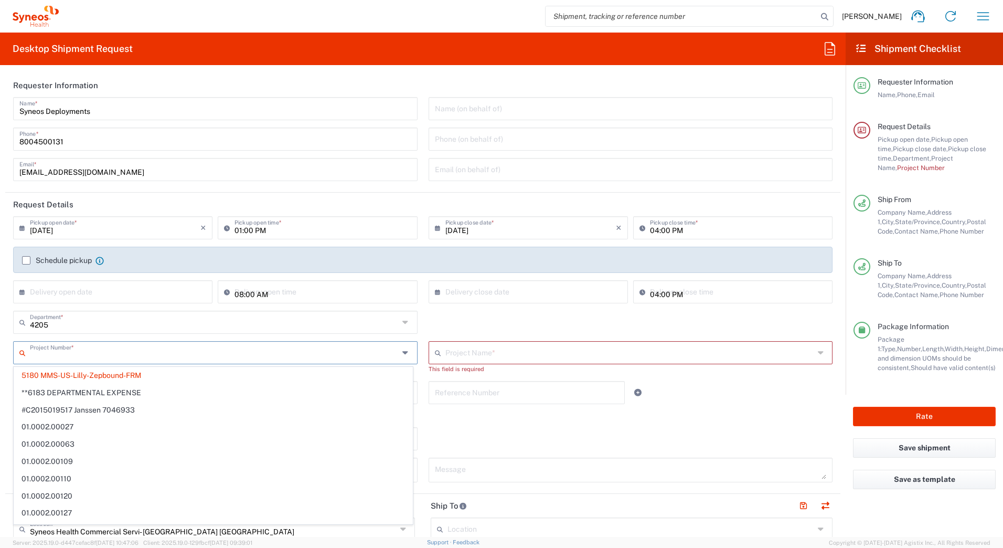
click at [52, 351] on input "text" at bounding box center [214, 352] width 369 height 18
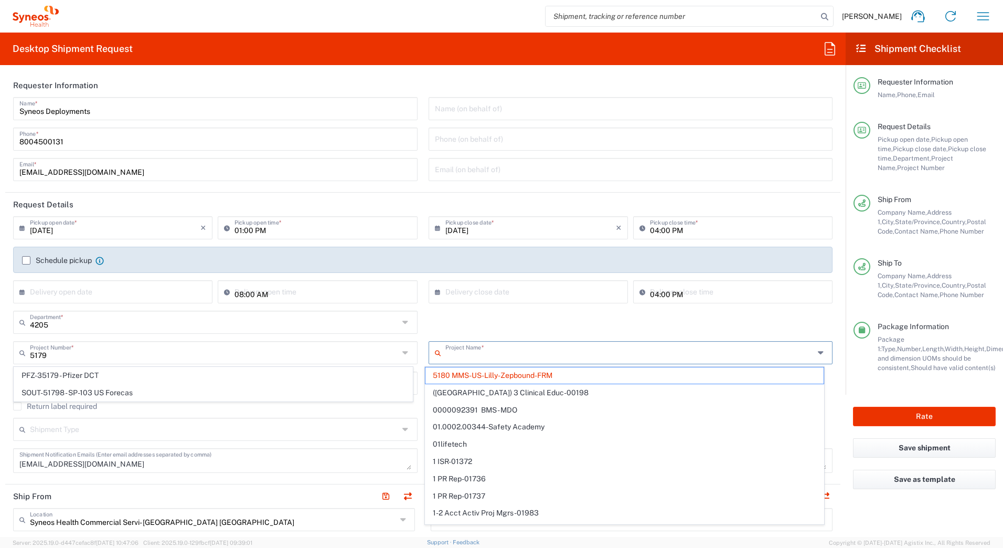
click at [594, 355] on input "text" at bounding box center [630, 352] width 369 height 18
click at [534, 377] on span "5180 MMS-US-Lilly-Zepbound-FRM" at bounding box center [625, 375] width 398 height 16
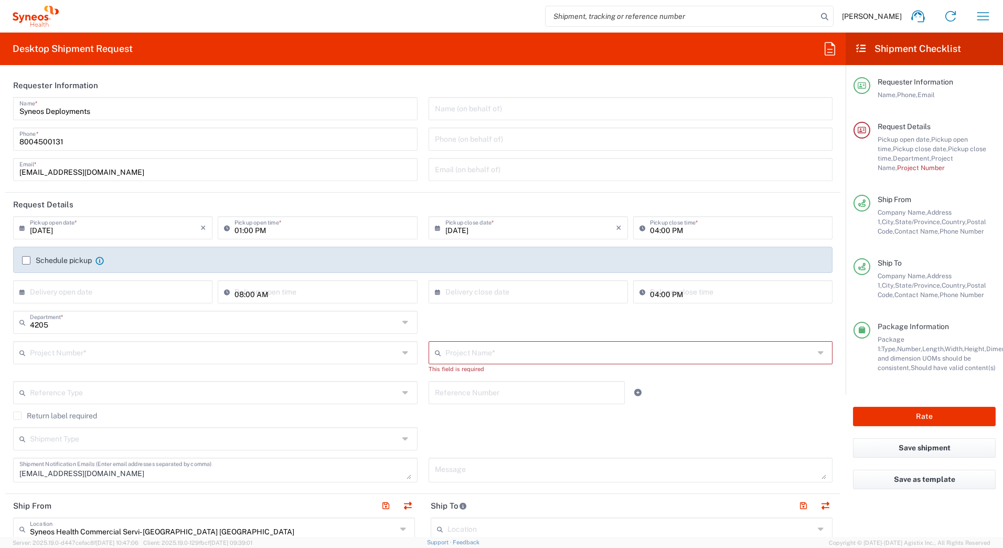
click at [524, 357] on input "text" at bounding box center [630, 352] width 369 height 18
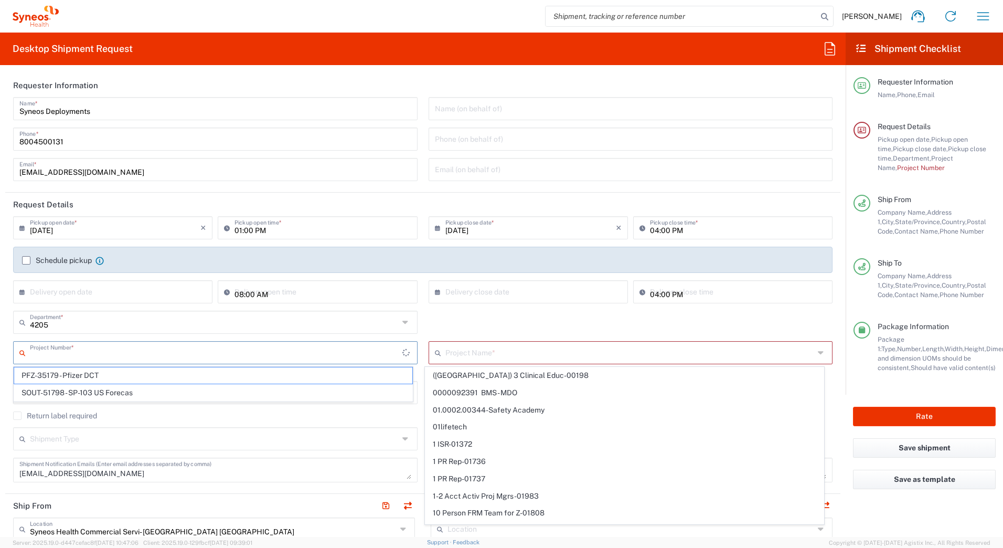
click at [74, 349] on input "text" at bounding box center [216, 352] width 373 height 18
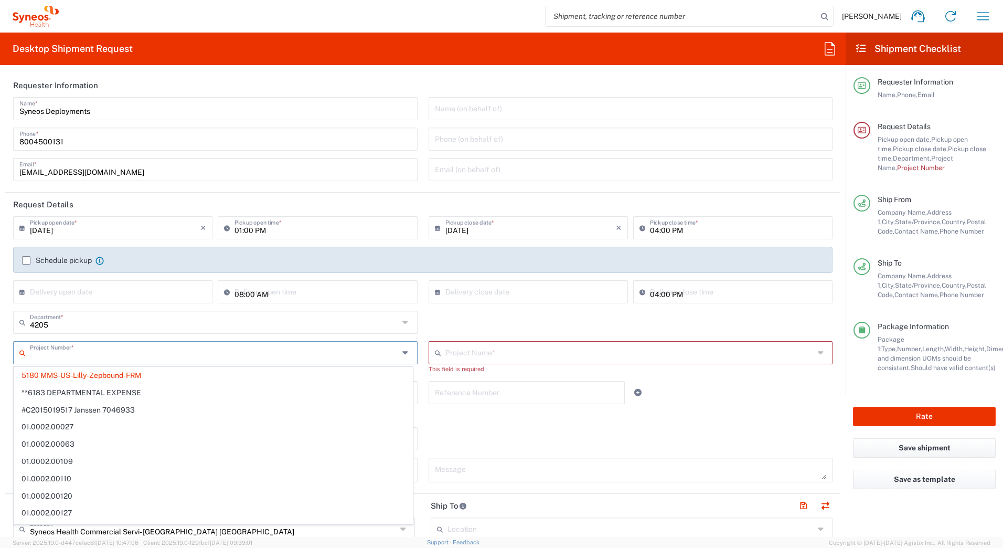
paste input "Arrowhead FRM 5179"
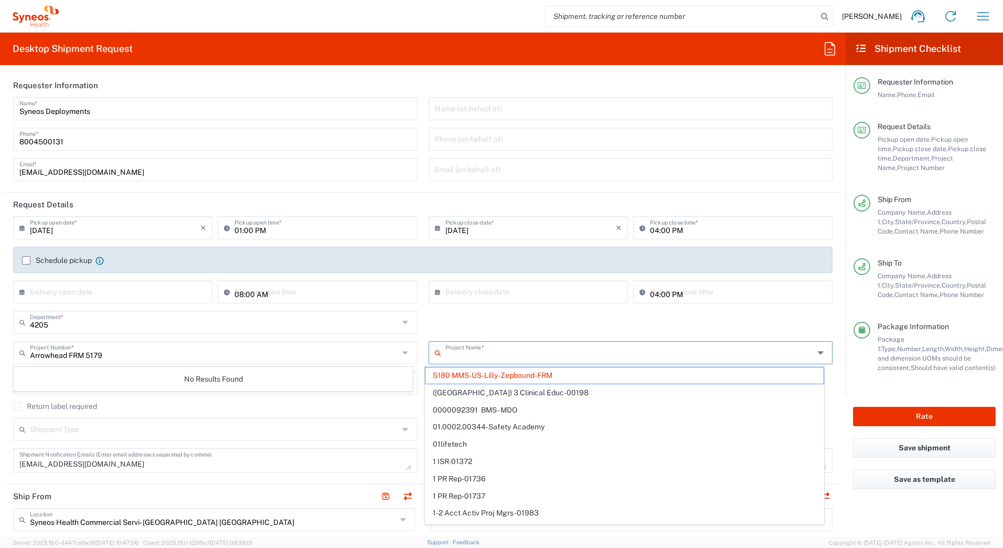
drag, startPoint x: 579, startPoint y: 355, endPoint x: 474, endPoint y: 356, distance: 105.0
click at [474, 356] on input "text" at bounding box center [630, 352] width 369 height 18
paste input "Arrowhead FRM 5179"
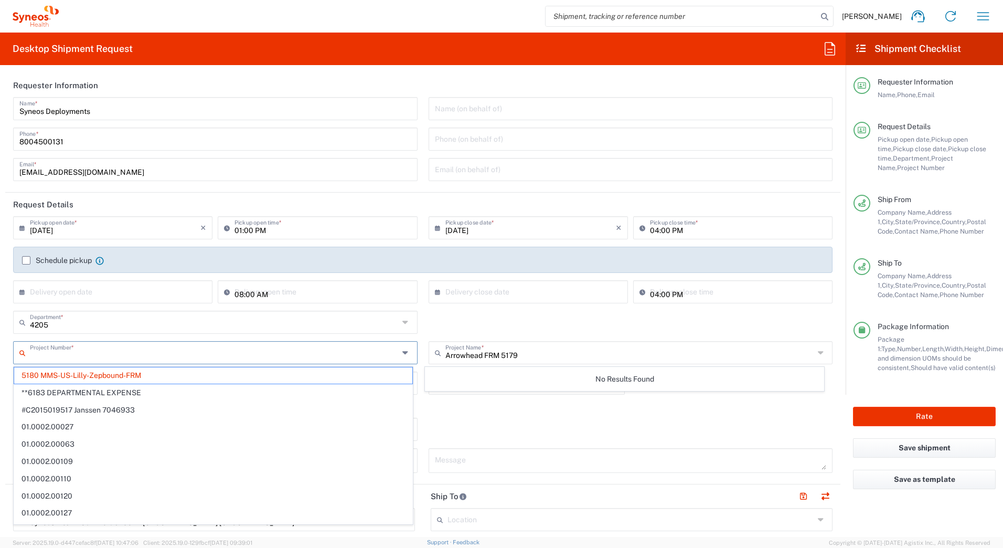
click at [292, 354] on input "text" at bounding box center [214, 352] width 369 height 18
click at [135, 373] on span "5180 MMS-US-Lilly-Zepbound-FRM" at bounding box center [213, 375] width 398 height 16
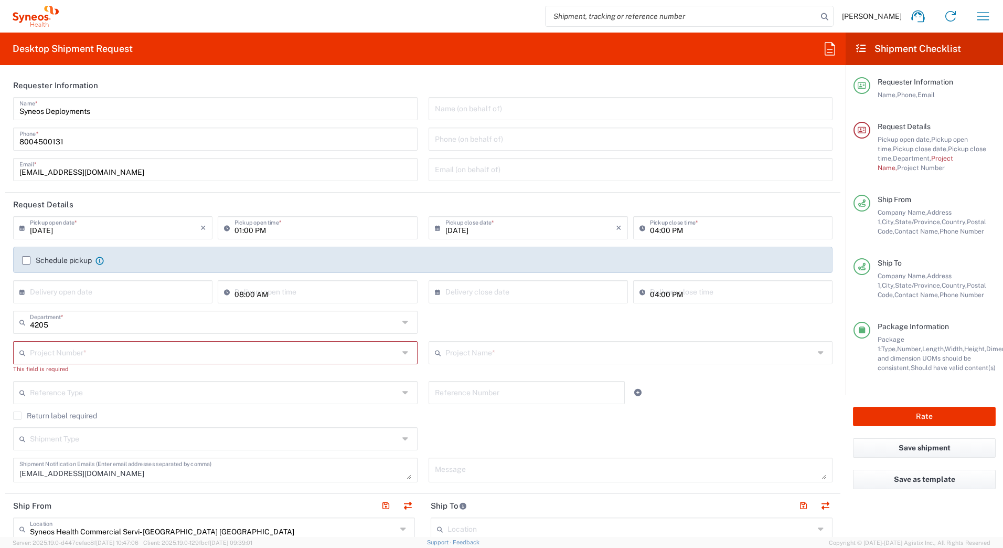
click at [130, 353] on input "text" at bounding box center [214, 352] width 369 height 18
click at [441, 373] on div "Project Name * No Results Found" at bounding box center [631, 361] width 416 height 40
click at [448, 352] on input "text" at bounding box center [630, 352] width 369 height 18
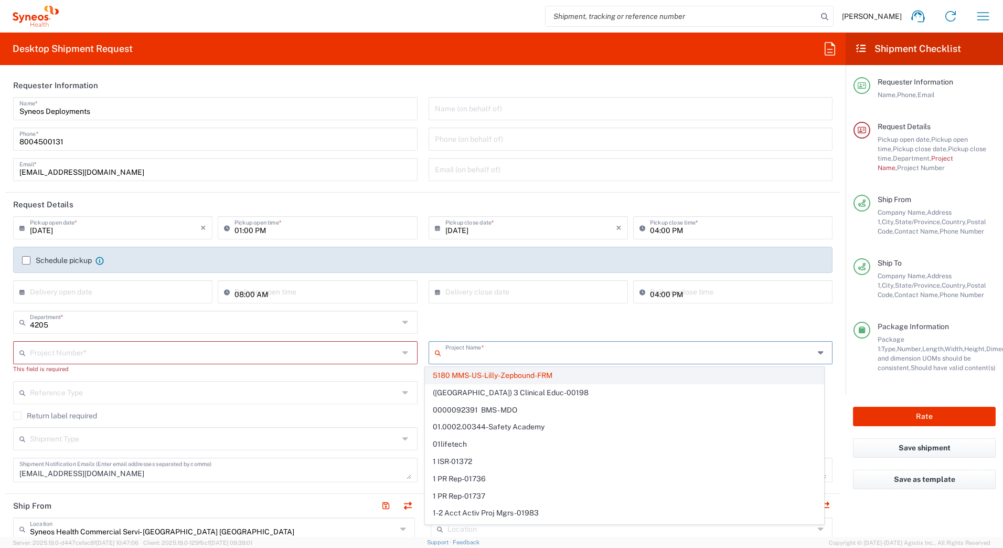
click at [442, 377] on span "5180 MMS-US-Lilly-Zepbound-FRM" at bounding box center [625, 375] width 398 height 16
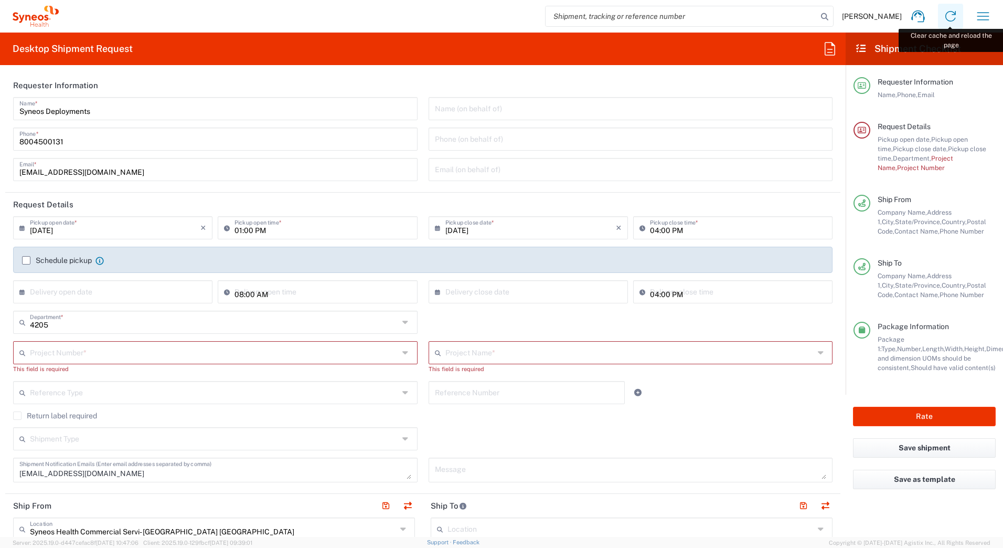
click at [949, 18] on icon at bounding box center [951, 16] width 17 height 17
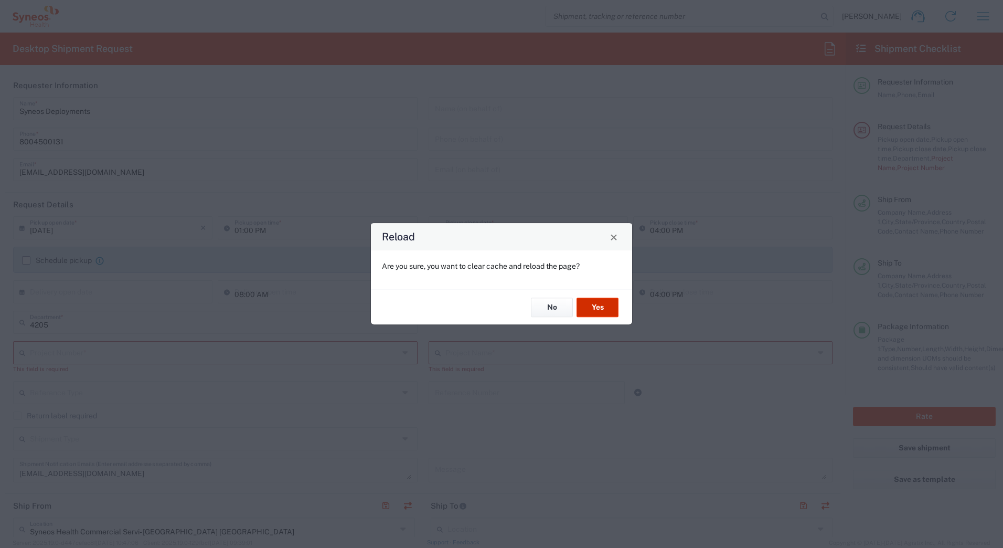
click at [595, 311] on button "Yes" at bounding box center [598, 307] width 42 height 19
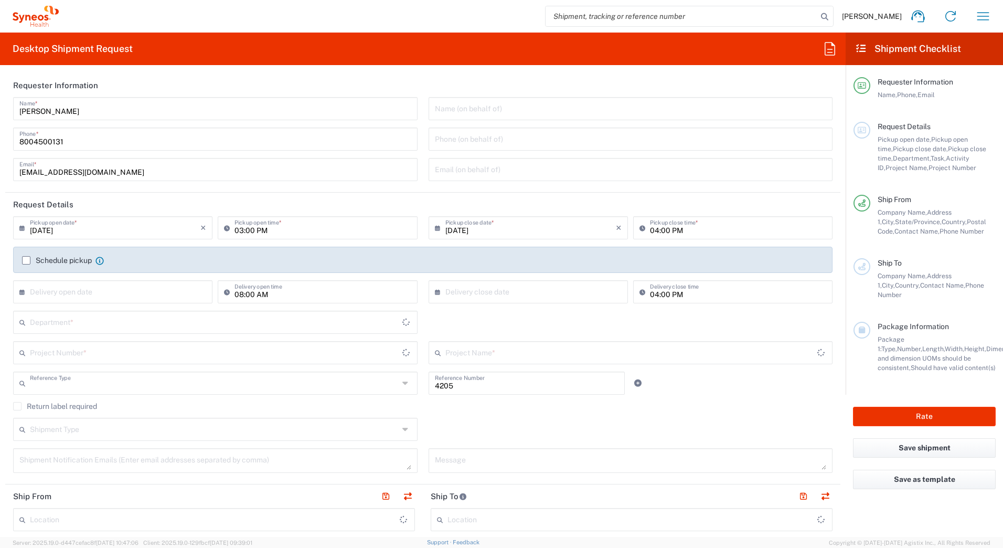
type input "Department"
type input "[US_STATE]"
type input "[GEOGRAPHIC_DATA]"
type input "Syneos Health Commercial Servi- NJ US"
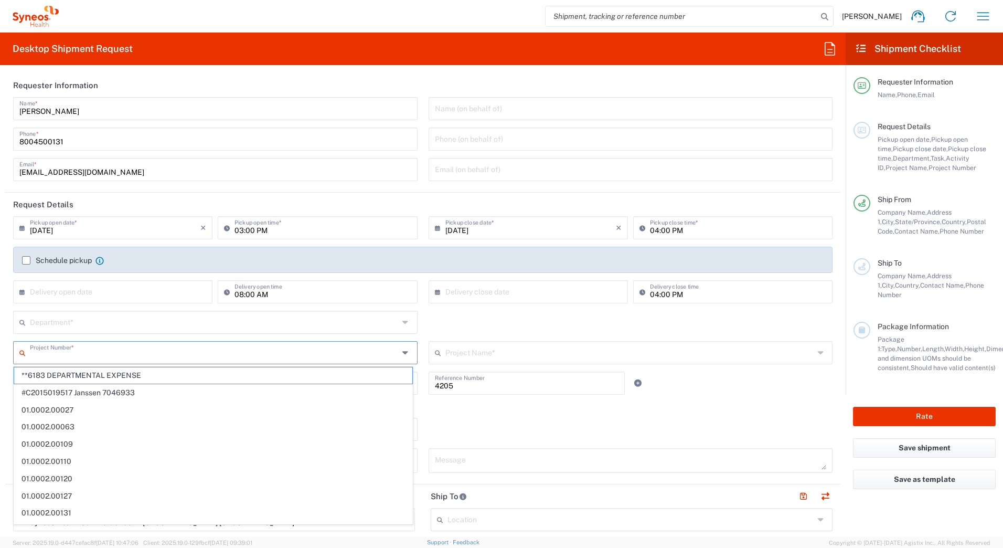
click at [55, 343] on input "text" at bounding box center [214, 352] width 369 height 18
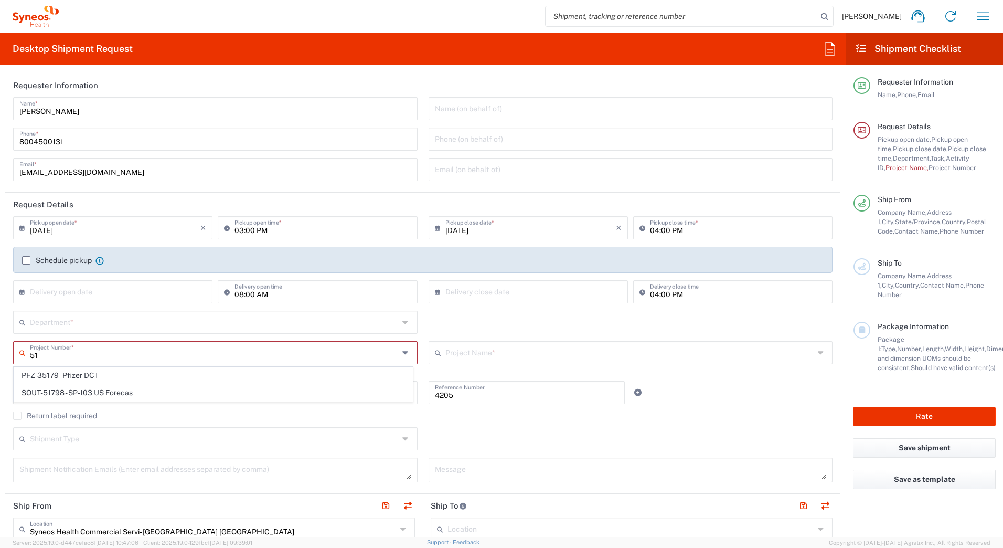
type input "5"
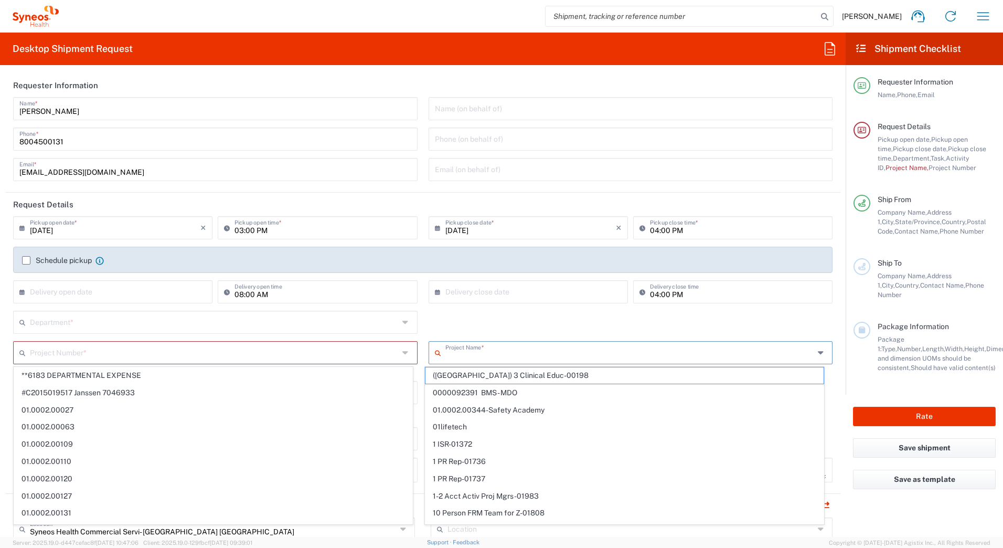
click at [498, 356] on input "text" at bounding box center [630, 352] width 369 height 18
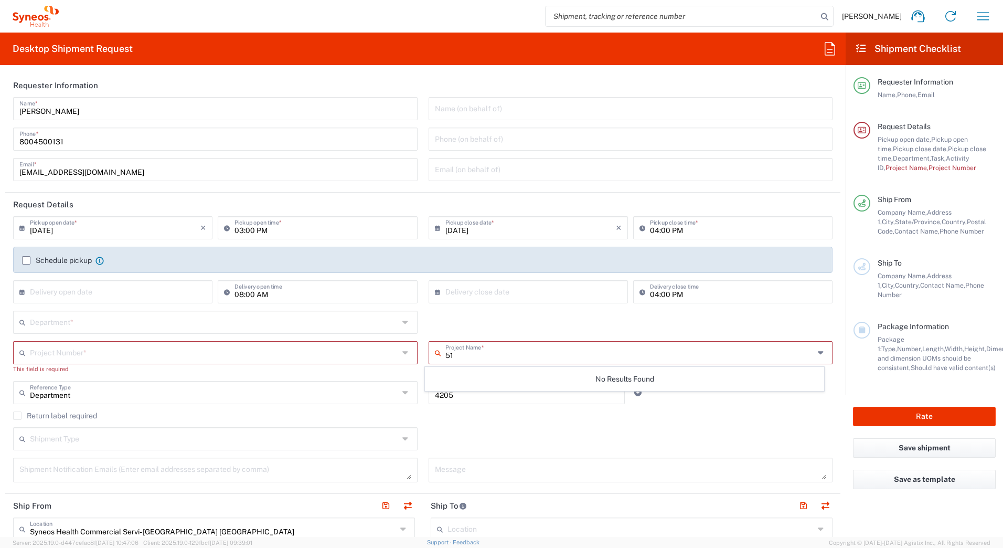
type input "5"
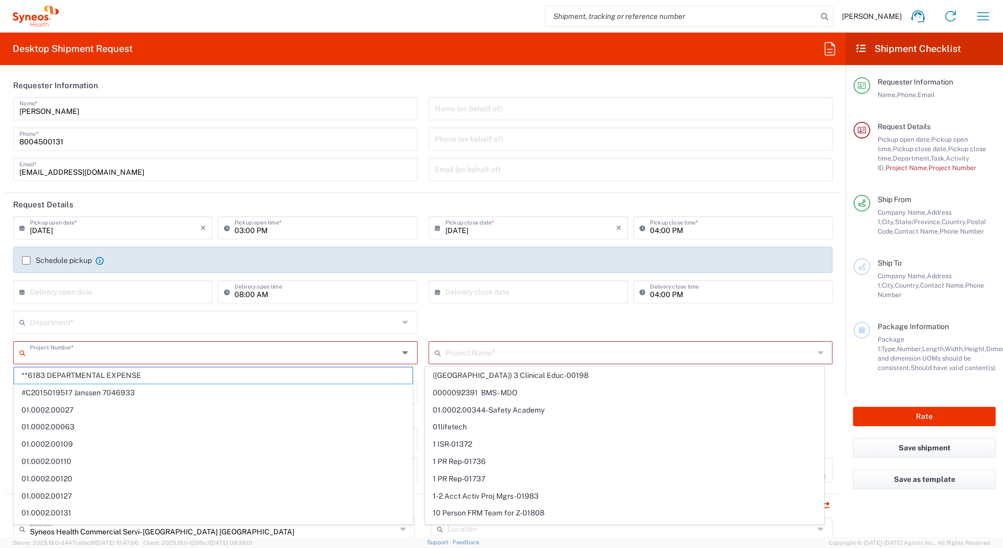
click at [54, 349] on input "text" at bounding box center [214, 352] width 369 height 18
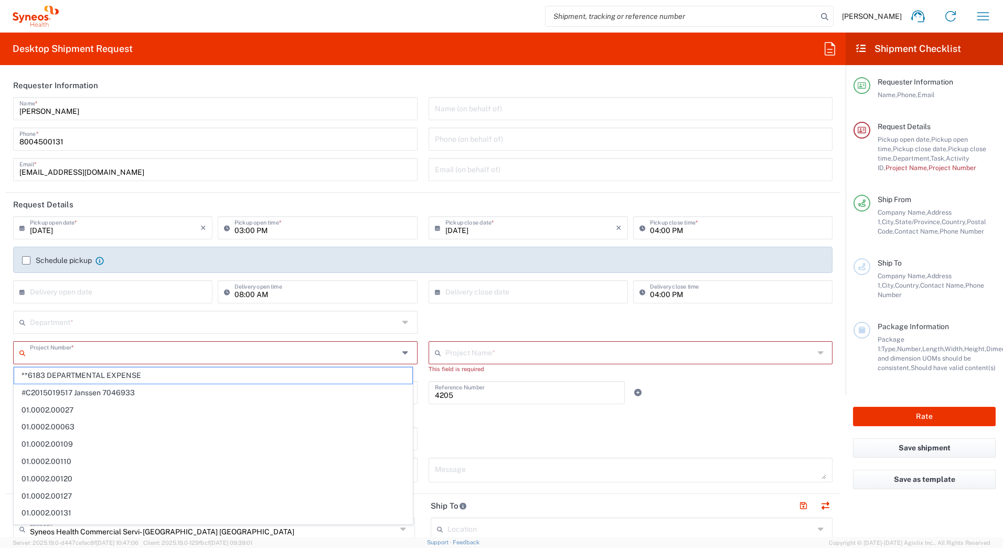
paste input "Arrowhead FRM 5179"
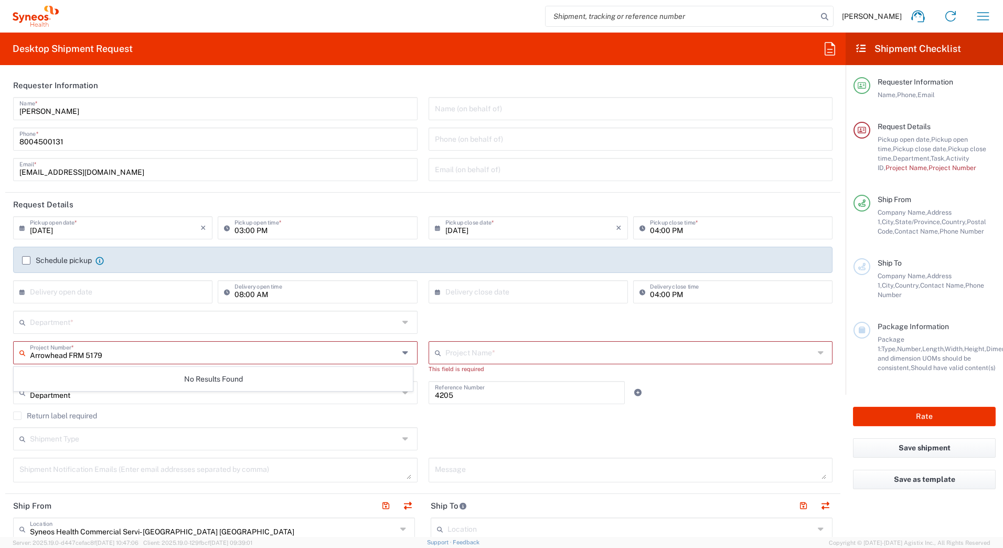
type input "Arrowhead FRM 5179"
click at [457, 349] on input "text" at bounding box center [630, 352] width 369 height 18
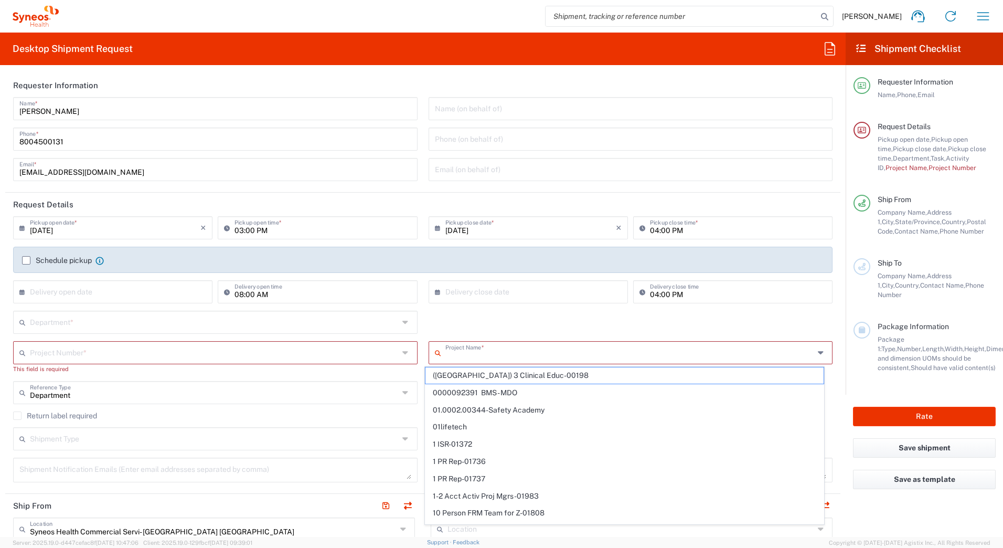
paste input "Arrowhead FRM 5179"
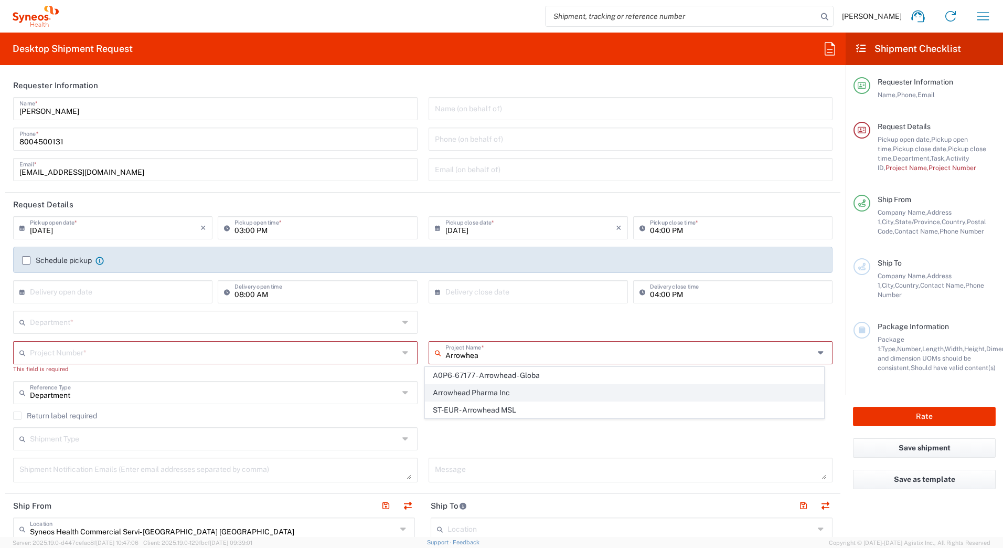
click at [472, 388] on span "Arrowhead Pharma Inc" at bounding box center [625, 393] width 398 height 16
type input "Arrowhead Pharma Inc"
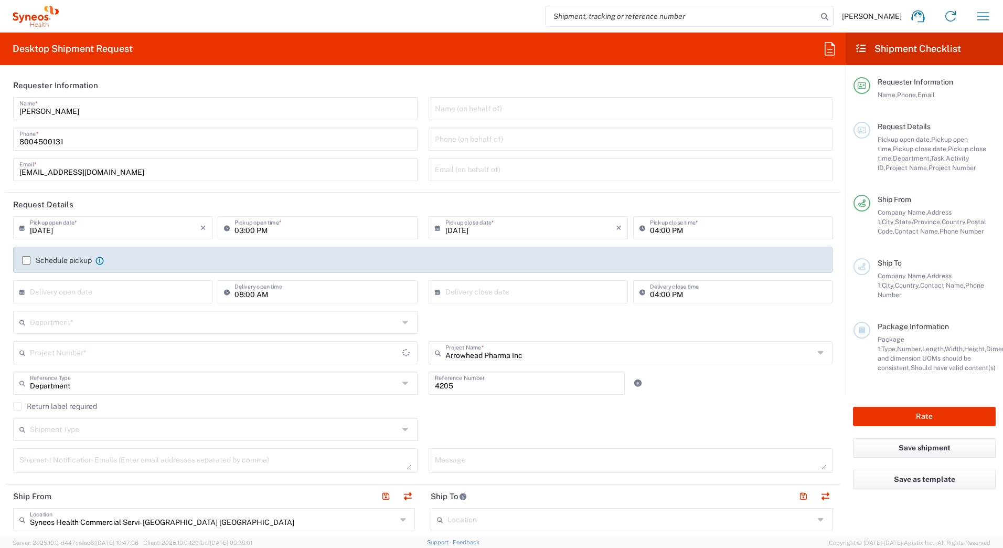
type input "6882"
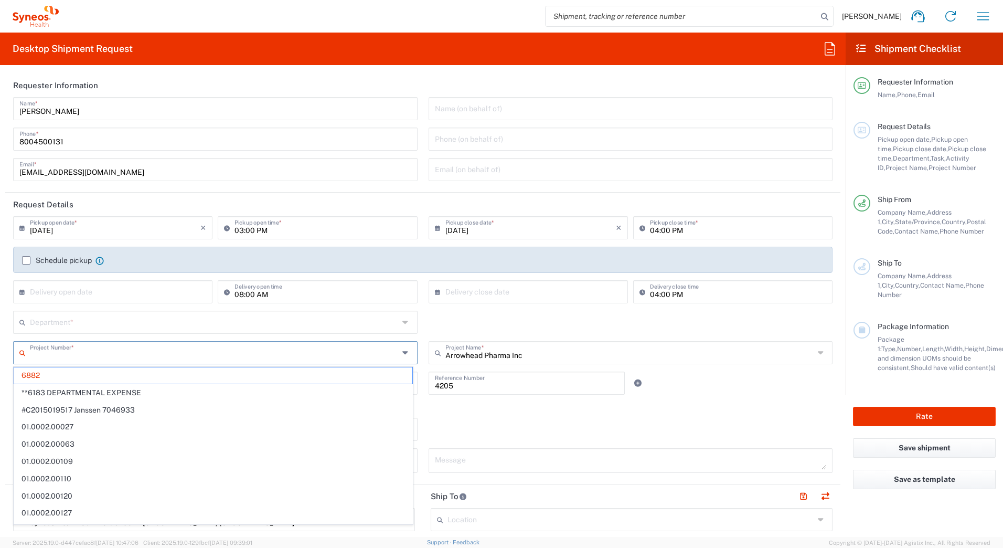
click at [197, 350] on input "text" at bounding box center [214, 352] width 369 height 18
type input "5"
type input "Arrowhead Pharma Inc"
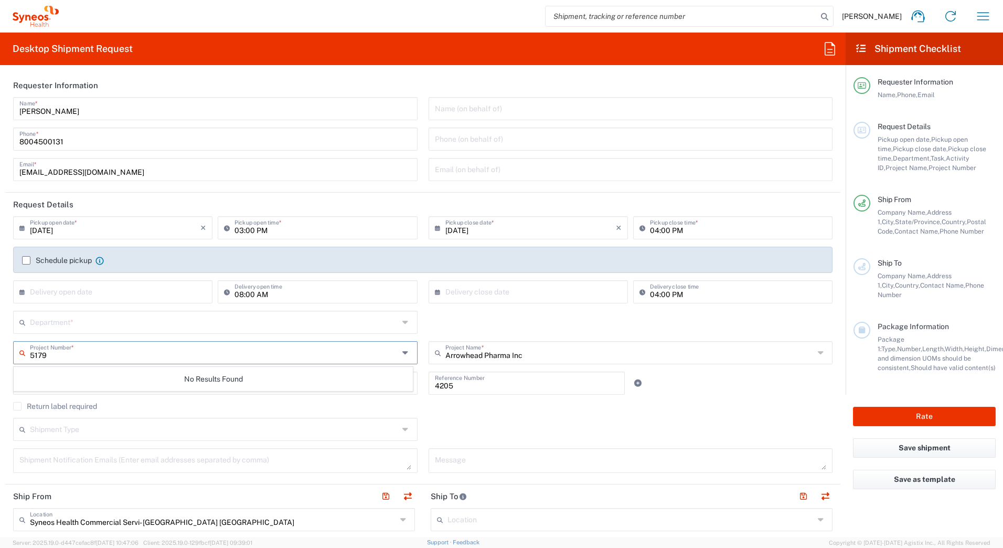
type input "5179"
click at [522, 356] on input "text" at bounding box center [630, 352] width 369 height 18
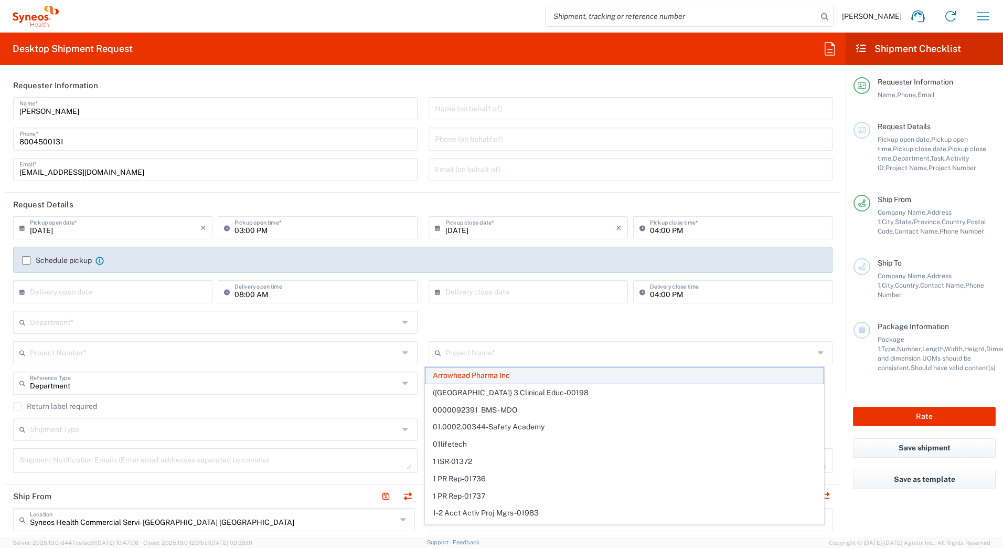
click at [498, 378] on span "Arrowhead Pharma Inc" at bounding box center [625, 375] width 398 height 16
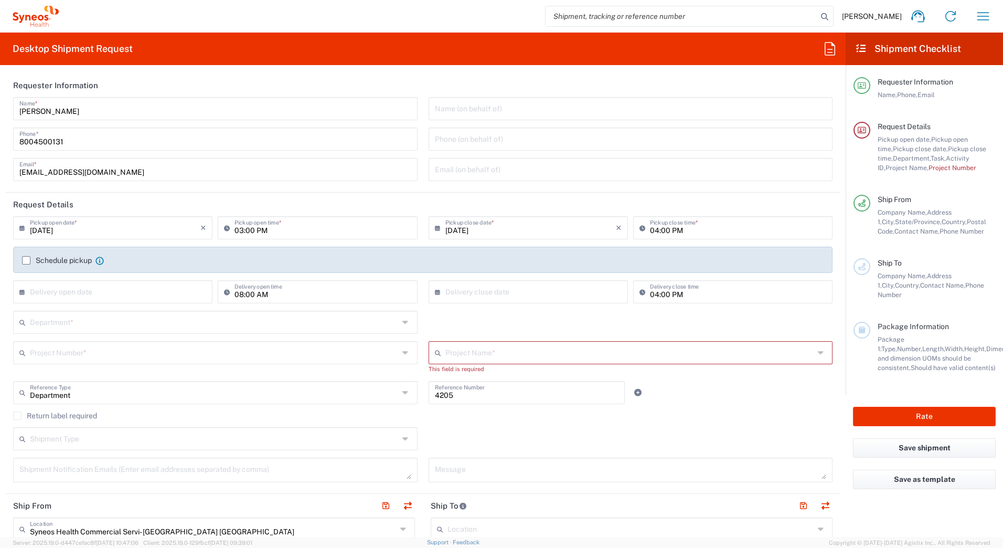
click at [112, 341] on div "Department * 3000 3100 3109 3110 3111 3112 3125 3130 3135 3136 3150 3155 3165 3…" at bounding box center [216, 326] width 416 height 30
click at [113, 351] on input "text" at bounding box center [214, 352] width 369 height 18
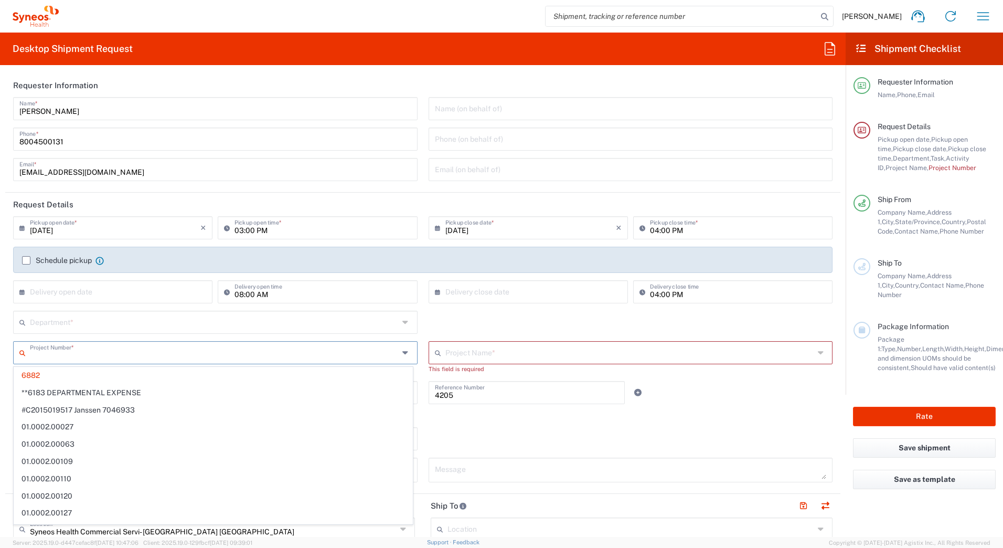
paste input "Arrowhead FRM 5179"
type input "Arrowhead FRM 5179"
type input "Arrowhead Pharma Inc"
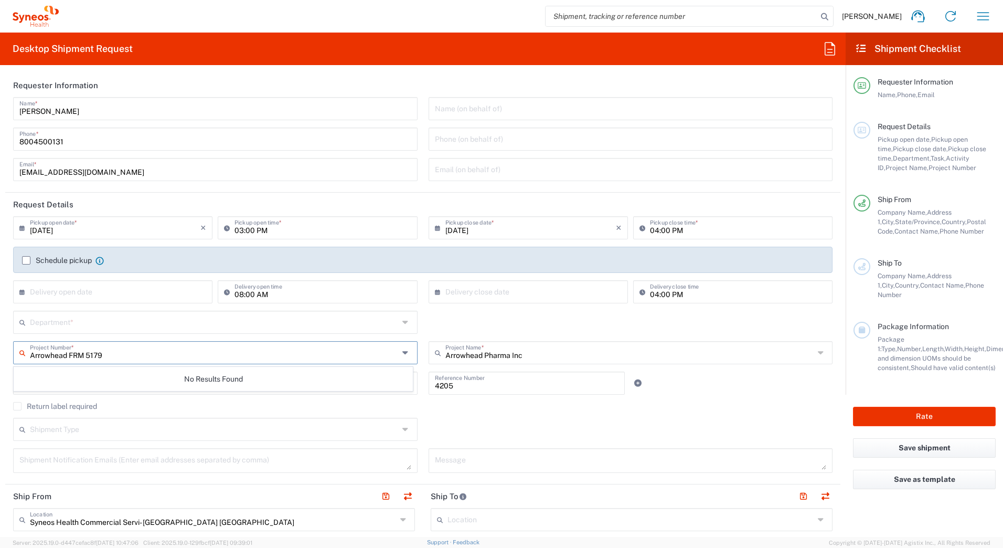
type input "Arrowhead FRM 5179"
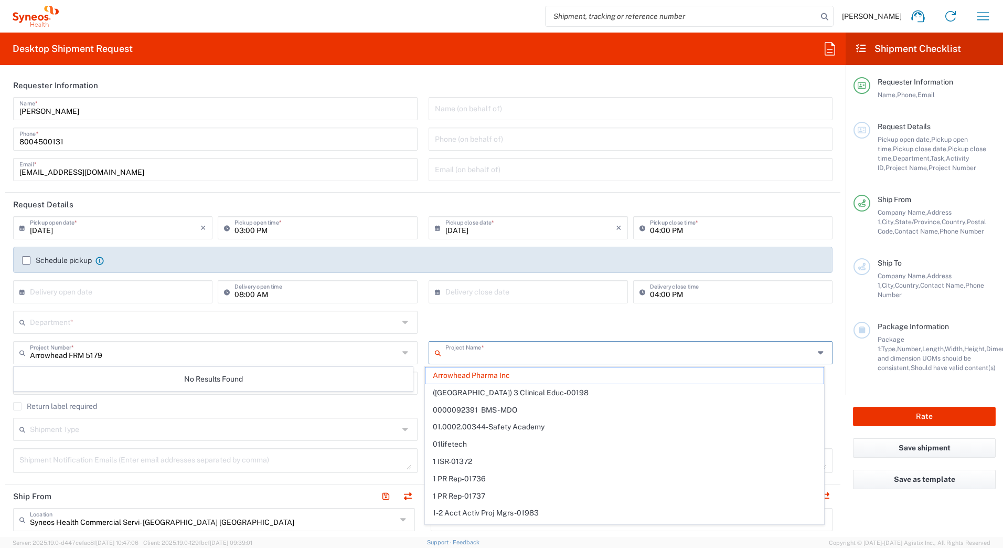
click at [540, 354] on input "text" at bounding box center [630, 352] width 369 height 18
click at [501, 382] on span "Arrowhead Pharma Inc" at bounding box center [625, 375] width 398 height 16
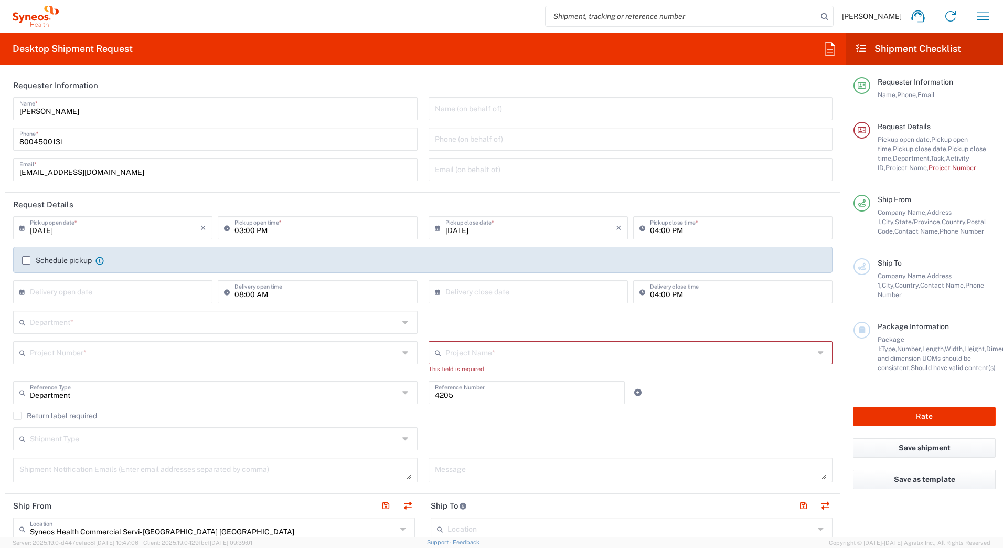
click at [84, 351] on input "text" at bounding box center [214, 352] width 369 height 18
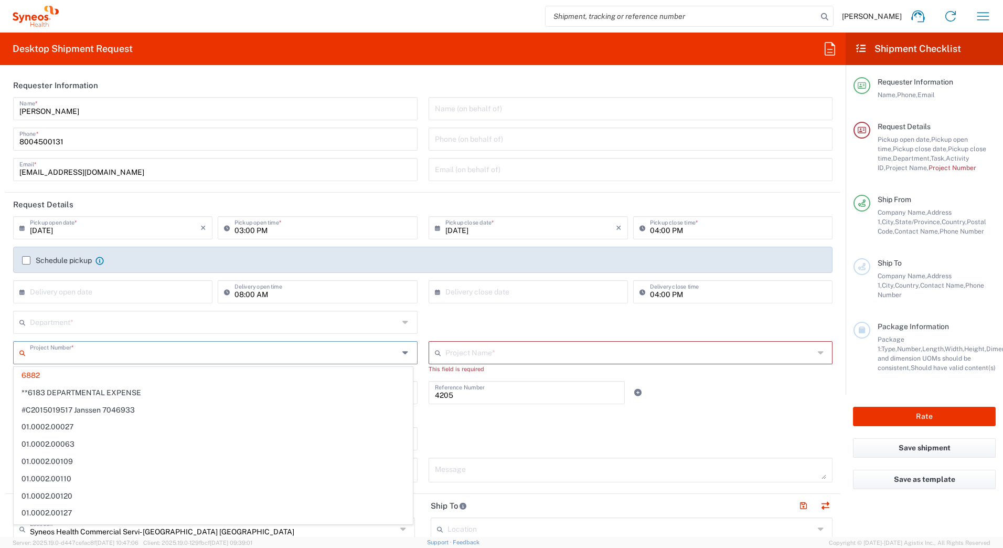
paste input "Arrowhead FRM 5179"
type input "Arrowhead FRM 5179"
type input "Arrowhead Pharma Inc"
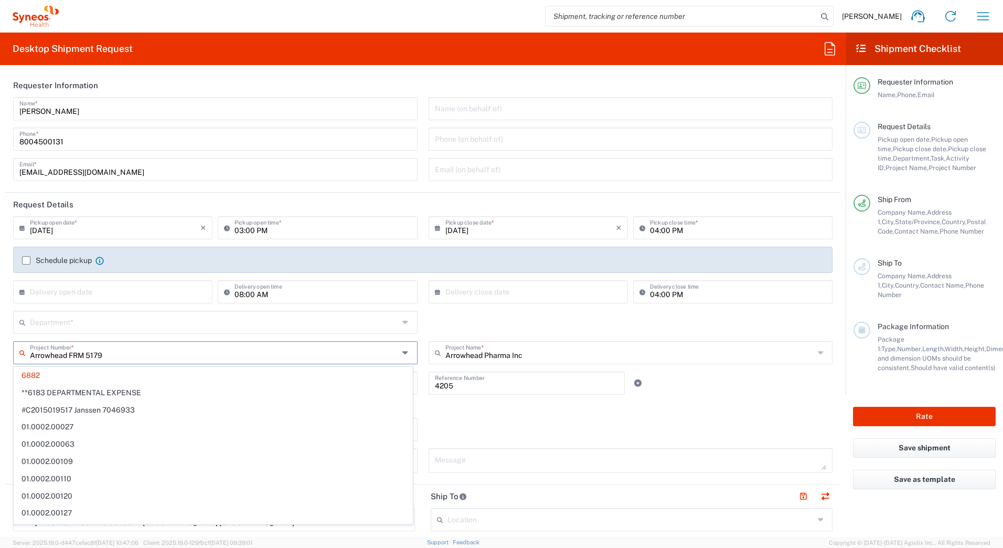
click at [320, 352] on input "Arrowhead FRM 5179" at bounding box center [214, 352] width 369 height 18
click at [315, 343] on input "Arrowhead FRM 5179" at bounding box center [214, 352] width 369 height 18
click at [591, 427] on div "Shipment Type Batch Regular" at bounding box center [423, 433] width 831 height 30
type input "6882"
click at [275, 352] on input "text" at bounding box center [214, 352] width 369 height 18
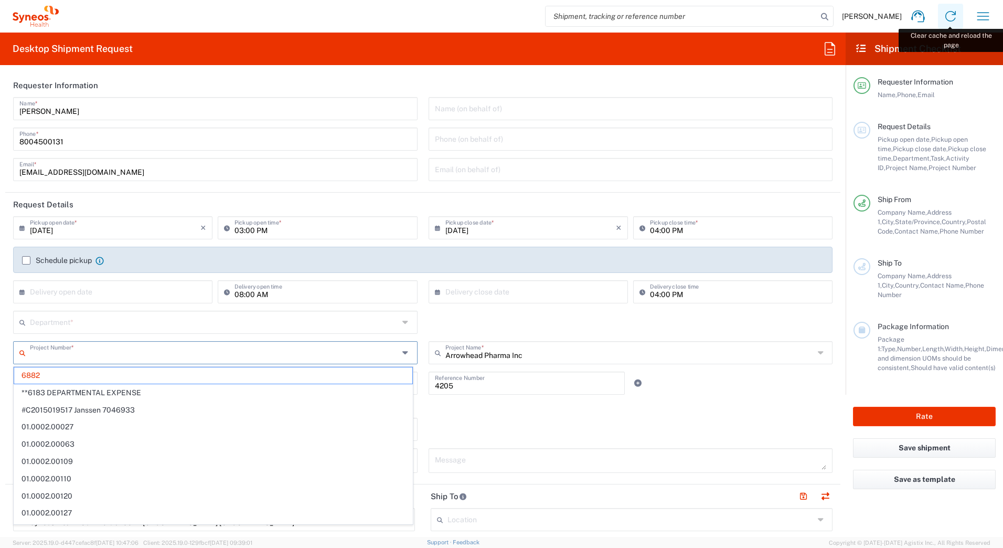
click at [955, 14] on icon at bounding box center [951, 16] width 17 height 17
type input "6882"
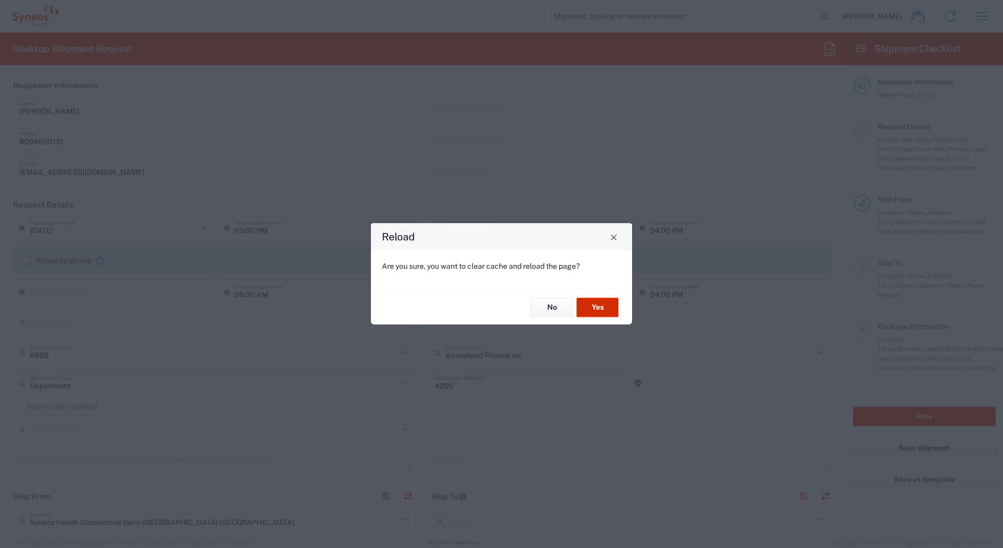
click at [589, 309] on button "Yes" at bounding box center [598, 307] width 42 height 19
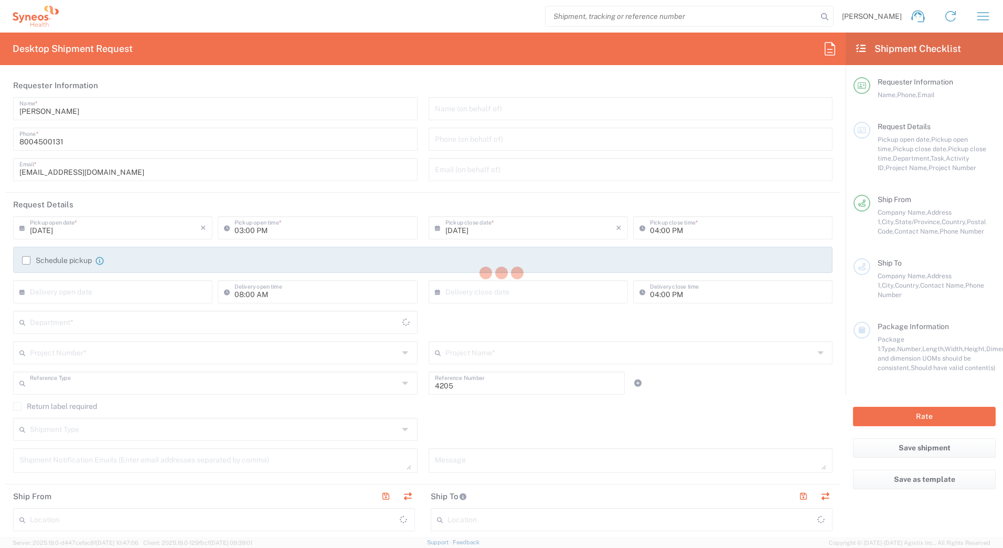
type input "Department"
type input "[US_STATE]"
type input "[GEOGRAPHIC_DATA]"
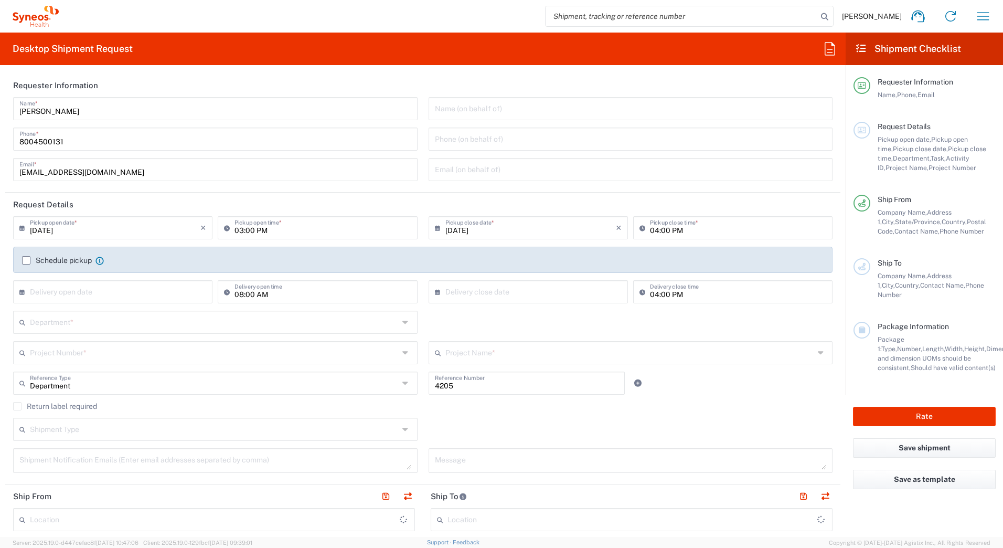
type input "Syneos Health Commercial Servi- [GEOGRAPHIC_DATA] [GEOGRAPHIC_DATA]"
click at [519, 354] on input "text" at bounding box center [630, 352] width 369 height 18
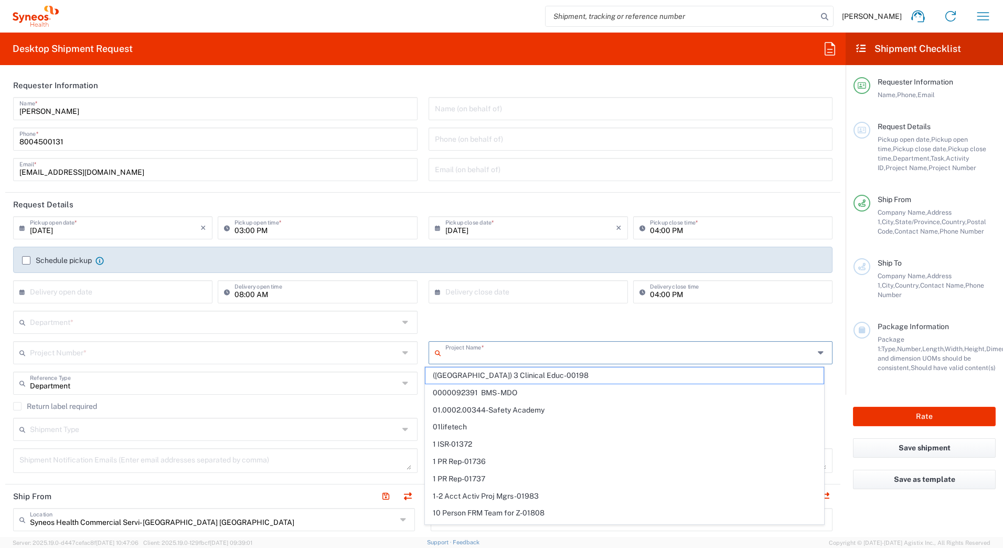
paste input "Arrowhead"
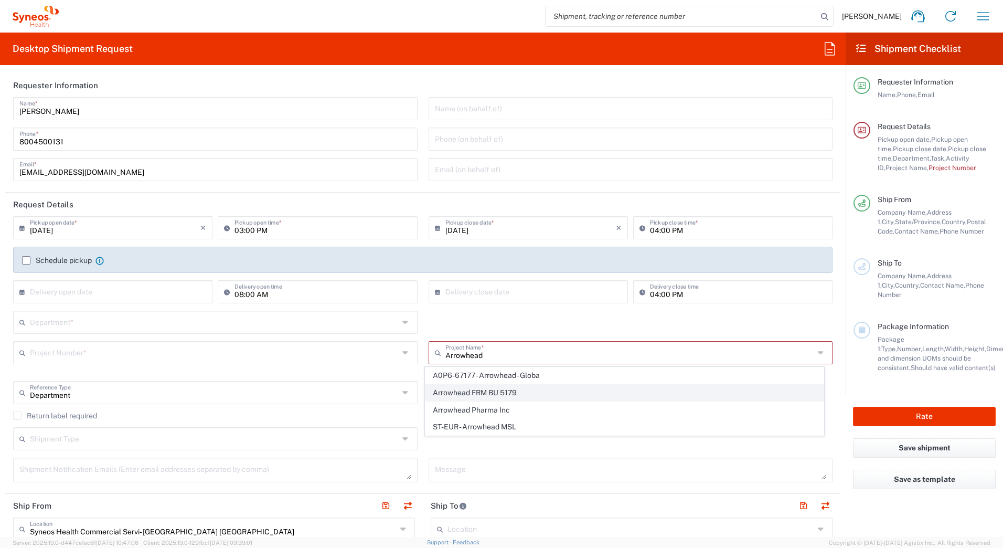
click at [499, 391] on span "Arrowhead FRM BU 5179" at bounding box center [625, 393] width 398 height 16
type input "Arrowhead FRM BU 5179"
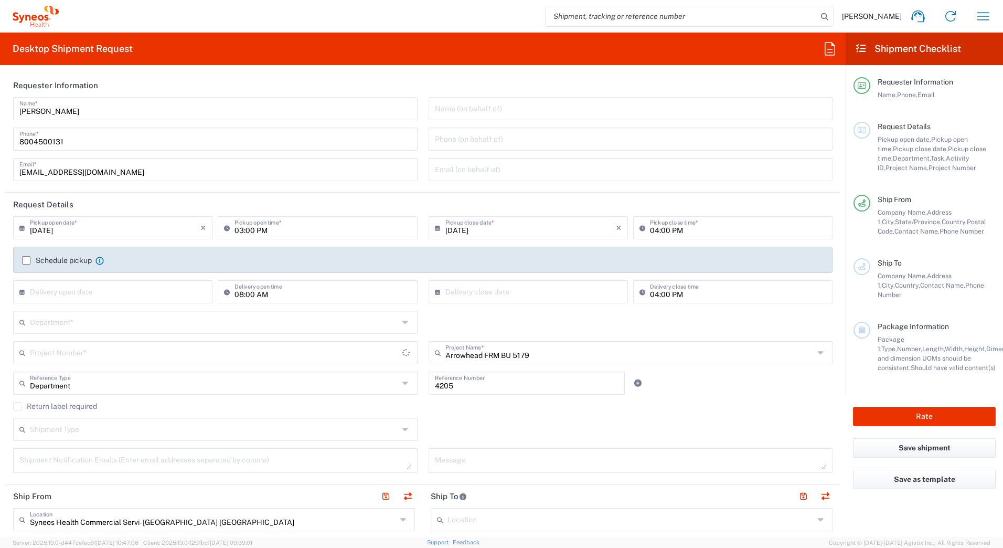
type input "Arrowhead FRM BU 5179"
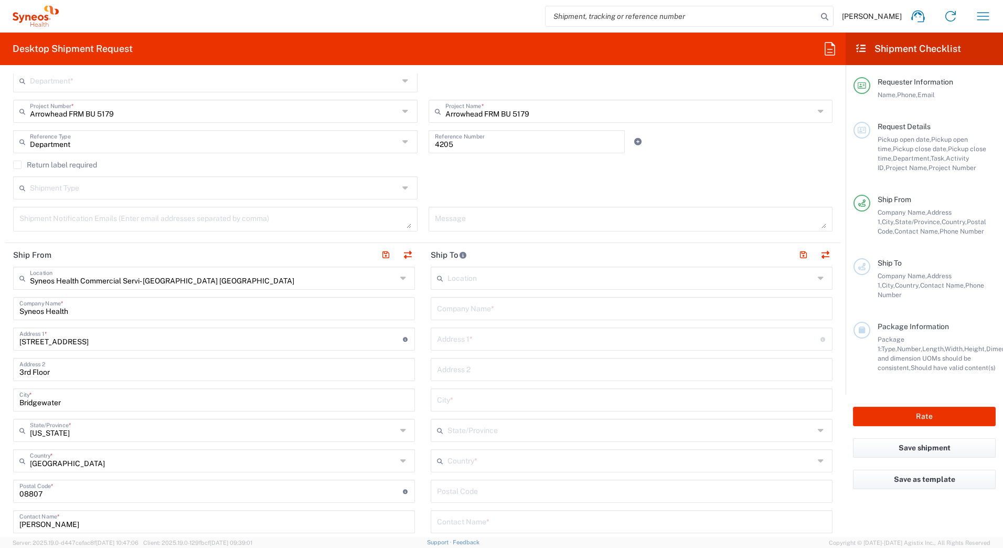
scroll to position [262, 0]
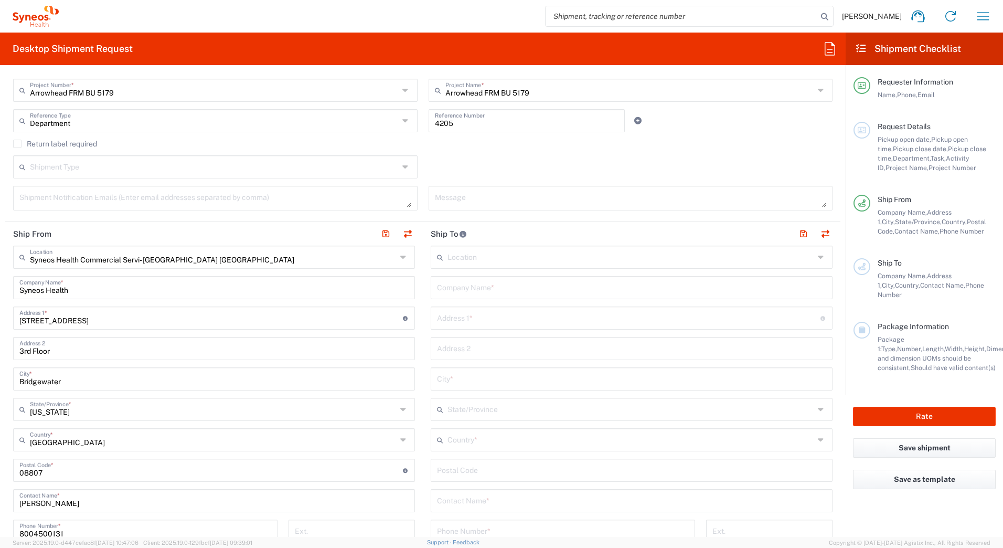
click at [64, 172] on input "text" at bounding box center [214, 166] width 369 height 18
click at [208, 141] on agx-checkbox-control "Return label required" at bounding box center [423, 144] width 820 height 8
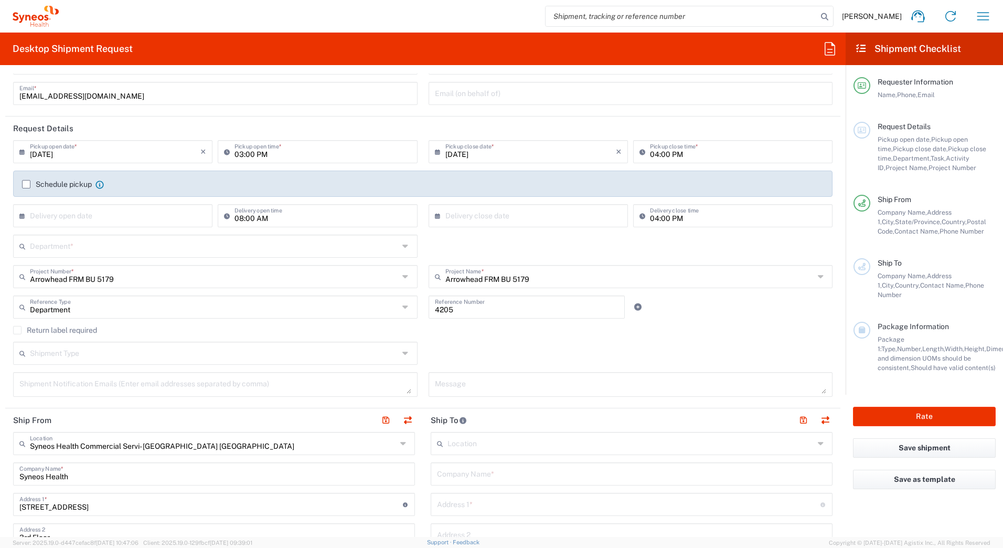
scroll to position [0, 0]
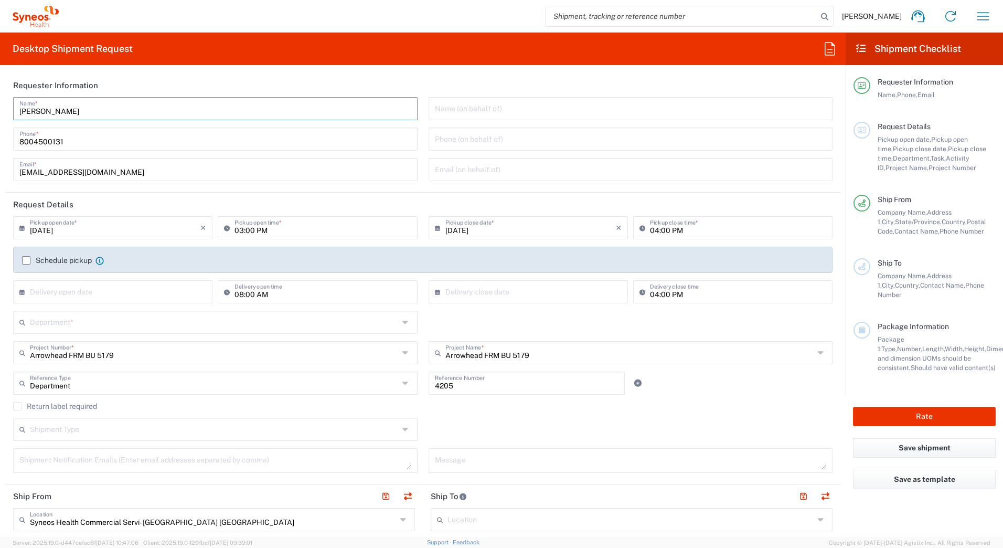
drag, startPoint x: 76, startPoint y: 112, endPoint x: -2, endPoint y: 112, distance: 78.2
click at [0, 112] on html "[PERSON_NAME] Home Shipment estimator Shipment tracking Desktop shipment reques…" at bounding box center [501, 274] width 1003 height 548
paste input "Syneos Deployments"
type input "Syneos Deployments"
click at [197, 77] on header "Requester Information" at bounding box center [423, 85] width 836 height 24
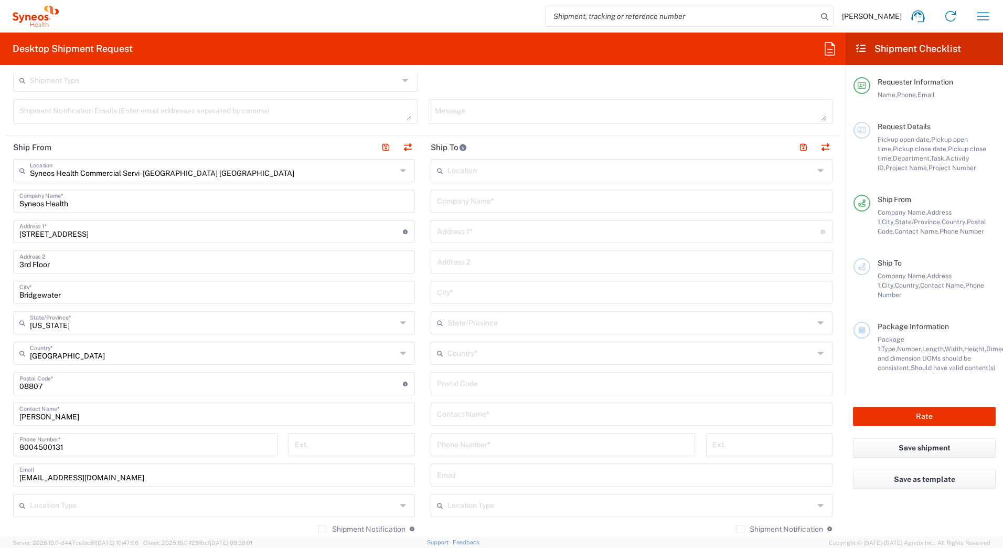
scroll to position [472, 0]
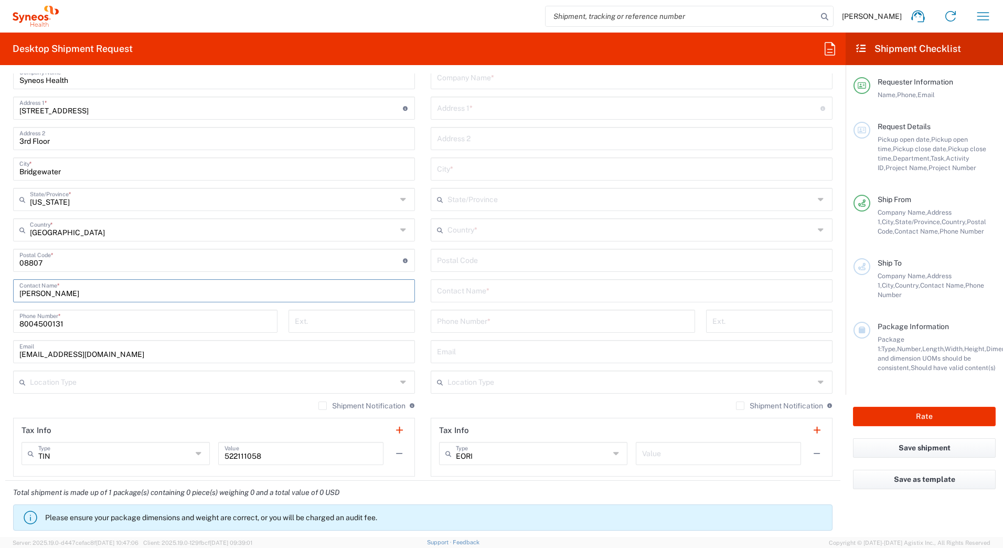
drag, startPoint x: 75, startPoint y: 294, endPoint x: 0, endPoint y: 289, distance: 74.7
click at [0, 292] on html "[PERSON_NAME] Home Shipment estimator Shipment tracking Desktop shipment reques…" at bounding box center [501, 274] width 1003 height 548
paste input "Syneos Deployments"
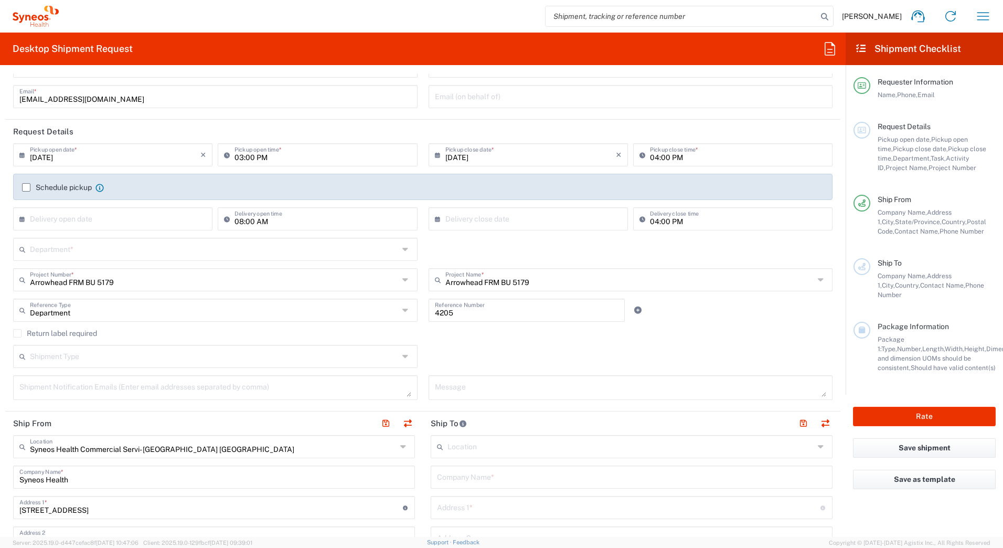
scroll to position [0, 0]
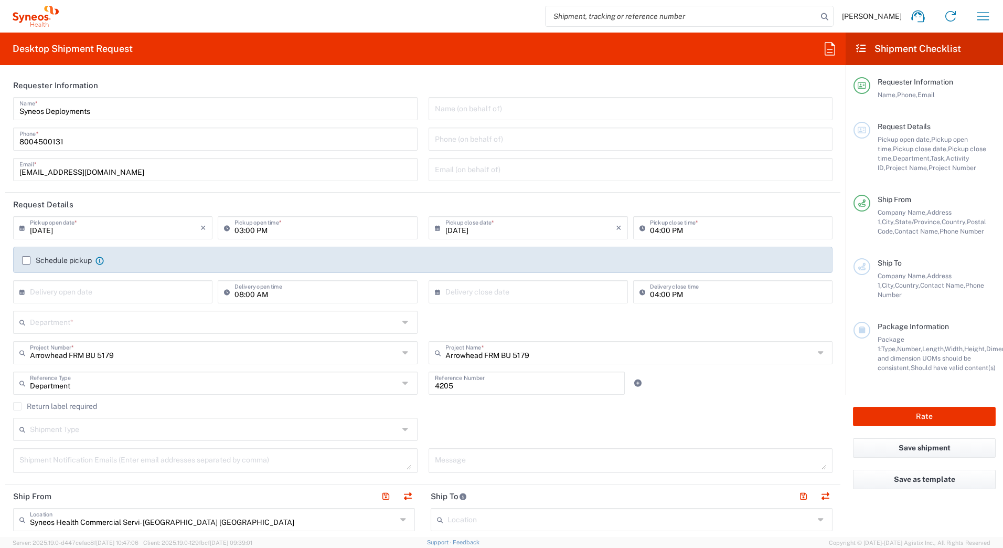
type input "Syneos Deployments"
click at [46, 229] on input "[DATE]" at bounding box center [115, 227] width 171 height 18
click at [141, 306] on span "19" at bounding box center [145, 308] width 15 height 15
type input "[DATE]"
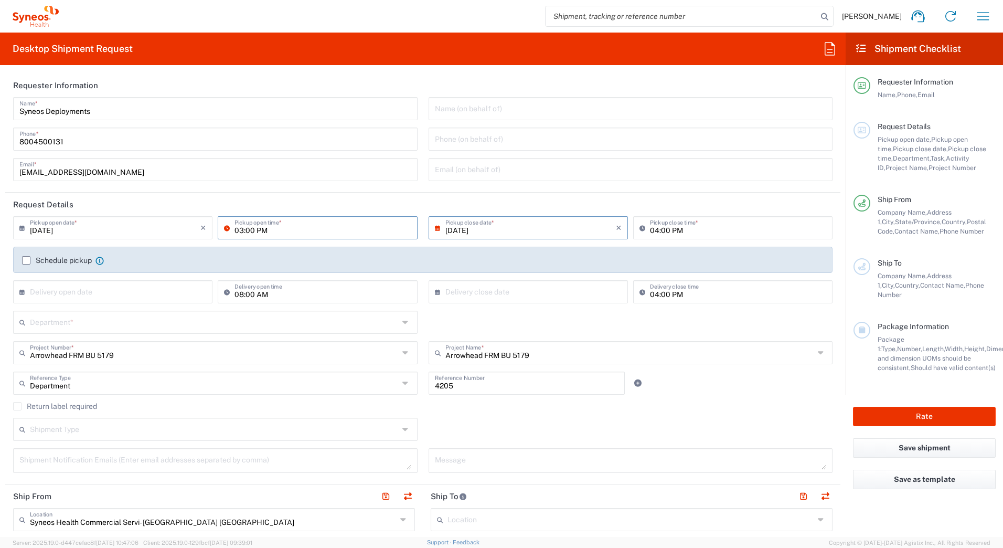
click at [237, 228] on input "03:00 PM" at bounding box center [323, 227] width 176 height 18
click at [265, 231] on input "09:00 PM" at bounding box center [323, 227] width 176 height 18
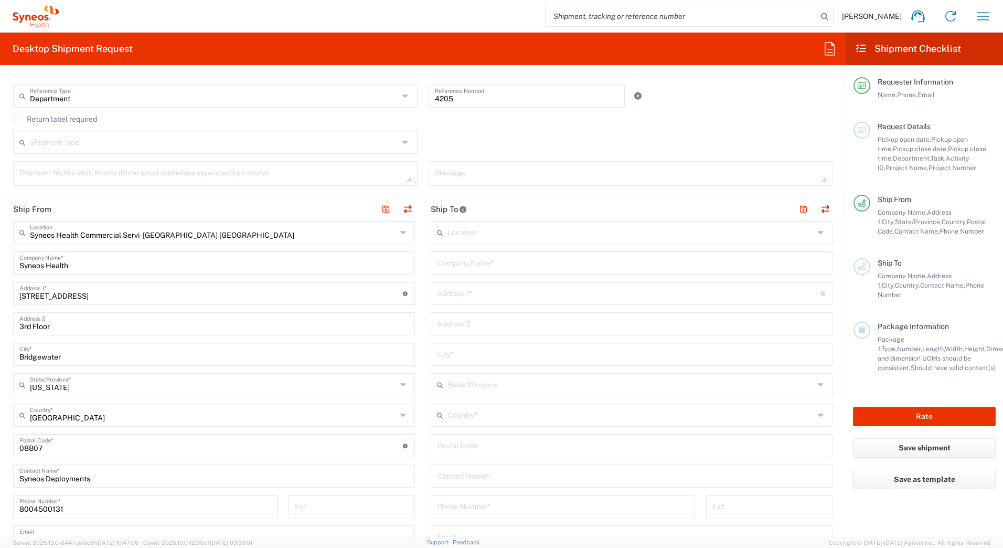
scroll to position [315, 0]
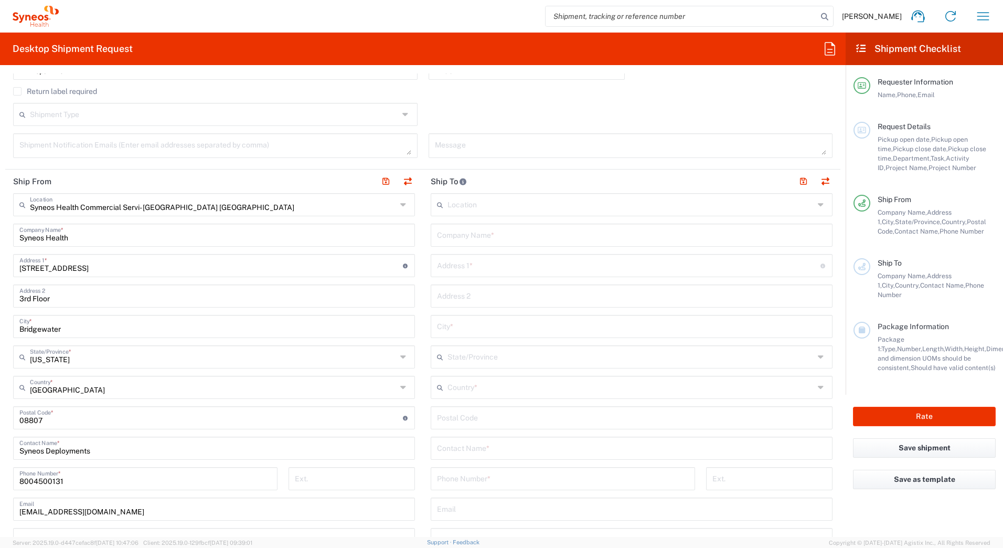
type input "09:00 AM"
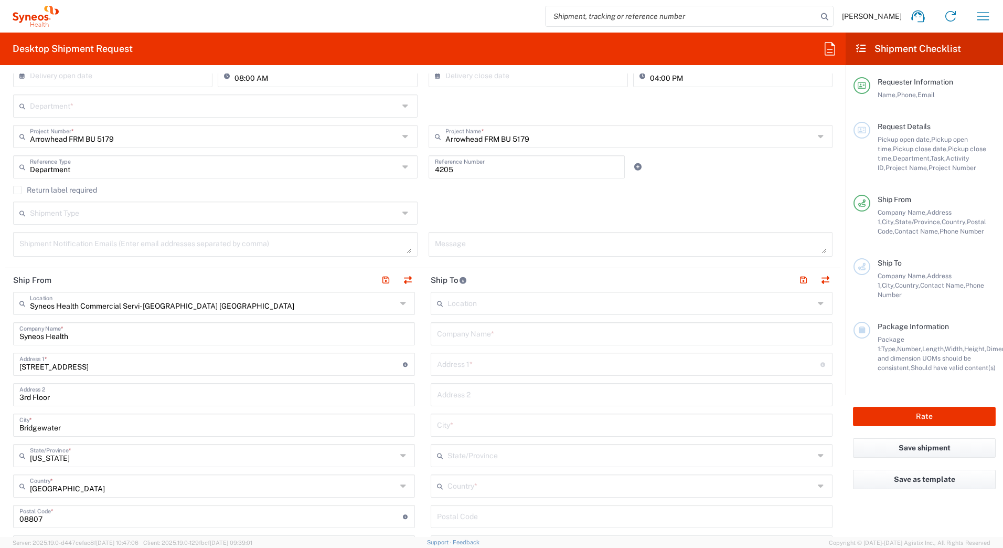
scroll to position [210, 0]
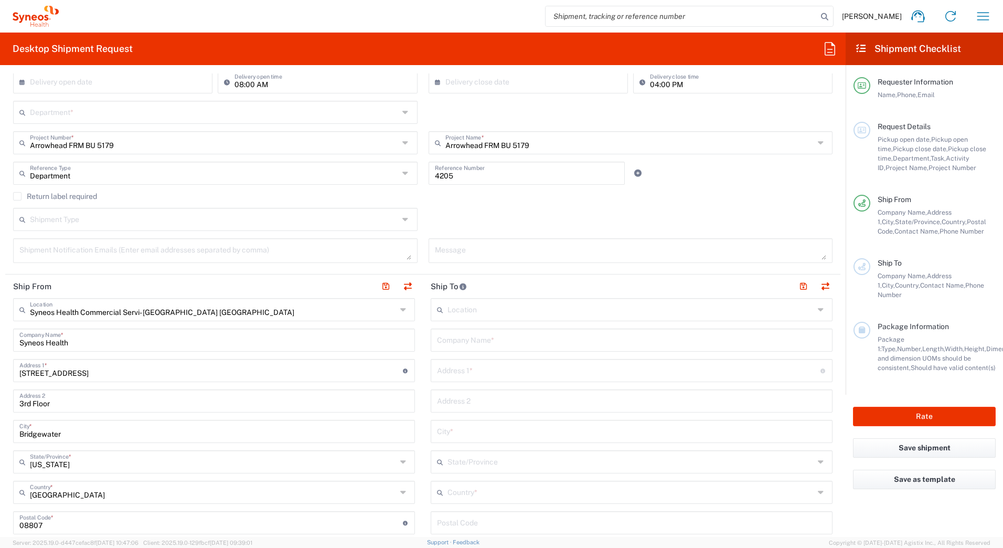
click at [458, 342] on input "text" at bounding box center [631, 339] width 389 height 18
paste input "[PERSON_NAME]"
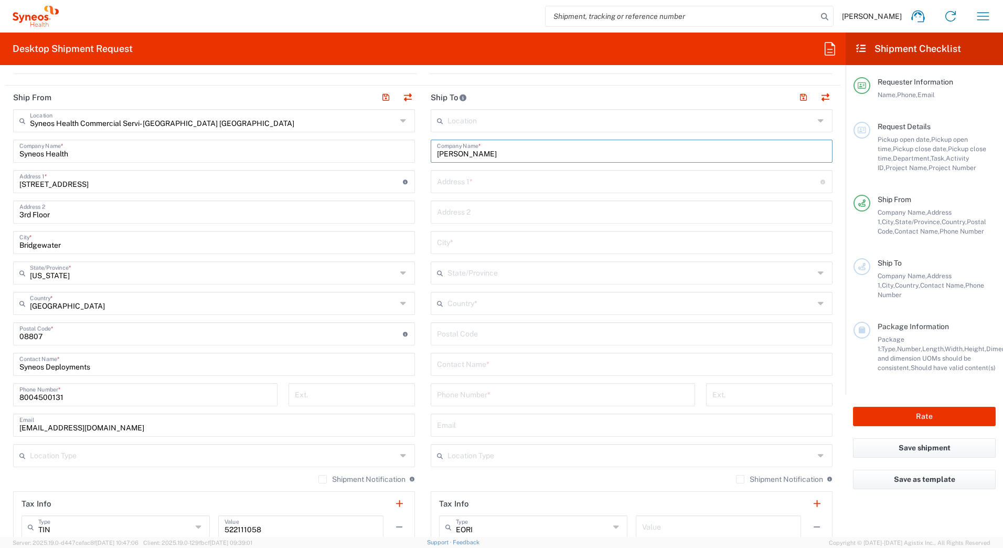
scroll to position [420, 0]
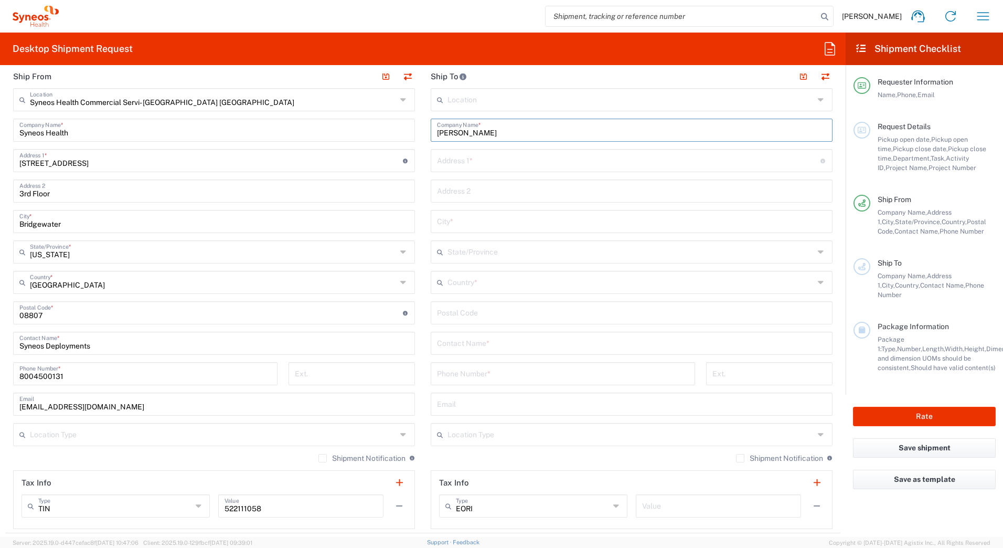
type input "[PERSON_NAME]"
click at [446, 342] on input "text" at bounding box center [631, 342] width 389 height 18
paste input "[PERSON_NAME]"
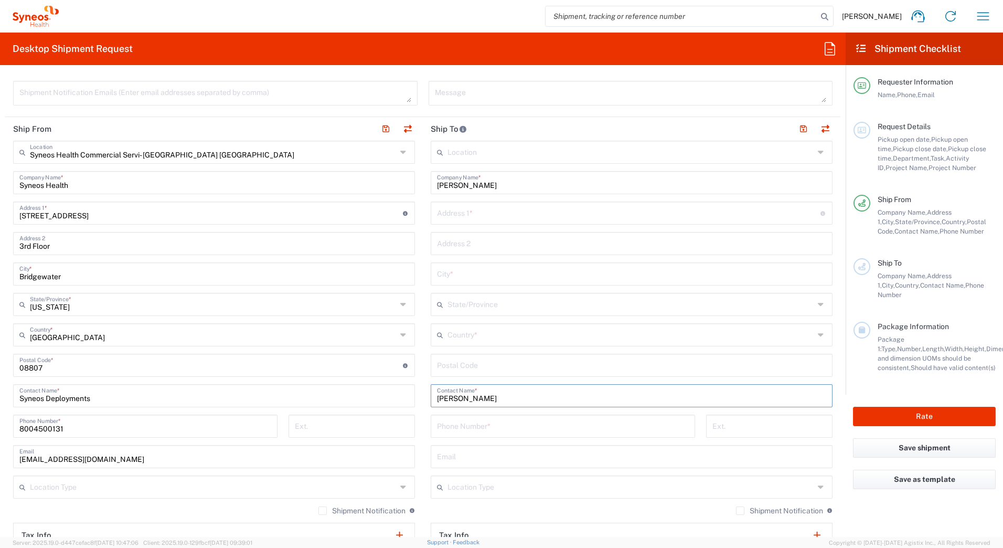
type input "[PERSON_NAME]"
click at [471, 334] on input "text" at bounding box center [631, 334] width 367 height 18
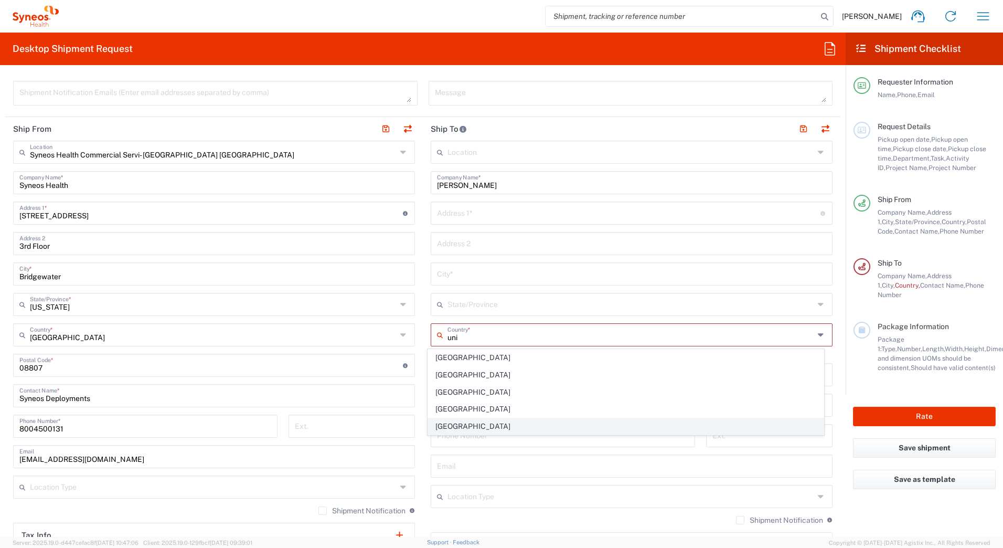
click at [453, 426] on span "[GEOGRAPHIC_DATA]" at bounding box center [626, 426] width 396 height 16
type input "[GEOGRAPHIC_DATA]"
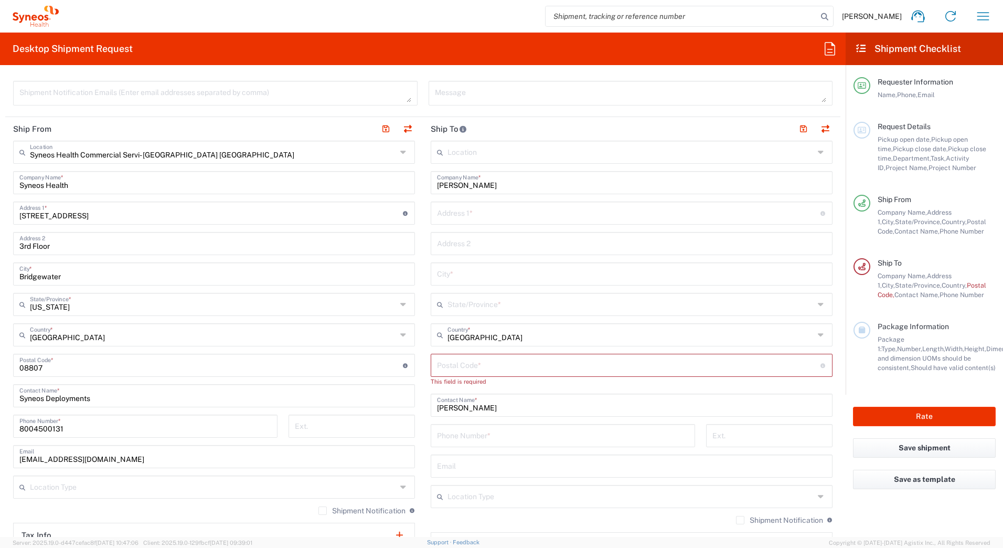
click at [455, 304] on input "text" at bounding box center [631, 303] width 367 height 18
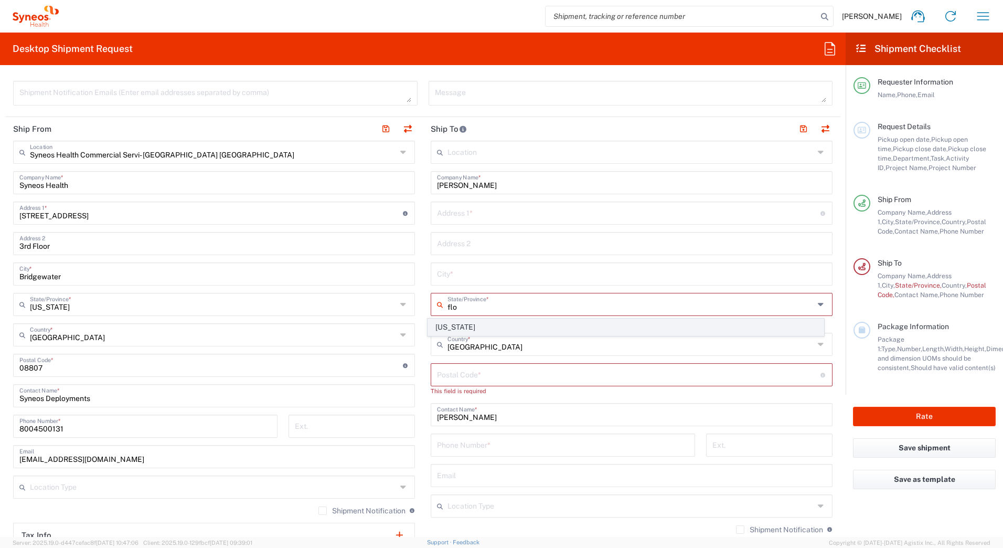
click at [449, 328] on span "[US_STATE]" at bounding box center [626, 327] width 396 height 16
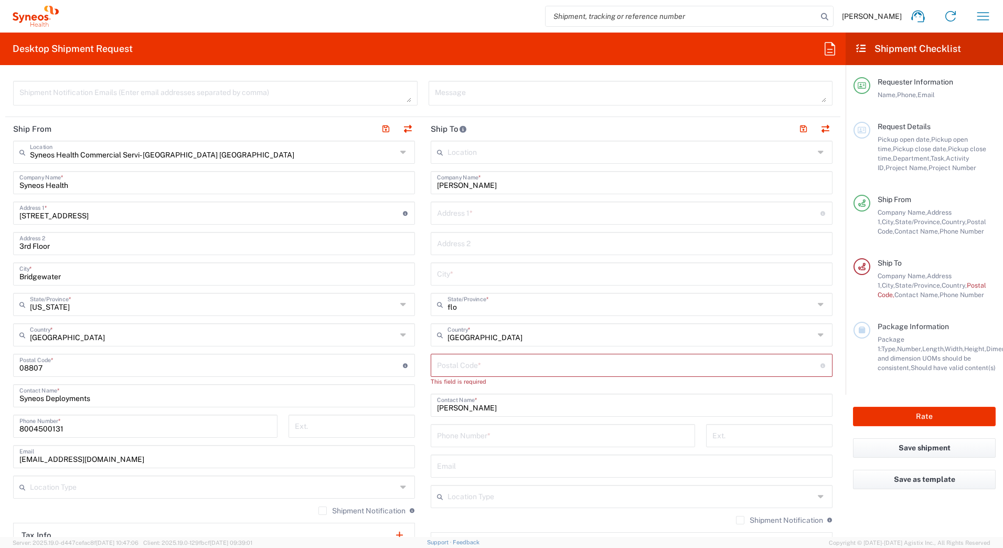
type input "[US_STATE]"
click at [450, 209] on input "text" at bounding box center [629, 212] width 384 height 18
paste input "[STREET_ADDRESS]"
type input "[STREET_ADDRESS]"
click at [451, 272] on input "text" at bounding box center [631, 273] width 389 height 18
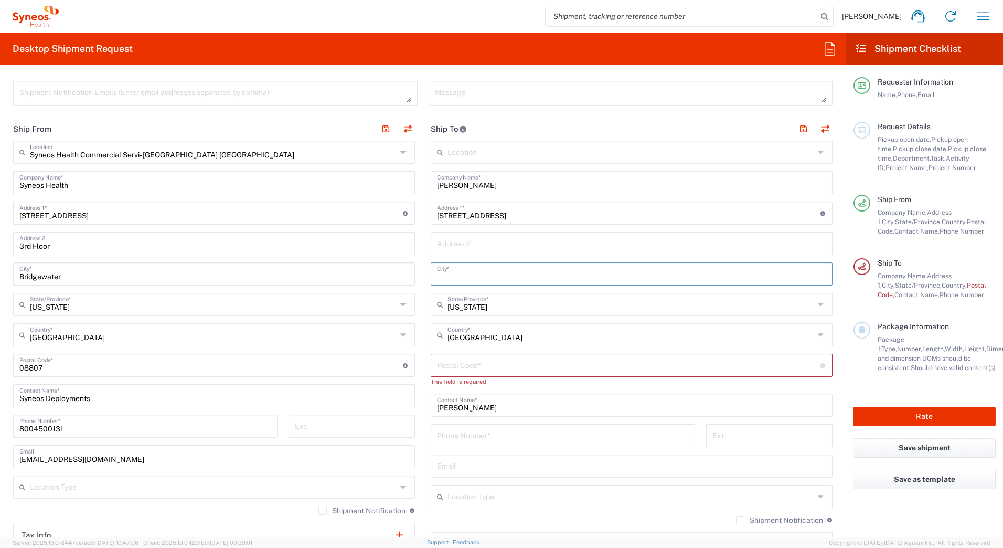
paste input "Dunnellon"
type input "Dunnellon"
click at [447, 363] on input "undefined" at bounding box center [629, 364] width 384 height 18
paste input "34432"
type input "34432"
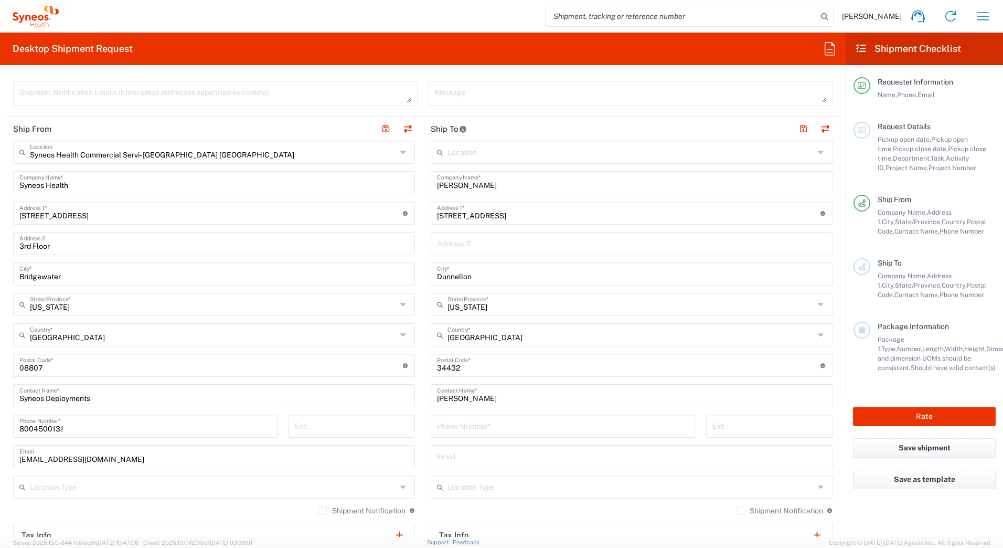
click at [470, 426] on input "tel" at bounding box center [563, 425] width 252 height 18
paste input "9085078785"
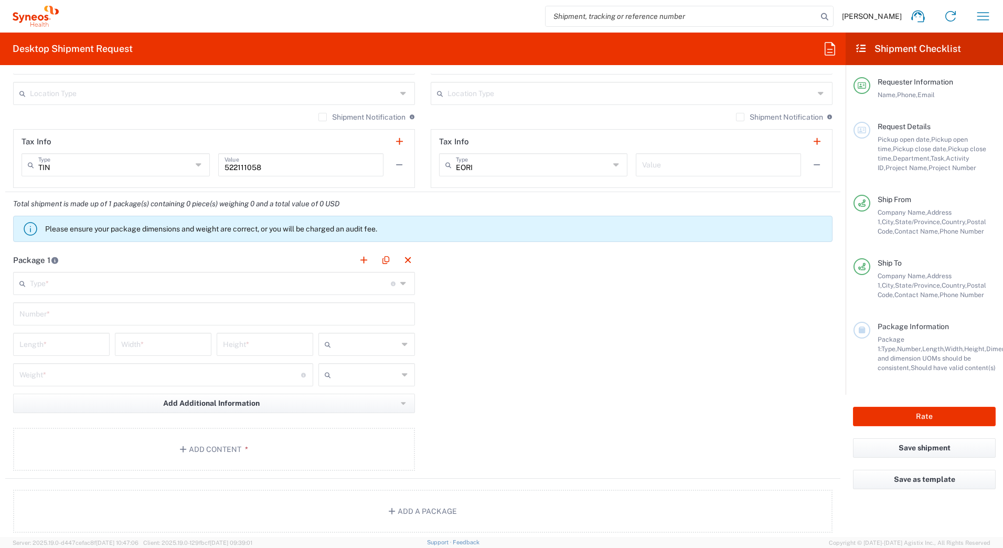
scroll to position [787, 0]
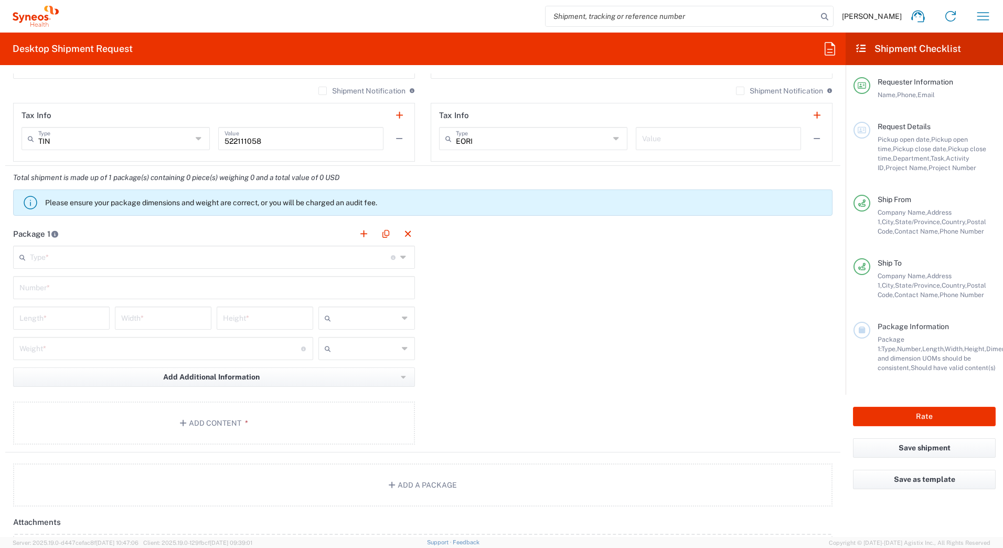
type input "9085078785"
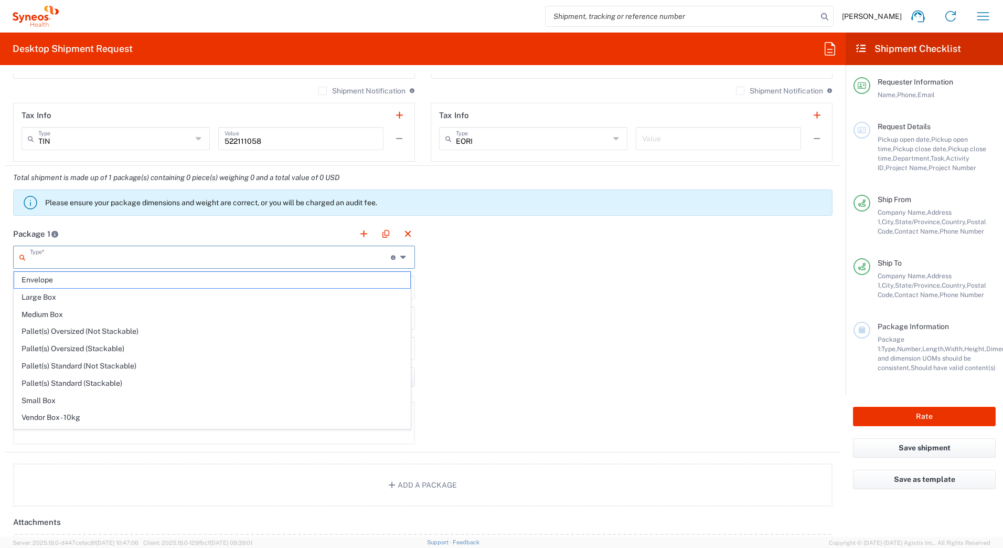
click at [57, 259] on input "text" at bounding box center [210, 256] width 361 height 18
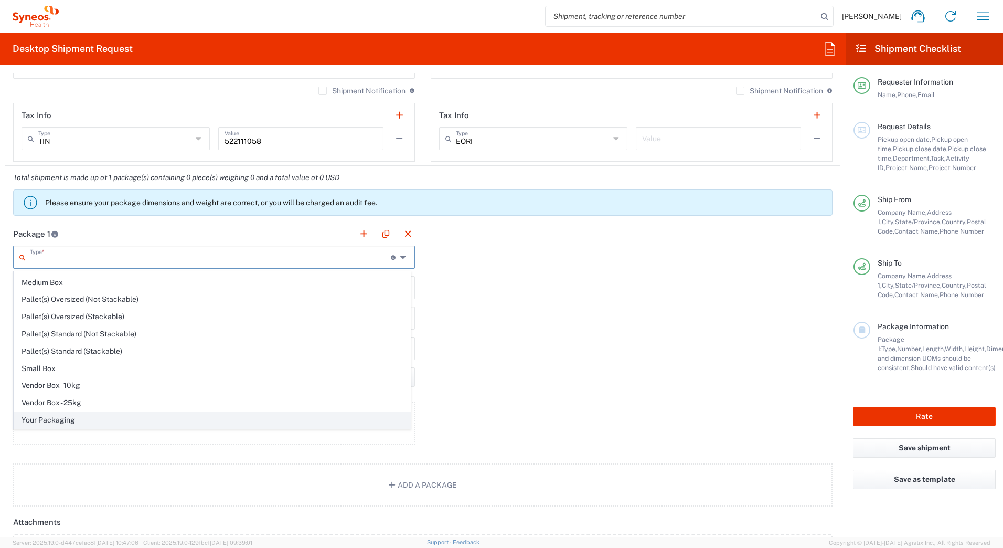
click at [87, 419] on span "Your Packaging" at bounding box center [212, 420] width 396 height 16
type input "Your Packaging"
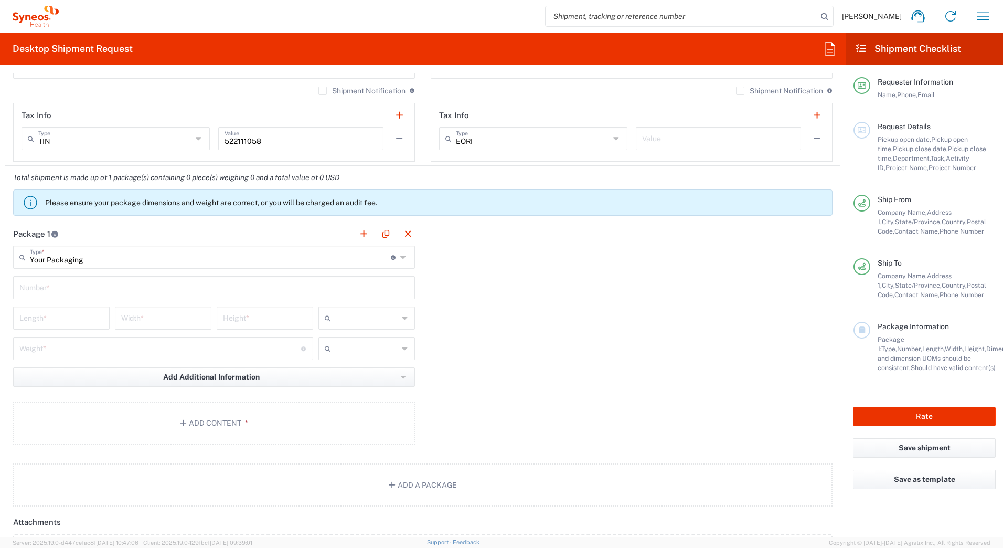
click at [59, 287] on input "text" at bounding box center [213, 287] width 389 height 18
click at [45, 287] on input "text" at bounding box center [213, 287] width 389 height 18
click at [50, 290] on input "text" at bounding box center [213, 287] width 389 height 18
type input "1"
click at [24, 324] on input "number" at bounding box center [61, 317] width 84 height 18
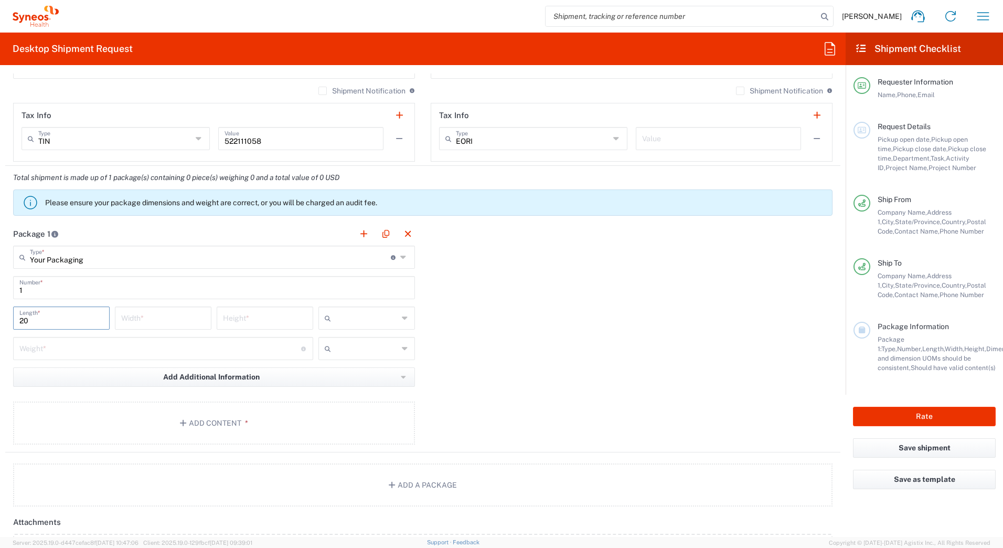
type input "20"
type input "16"
type input "5"
click at [381, 321] on input "text" at bounding box center [366, 318] width 63 height 17
click at [347, 373] on span "in" at bounding box center [362, 375] width 93 height 16
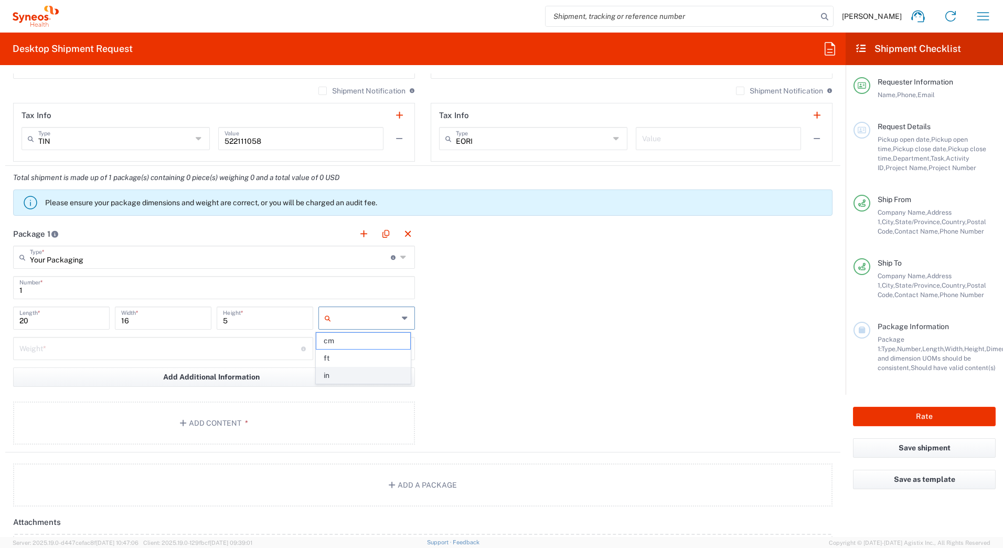
type input "in"
click at [92, 353] on input "number" at bounding box center [160, 348] width 282 height 18
type input "15"
click at [364, 352] on input "text" at bounding box center [366, 348] width 63 height 17
click at [347, 390] on span "lbs" at bounding box center [362, 389] width 93 height 16
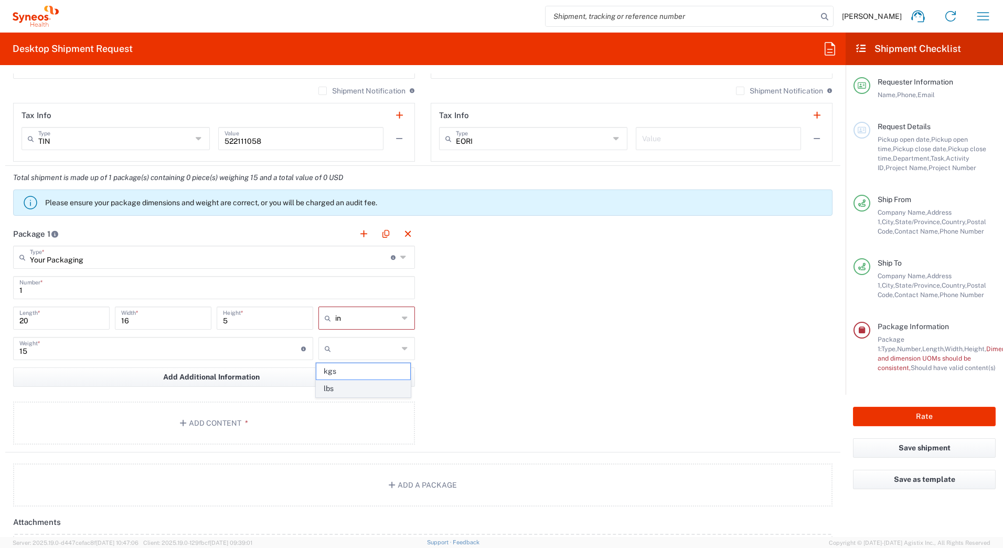
type input "lbs"
click at [241, 422] on span "*" at bounding box center [244, 423] width 7 height 8
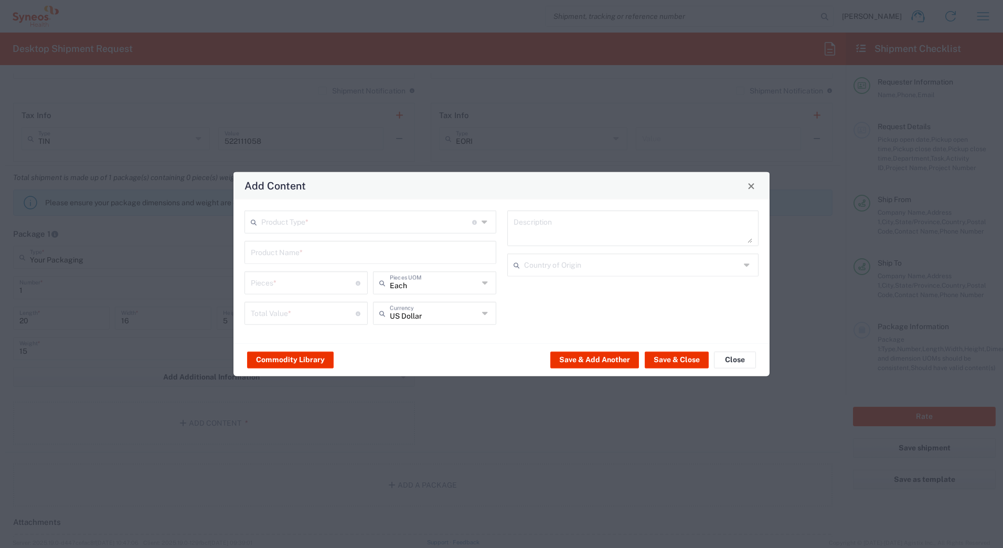
click at [271, 220] on input "text" at bounding box center [366, 221] width 211 height 18
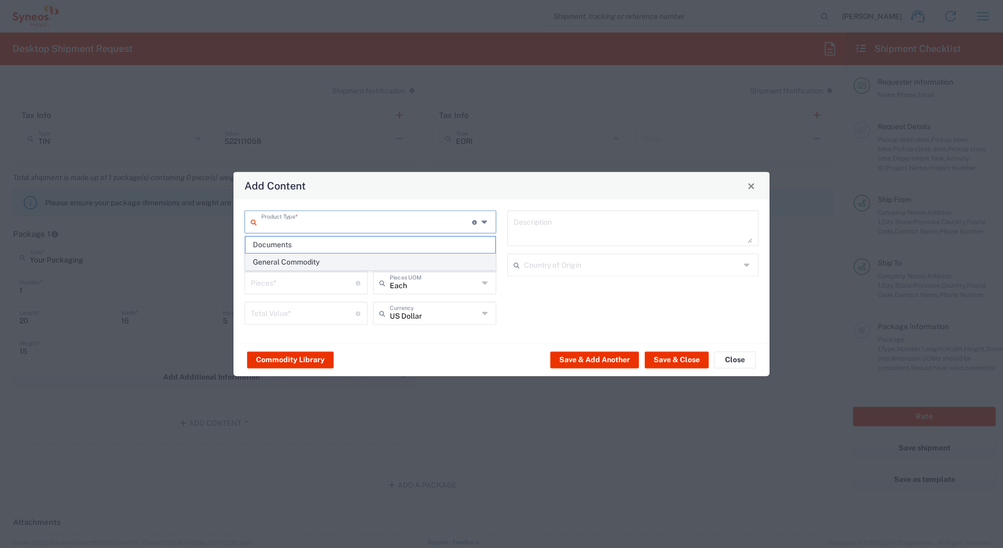
click at [269, 263] on span "General Commodity" at bounding box center [371, 262] width 250 height 16
type input "General Commodity"
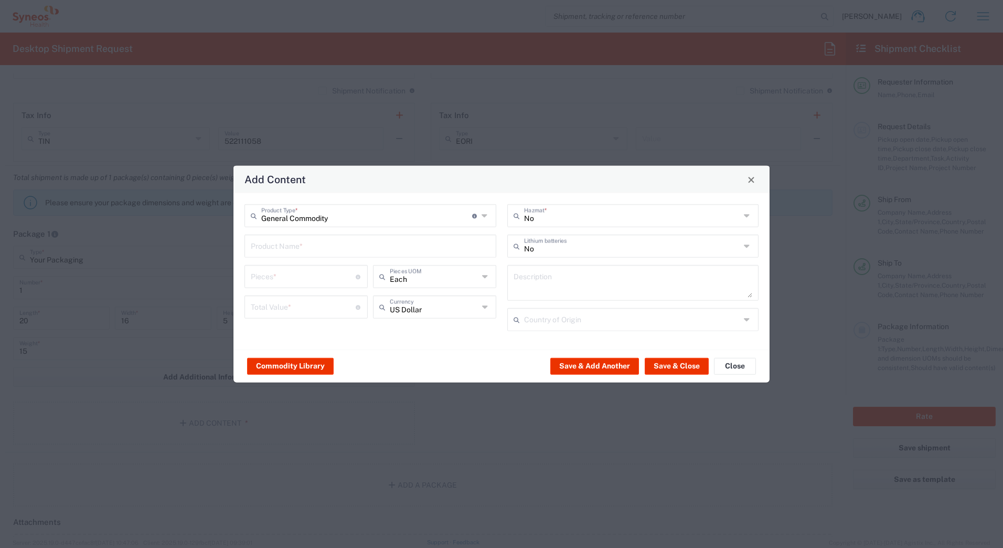
click at [267, 246] on input "text" at bounding box center [370, 245] width 239 height 18
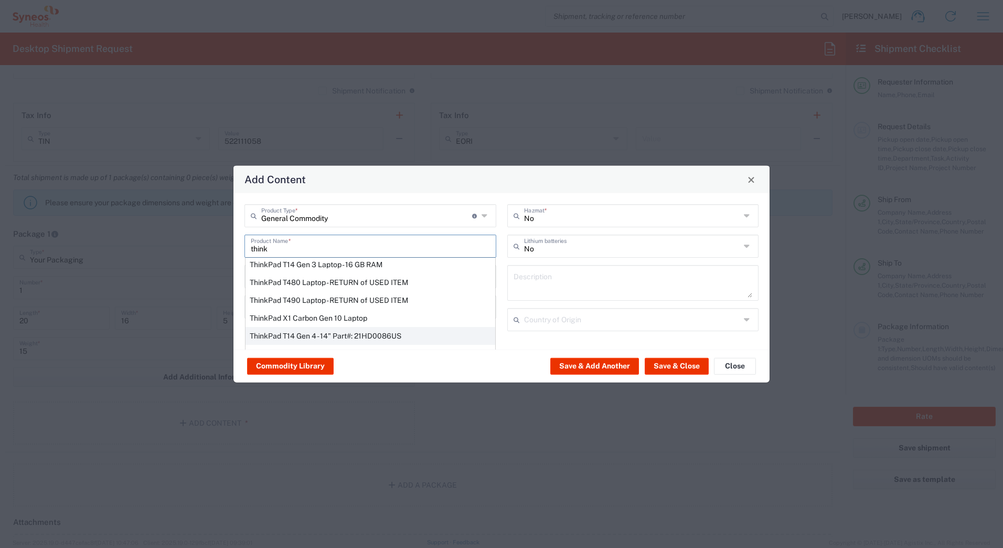
scroll to position [52, 0]
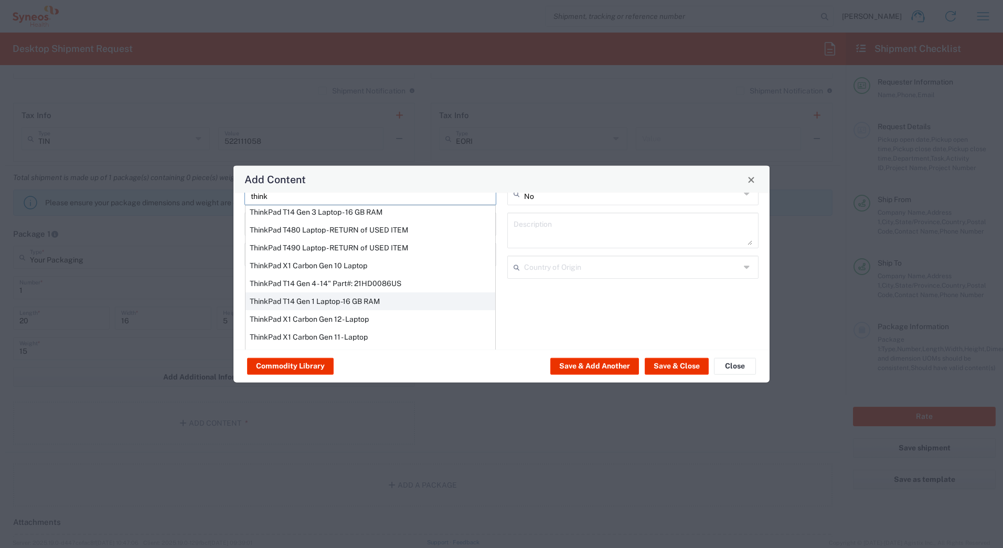
click at [273, 300] on div "ThinkPad T14 Gen 1 Laptop -16 GB RAM" at bounding box center [371, 301] width 250 height 18
type input "ThinkPad T14 Gen 1 Laptop -16 GB RAM"
type textarea "Intel Core i5-10210U- 14"- 512 GB SSD"
type input "[GEOGRAPHIC_DATA]"
type input "Yes"
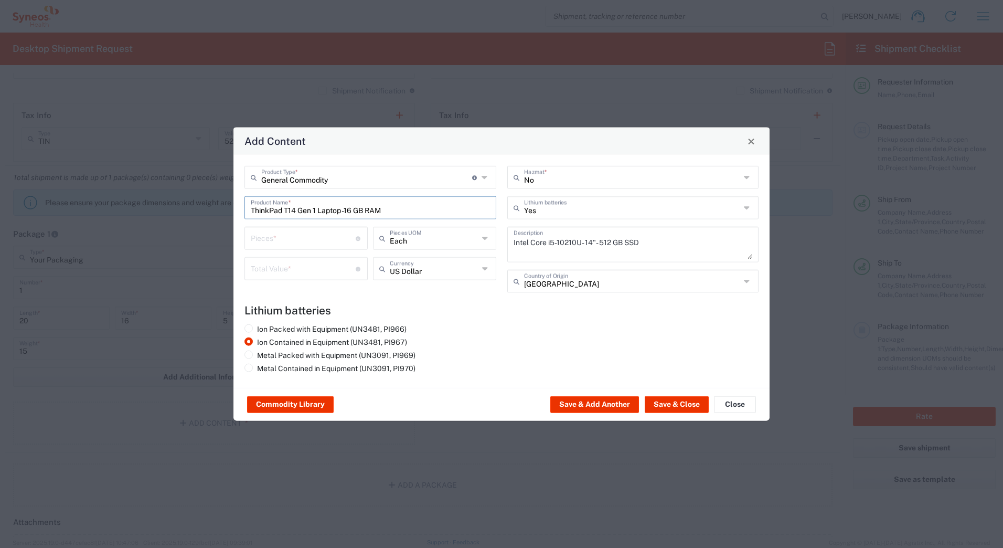
scroll to position [0, 0]
click at [270, 237] on input "number" at bounding box center [303, 237] width 105 height 18
type input "1"
click at [270, 266] on input "number" at bounding box center [303, 268] width 105 height 18
type input "1000"
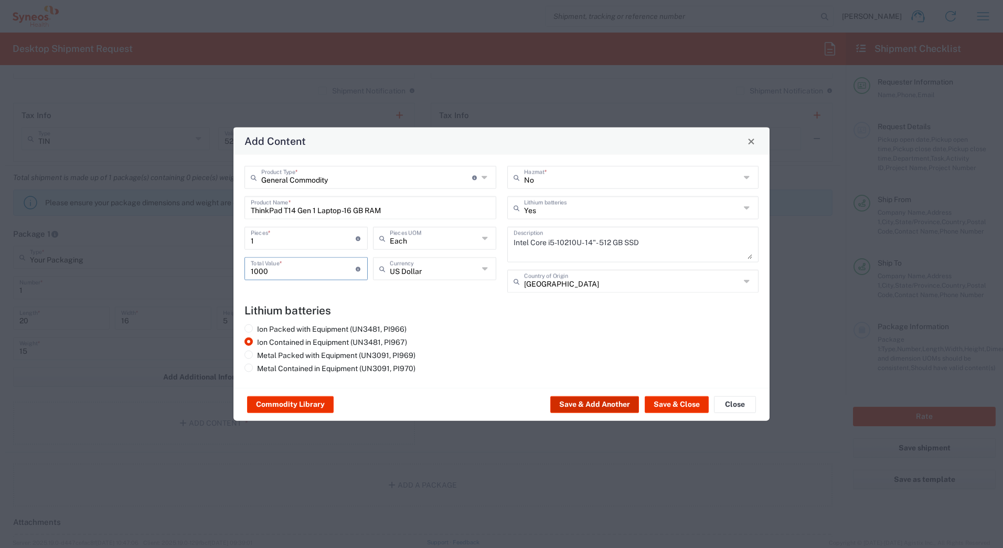
click at [587, 402] on button "Save & Add Another" at bounding box center [595, 404] width 89 height 17
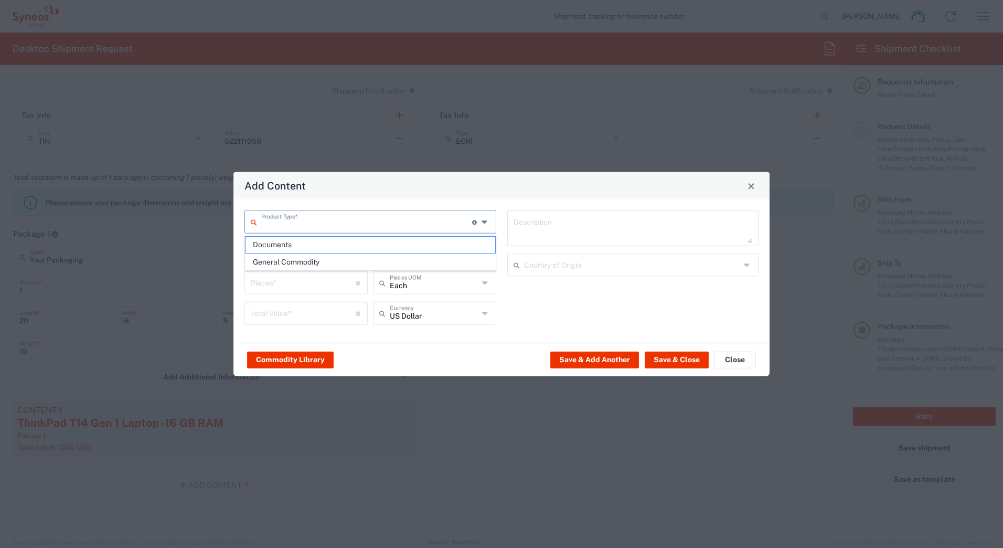
click at [282, 219] on input "text" at bounding box center [366, 221] width 211 height 18
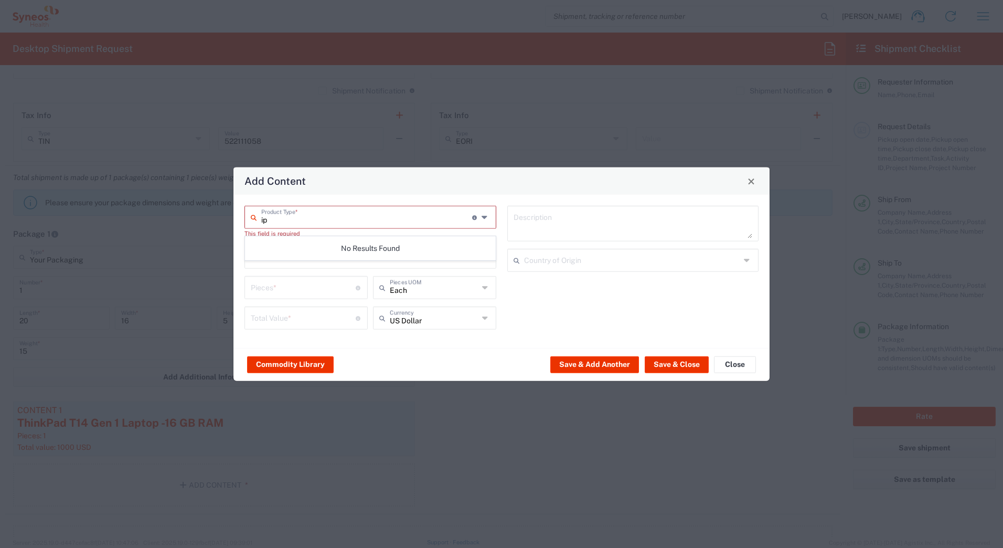
type input "i"
click at [321, 219] on input "text" at bounding box center [366, 216] width 211 height 18
click at [304, 259] on span "General Commodity" at bounding box center [371, 262] width 250 height 16
type input "General Commodity"
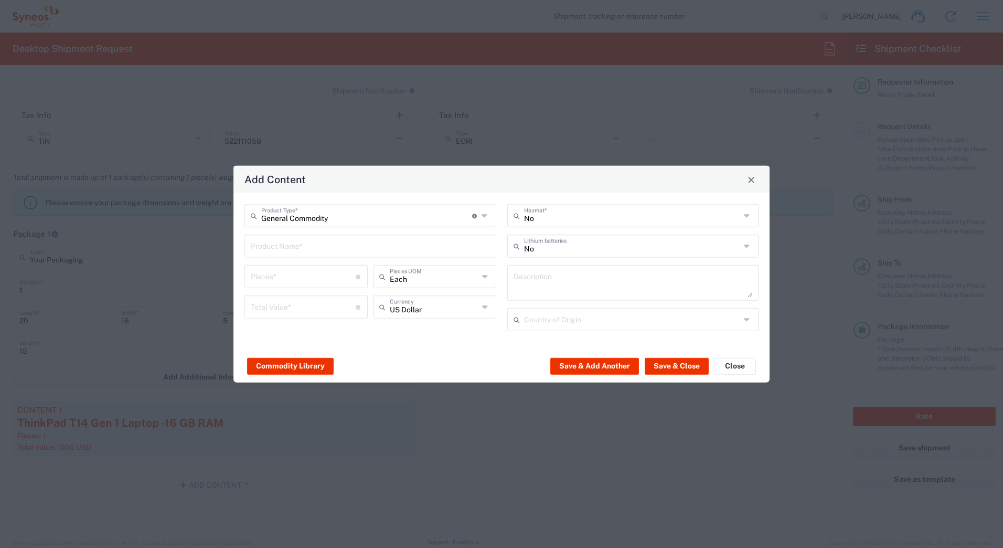
click at [296, 249] on input "text" at bounding box center [370, 245] width 239 height 18
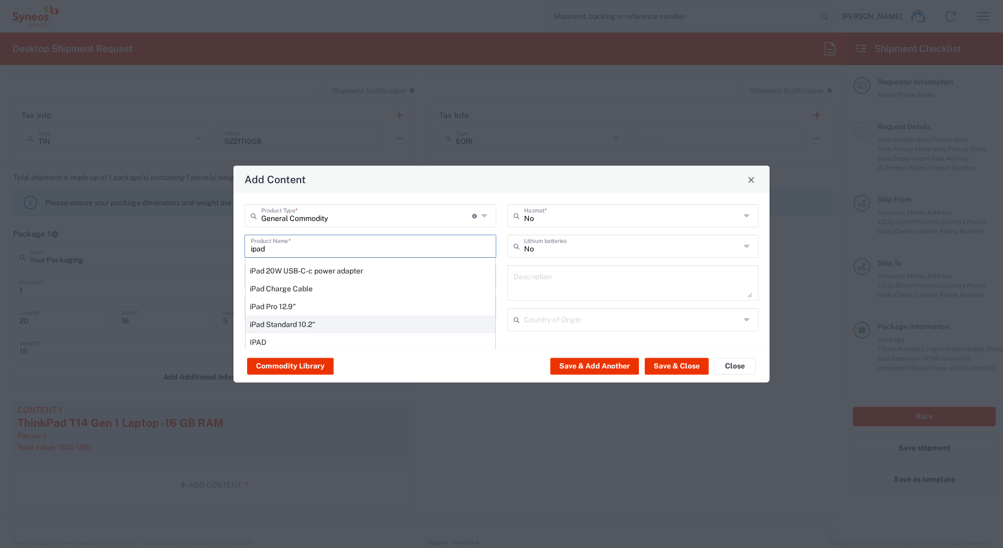
click at [285, 322] on div "iPad Standard 10.2"" at bounding box center [371, 324] width 250 height 18
type input "iPad Standard 10.2""
type input "1"
type textarea "iPad Standard 10.2""
type input "[GEOGRAPHIC_DATA]"
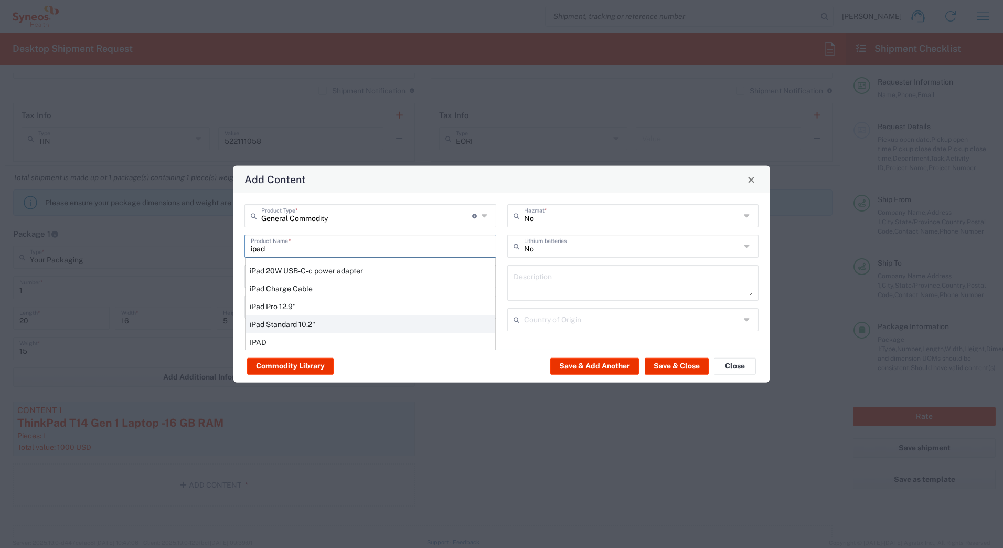
type input "Yes"
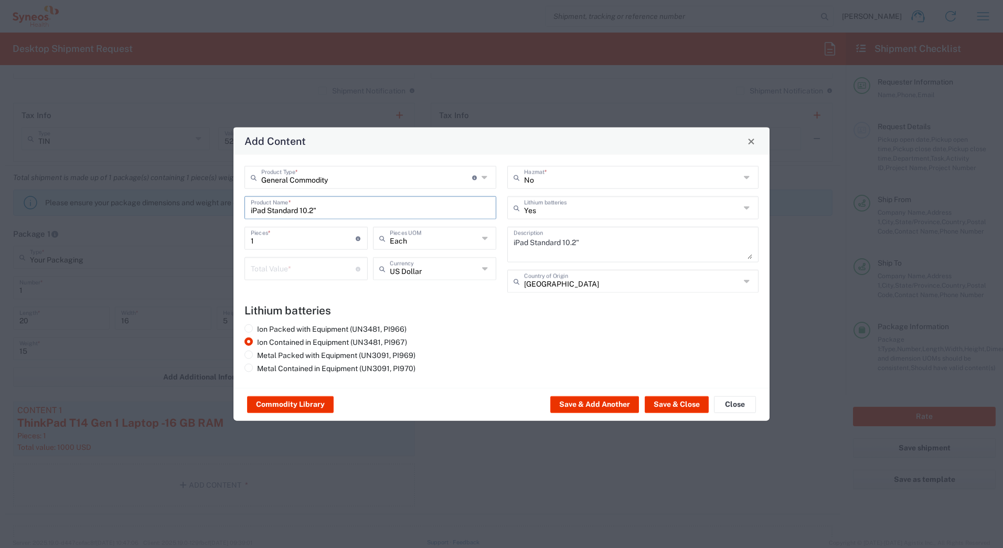
click at [277, 270] on input "number" at bounding box center [303, 268] width 105 height 18
type input "1000"
click at [661, 403] on button "Save & Close" at bounding box center [677, 404] width 64 height 17
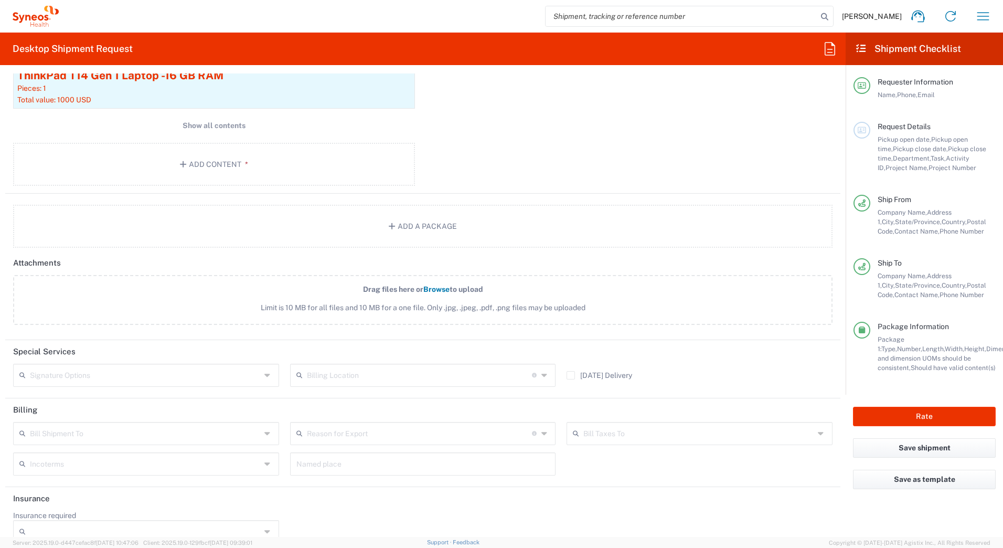
scroll to position [1153, 0]
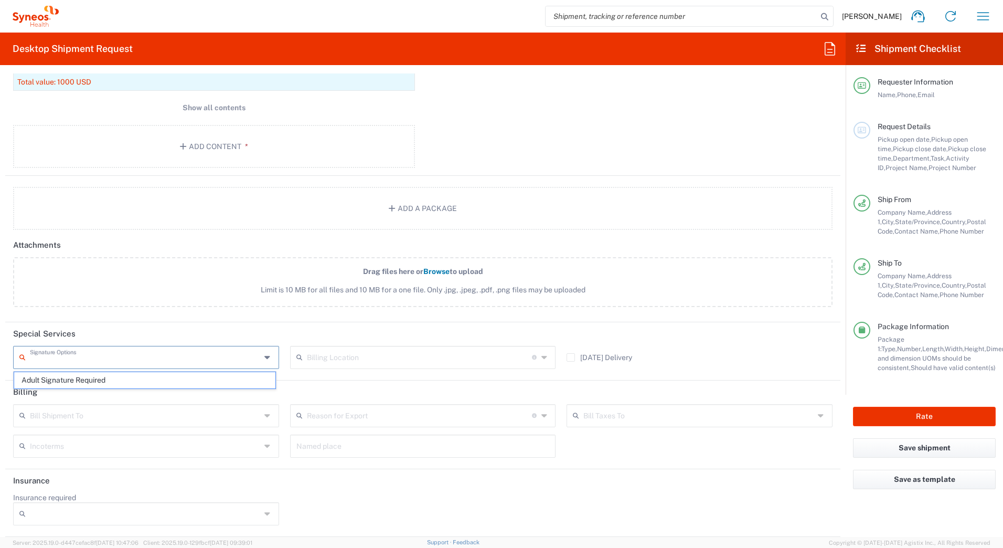
click at [118, 357] on input "text" at bounding box center [145, 356] width 231 height 18
click at [109, 379] on span "Adult Signature Required" at bounding box center [144, 380] width 261 height 16
type input "Adult Signature Required"
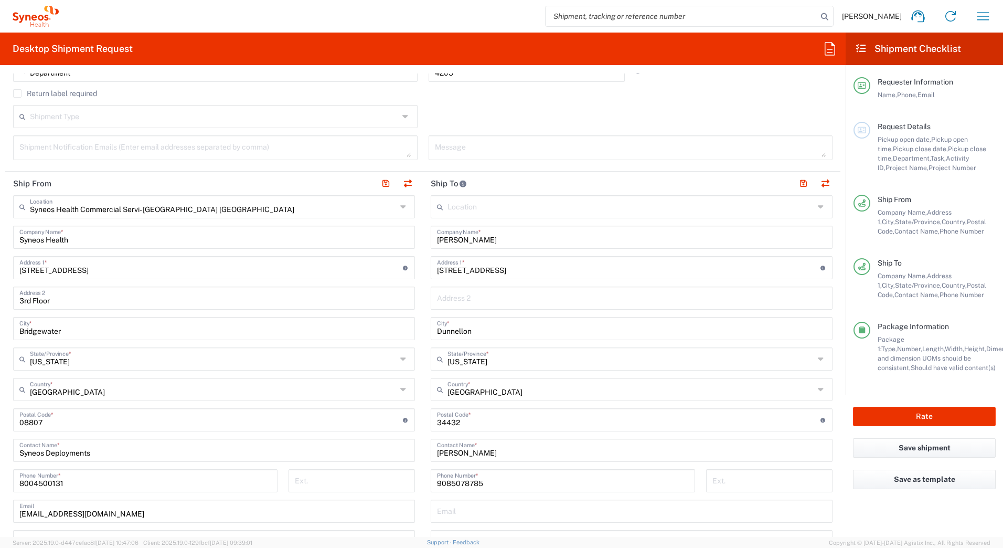
scroll to position [0, 0]
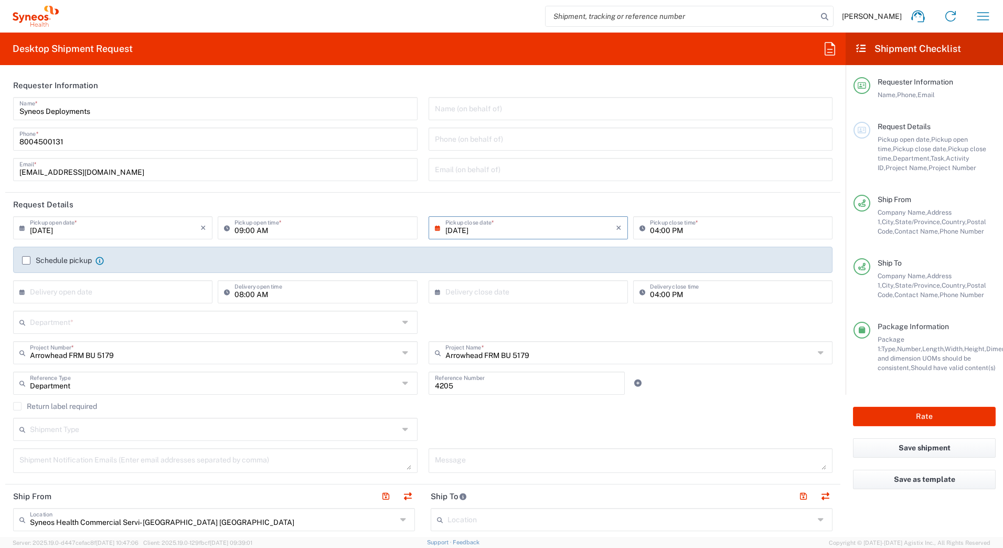
click at [78, 320] on input "text" at bounding box center [214, 321] width 369 height 18
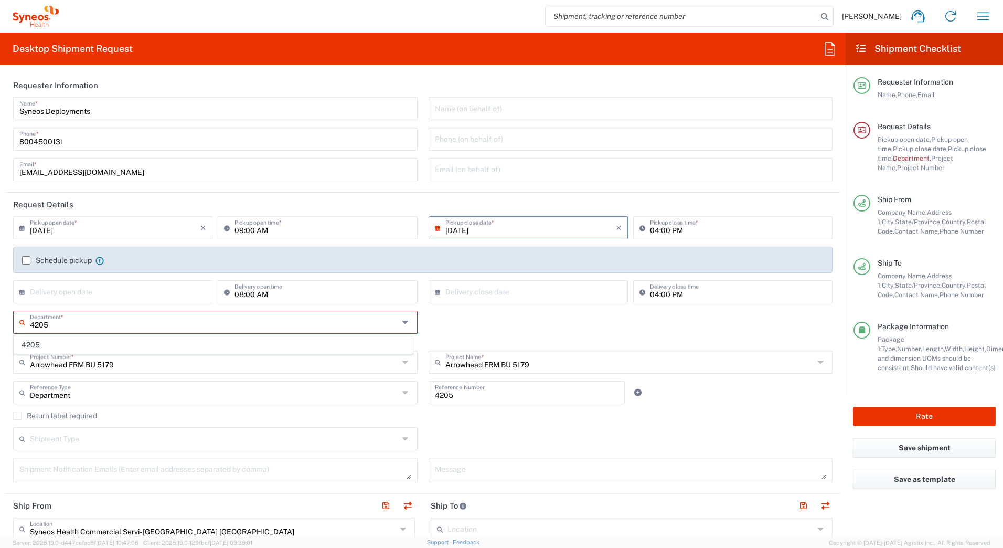
type input "4205"
click at [543, 414] on agx-checkbox-control "Return label required" at bounding box center [423, 415] width 820 height 8
click at [453, 397] on input "4205" at bounding box center [527, 392] width 184 height 18
type input "4"
click at [129, 323] on input "text" at bounding box center [216, 321] width 373 height 18
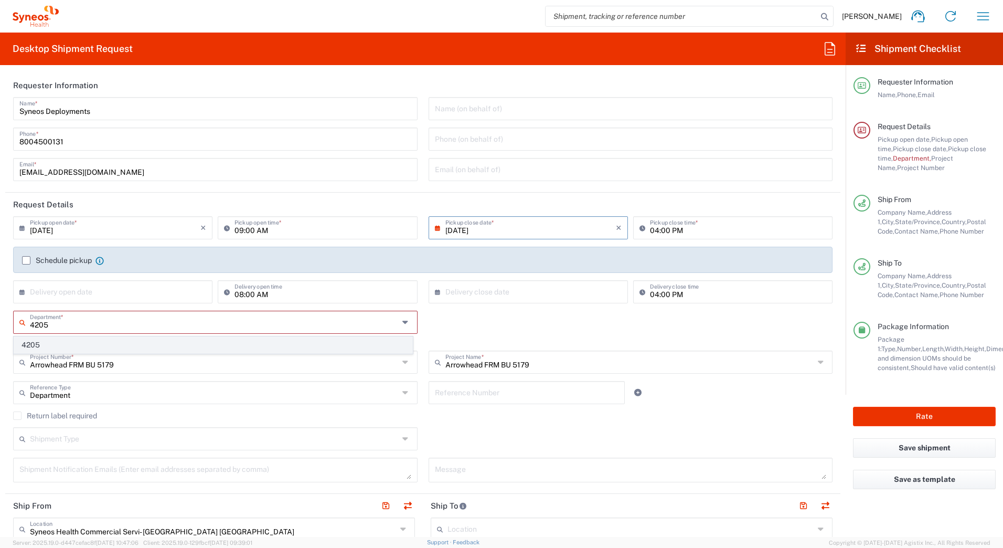
type input "4205"
click at [49, 345] on span "4205" at bounding box center [213, 345] width 398 height 16
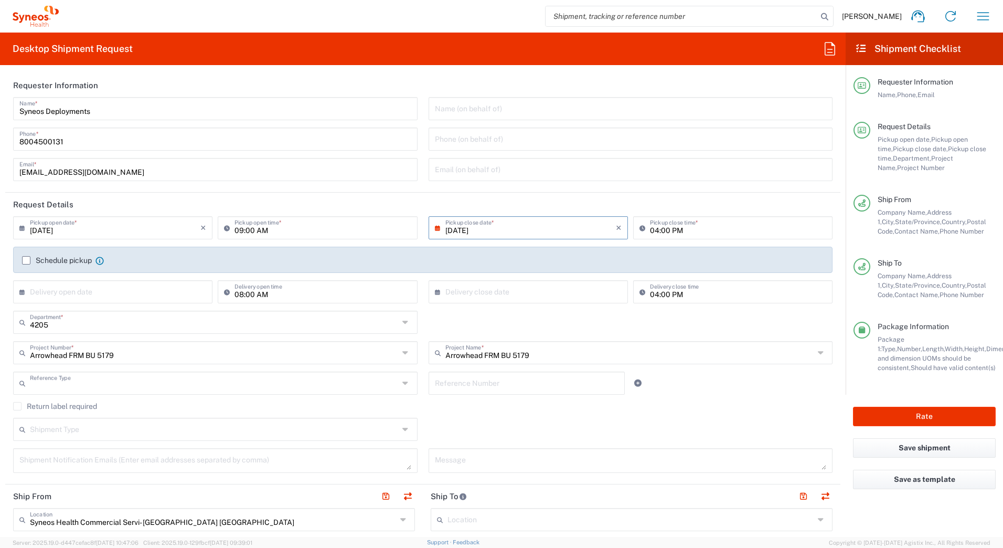
click at [99, 386] on input "text" at bounding box center [214, 382] width 369 height 18
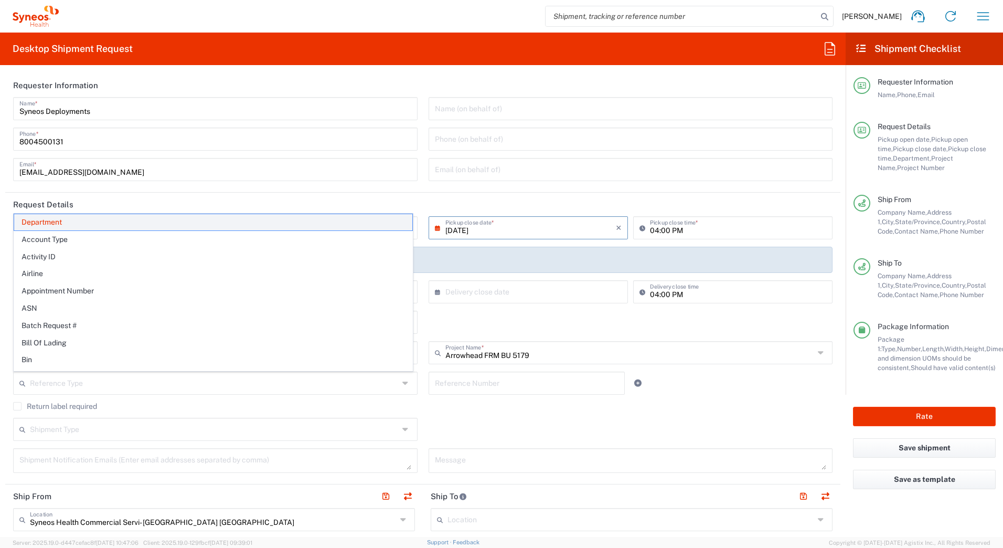
click at [60, 224] on span "Department" at bounding box center [213, 222] width 398 height 16
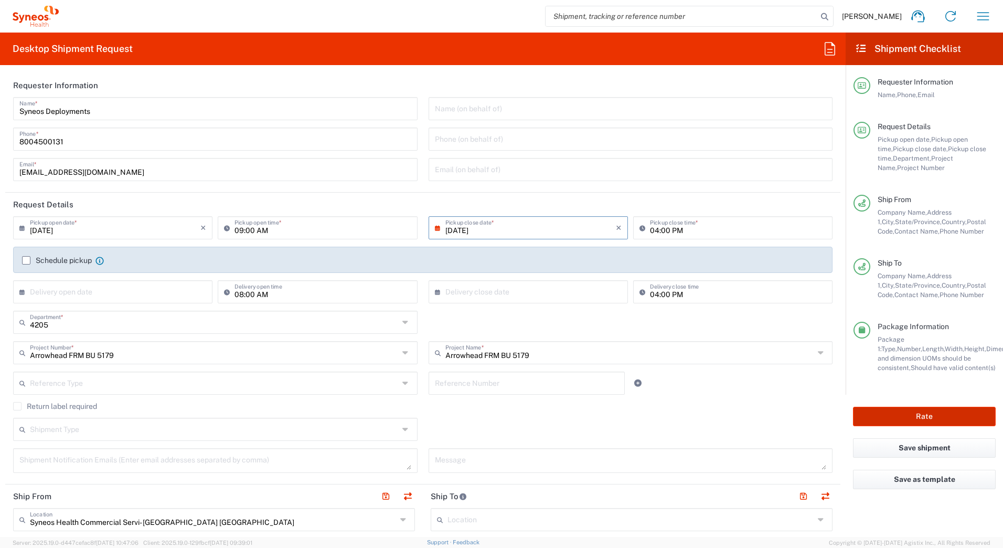
click at [887, 414] on button "Rate" at bounding box center [924, 416] width 143 height 19
type input "4205"
type input "Arrowhead FRM BU 5179"
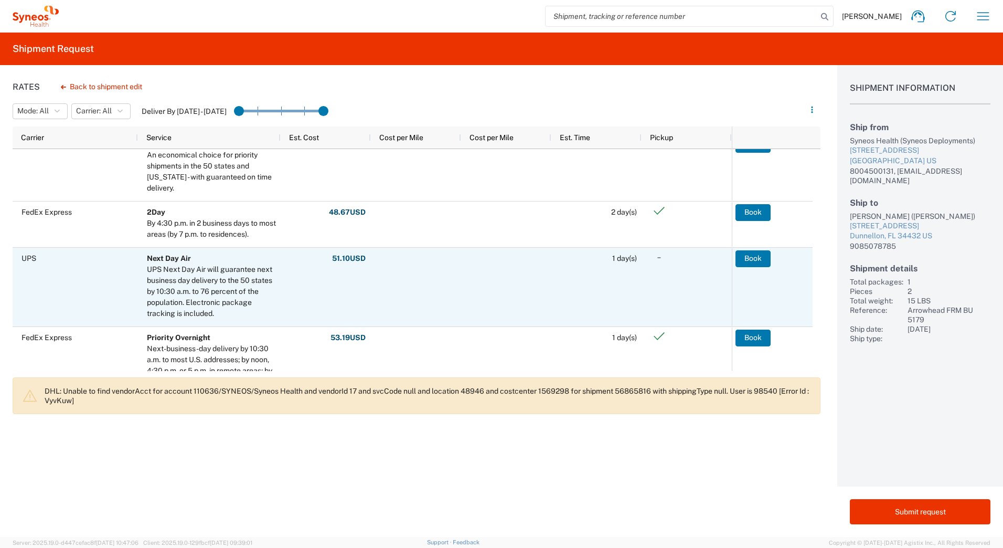
scroll to position [210, 0]
click at [750, 256] on button "Book" at bounding box center [753, 258] width 35 height 17
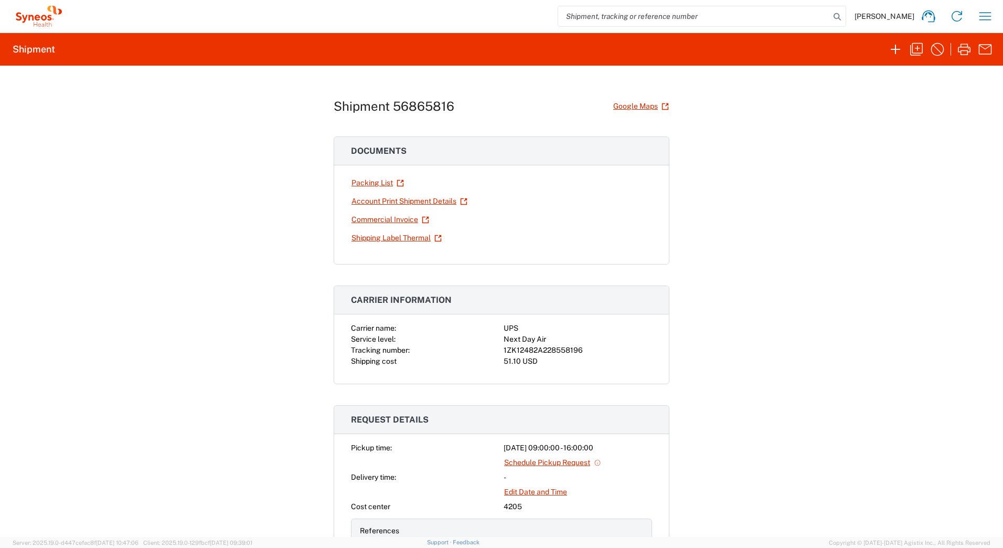
click at [548, 356] on div "51.10 USD" at bounding box center [578, 361] width 149 height 11
click at [545, 348] on div "1ZK12482A228558196" at bounding box center [578, 350] width 149 height 11
copy div "1ZK12482A228558196"
click at [963, 50] on icon "button" at bounding box center [964, 49] width 17 height 17
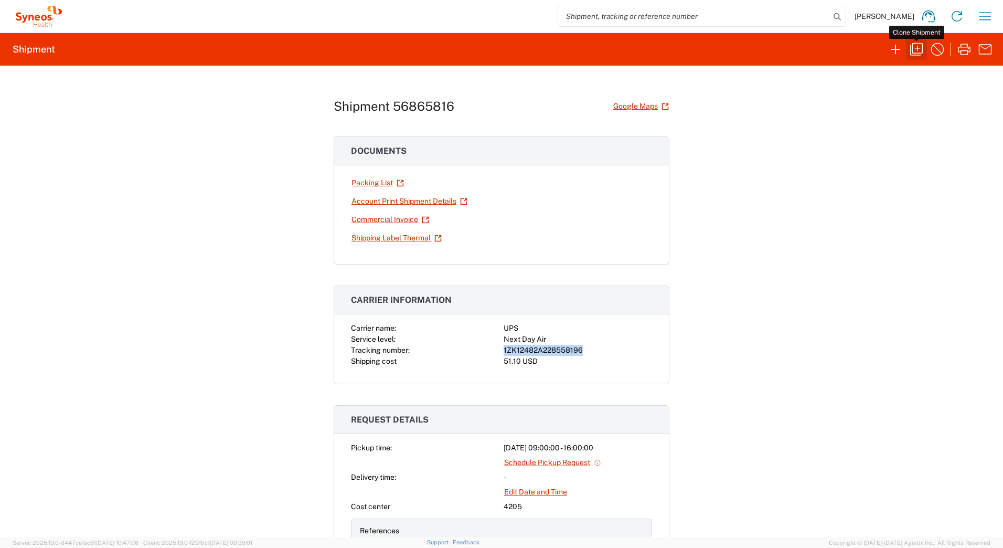
click at [915, 52] on icon "button" at bounding box center [916, 49] width 17 height 17
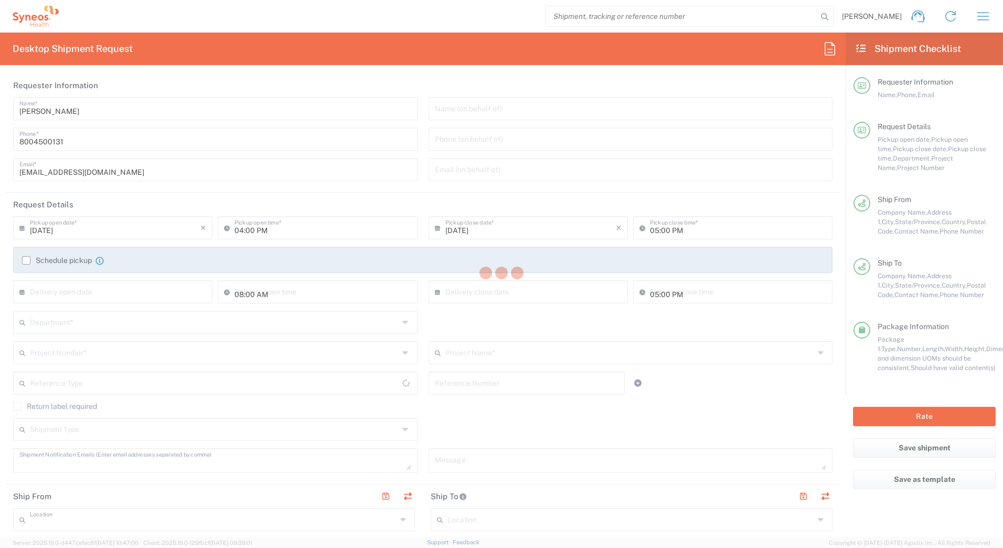
type input "Syneos Deployments"
type input "[DATE]"
type input "09:00 AM"
type input "[DATE]"
type input "04:00 PM"
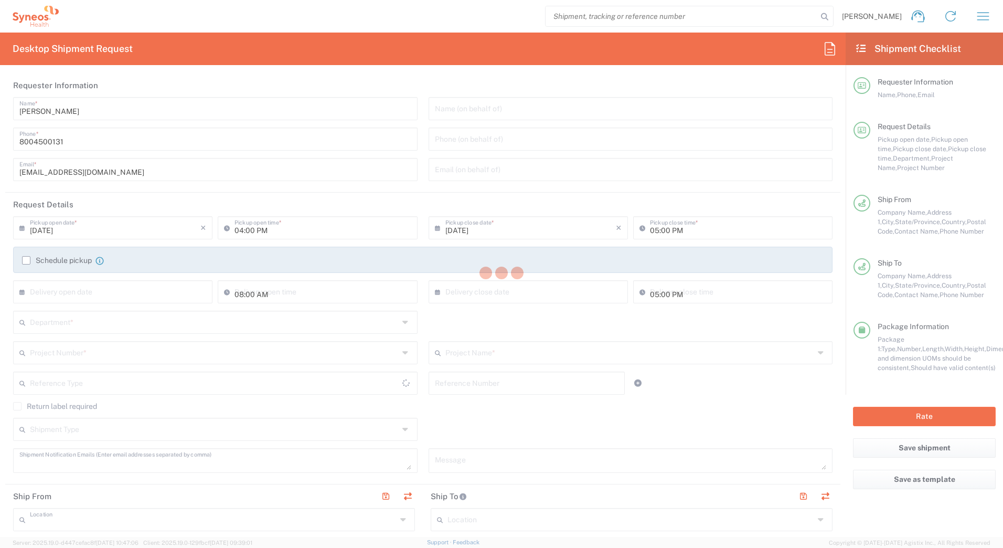
type textarea "[EMAIL_ADDRESS][DOMAIN_NAME]"
type input "Syneos Health Commercial Servi- [GEOGRAPHIC_DATA] [GEOGRAPHIC_DATA]"
type input "Syneos Health"
type input "[STREET_ADDRESS]"
type input "3rd Floor"
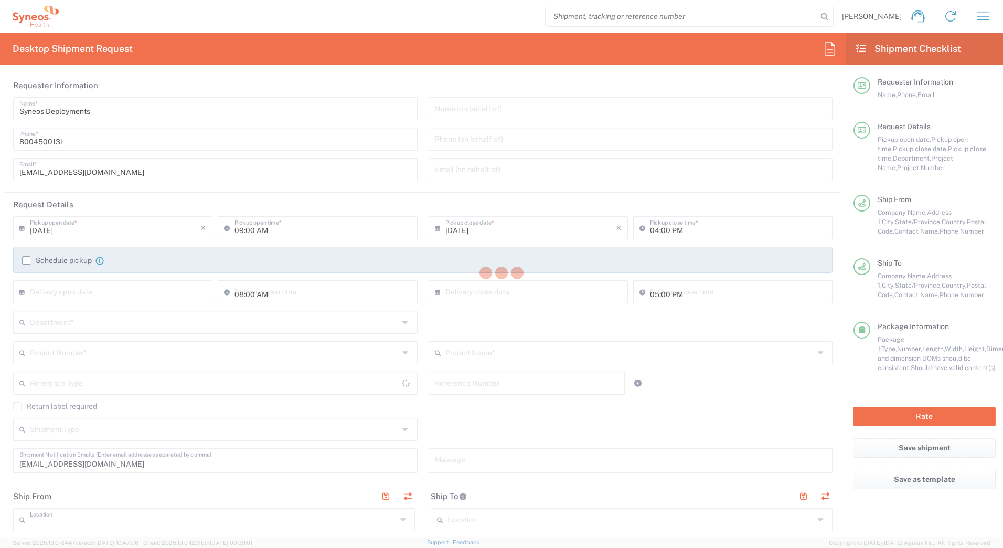
type input "Bridgewater"
type input "[US_STATE]"
type input "08807"
type input "Syneos Deployments"
type input "8004500131"
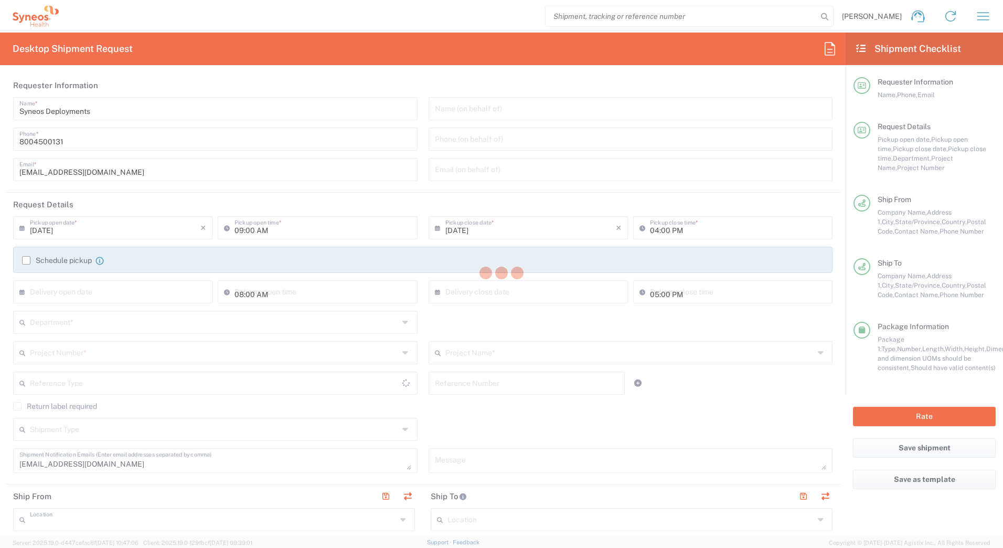
type input "[EMAIL_ADDRESS][DOMAIN_NAME]"
type input "[PERSON_NAME]"
type input "[STREET_ADDRESS]"
type input "Dunnellon"
type input "[GEOGRAPHIC_DATA]"
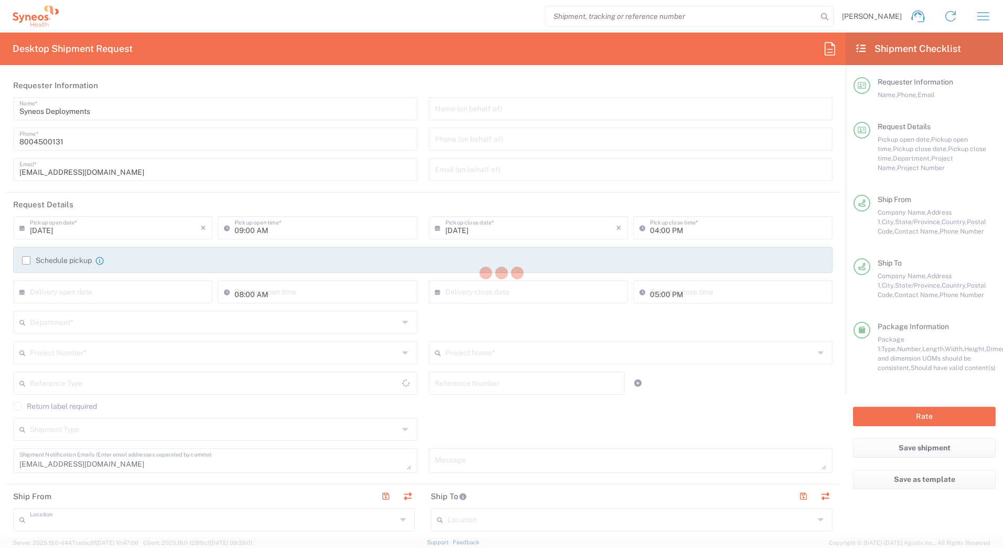
type input "34432"
type input "[PERSON_NAME]"
type input "9085078785"
type input "Adult Signature Required"
type input "Sender/Shipper"
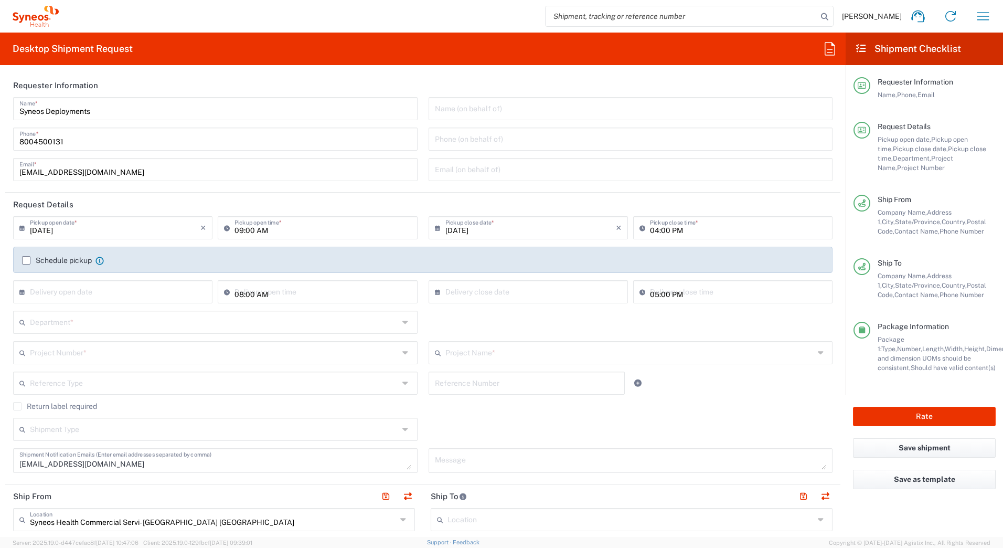
type input "[GEOGRAPHIC_DATA]"
type input "[US_STATE]"
type input "Your Packaging"
type input "Arrowhead FRM BU 5179"
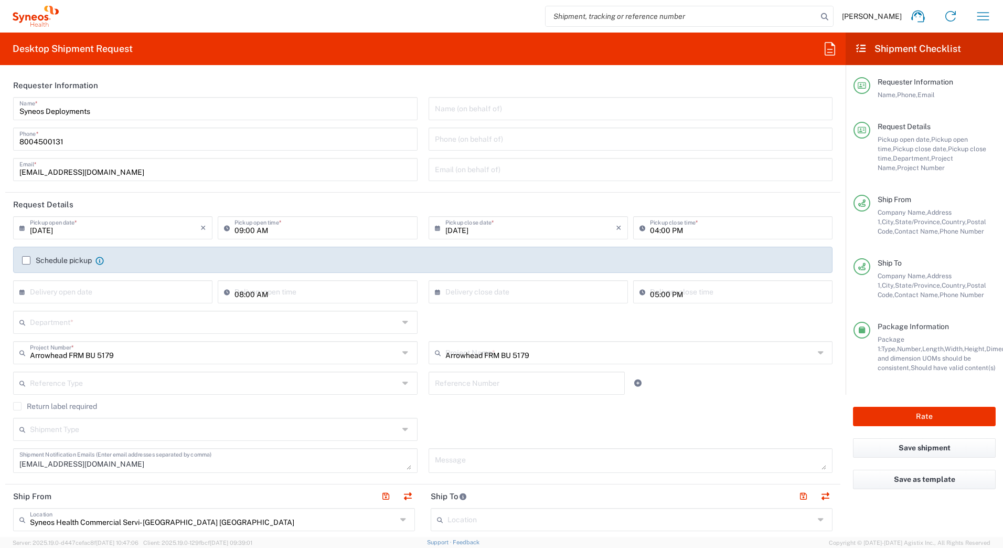
type input "4205"
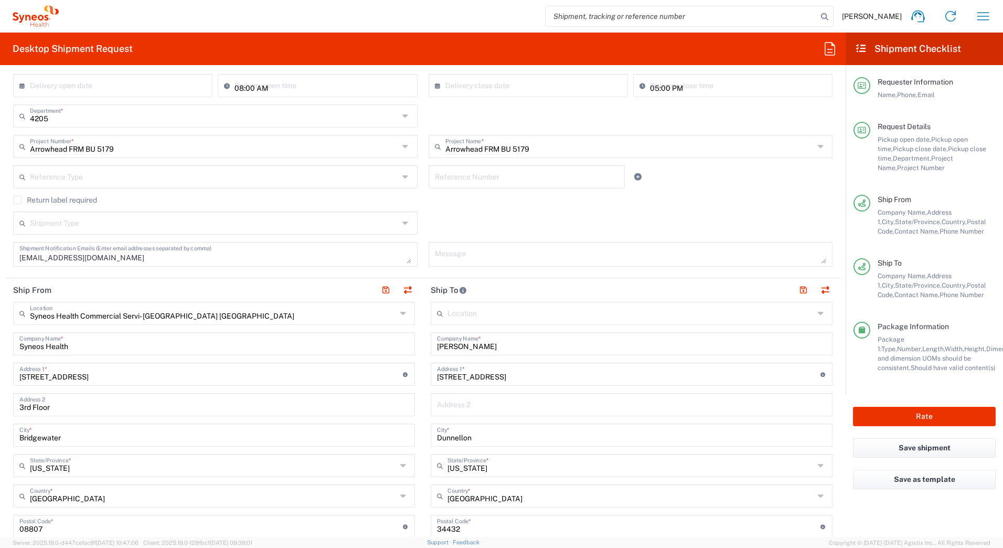
scroll to position [262, 0]
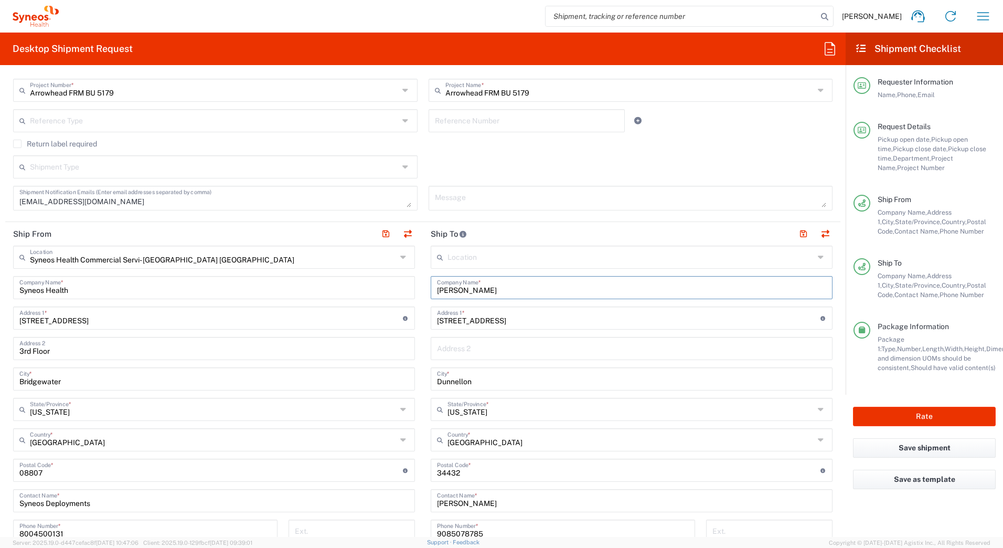
drag, startPoint x: 482, startPoint y: 289, endPoint x: 428, endPoint y: 288, distance: 54.1
click at [431, 288] on div "[PERSON_NAME] Company Name *" at bounding box center [632, 287] width 402 height 23
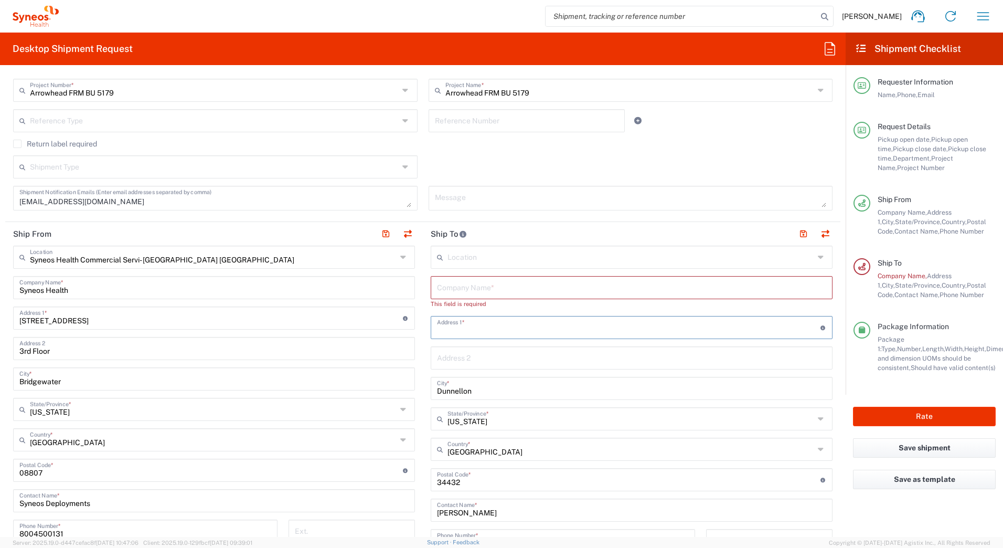
drag, startPoint x: 549, startPoint y: 316, endPoint x: 417, endPoint y: 331, distance: 133.0
click at [417, 331] on div "Ship From Syneos Health Commercial Servi- [GEOGRAPHIC_DATA] [GEOGRAPHIC_DATA] L…" at bounding box center [423, 461] width 836 height 478
drag, startPoint x: 459, startPoint y: 396, endPoint x: 375, endPoint y: 398, distance: 84.0
click at [386, 398] on div "Ship From Syneos Health Commercial Servi- [GEOGRAPHIC_DATA] [GEOGRAPHIC_DATA] L…" at bounding box center [423, 466] width 836 height 488
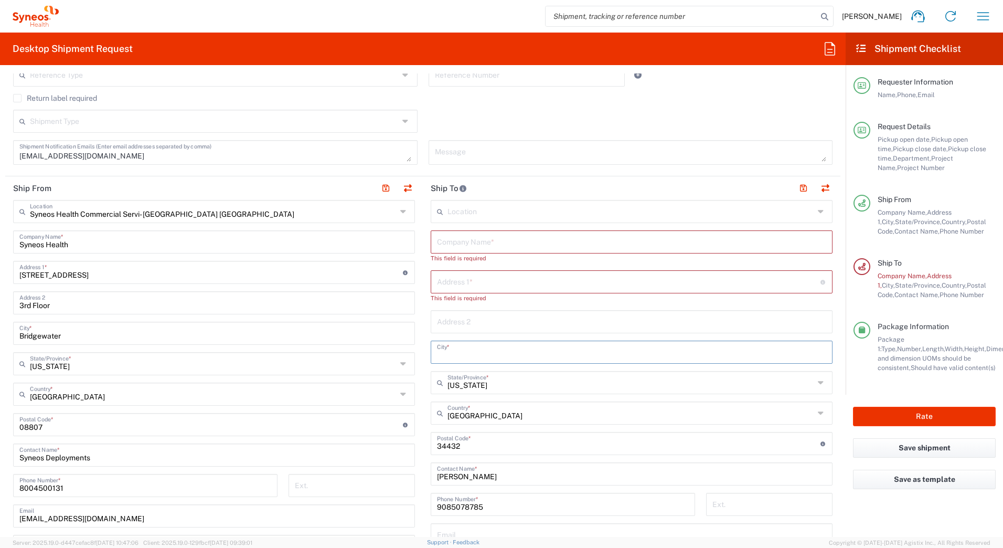
scroll to position [420, 0]
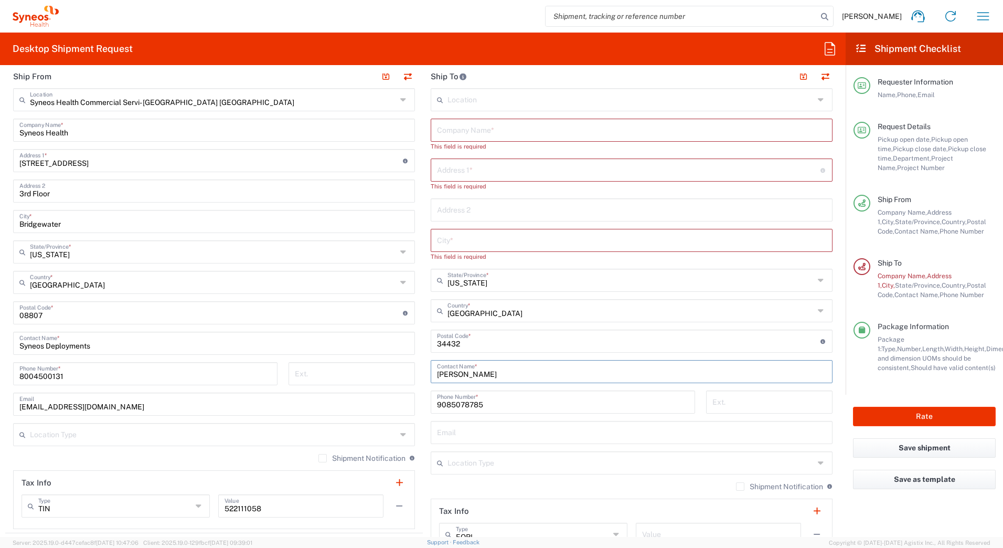
drag, startPoint x: 478, startPoint y: 368, endPoint x: 373, endPoint y: 373, distance: 105.1
click at [374, 371] on div "Ship From Syneos Health Commercial Servi- [GEOGRAPHIC_DATA] [GEOGRAPHIC_DATA] L…" at bounding box center [423, 313] width 836 height 497
drag, startPoint x: 448, startPoint y: 348, endPoint x: 343, endPoint y: 367, distance: 107.2
click at [342, 351] on div "Ship From Syneos Health Commercial Servi- [GEOGRAPHIC_DATA] [GEOGRAPHIC_DATA] L…" at bounding box center [423, 318] width 836 height 506
drag, startPoint x: 485, startPoint y: 415, endPoint x: 390, endPoint y: 425, distance: 95.5
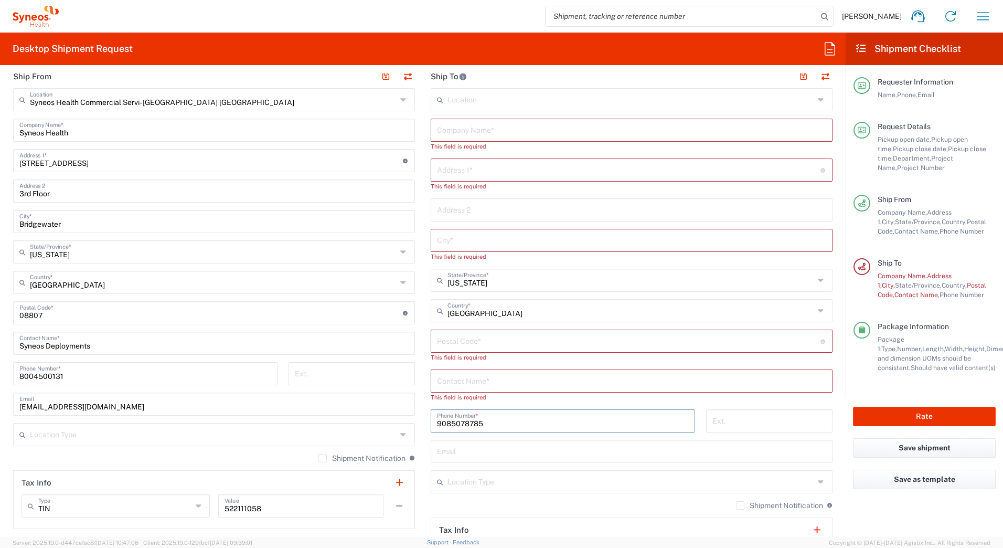
click at [392, 428] on div "Ship From Syneos Health Commercial Servi- [GEOGRAPHIC_DATA] [GEOGRAPHIC_DATA] L…" at bounding box center [423, 323] width 836 height 516
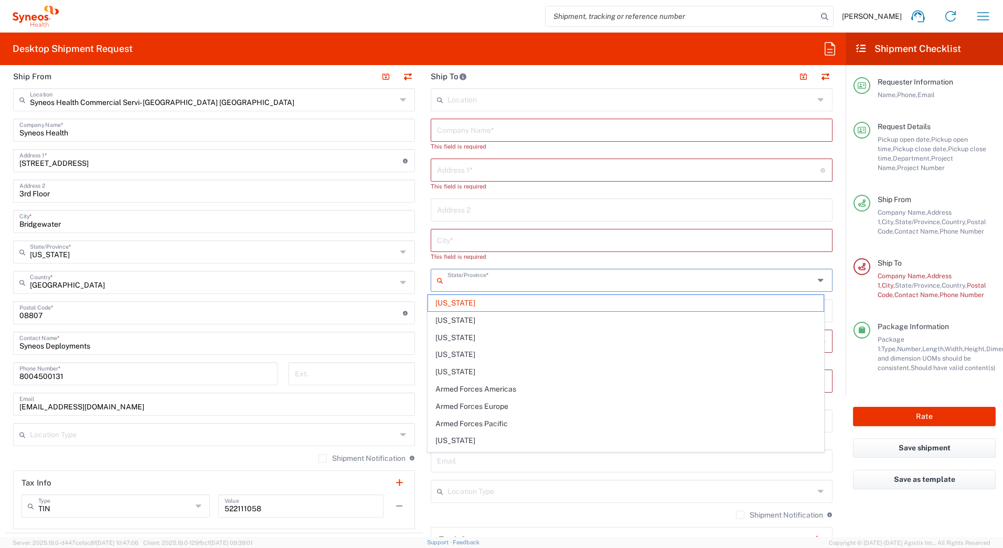
click at [490, 279] on input "text" at bounding box center [631, 279] width 367 height 18
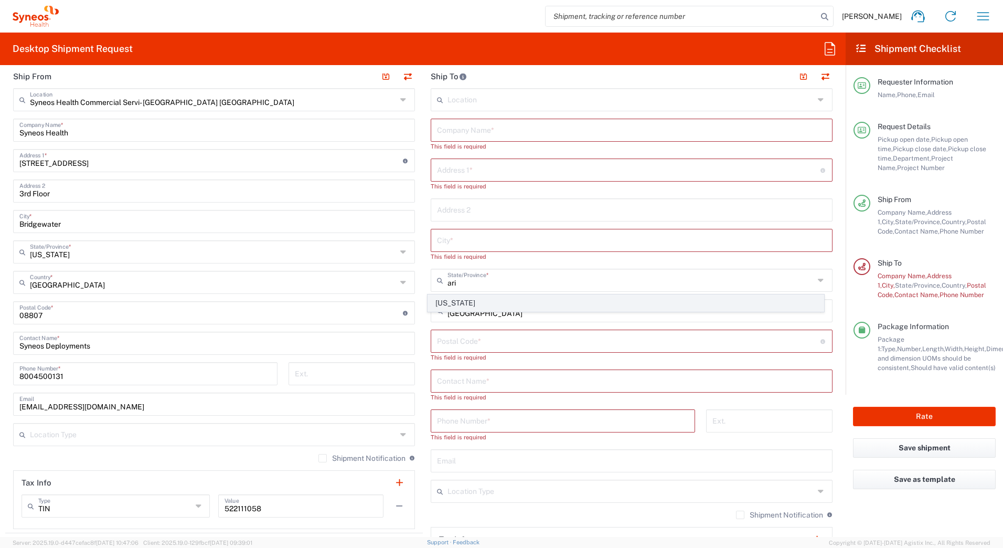
click at [448, 303] on span "[US_STATE]" at bounding box center [626, 303] width 396 height 16
type input "[US_STATE]"
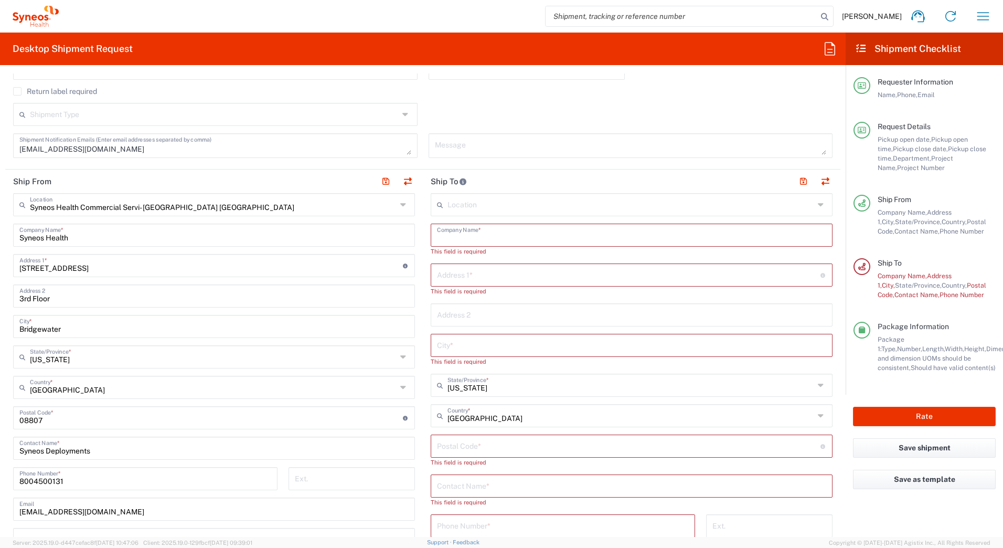
click at [451, 235] on input "text" at bounding box center [631, 234] width 389 height 18
paste input "[PERSON_NAME]"
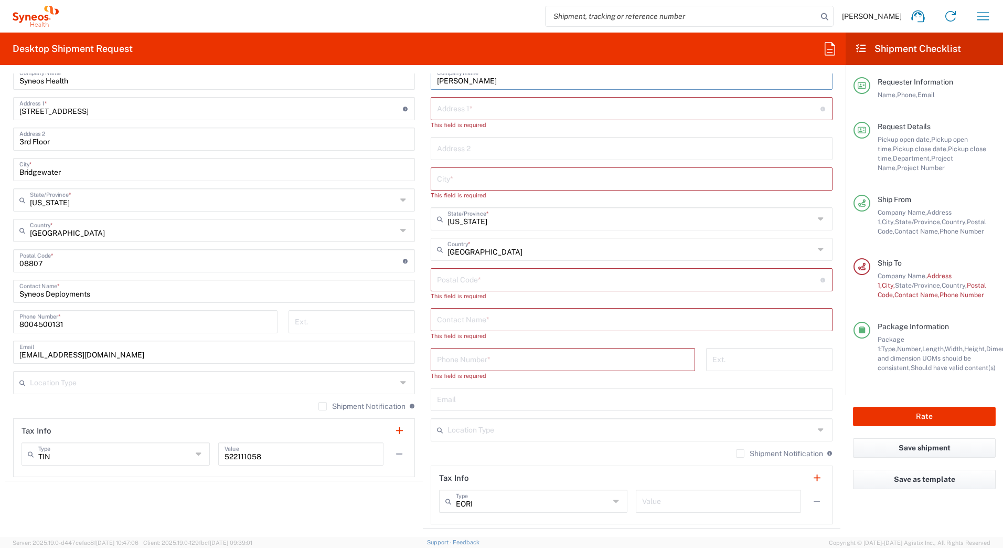
scroll to position [472, 0]
type input "[PERSON_NAME]"
click at [448, 320] on input "text" at bounding box center [631, 318] width 389 height 18
paste input "[PERSON_NAME]"
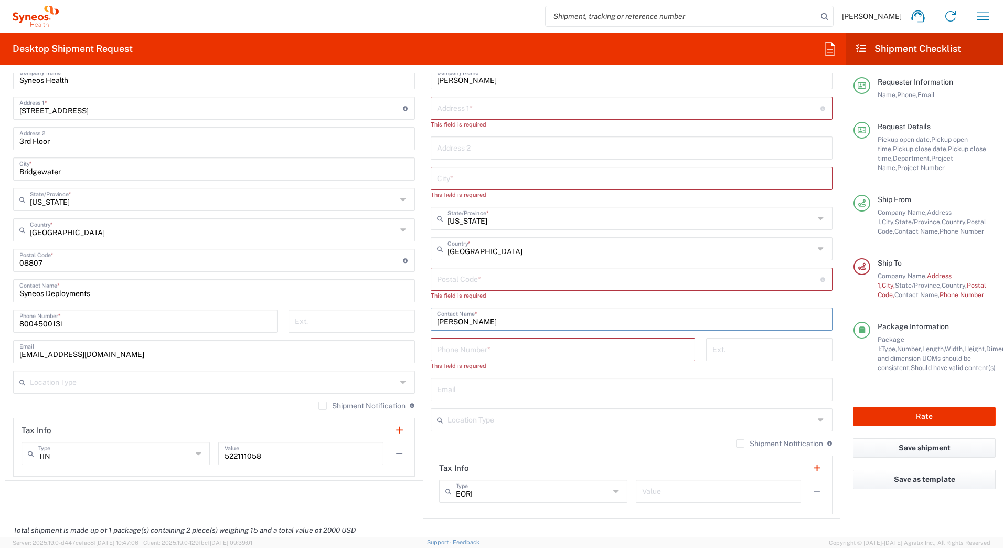
type input "[PERSON_NAME]"
click at [447, 110] on input "text" at bounding box center [629, 107] width 384 height 18
paste input "[STREET_ADDRESS][PERSON_NAME]"
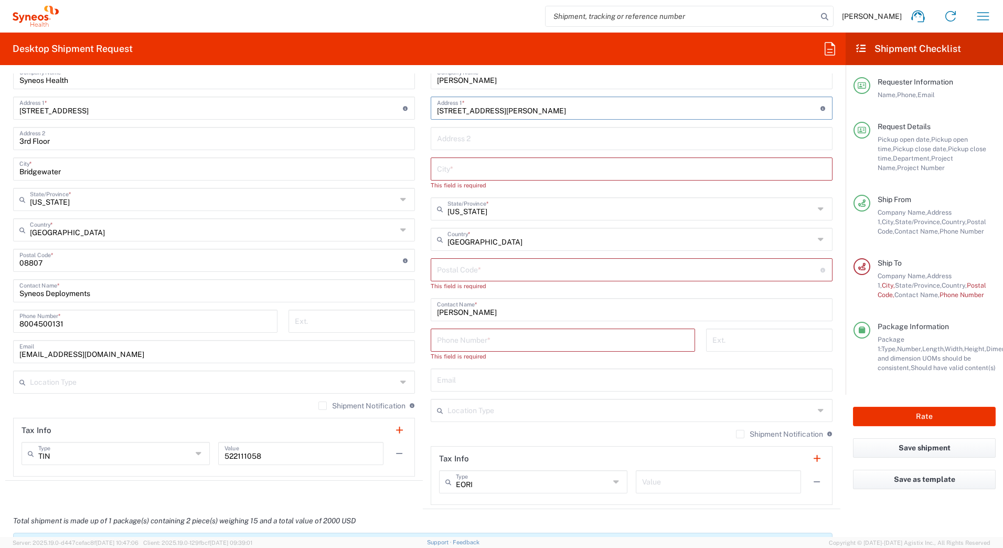
type input "[STREET_ADDRESS][PERSON_NAME]"
click at [457, 167] on input "text" at bounding box center [631, 168] width 389 height 18
paste input "Phoenix"
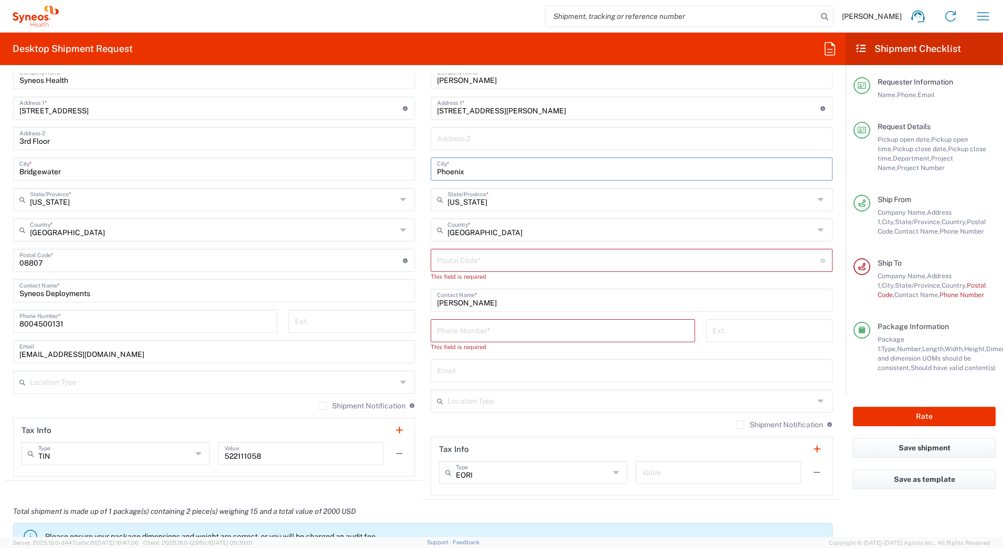
type input "Phoenix"
click at [479, 263] on input "undefined" at bounding box center [629, 259] width 384 height 18
paste input "85249"
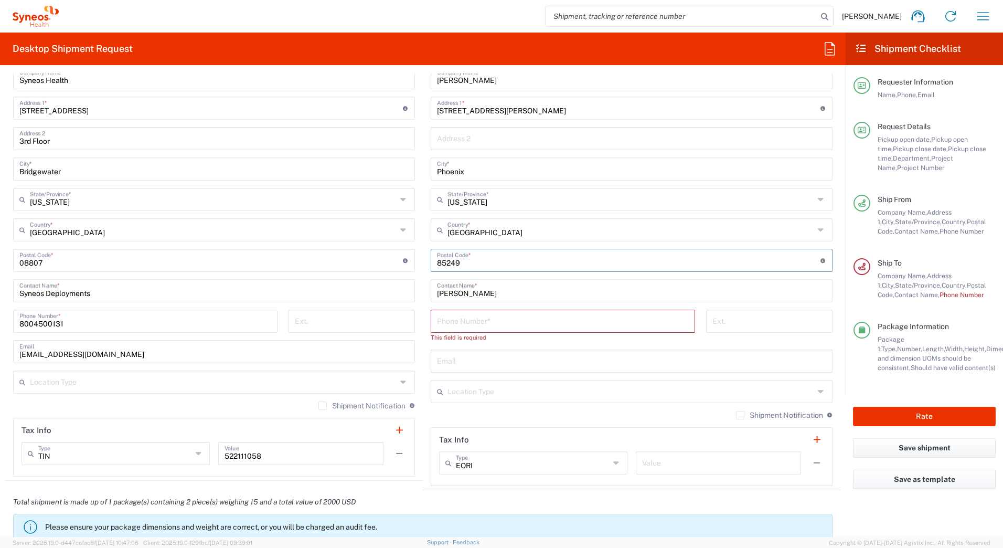
type input "85249"
drag, startPoint x: 469, startPoint y: 316, endPoint x: 474, endPoint y: 321, distance: 6.3
click at [472, 319] on input "tel" at bounding box center [563, 320] width 252 height 18
paste input "5033120472"
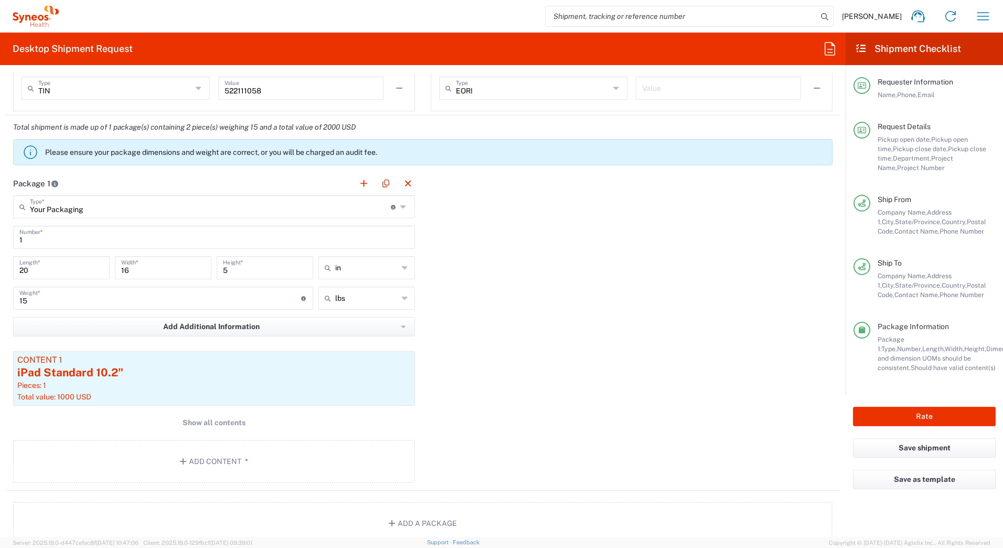
scroll to position [733, 0]
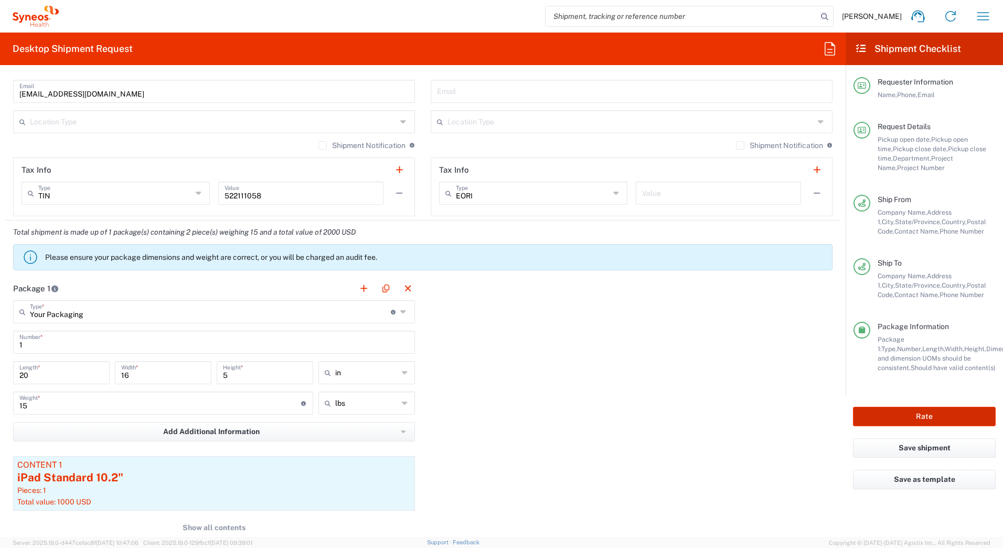
type input "5033120472"
click at [895, 412] on button "Rate" at bounding box center [924, 416] width 143 height 19
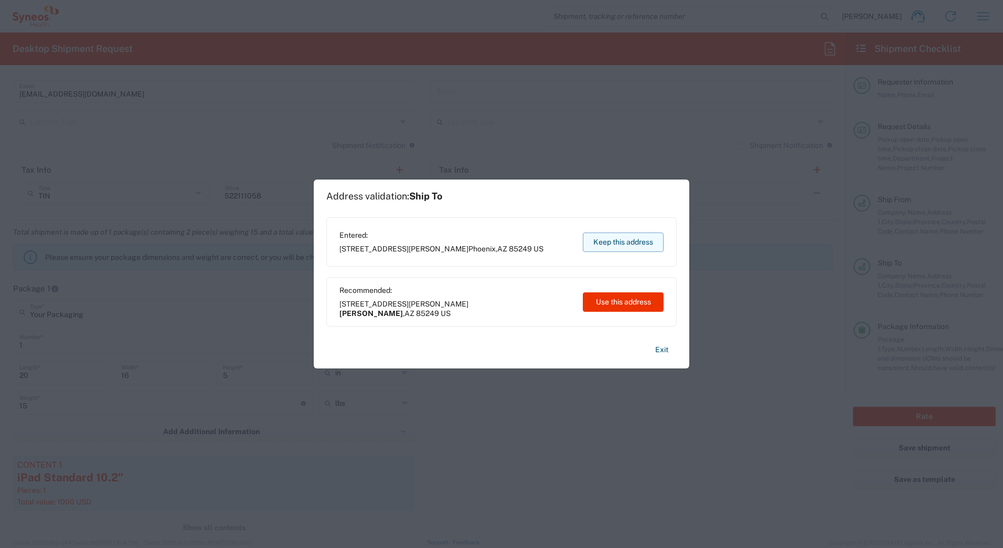
click at [603, 244] on button "Keep this address" at bounding box center [623, 241] width 81 height 19
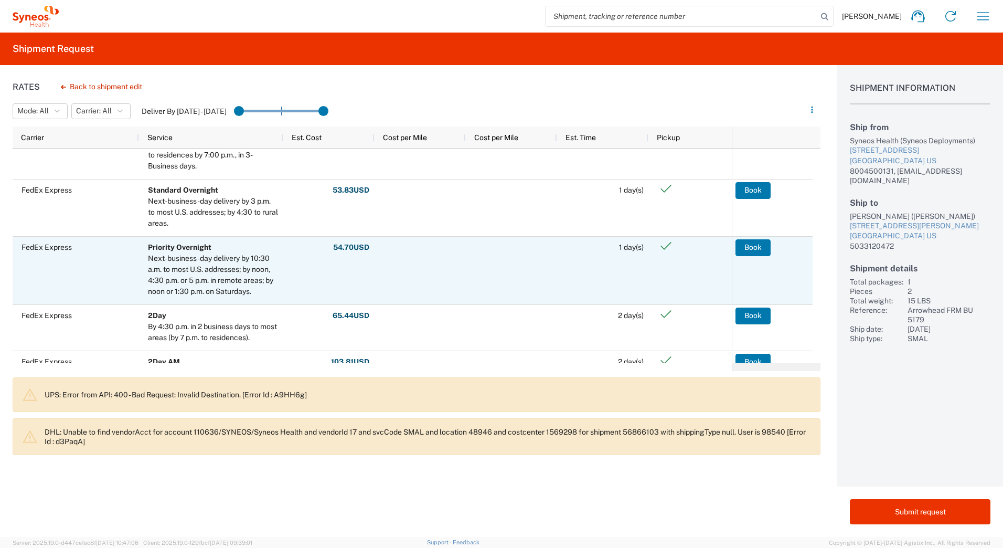
scroll to position [50, 0]
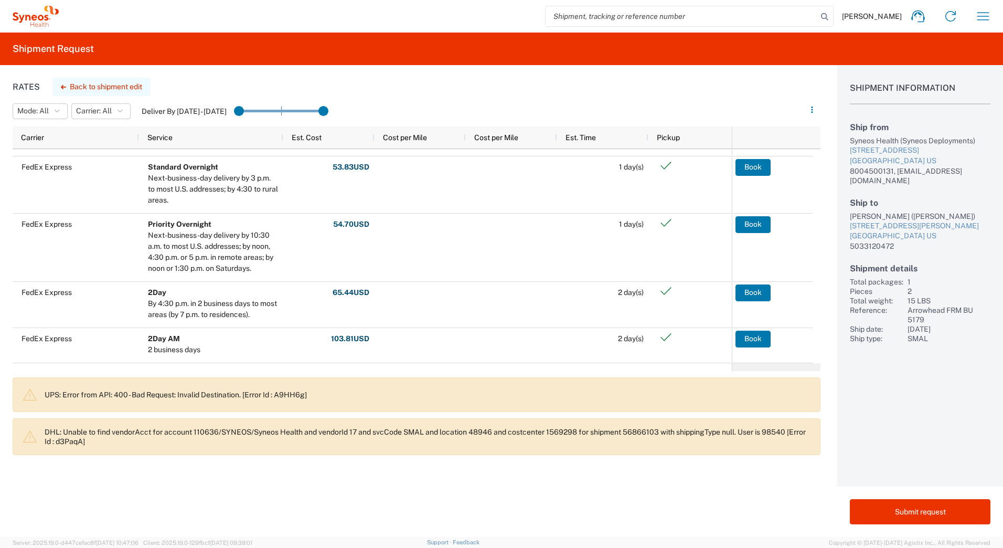
click at [102, 86] on button "Back to shipment edit" at bounding box center [101, 87] width 98 height 18
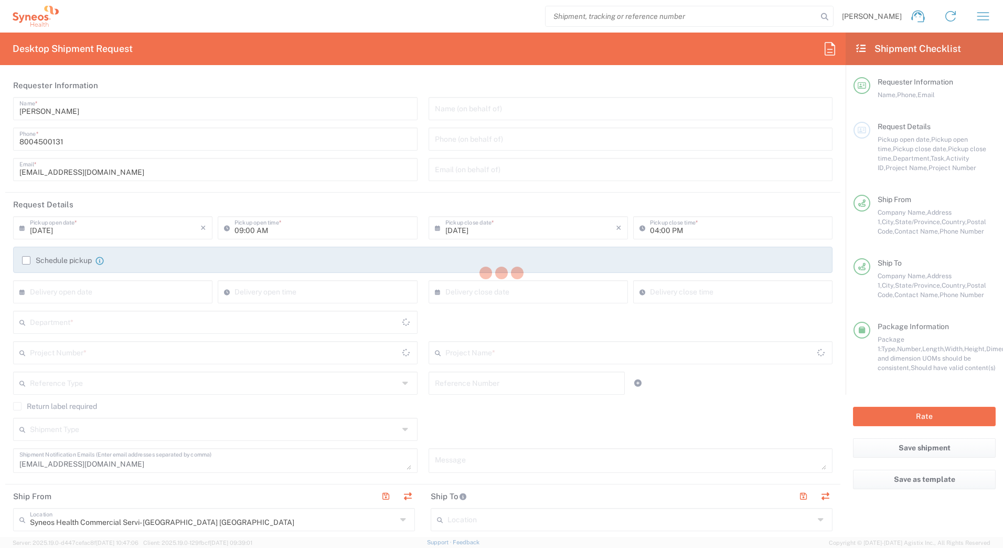
type input "Arrowhead FRM BU 5179"
type input "[US_STATE]"
type input "Your Packaging"
type input "Arrowhead FRM BU 5179"
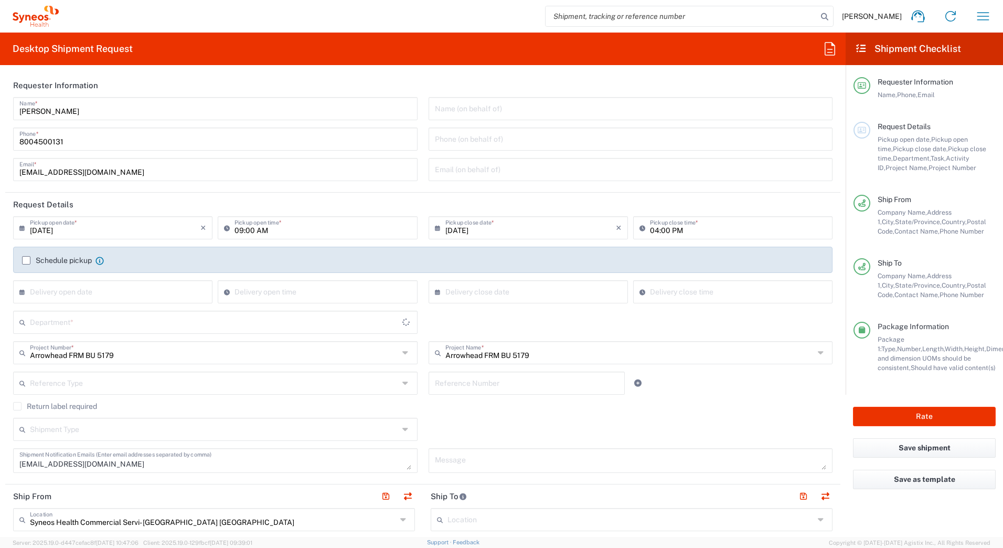
type input "4205"
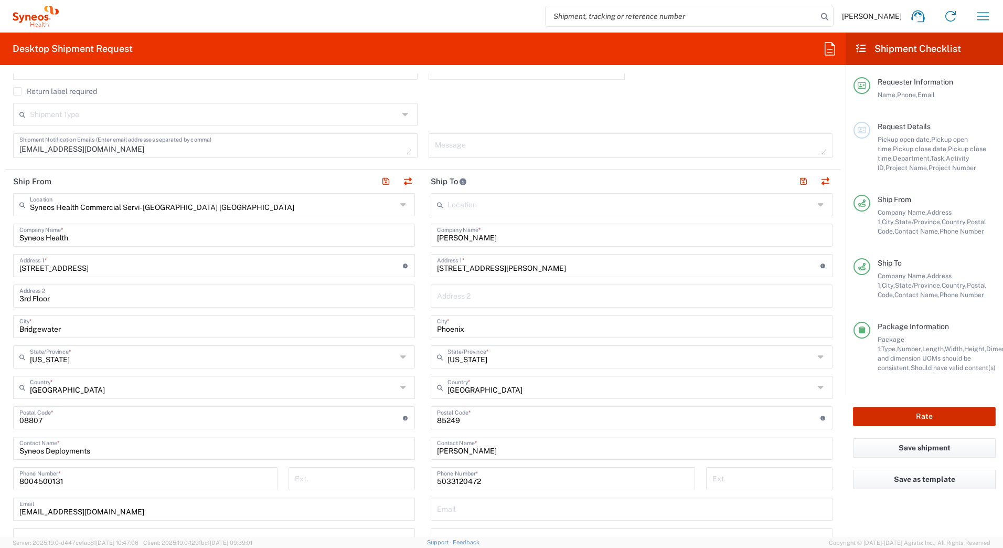
click at [894, 418] on button "Rate" at bounding box center [924, 416] width 143 height 19
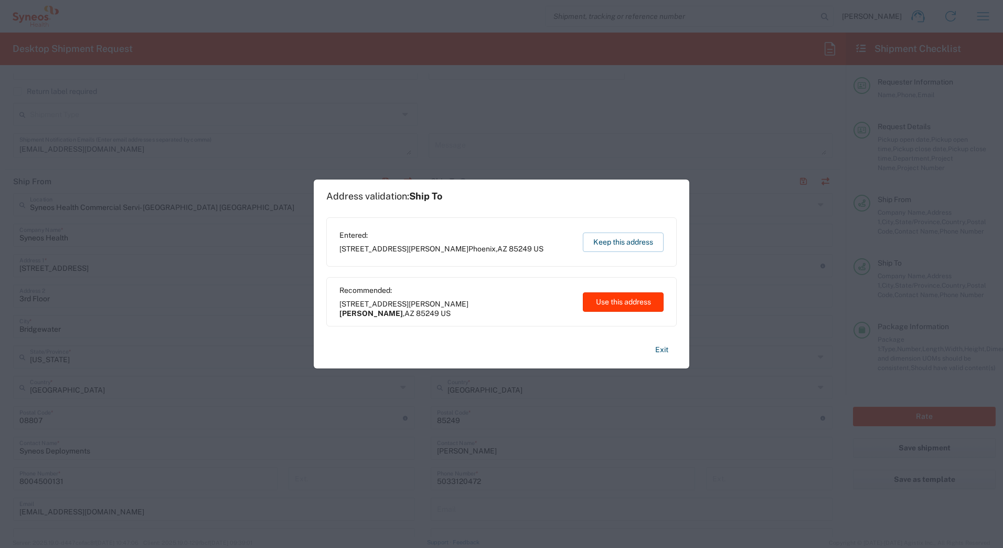
click at [604, 303] on button "Use this address" at bounding box center [623, 301] width 81 height 19
type input "[PERSON_NAME]"
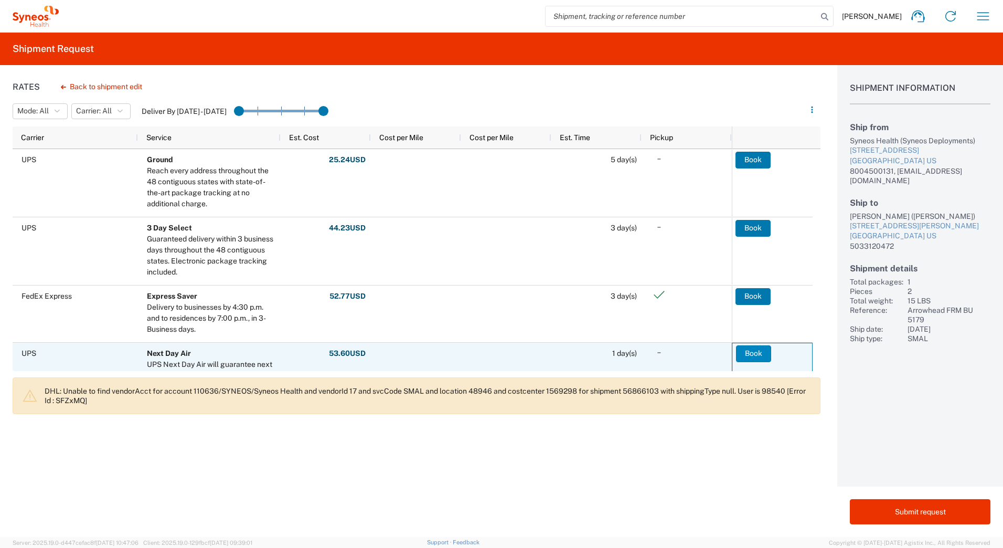
click at [744, 355] on button "Book" at bounding box center [753, 353] width 35 height 17
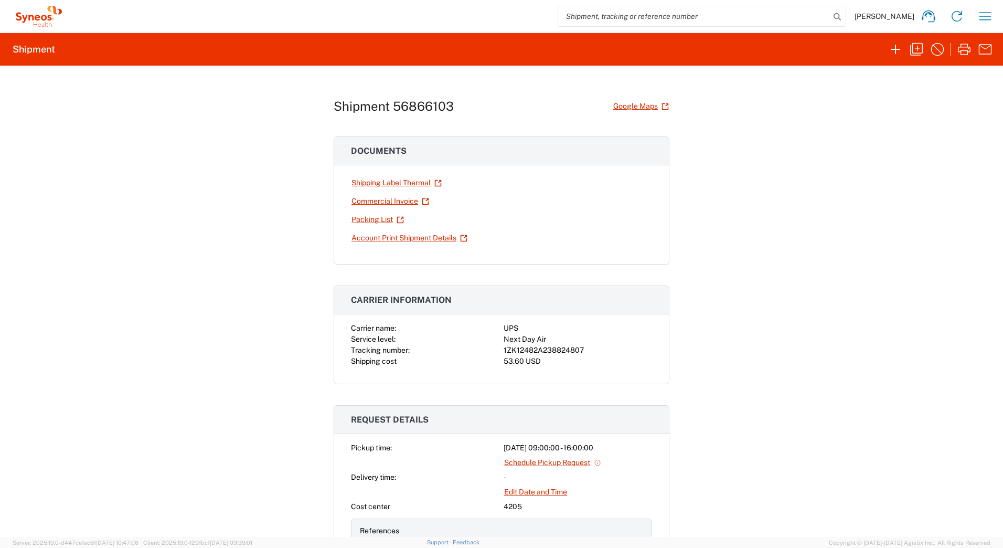
click at [569, 348] on div "1ZK12482A238824807" at bounding box center [578, 350] width 149 height 11
copy div "1ZK12482A238824807"
click at [961, 50] on icon "button" at bounding box center [964, 50] width 13 height 12
click at [576, 354] on div "1ZK12482A238824807" at bounding box center [578, 350] width 149 height 11
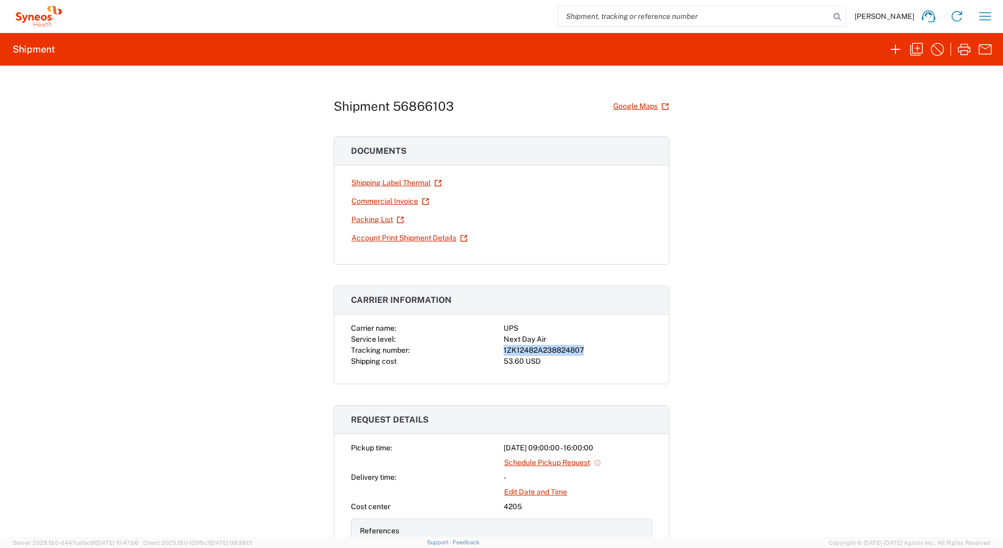
click at [575, 353] on div "1ZK12482A238824807" at bounding box center [578, 350] width 149 height 11
